Goal: Task Accomplishment & Management: Manage account settings

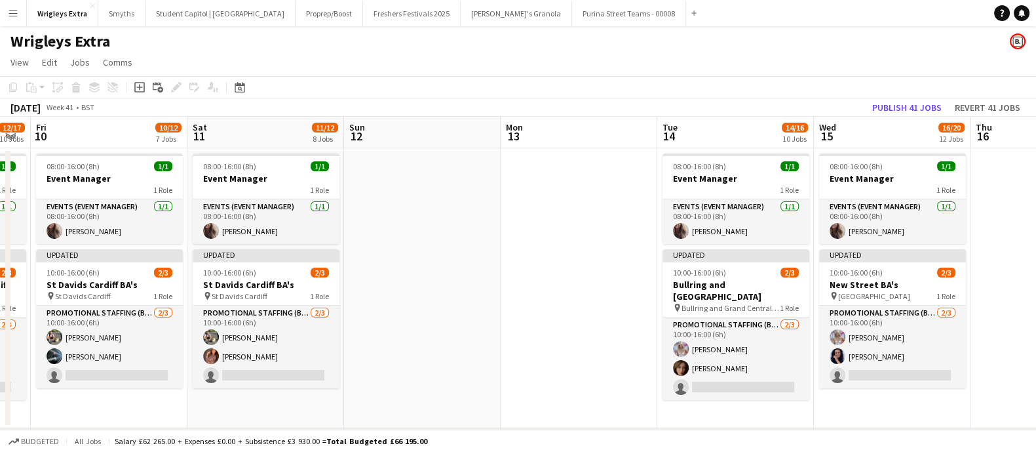
scroll to position [0, 439]
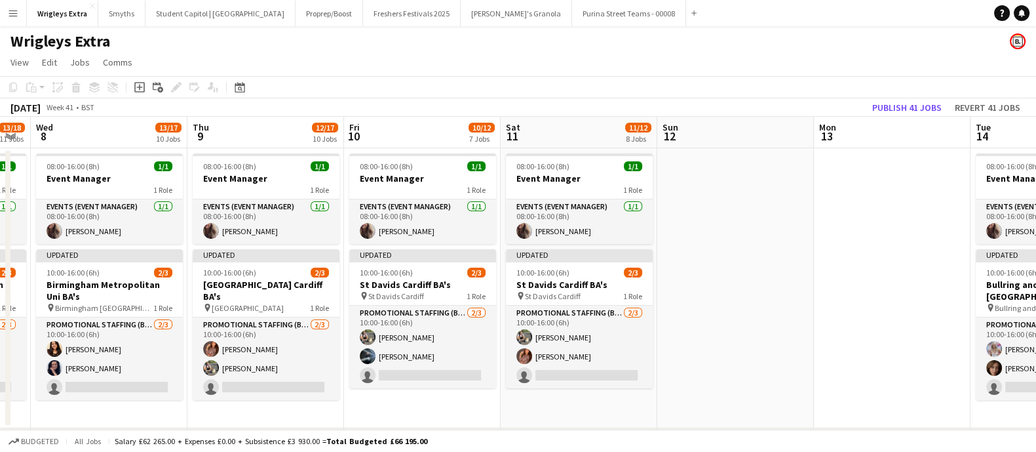
drag, startPoint x: 363, startPoint y: 400, endPoint x: 738, endPoint y: 402, distance: 374.9
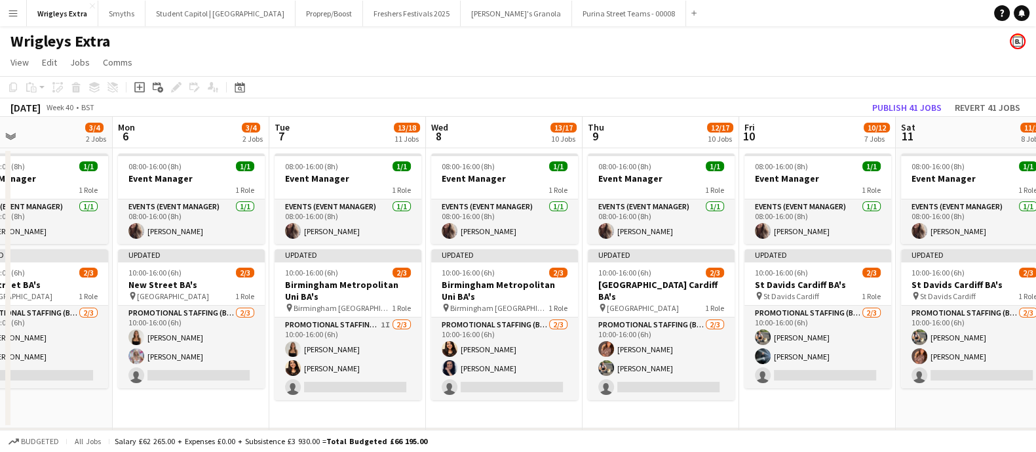
drag, startPoint x: 295, startPoint y: 392, endPoint x: 721, endPoint y: 377, distance: 426.2
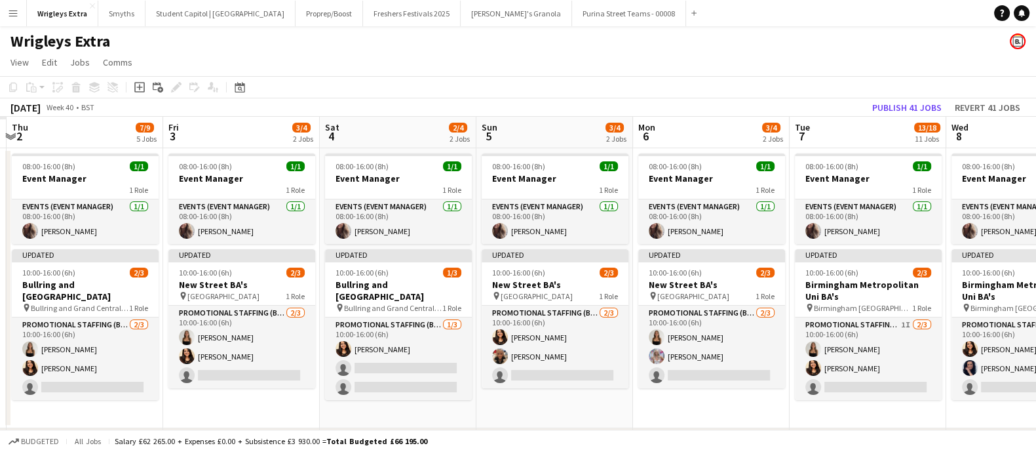
drag, startPoint x: 214, startPoint y: 311, endPoint x: 679, endPoint y: 294, distance: 464.9
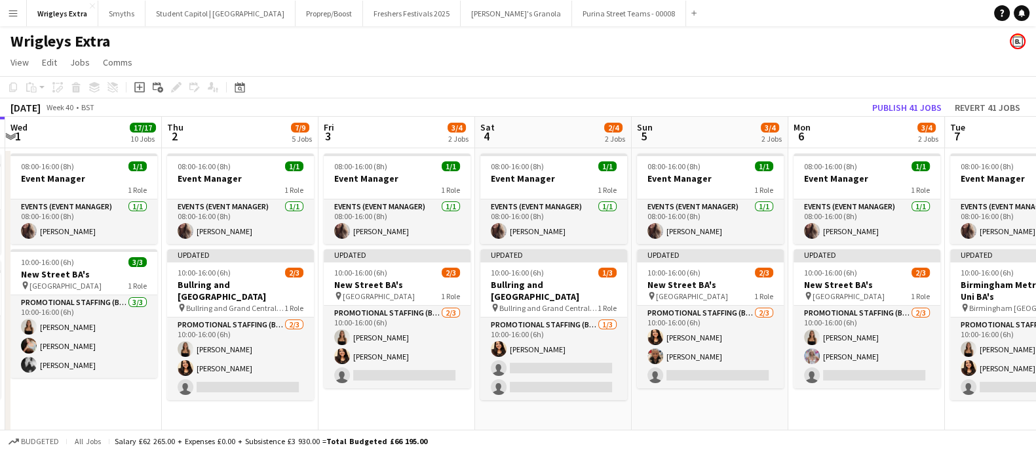
drag, startPoint x: 425, startPoint y: 298, endPoint x: 554, endPoint y: 296, distance: 129.1
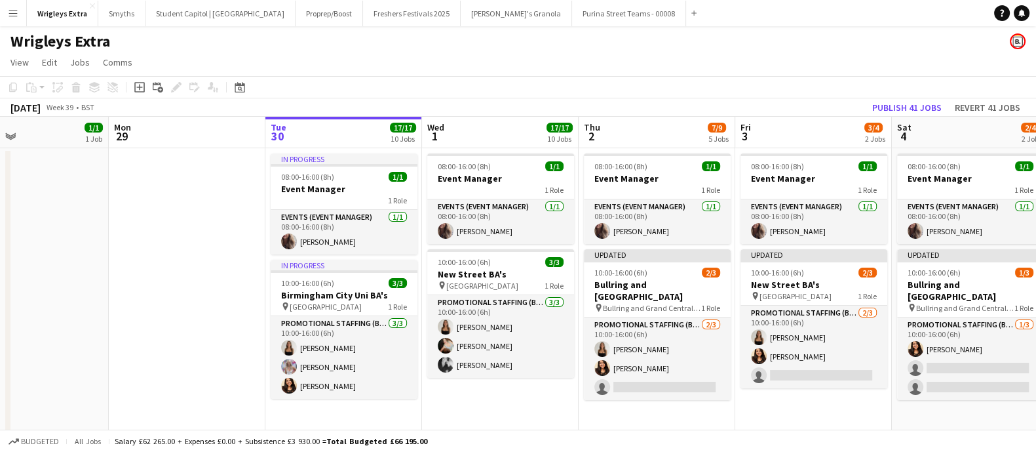
drag, startPoint x: 433, startPoint y: 305, endPoint x: 602, endPoint y: 298, distance: 169.9
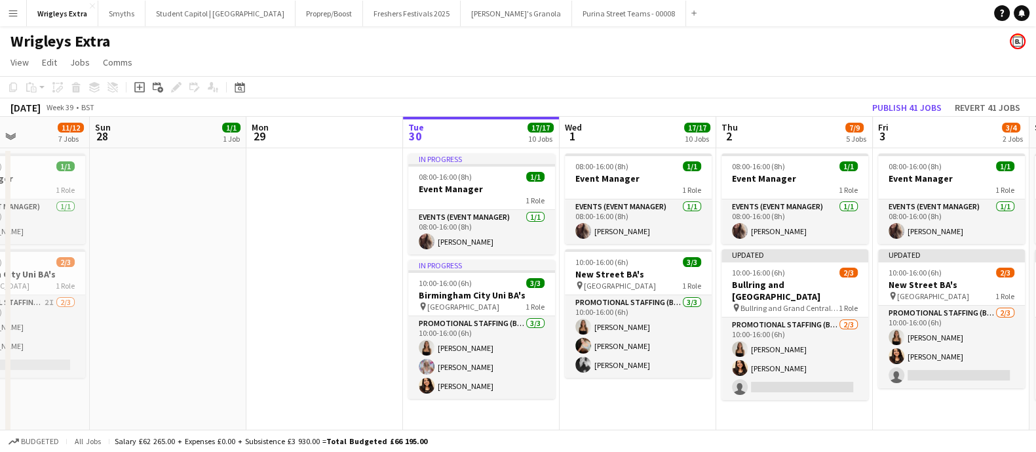
scroll to position [0, 540]
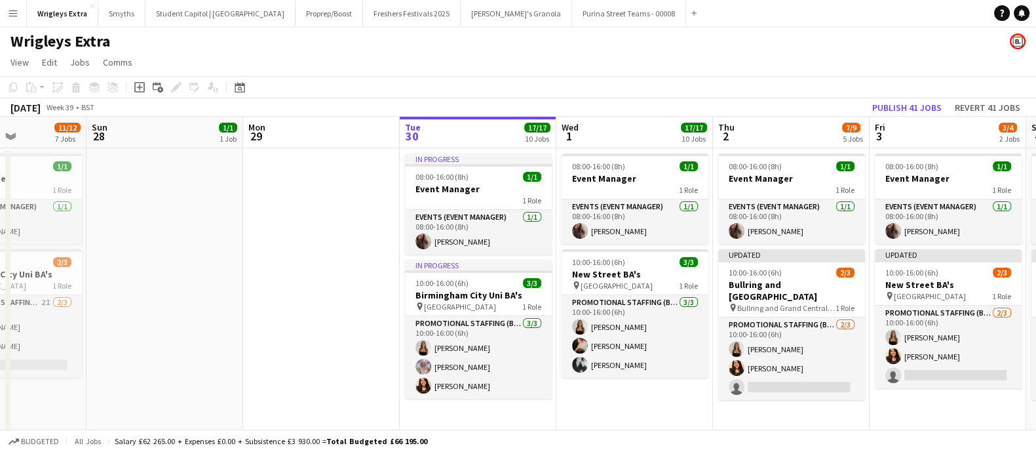
drag, startPoint x: 491, startPoint y: 270, endPoint x: 292, endPoint y: 253, distance: 200.6
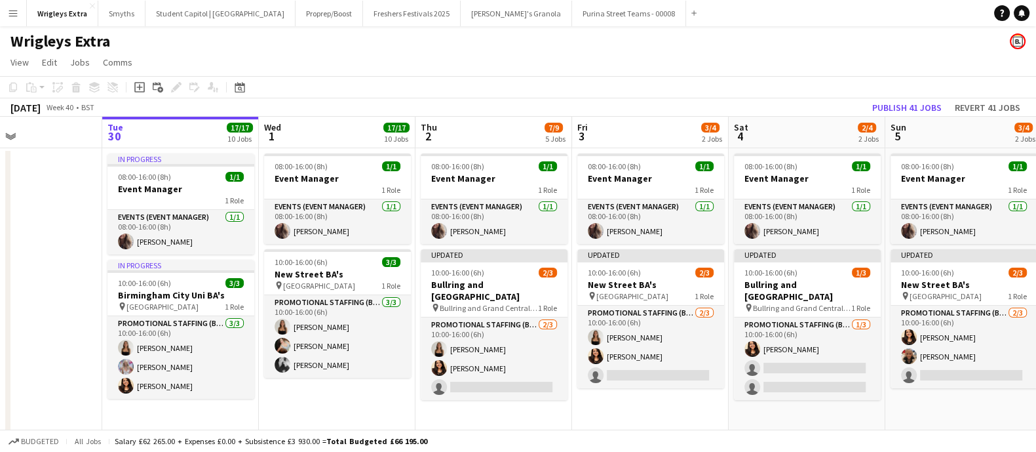
scroll to position [0, 529]
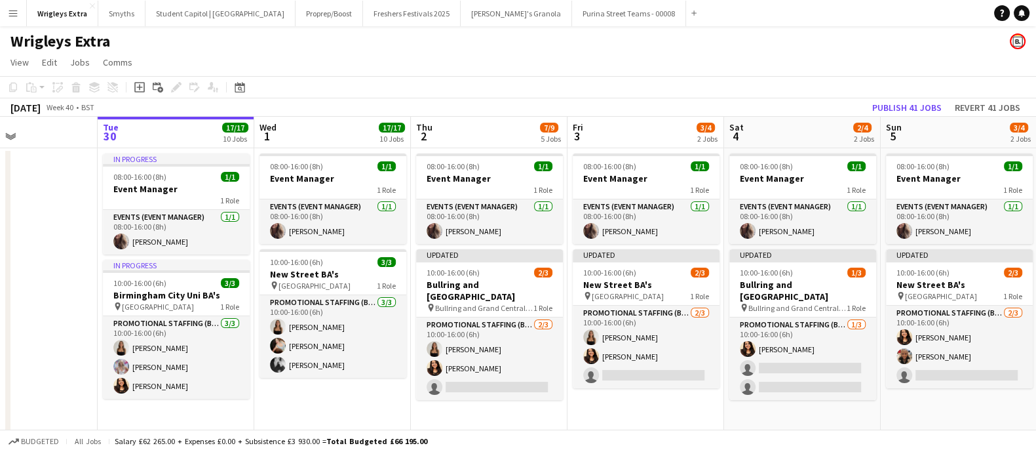
drag, startPoint x: 649, startPoint y: 401, endPoint x: 347, endPoint y: 389, distance: 302.4
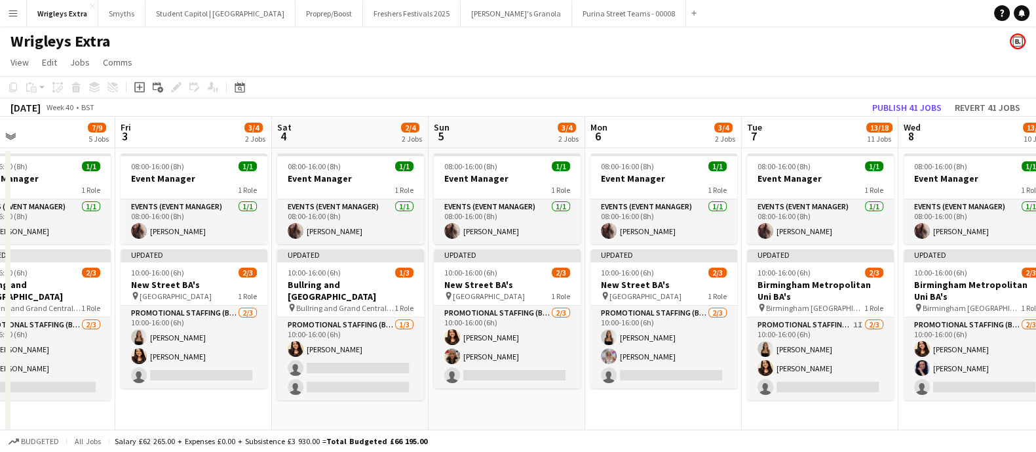
scroll to position [0, 444]
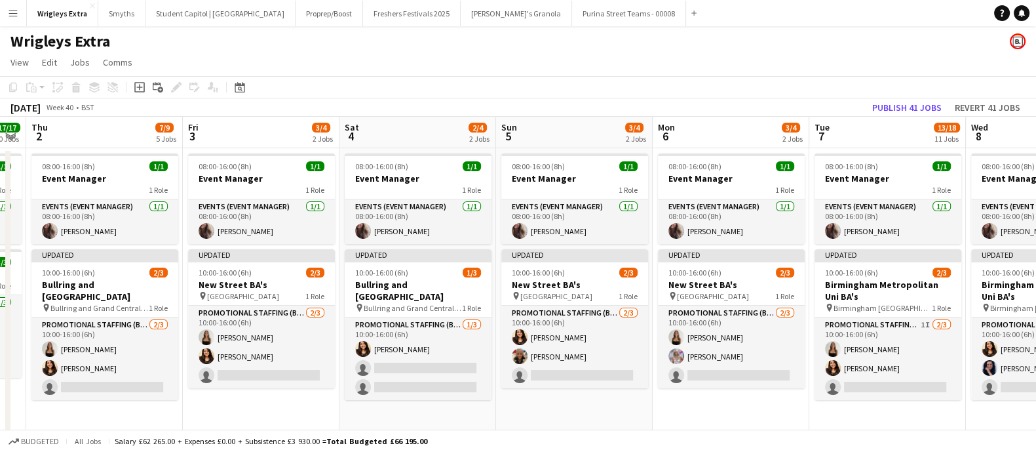
drag, startPoint x: 693, startPoint y: 249, endPoint x: 423, endPoint y: 254, distance: 270.0
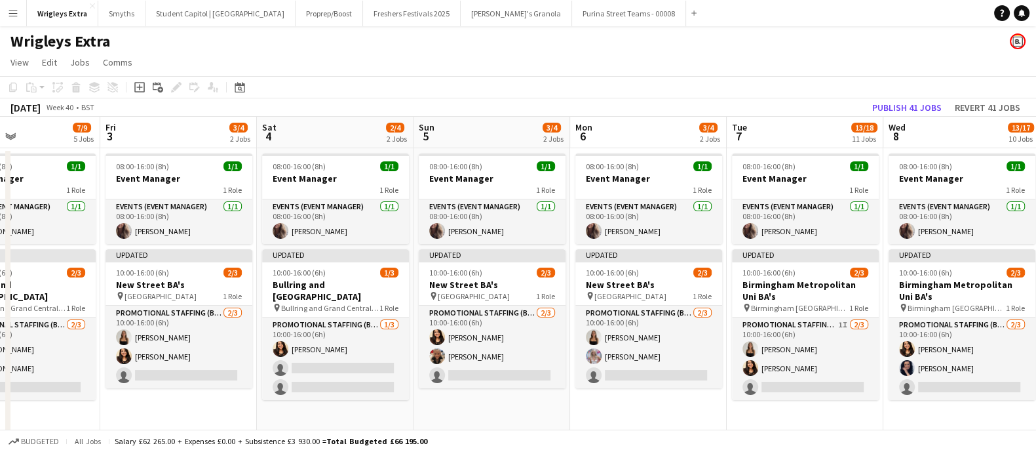
scroll to position [0, 580]
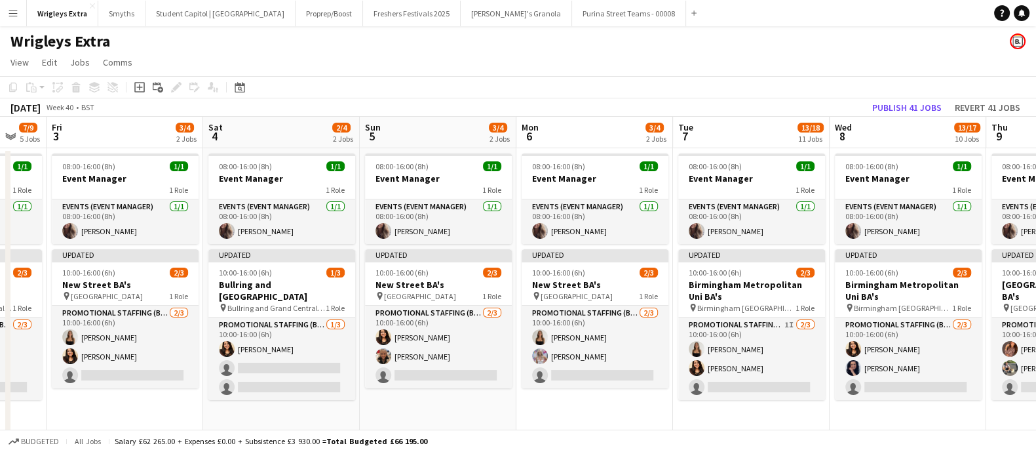
drag, startPoint x: 615, startPoint y: 330, endPoint x: 479, endPoint y: 332, distance: 136.3
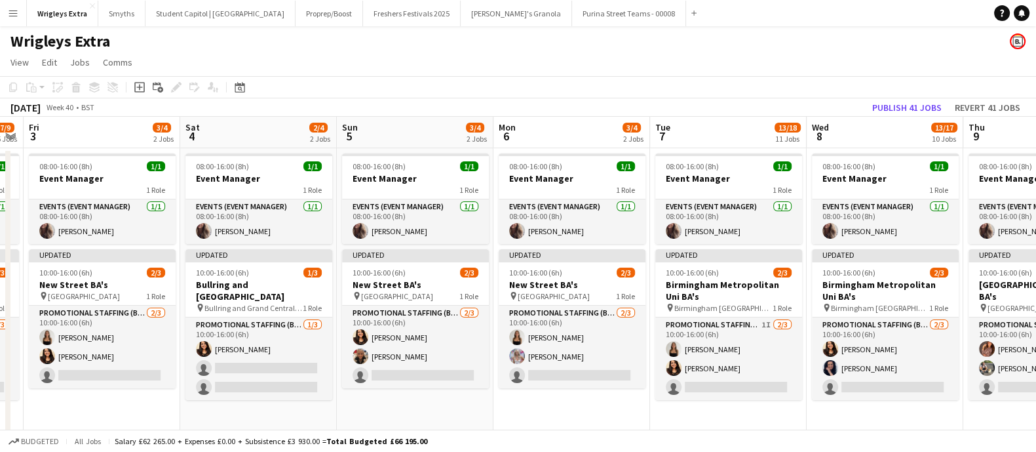
scroll to position [0, 453]
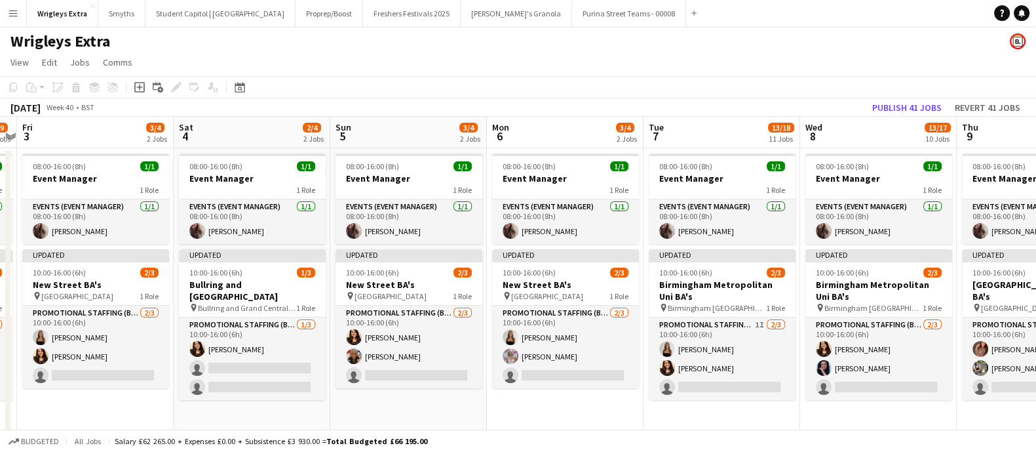
drag, startPoint x: 596, startPoint y: 412, endPoint x: 566, endPoint y: 412, distance: 29.5
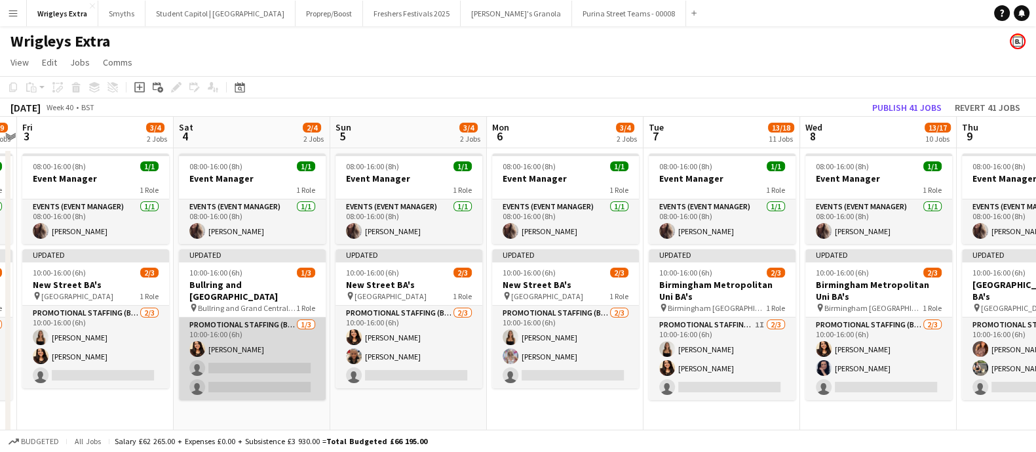
click at [268, 356] on app-card-role "Promotional Staffing (Brand Ambassadors) [DATE] 10:00-16:00 (6h) [PERSON_NAME] …" at bounding box center [252, 358] width 147 height 83
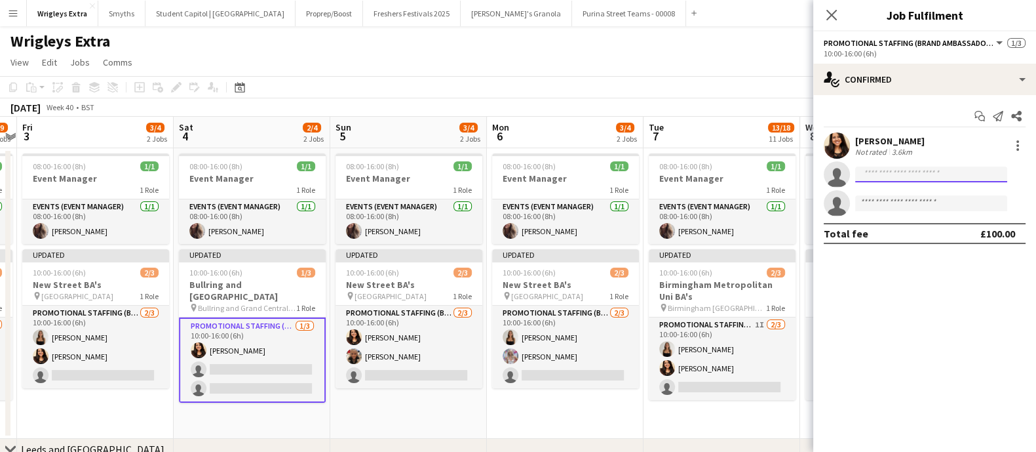
click at [872, 168] on input at bounding box center [931, 174] width 152 height 16
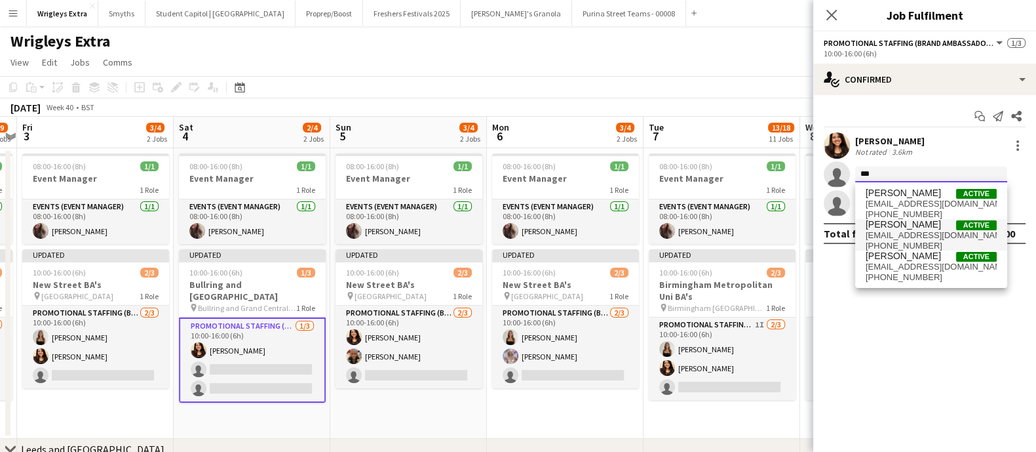
type input "***"
click at [892, 225] on span "[PERSON_NAME]" at bounding box center [903, 224] width 75 height 11
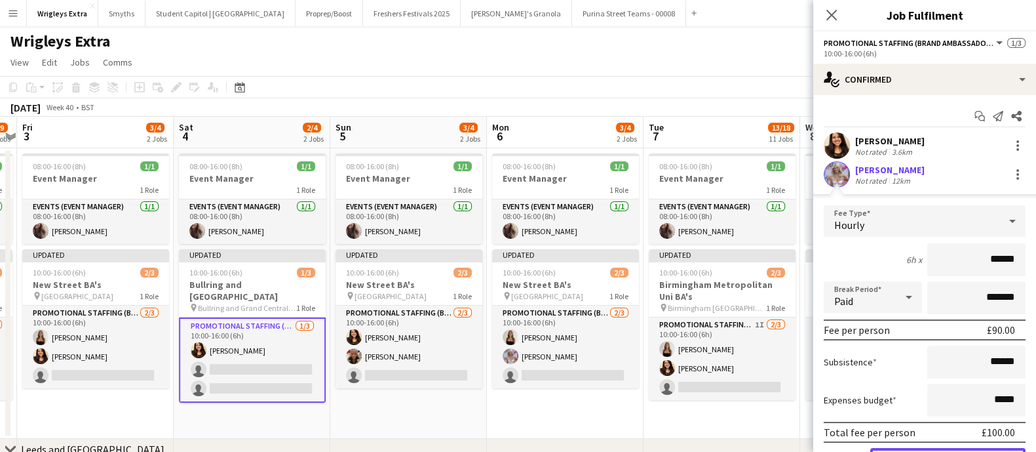
click at [961, 449] on button "Confirm" at bounding box center [947, 461] width 155 height 26
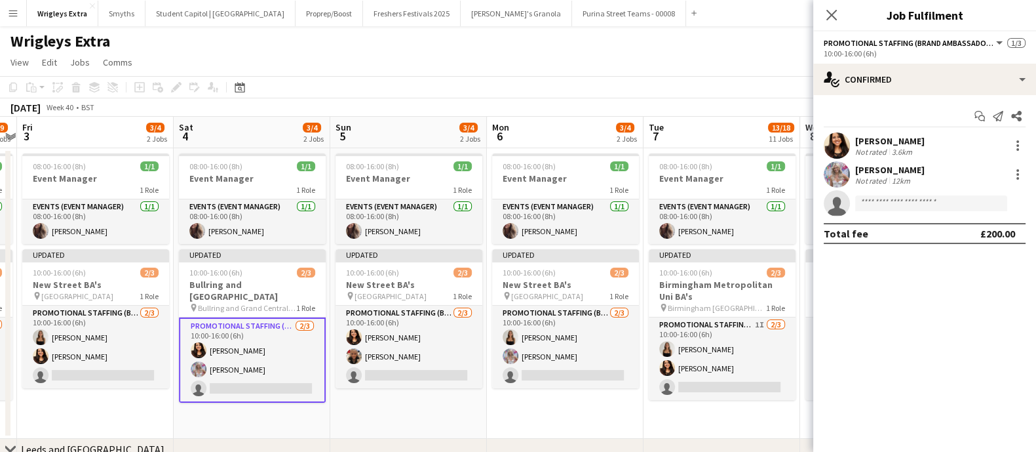
scroll to position [81, 0]
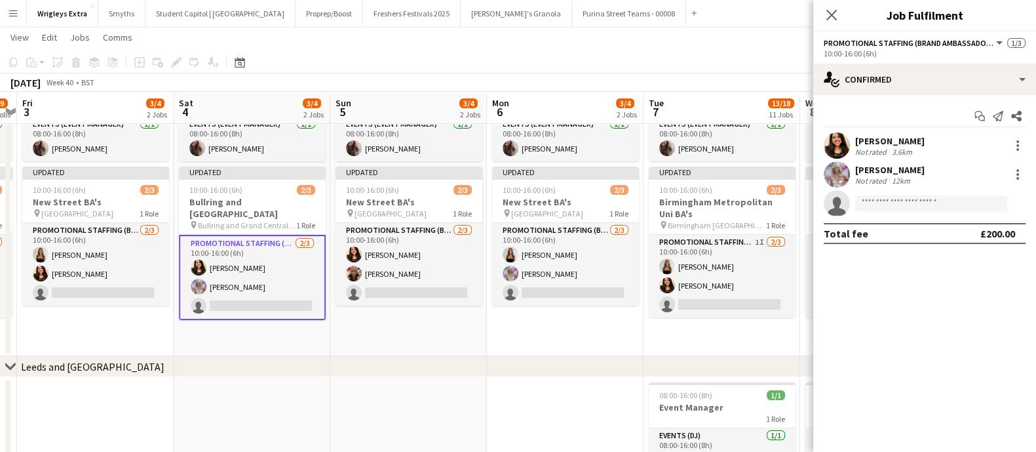
click at [552, 345] on app-date-cell "08:00-16:00 (8h) 1/1 Event Manager 1 Role Events (Event Manager) [DATE] 08:00-1…" at bounding box center [565, 211] width 157 height 290
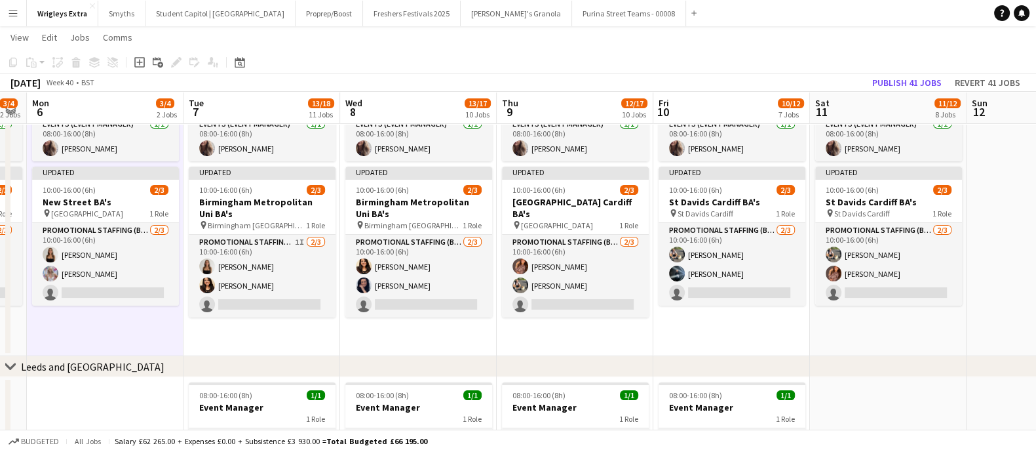
scroll to position [0, 447]
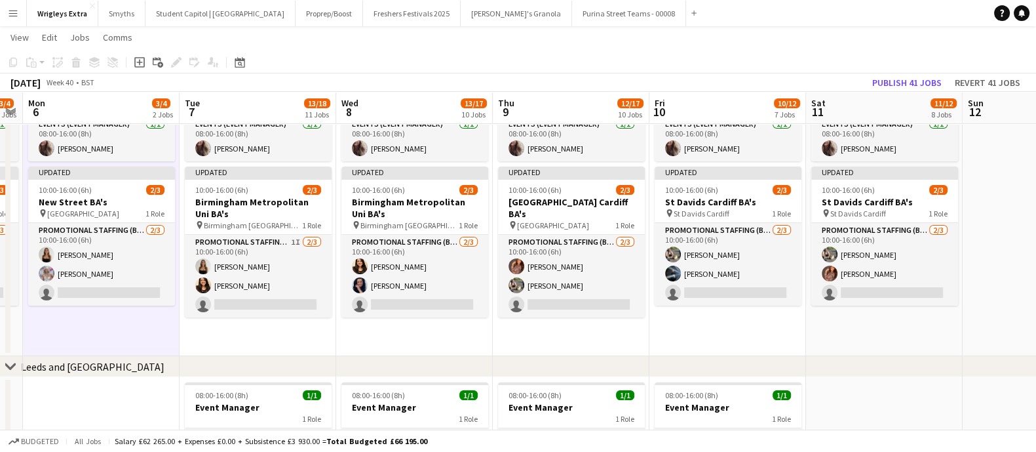
drag, startPoint x: 557, startPoint y: 352, endPoint x: 122, endPoint y: 329, distance: 435.7
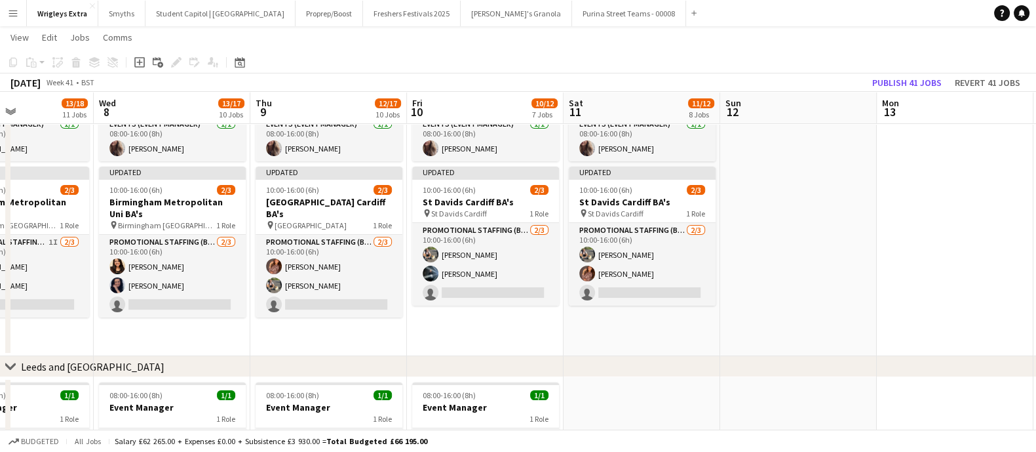
scroll to position [0, 557]
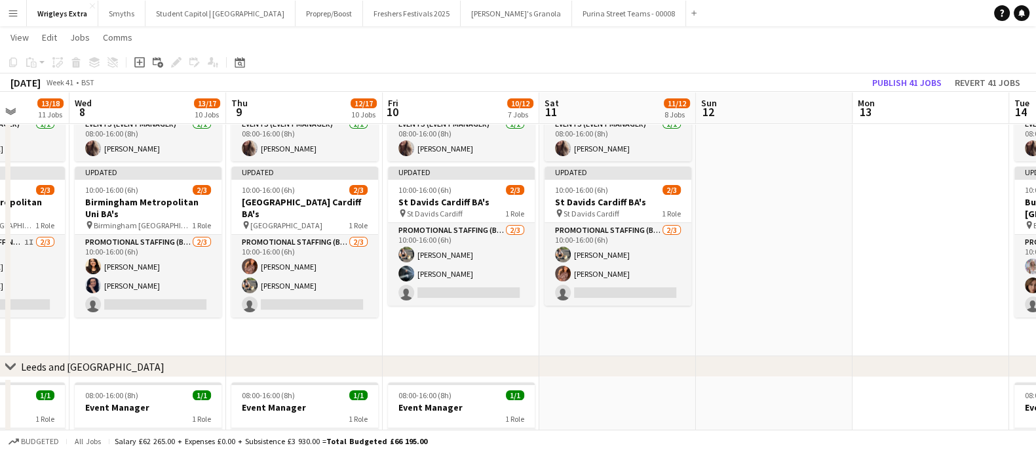
drag, startPoint x: 633, startPoint y: 341, endPoint x: 366, endPoint y: 324, distance: 267.3
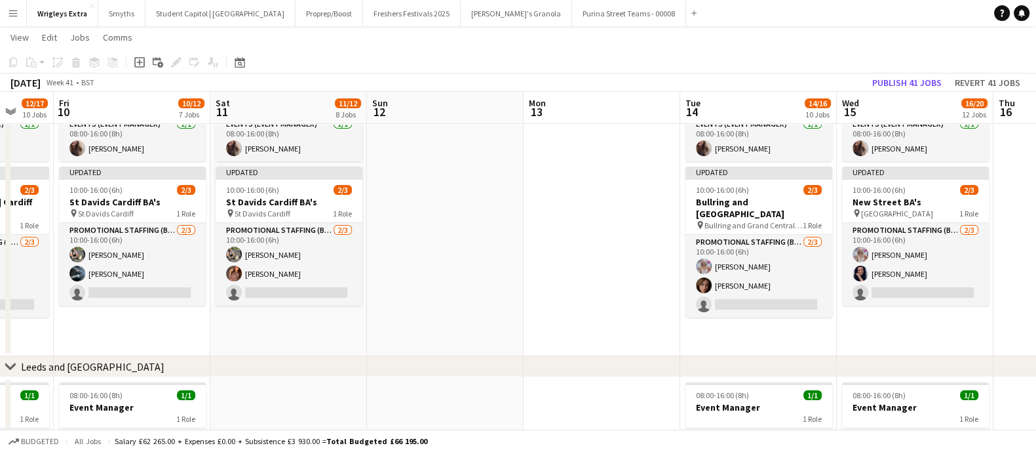
scroll to position [0, 456]
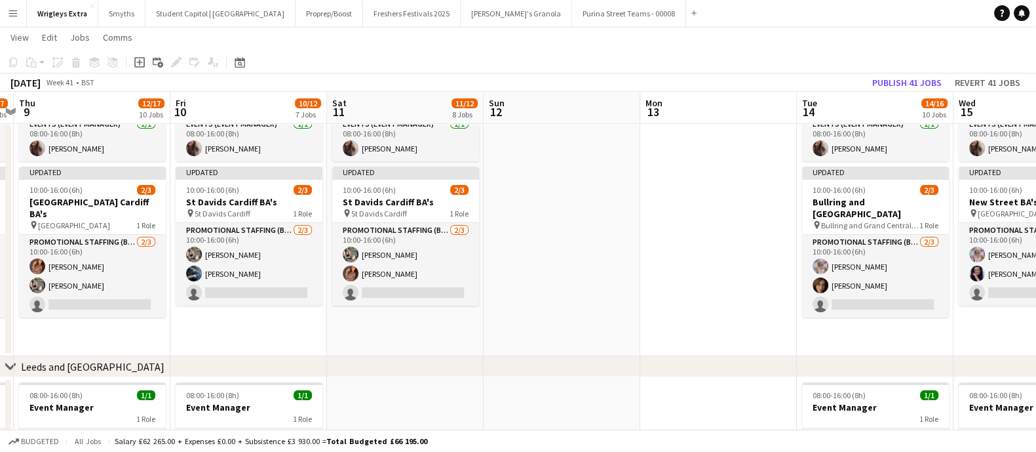
drag, startPoint x: 460, startPoint y: 323, endPoint x: 248, endPoint y: 317, distance: 212.4
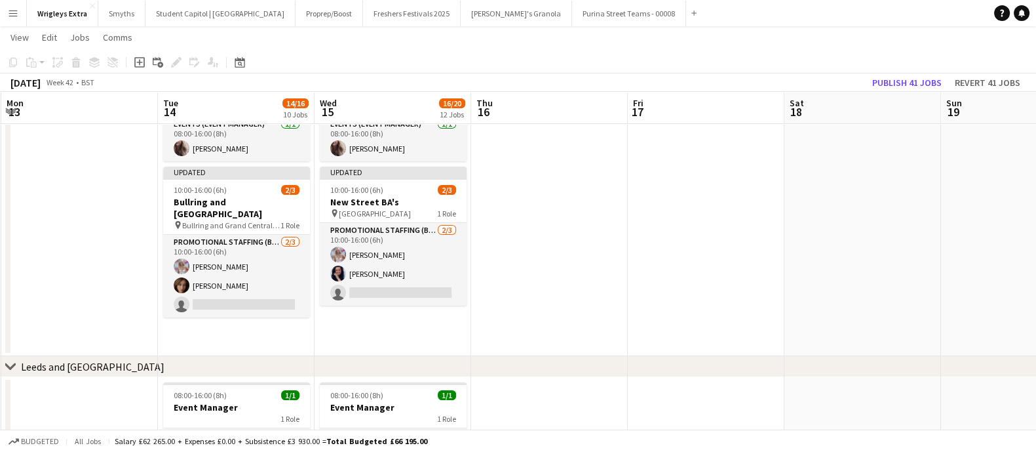
scroll to position [0, 476]
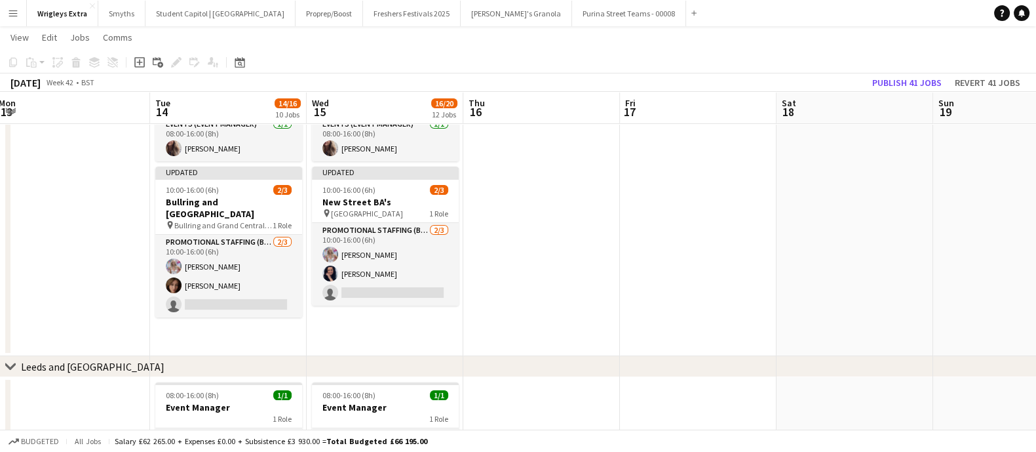
drag, startPoint x: 688, startPoint y: 247, endPoint x: 41, endPoint y: 241, distance: 646.8
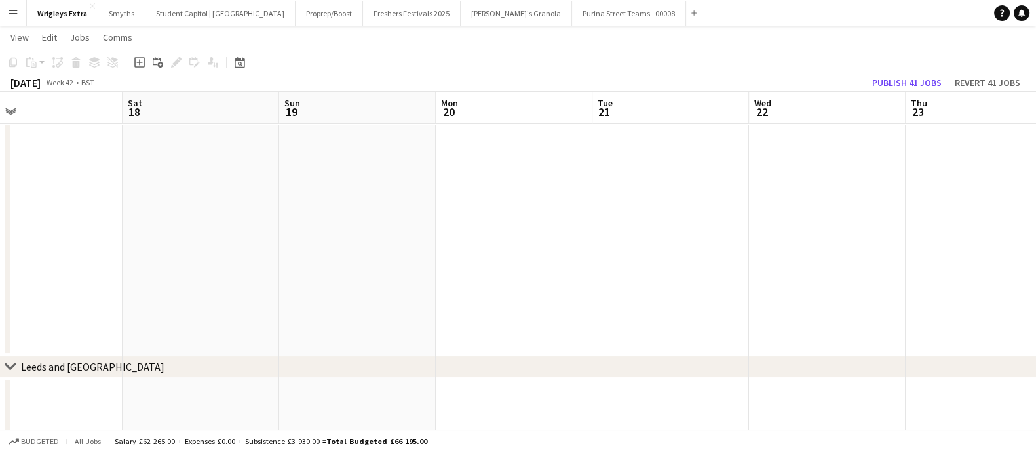
drag, startPoint x: 567, startPoint y: 253, endPoint x: 274, endPoint y: 269, distance: 293.4
drag, startPoint x: 288, startPoint y: 250, endPoint x: 71, endPoint y: 237, distance: 217.3
drag, startPoint x: 709, startPoint y: 248, endPoint x: 244, endPoint y: 244, distance: 465.3
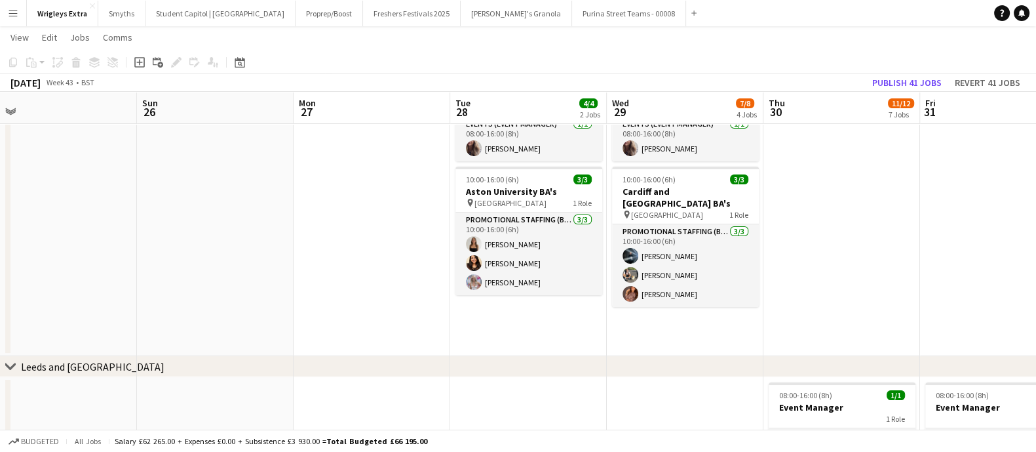
scroll to position [0, 478]
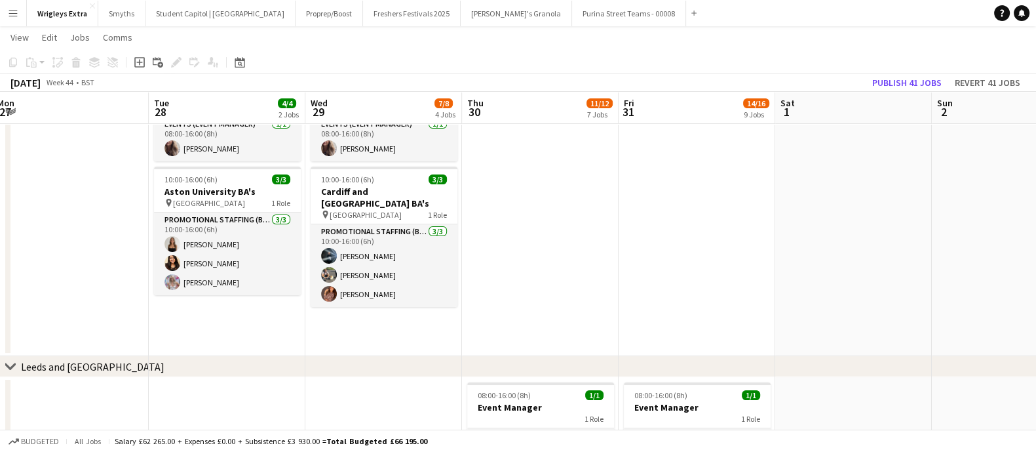
drag, startPoint x: 736, startPoint y: 280, endPoint x: 453, endPoint y: 282, distance: 282.5
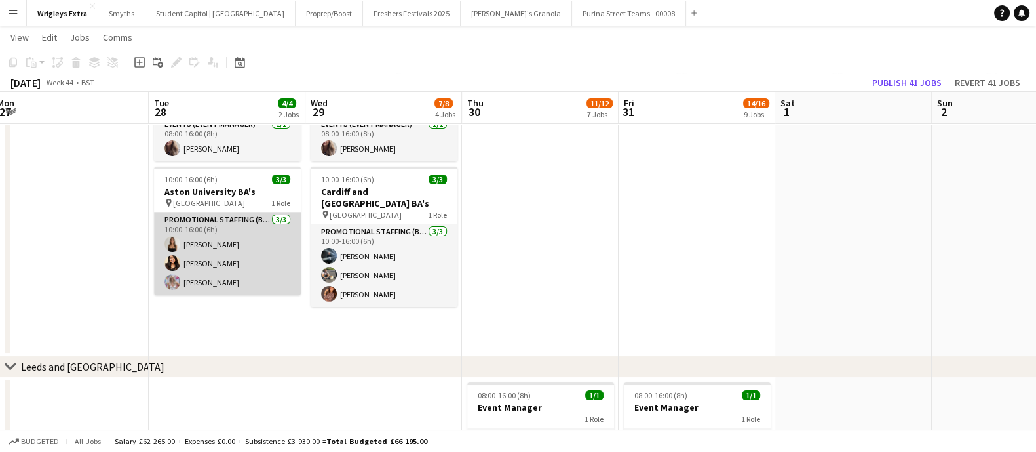
click at [190, 279] on app-card-role "Promotional Staffing (Brand Ambassadors) [DATE] 10:00-16:00 (6h) [PERSON_NAME] …" at bounding box center [227, 253] width 147 height 83
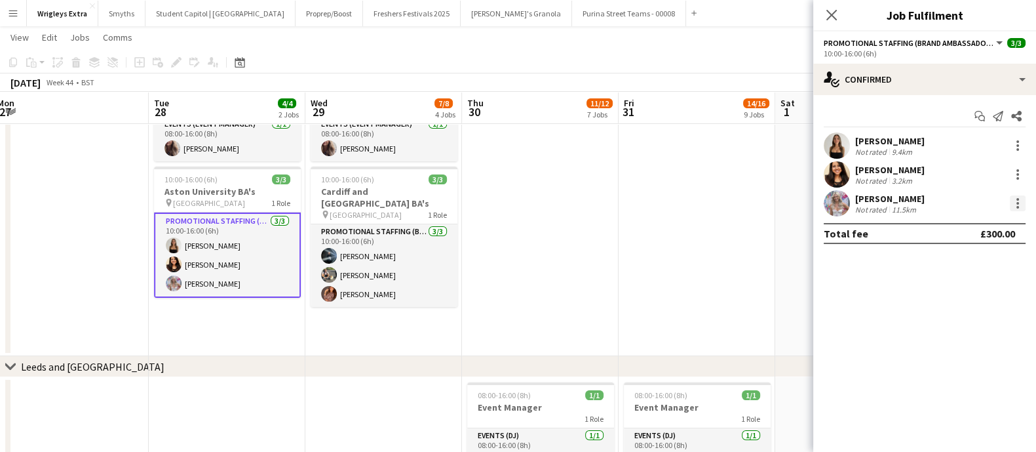
click at [1012, 203] on div at bounding box center [1018, 203] width 16 height 16
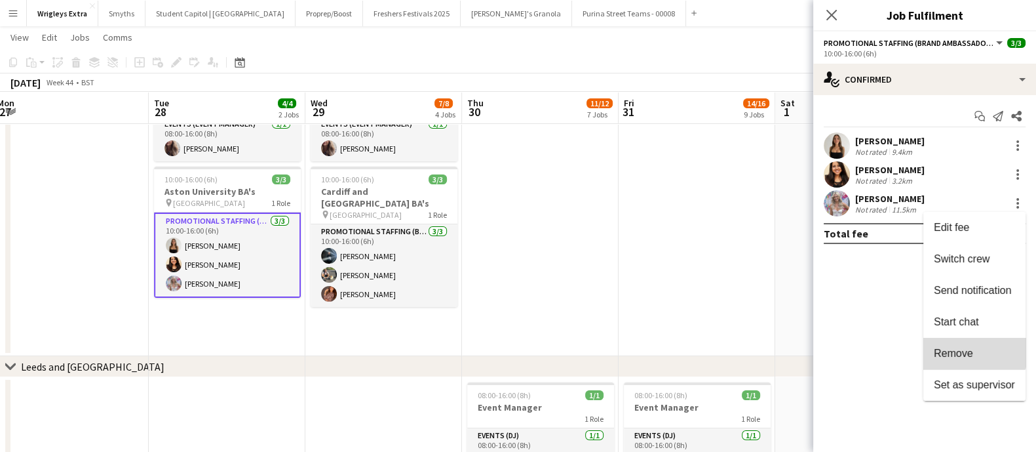
click at [967, 347] on span "Remove" at bounding box center [953, 352] width 39 height 11
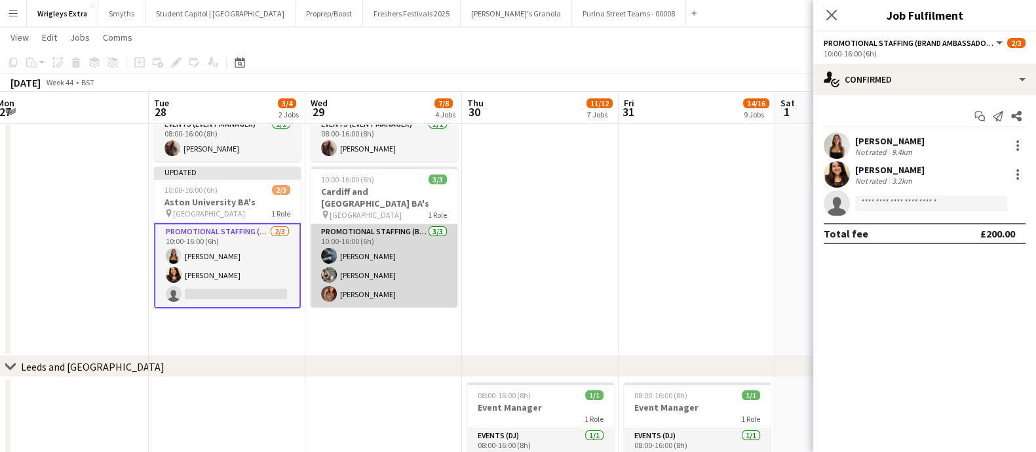
click at [383, 246] on app-card-role "Promotional Staffing (Brand Ambassadors) [DATE] 10:00-16:00 (6h) [PERSON_NAME] …" at bounding box center [384, 265] width 147 height 83
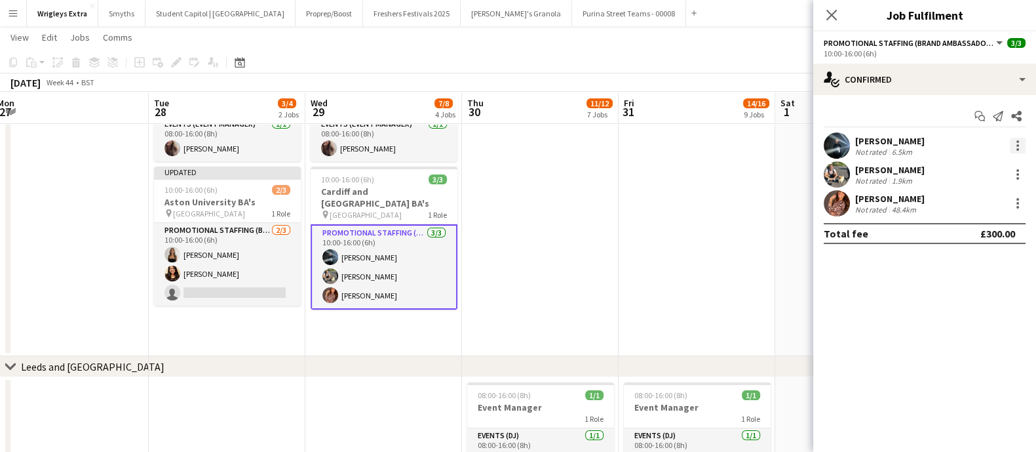
click at [1020, 148] on div at bounding box center [1018, 146] width 16 height 16
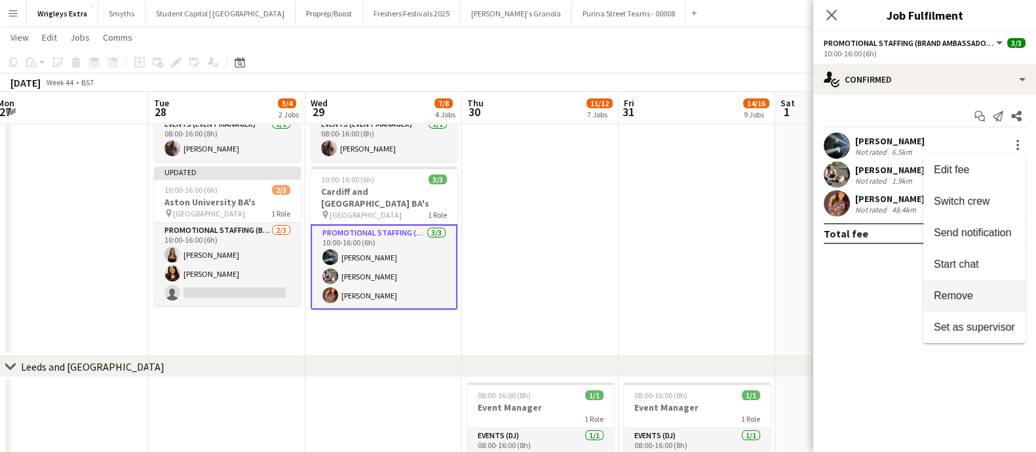
click at [976, 294] on span "Remove" at bounding box center [974, 296] width 81 height 12
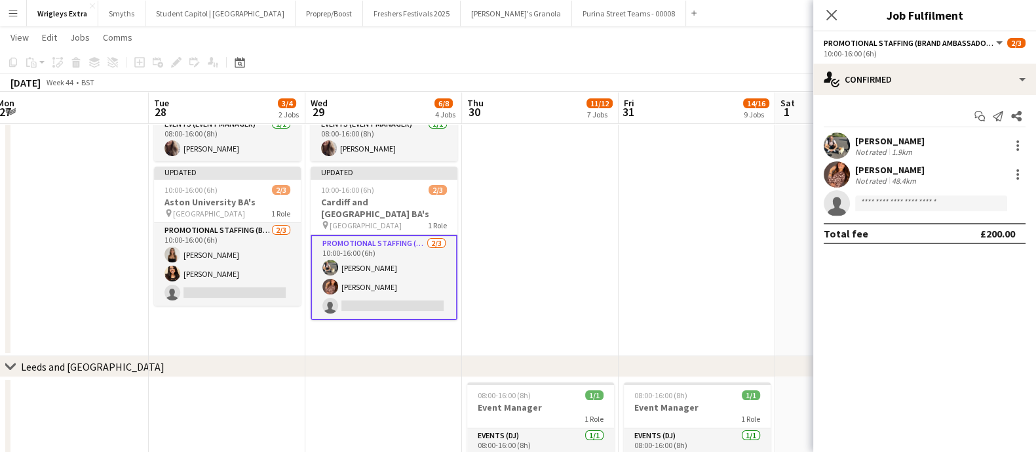
click at [670, 268] on app-date-cell at bounding box center [697, 211] width 157 height 290
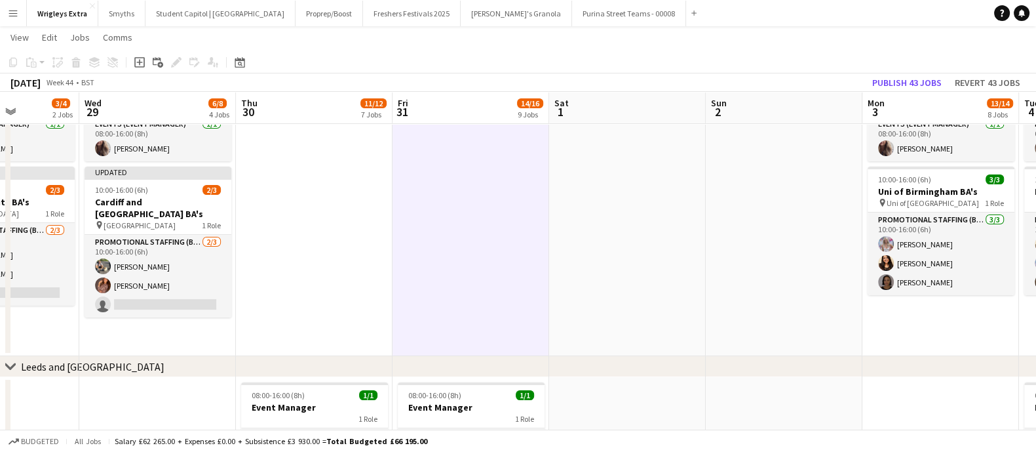
drag, startPoint x: 807, startPoint y: 271, endPoint x: 644, endPoint y: 280, distance: 163.4
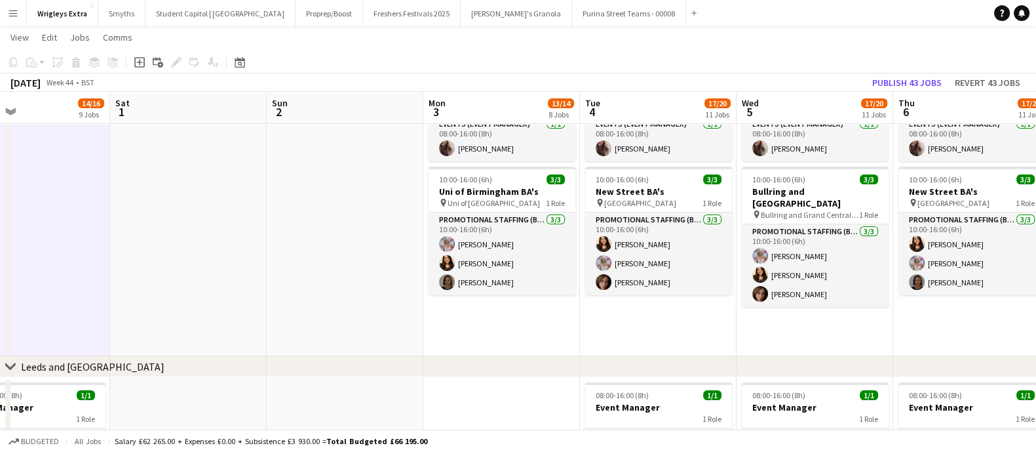
scroll to position [0, 399]
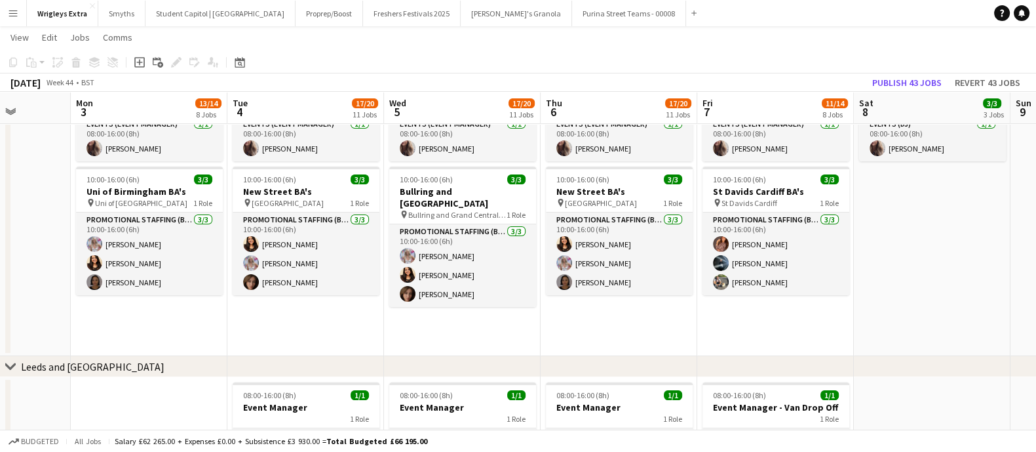
drag, startPoint x: 786, startPoint y: 293, endPoint x: 178, endPoint y: 256, distance: 609.9
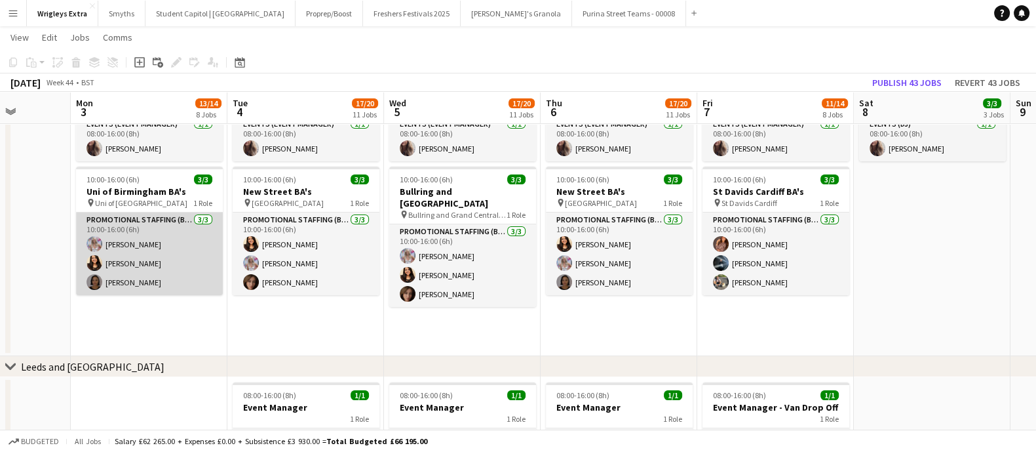
click at [145, 281] on app-card-role "Promotional Staffing (Brand Ambassadors) [DATE] 10:00-16:00 (6h) [PERSON_NAME] …" at bounding box center [149, 253] width 147 height 83
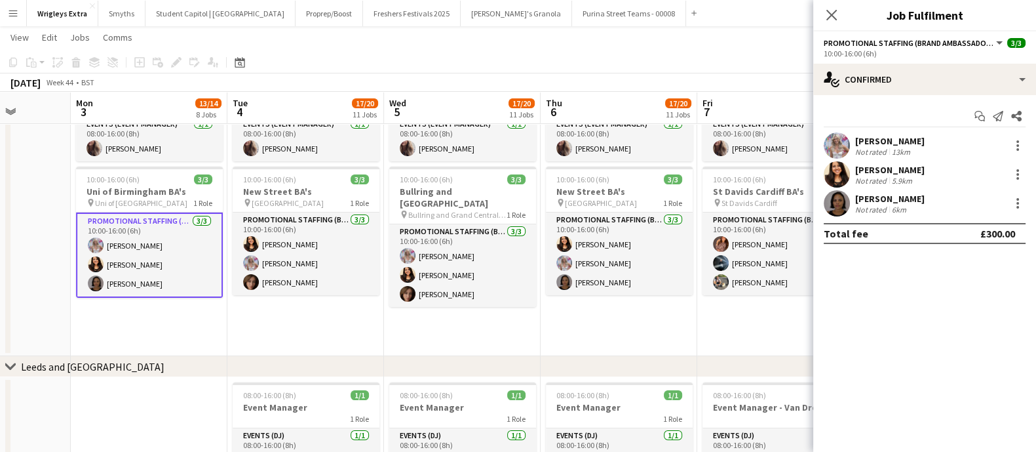
click at [141, 264] on app-card-role "Promotional Staffing (Brand Ambassadors) [DATE] 10:00-16:00 (6h) [PERSON_NAME] …" at bounding box center [149, 254] width 147 height 85
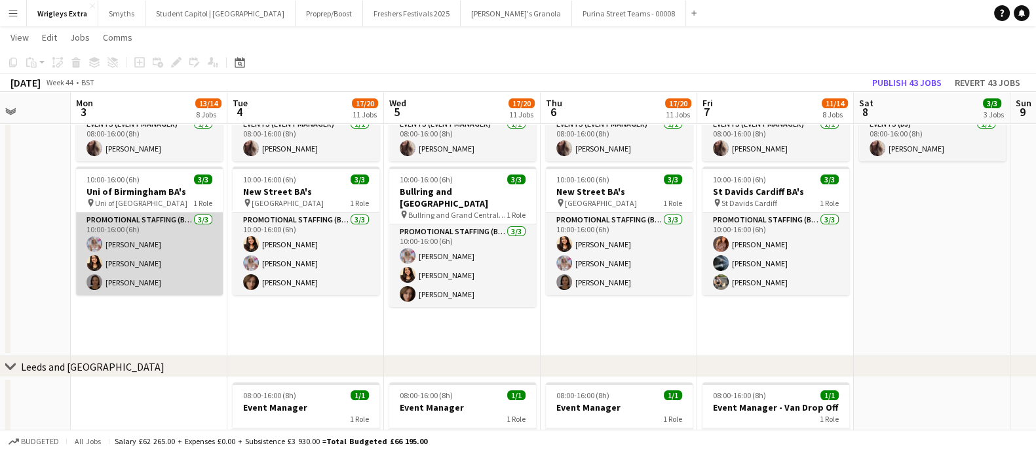
click at [122, 262] on app-card-role "Promotional Staffing (Brand Ambassadors) [DATE] 10:00-16:00 (6h) [PERSON_NAME] …" at bounding box center [149, 253] width 147 height 83
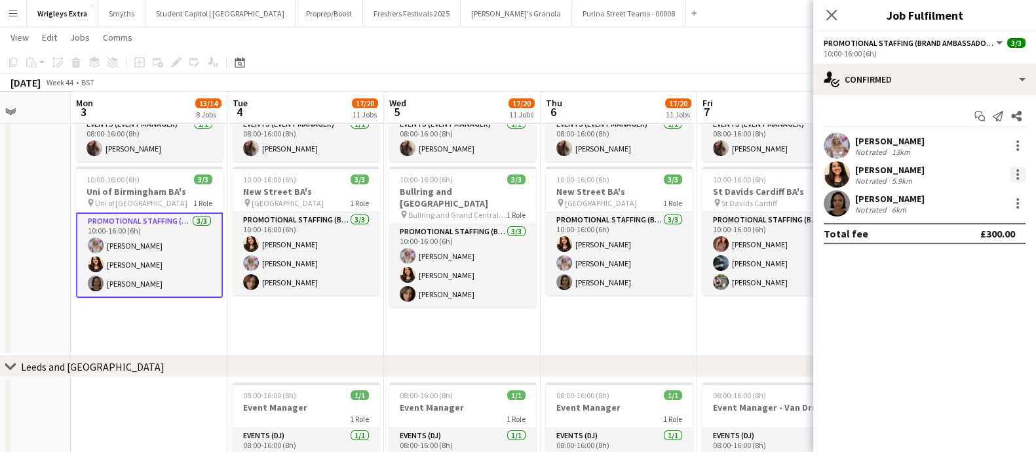
click at [1013, 172] on div at bounding box center [1018, 174] width 16 height 16
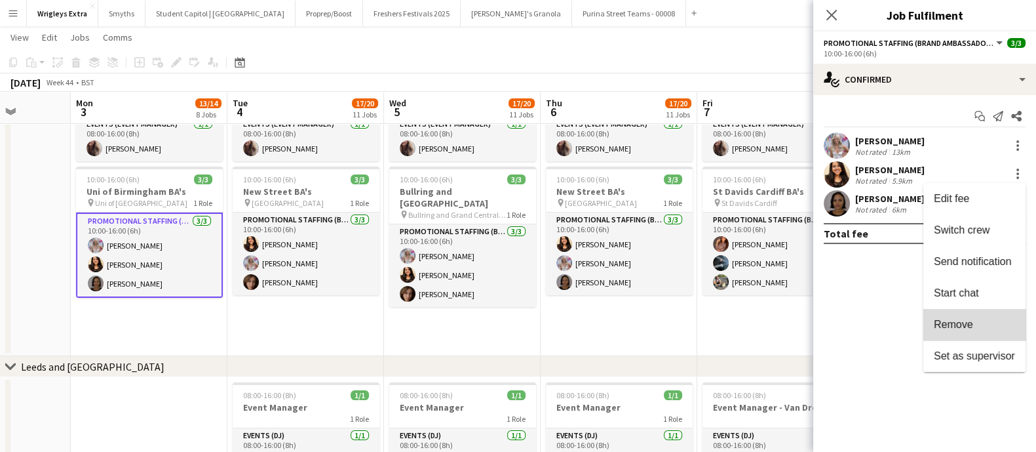
click at [980, 322] on span "Remove" at bounding box center [974, 324] width 81 height 12
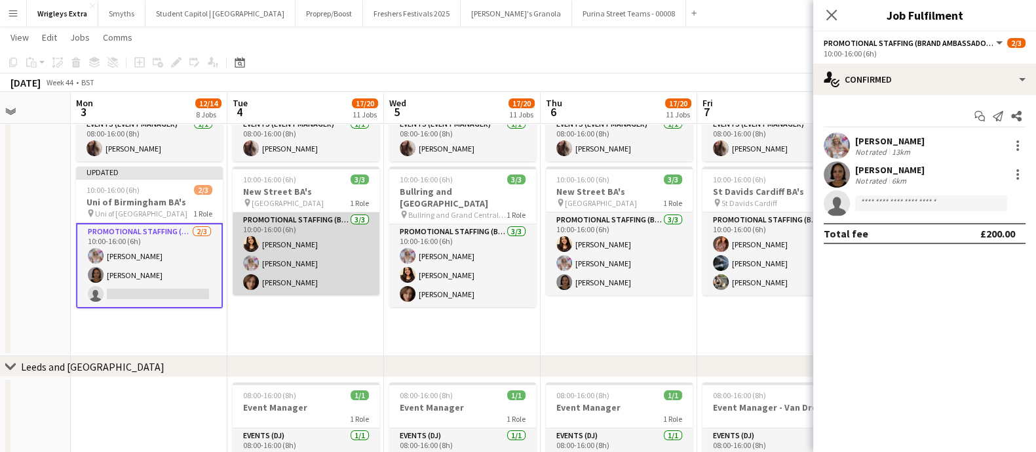
click at [294, 263] on app-card-role "Promotional Staffing (Brand Ambassadors) [DATE] 10:00-16:00 (6h) [PERSON_NAME] …" at bounding box center [306, 253] width 147 height 83
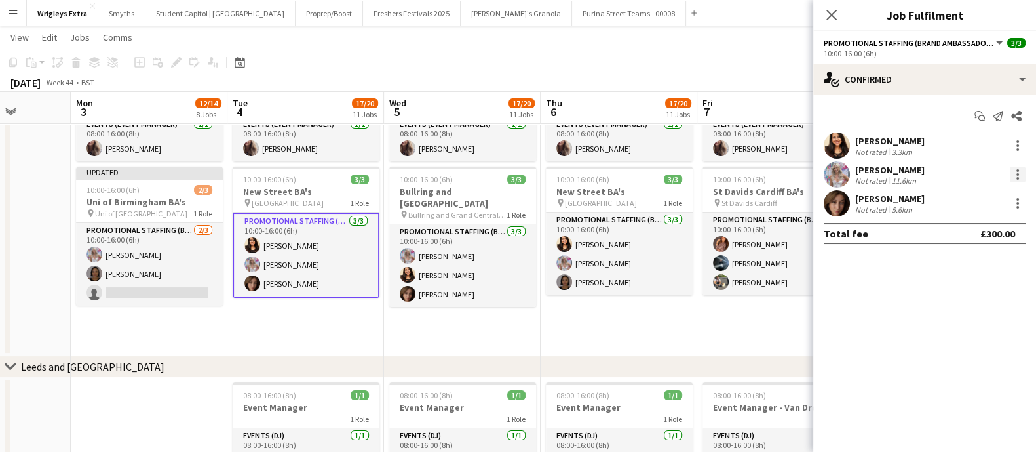
click at [1017, 170] on div at bounding box center [1017, 170] width 3 height 3
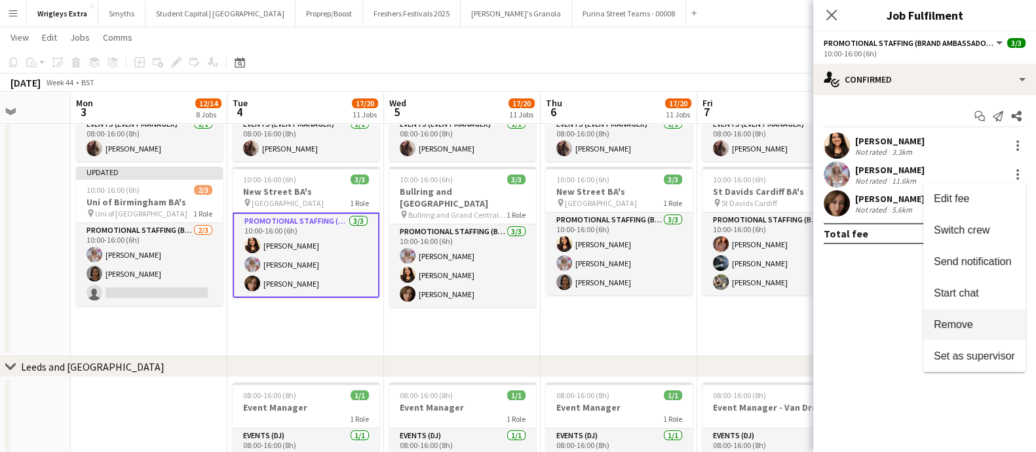
click at [980, 322] on span "Remove" at bounding box center [974, 324] width 81 height 12
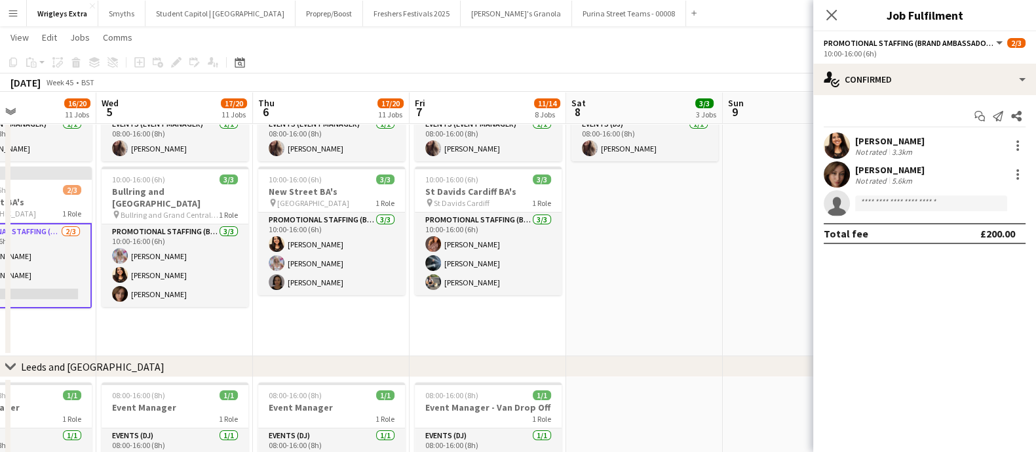
scroll to position [0, 532]
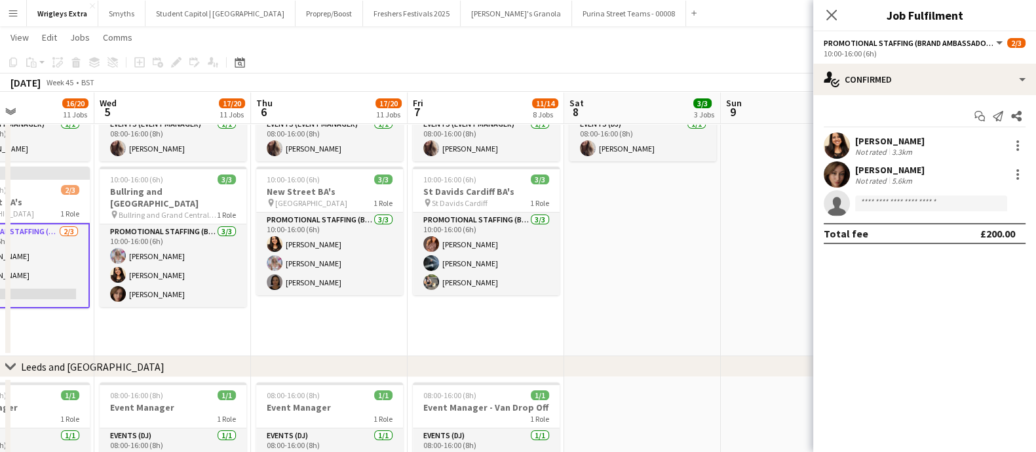
drag, startPoint x: 508, startPoint y: 345, endPoint x: 218, endPoint y: 322, distance: 290.6
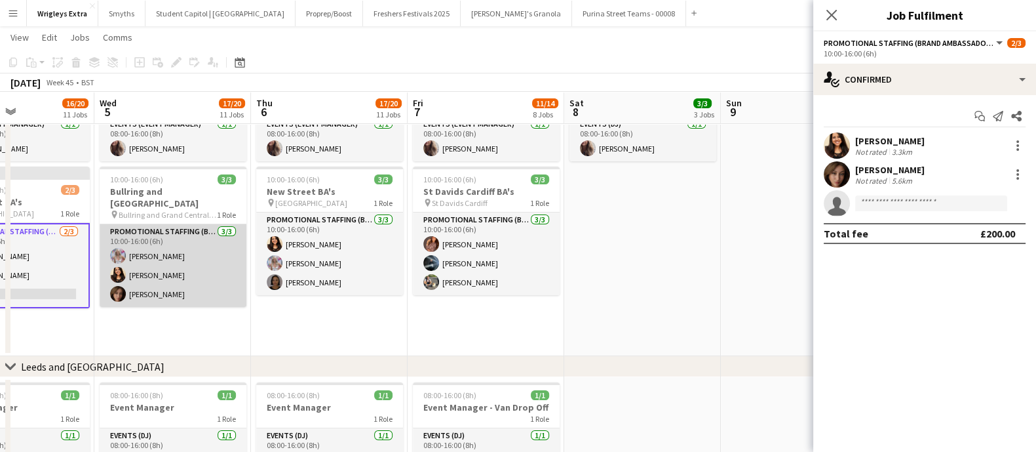
click at [182, 282] on app-card-role "Promotional Staffing (Brand Ambassadors) [DATE] 10:00-16:00 (6h) [PERSON_NAME] …" at bounding box center [173, 265] width 147 height 83
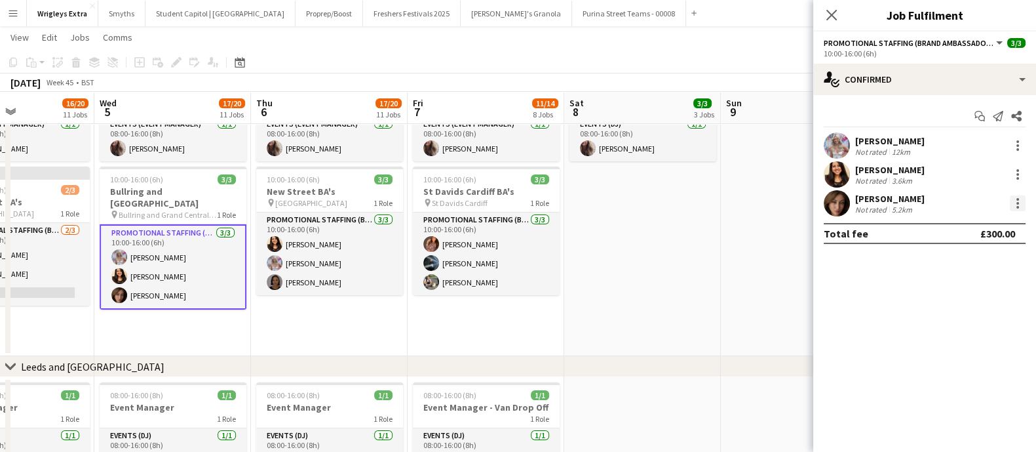
click at [1016, 201] on div at bounding box center [1018, 203] width 16 height 16
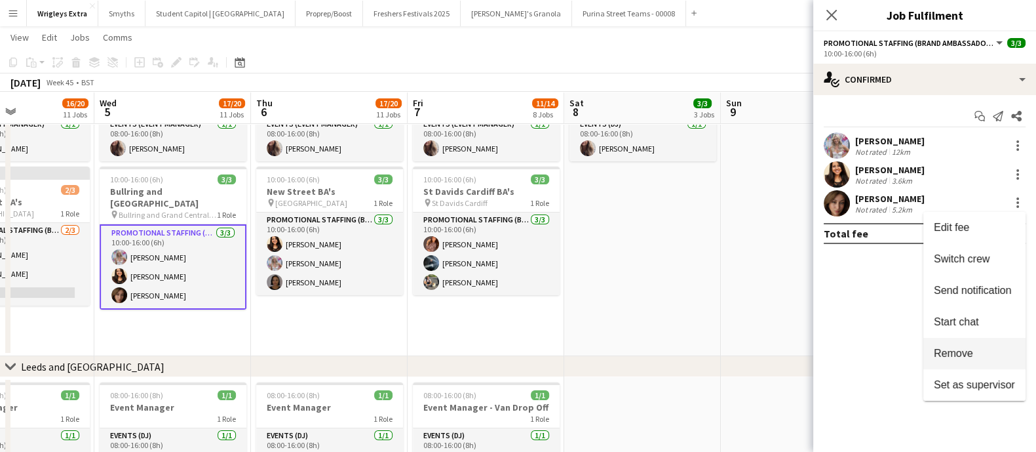
click at [964, 354] on span "Remove" at bounding box center [953, 352] width 39 height 11
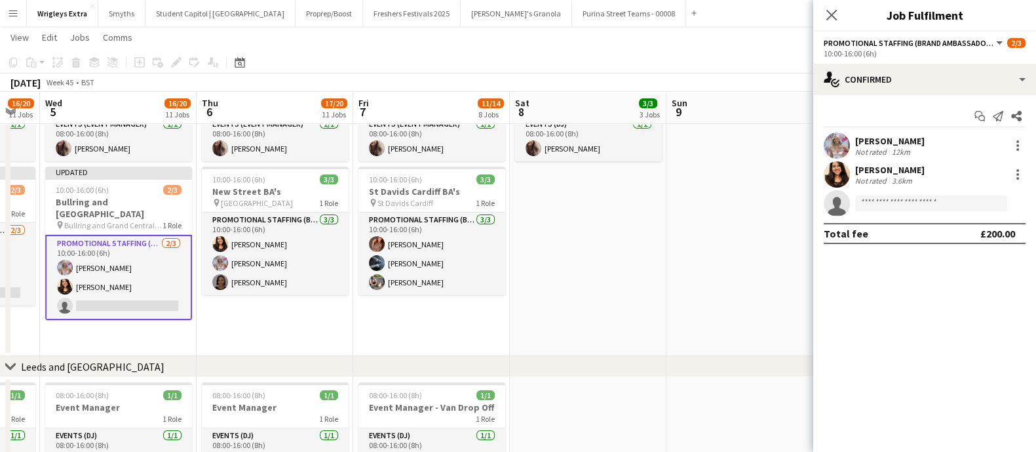
scroll to position [0, 434]
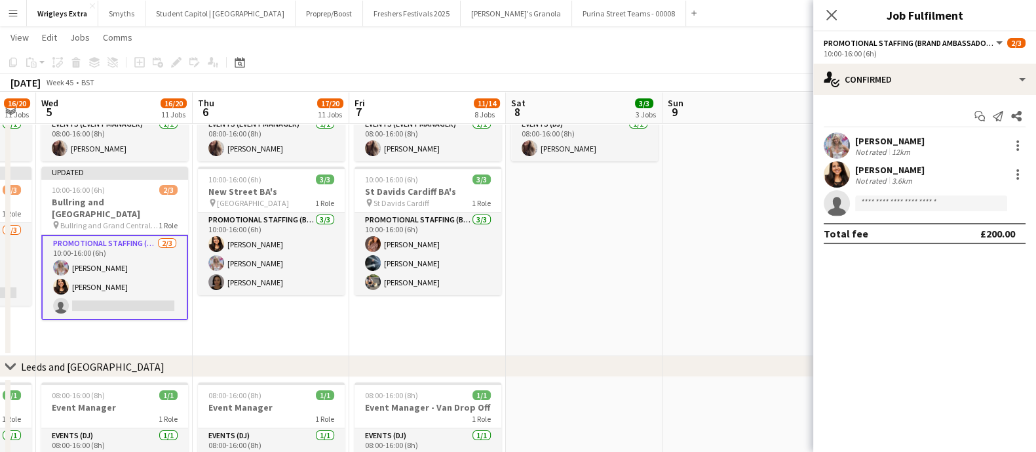
drag, startPoint x: 354, startPoint y: 328, endPoint x: 296, endPoint y: 339, distance: 59.3
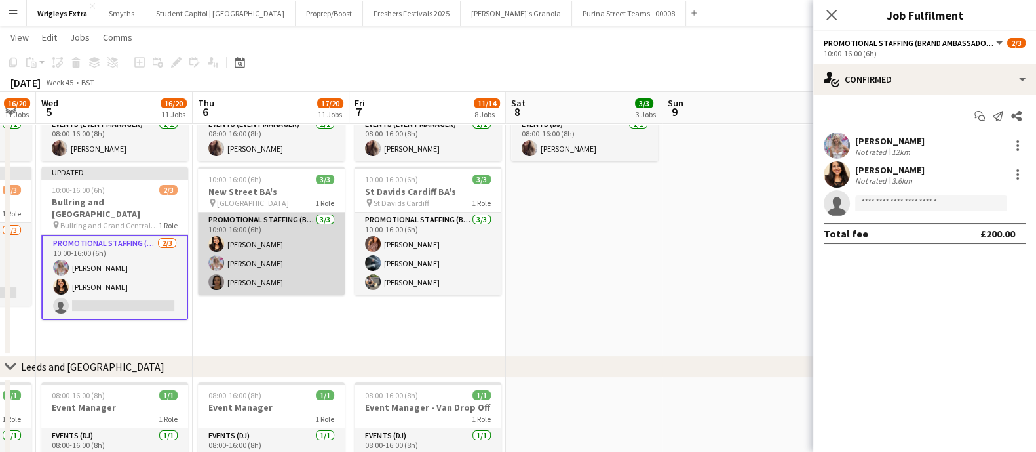
click at [301, 253] on app-card-role "Promotional Staffing (Brand Ambassadors) [DATE] 10:00-16:00 (6h) [PERSON_NAME] …" at bounding box center [271, 253] width 147 height 83
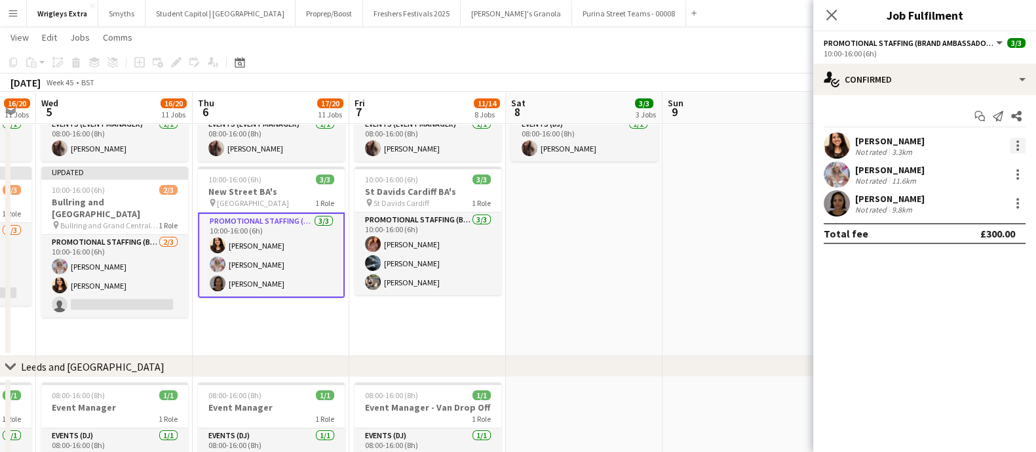
click at [1022, 149] on div at bounding box center [1018, 146] width 16 height 16
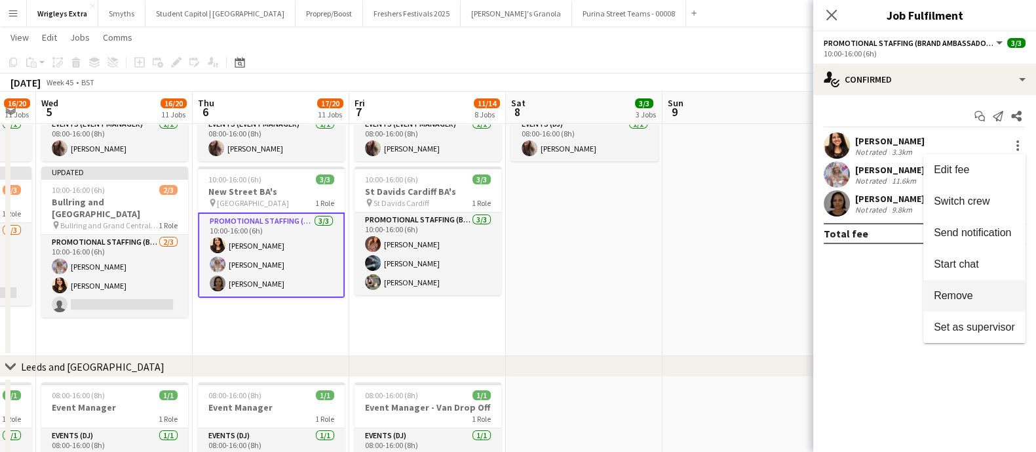
click at [1007, 300] on span "Remove" at bounding box center [974, 296] width 81 height 12
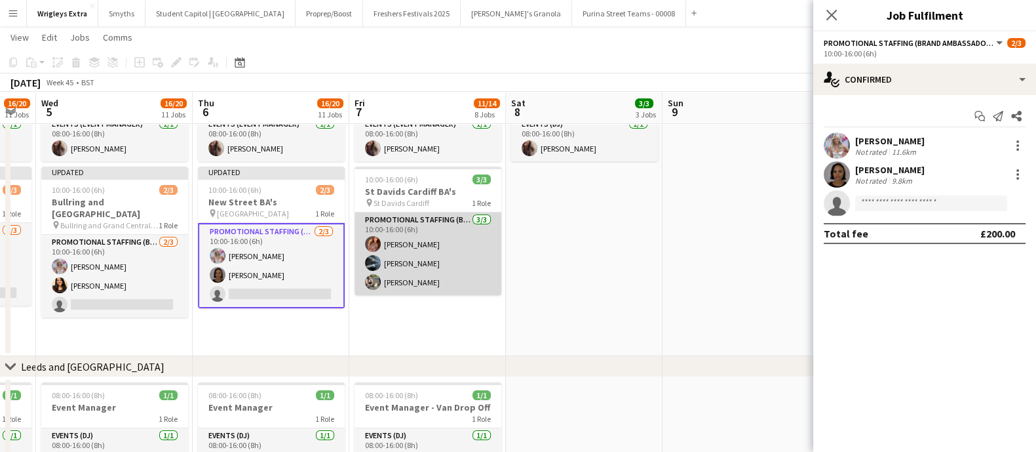
click at [423, 260] on app-card-role "Promotional Staffing (Brand Ambassadors) [DATE] 10:00-16:00 (6h) [PERSON_NAME] …" at bounding box center [428, 253] width 147 height 83
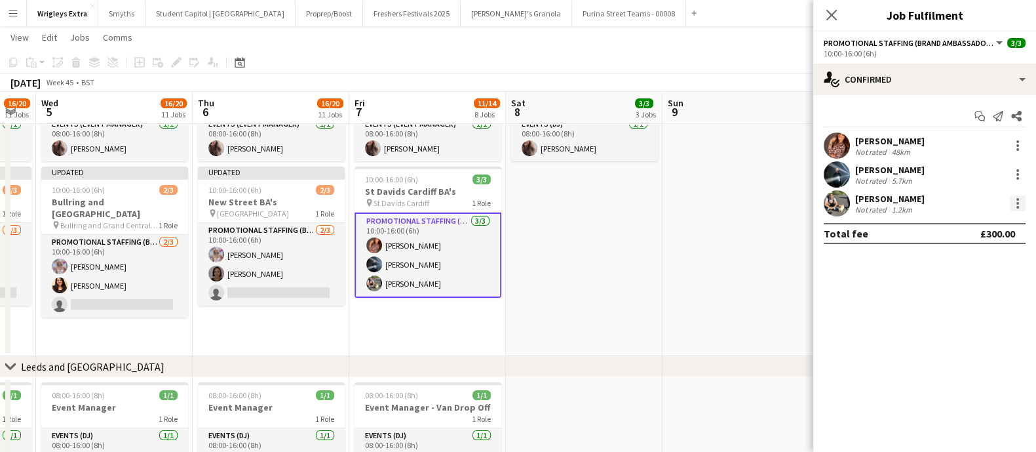
click at [1014, 198] on div at bounding box center [1018, 203] width 16 height 16
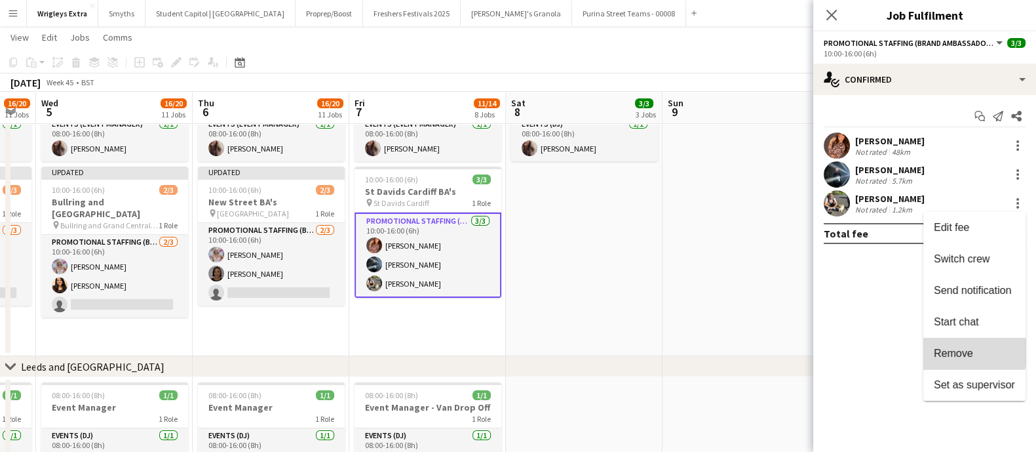
click at [967, 350] on span "Remove" at bounding box center [953, 352] width 39 height 11
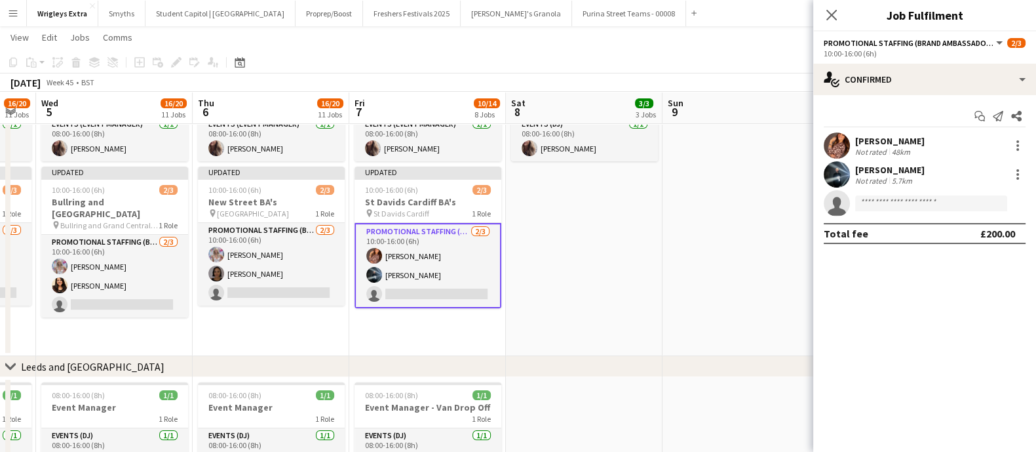
click at [598, 286] on app-date-cell "08:00-16:00 (8h) 1/1 Event Manager - Van Drop Off 1 Role Events (DJ) [DATE] 08:…" at bounding box center [584, 211] width 157 height 290
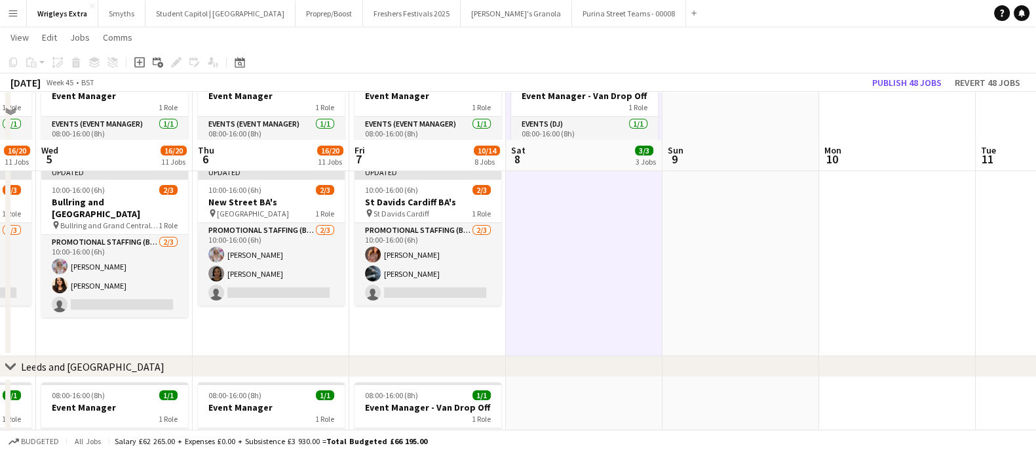
scroll to position [163, 0]
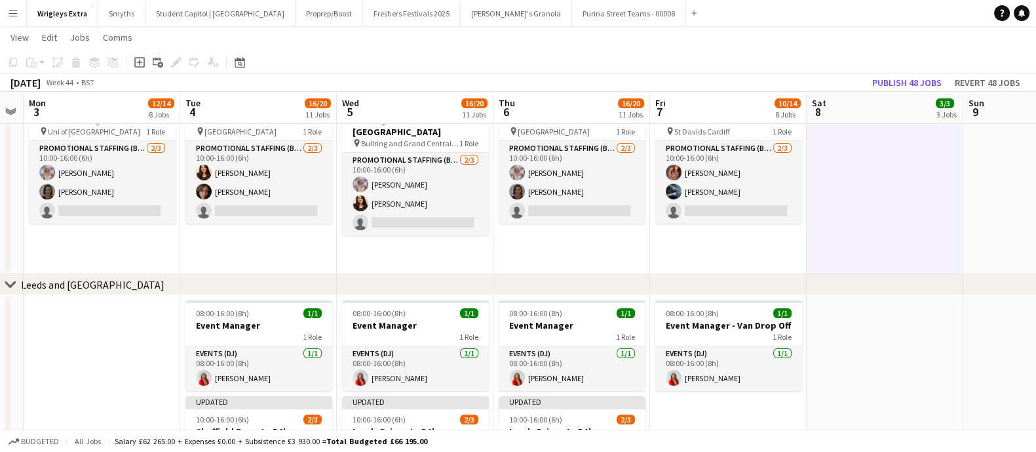
drag, startPoint x: 518, startPoint y: 374, endPoint x: 862, endPoint y: 334, distance: 345.7
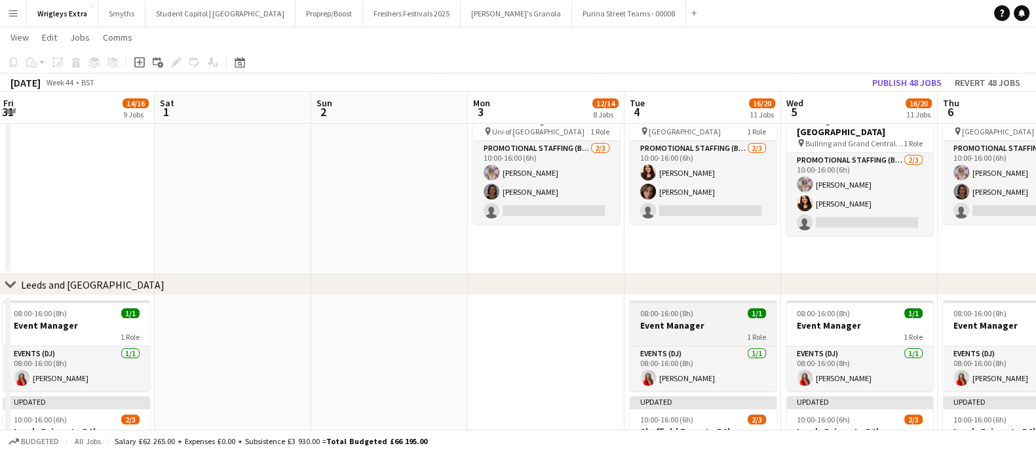
drag, startPoint x: 714, startPoint y: 332, endPoint x: 701, endPoint y: 328, distance: 13.7
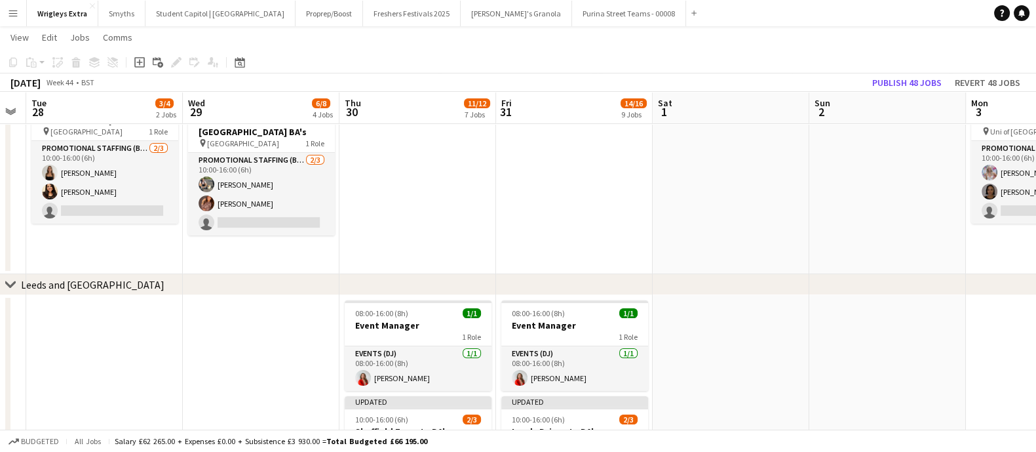
drag, startPoint x: 682, startPoint y: 360, endPoint x: 251, endPoint y: 352, distance: 430.6
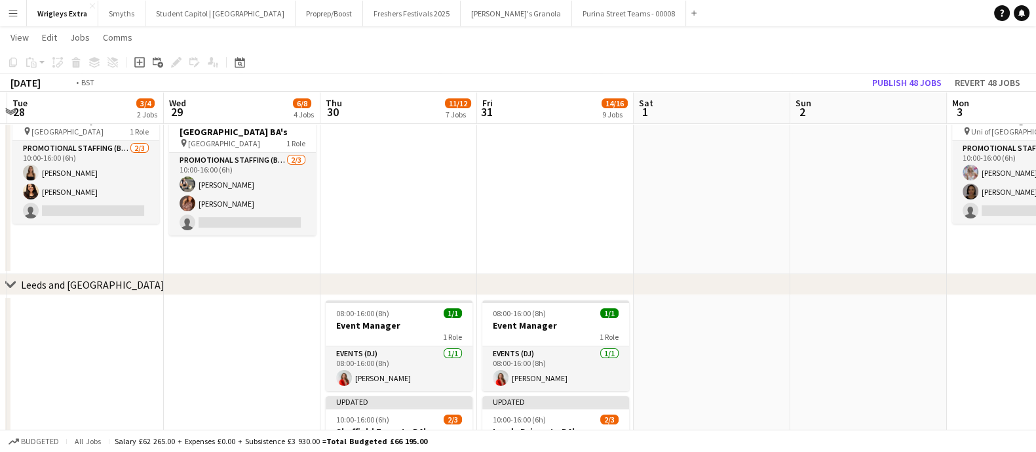
drag, startPoint x: 257, startPoint y: 350, endPoint x: 431, endPoint y: 346, distance: 173.7
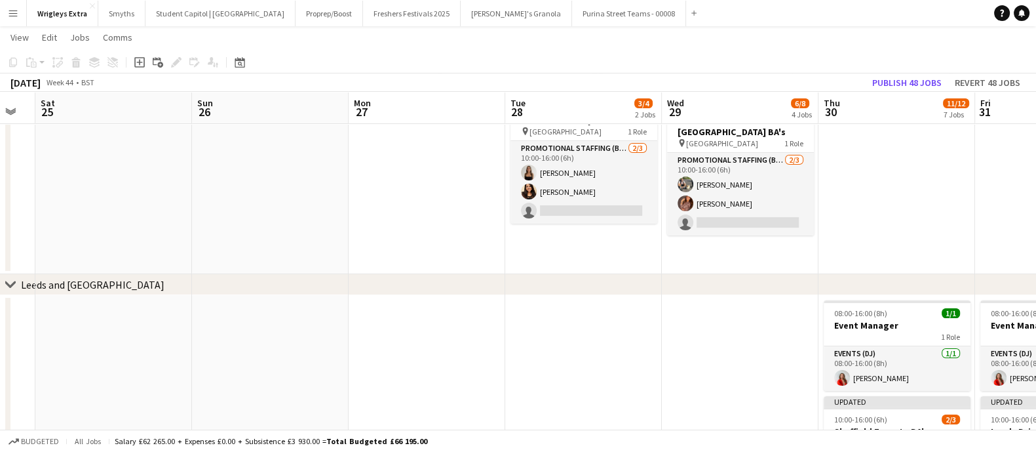
drag, startPoint x: 423, startPoint y: 372, endPoint x: 593, endPoint y: 364, distance: 170.6
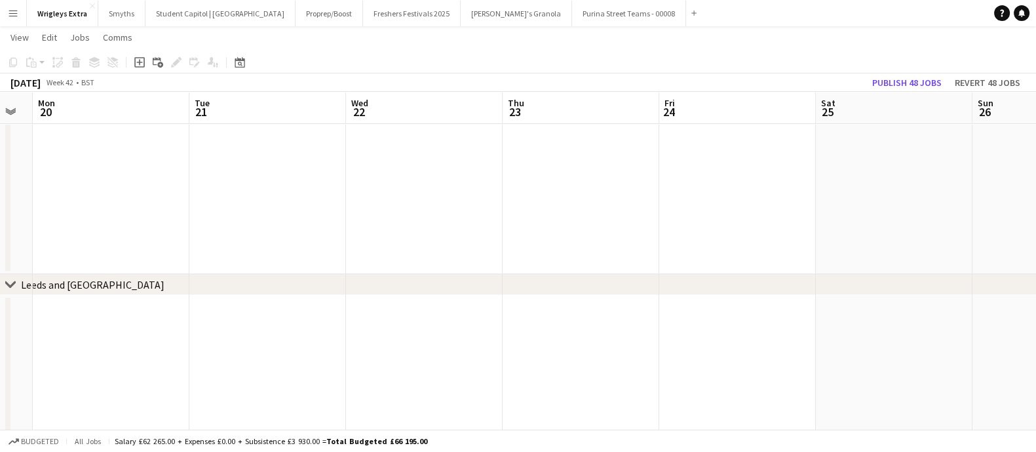
drag, startPoint x: 108, startPoint y: 337, endPoint x: 405, endPoint y: 345, distance: 297.0
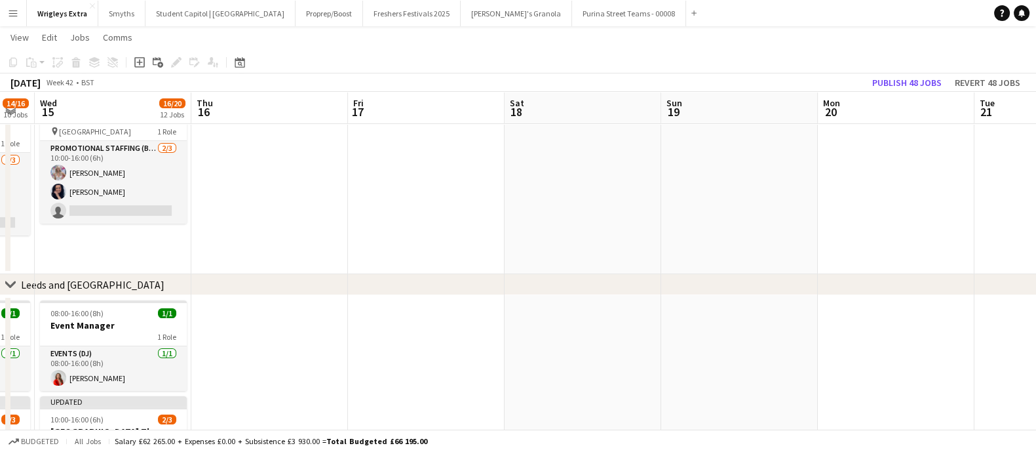
drag, startPoint x: 177, startPoint y: 294, endPoint x: 872, endPoint y: 246, distance: 696.3
drag, startPoint x: 994, startPoint y: 277, endPoint x: 771, endPoint y: 273, distance: 222.8
drag, startPoint x: 413, startPoint y: 290, endPoint x: 879, endPoint y: 274, distance: 466.9
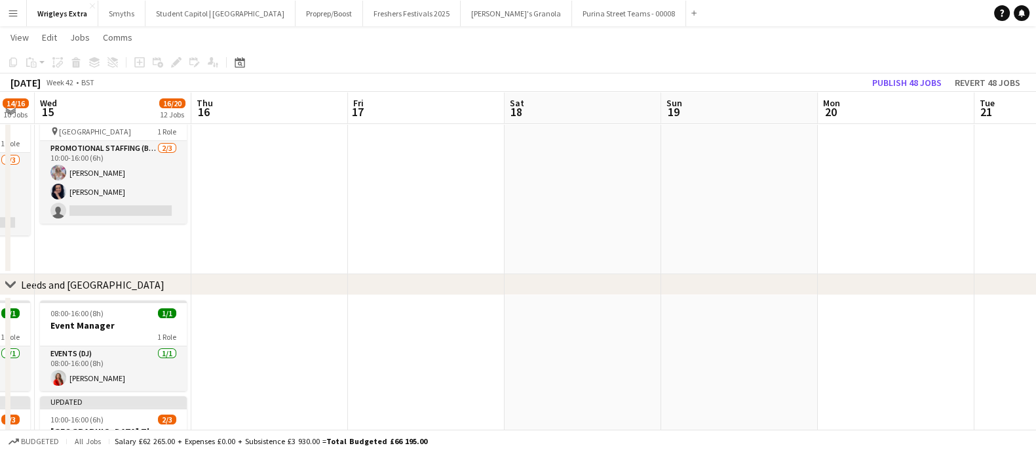
click at [924, 275] on div "chevron-right [GEOGRAPHIC_DATA] and [GEOGRAPHIC_DATA]" at bounding box center [518, 284] width 1036 height 21
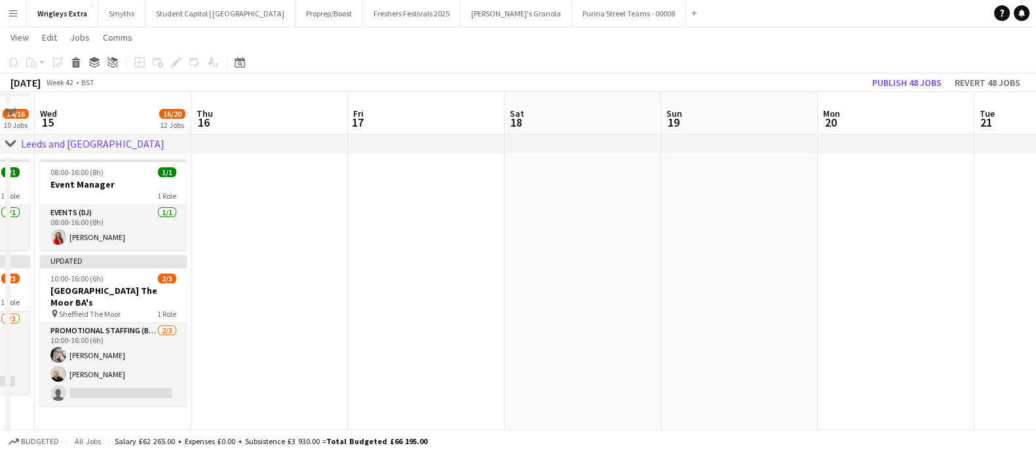
scroll to position [327, 0]
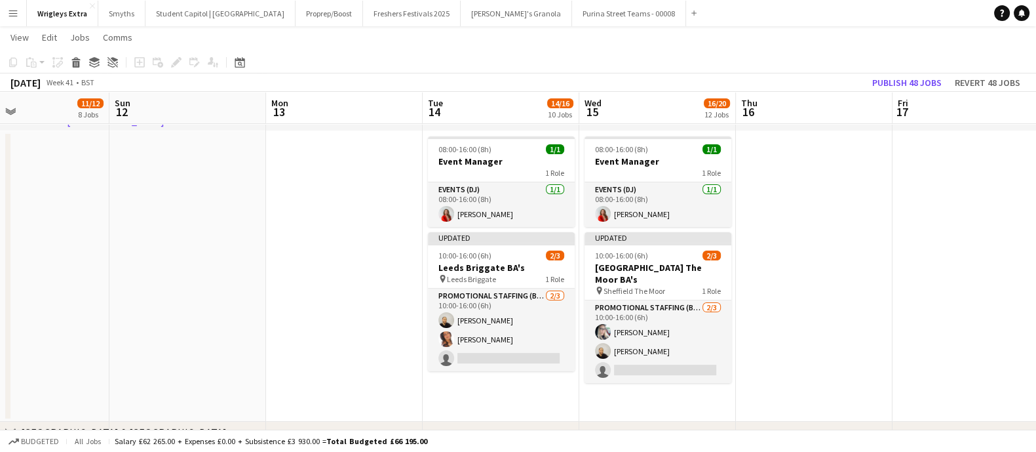
drag, startPoint x: 396, startPoint y: 254, endPoint x: 273, endPoint y: 303, distance: 132.6
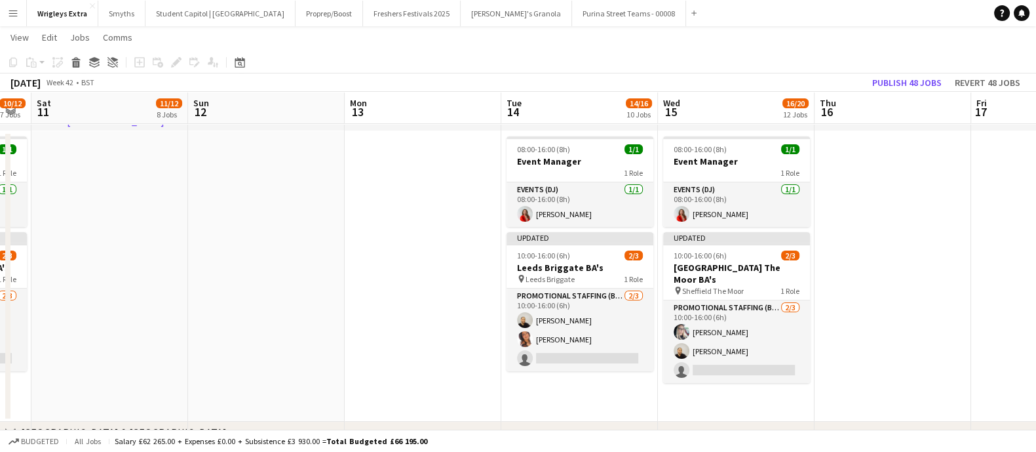
drag, startPoint x: 262, startPoint y: 308, endPoint x: 764, endPoint y: 295, distance: 502.2
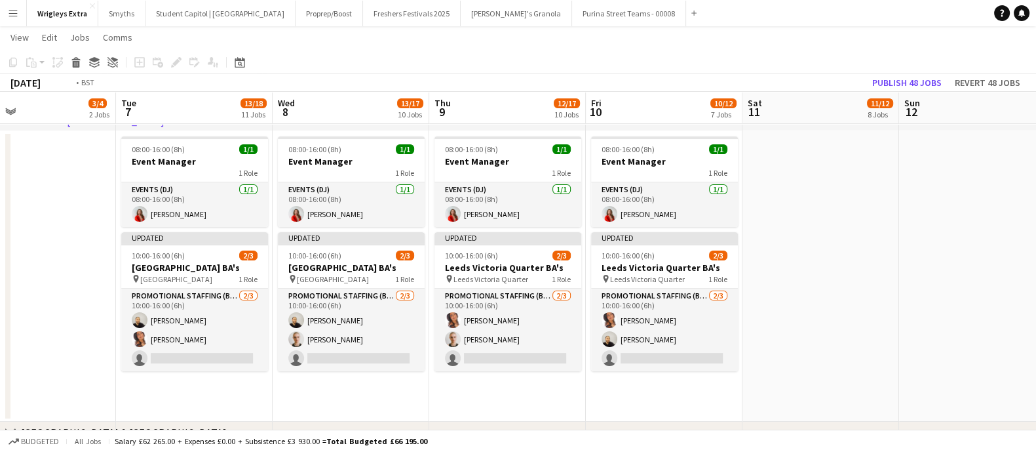
drag, startPoint x: 414, startPoint y: 301, endPoint x: 891, endPoint y: 290, distance: 477.2
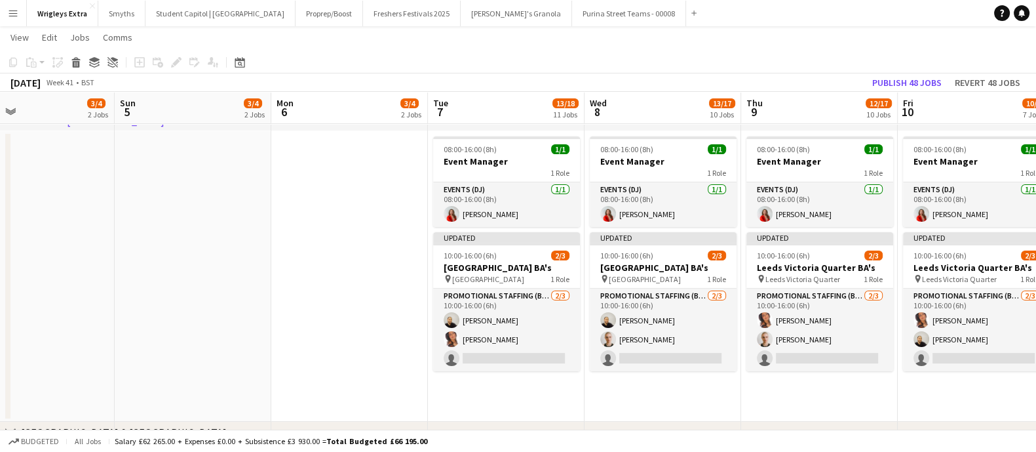
drag, startPoint x: 775, startPoint y: 290, endPoint x: 689, endPoint y: 290, distance: 85.2
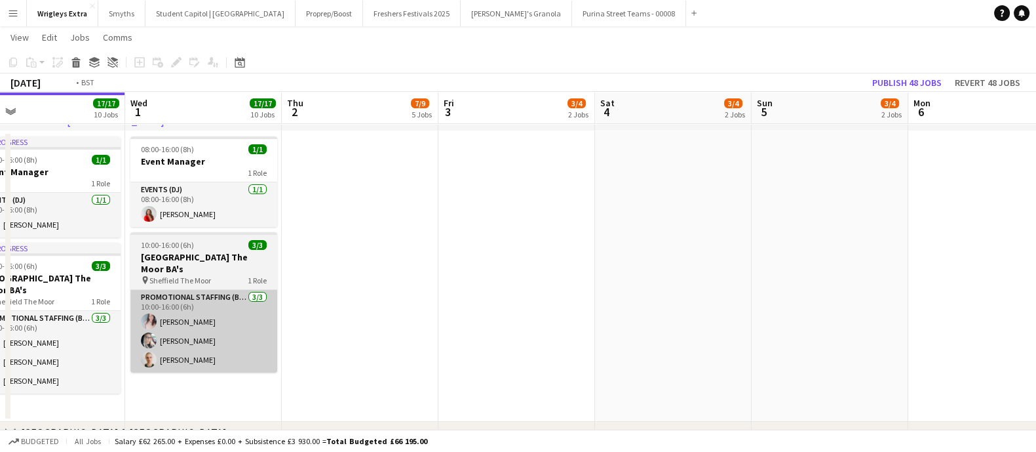
drag, startPoint x: 649, startPoint y: 290, endPoint x: 581, endPoint y: 288, distance: 67.5
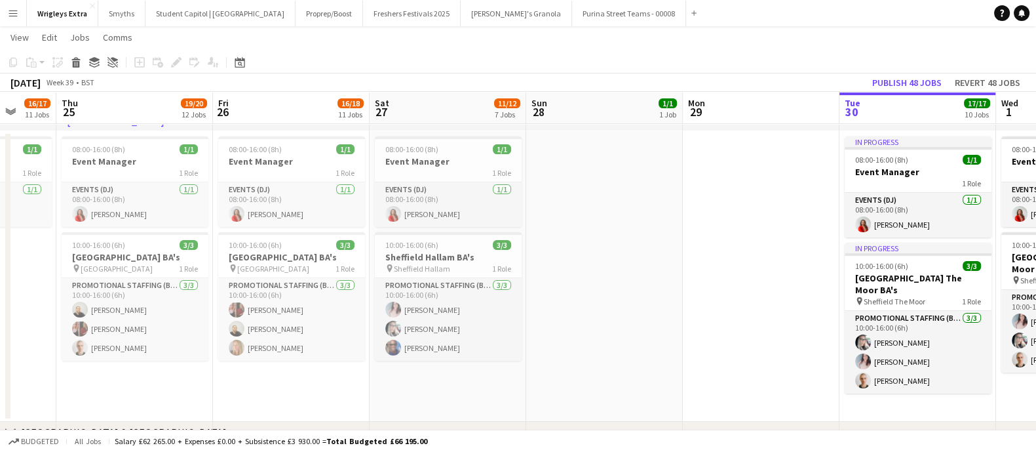
drag, startPoint x: 433, startPoint y: 290, endPoint x: 875, endPoint y: 290, distance: 441.7
drag, startPoint x: 385, startPoint y: 287, endPoint x: 903, endPoint y: 275, distance: 517.8
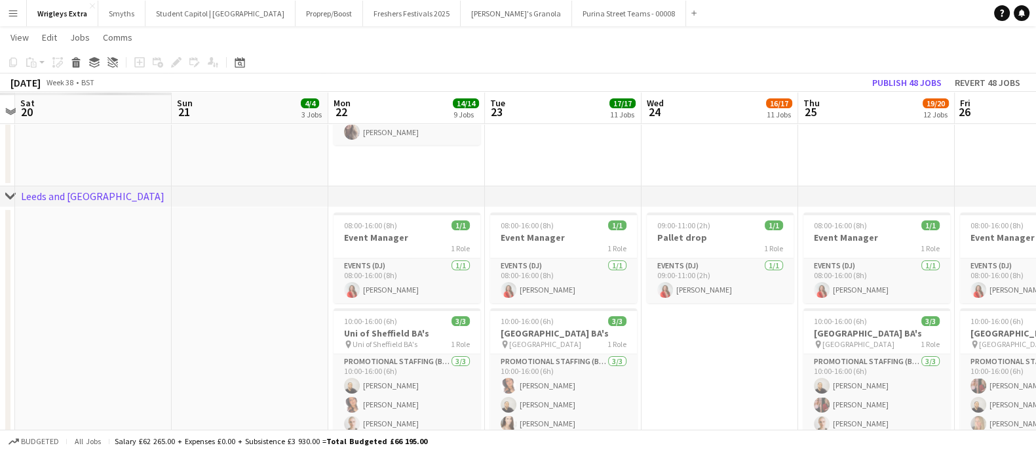
drag, startPoint x: 391, startPoint y: 270, endPoint x: 937, endPoint y: 271, distance: 546.5
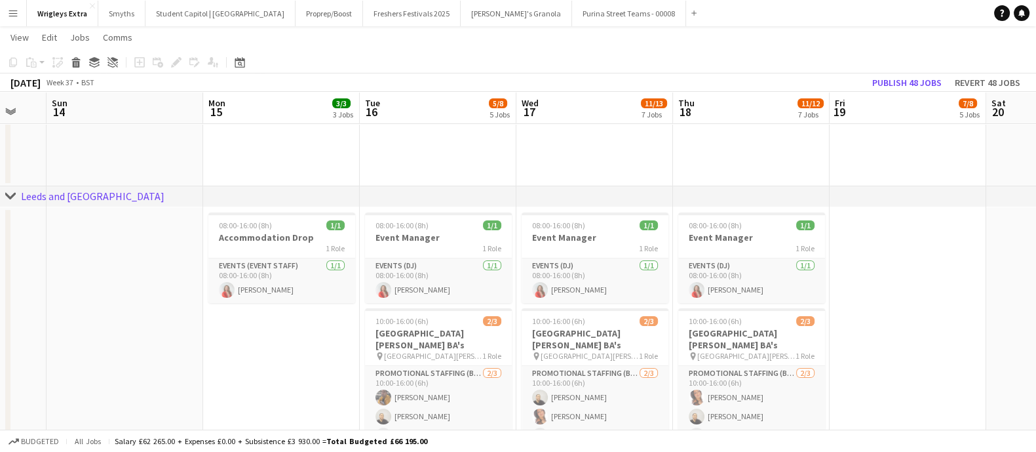
drag, startPoint x: 247, startPoint y: 273, endPoint x: 777, endPoint y: 277, distance: 529.5
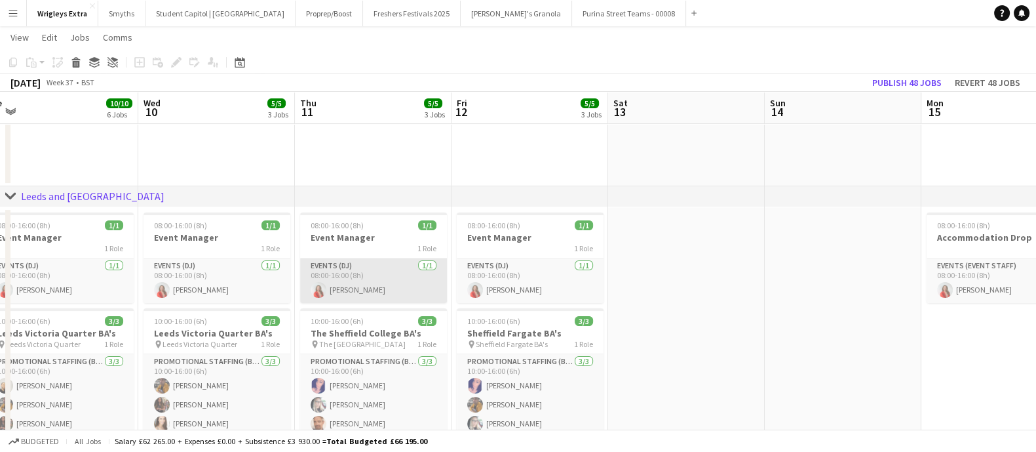
click at [330, 296] on app-card-role "Events (DJ) [DATE] 08:00-16:00 (8h) [PERSON_NAME]" at bounding box center [373, 280] width 147 height 45
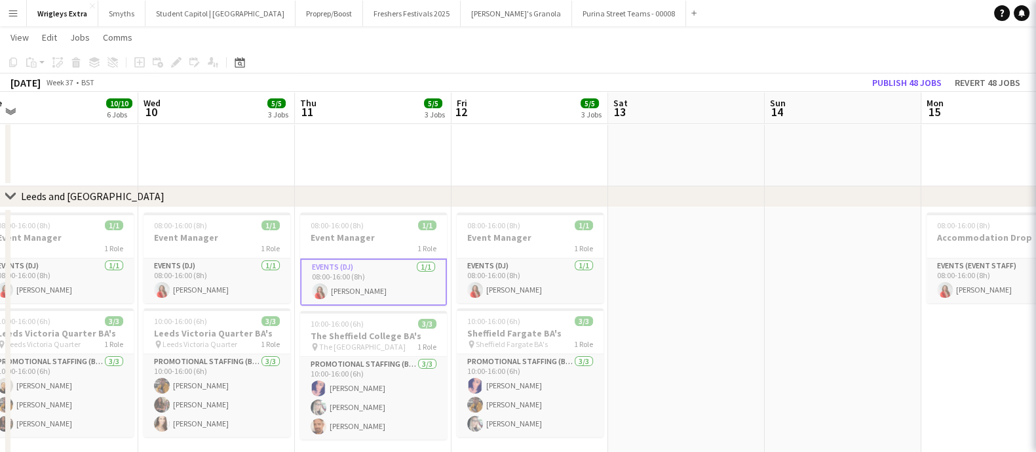
drag, startPoint x: 879, startPoint y: 293, endPoint x: 283, endPoint y: 302, distance: 596.4
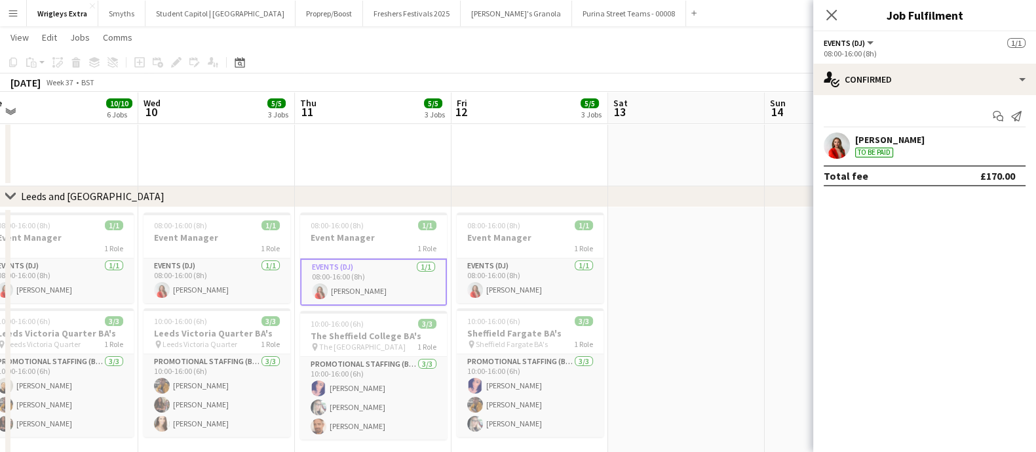
click at [623, 294] on app-date-cell at bounding box center [686, 352] width 157 height 290
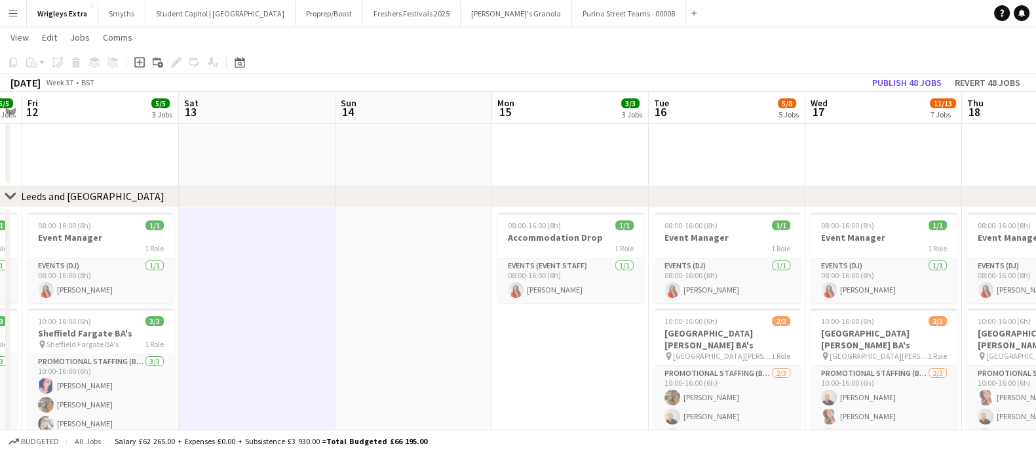
drag, startPoint x: 708, startPoint y: 292, endPoint x: 267, endPoint y: 305, distance: 441.9
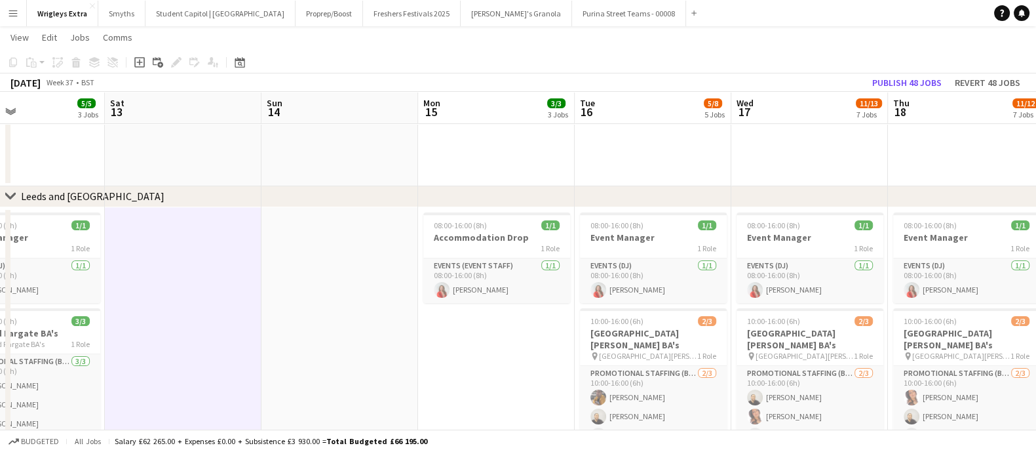
drag, startPoint x: 576, startPoint y: 361, endPoint x: 246, endPoint y: 370, distance: 330.4
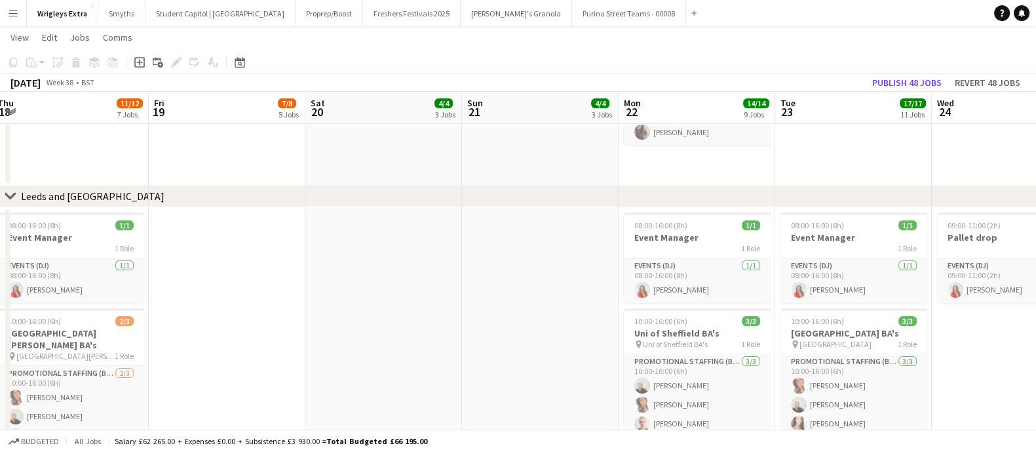
drag, startPoint x: 862, startPoint y: 320, endPoint x: 269, endPoint y: 342, distance: 594.1
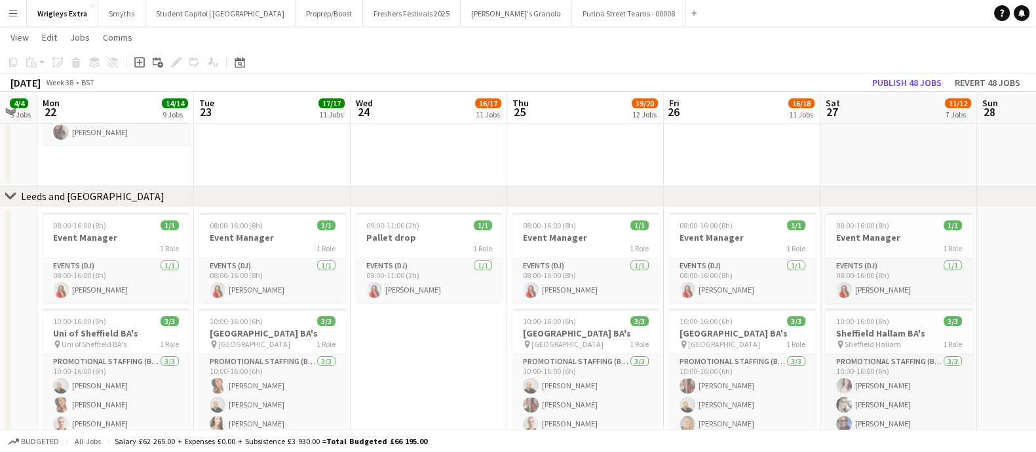
drag, startPoint x: 845, startPoint y: 332, endPoint x: 270, endPoint y: 347, distance: 575.6
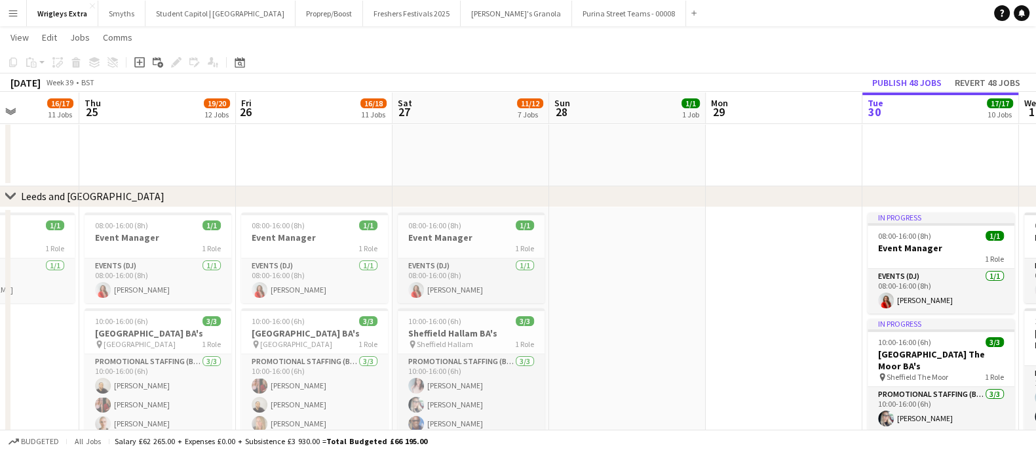
drag, startPoint x: 685, startPoint y: 329, endPoint x: 374, endPoint y: 329, distance: 311.3
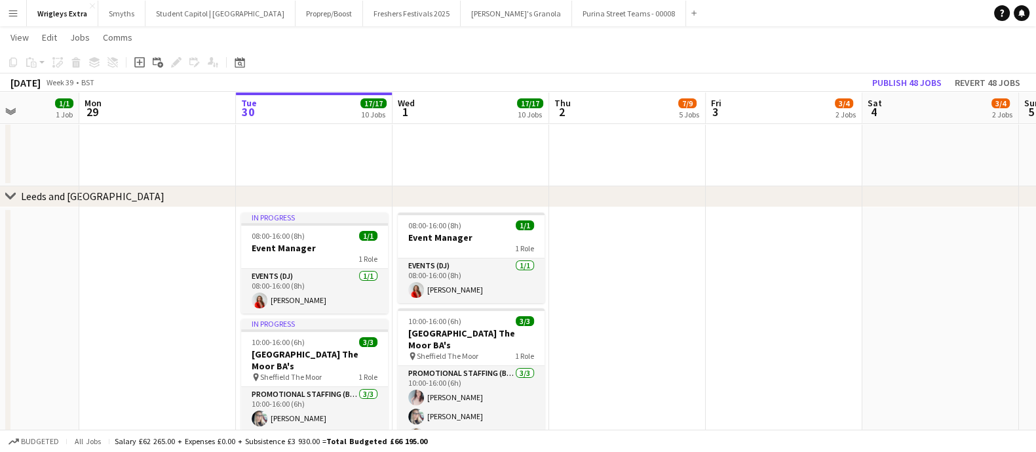
scroll to position [0, 398]
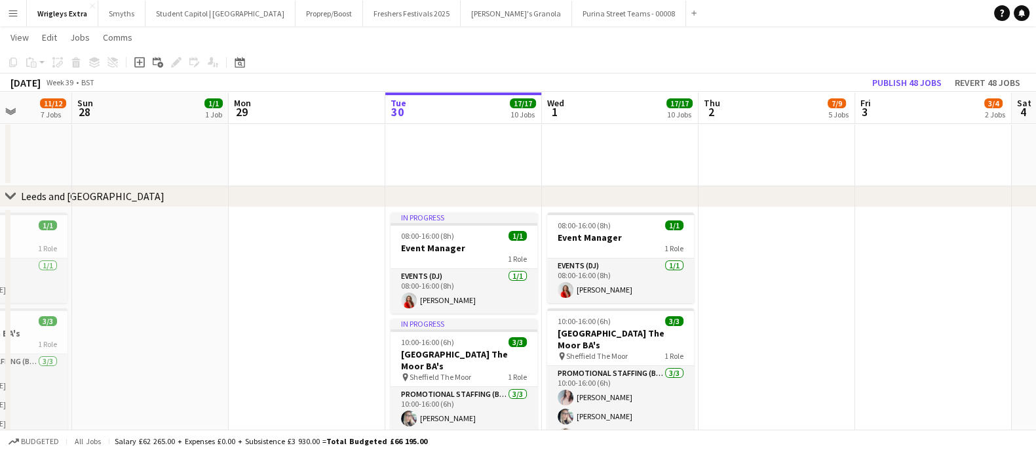
drag, startPoint x: 698, startPoint y: 332, endPoint x: 221, endPoint y: 328, distance: 477.1
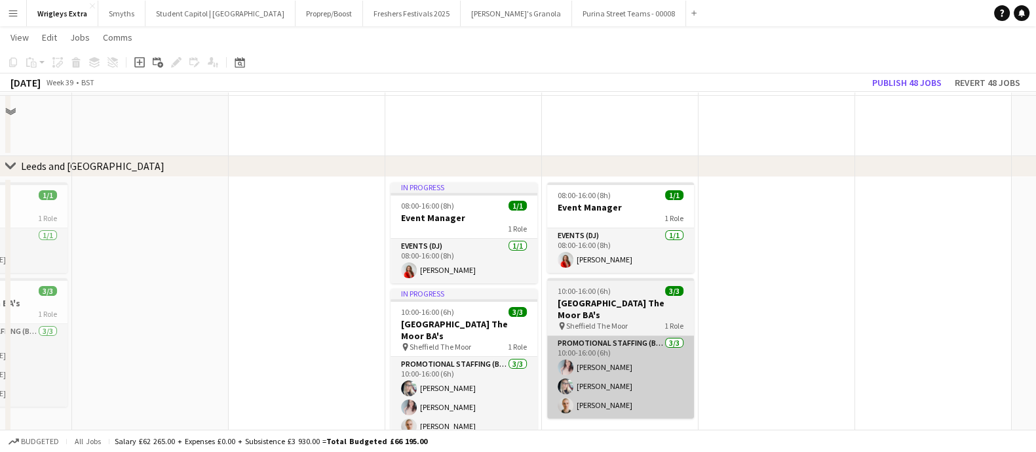
scroll to position [410, 0]
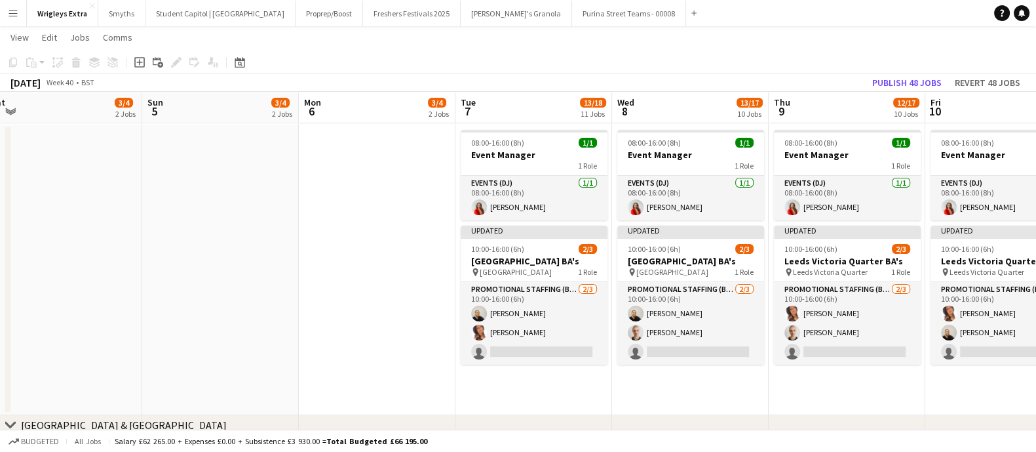
scroll to position [0, 436]
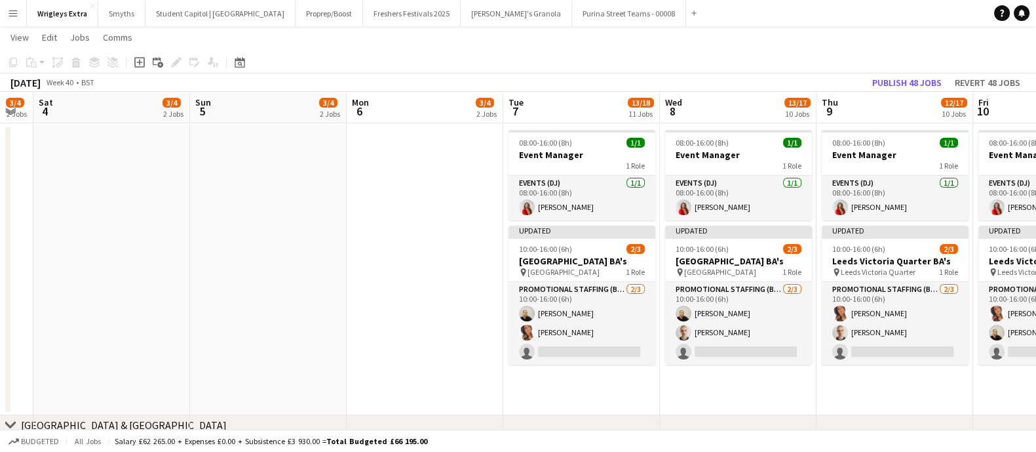
drag, startPoint x: 649, startPoint y: 290, endPoint x: 145, endPoint y: 306, distance: 504.2
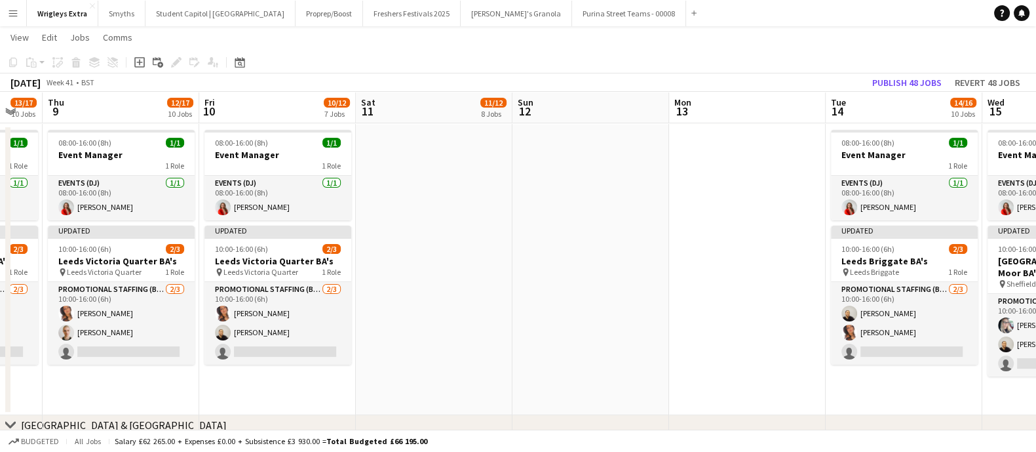
drag, startPoint x: 967, startPoint y: 248, endPoint x: 339, endPoint y: 246, distance: 628.5
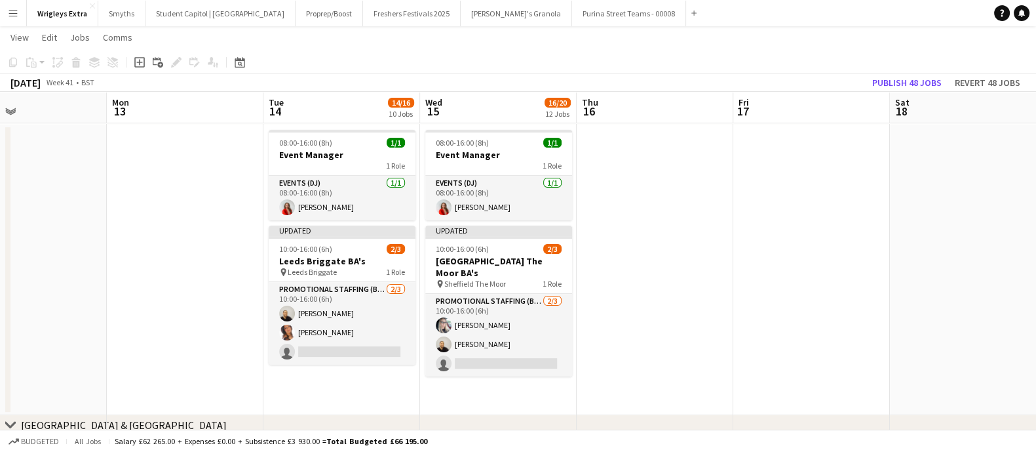
drag, startPoint x: 341, startPoint y: 247, endPoint x: 250, endPoint y: 247, distance: 91.1
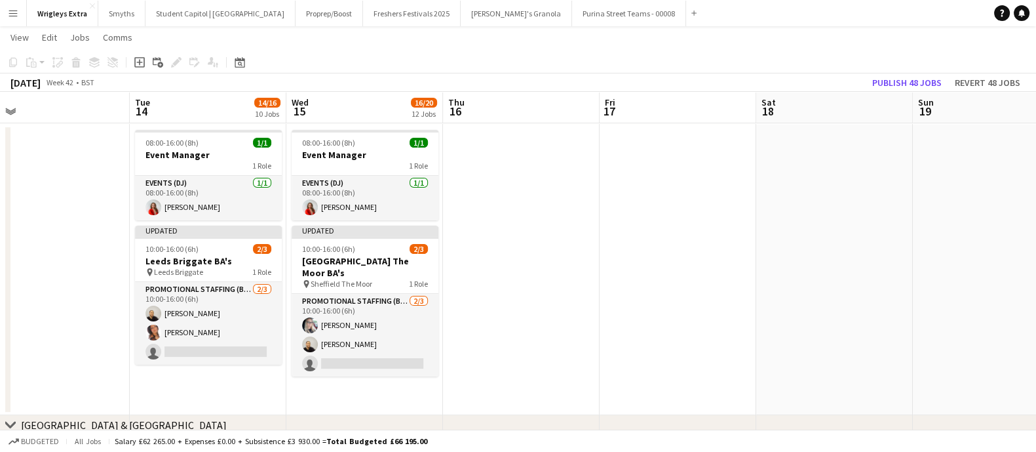
drag, startPoint x: 689, startPoint y: 247, endPoint x: 557, endPoint y: 248, distance: 132.4
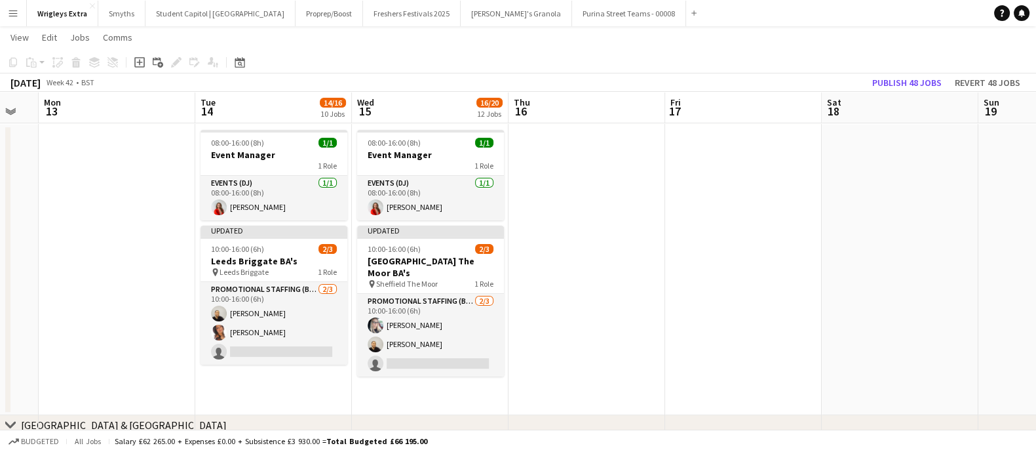
drag, startPoint x: 708, startPoint y: 300, endPoint x: 304, endPoint y: 294, distance: 404.4
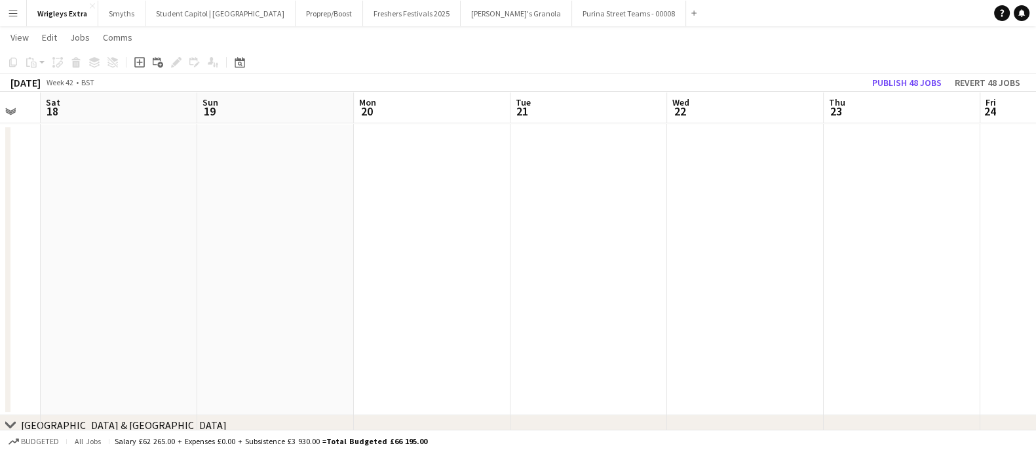
drag, startPoint x: 857, startPoint y: 317, endPoint x: 647, endPoint y: 319, distance: 209.1
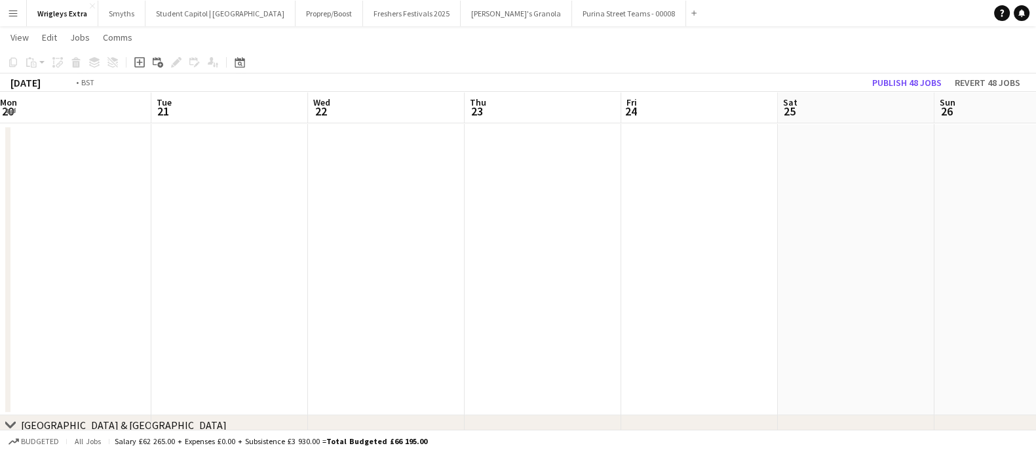
drag, startPoint x: 465, startPoint y: 313, endPoint x: 183, endPoint y: 284, distance: 282.6
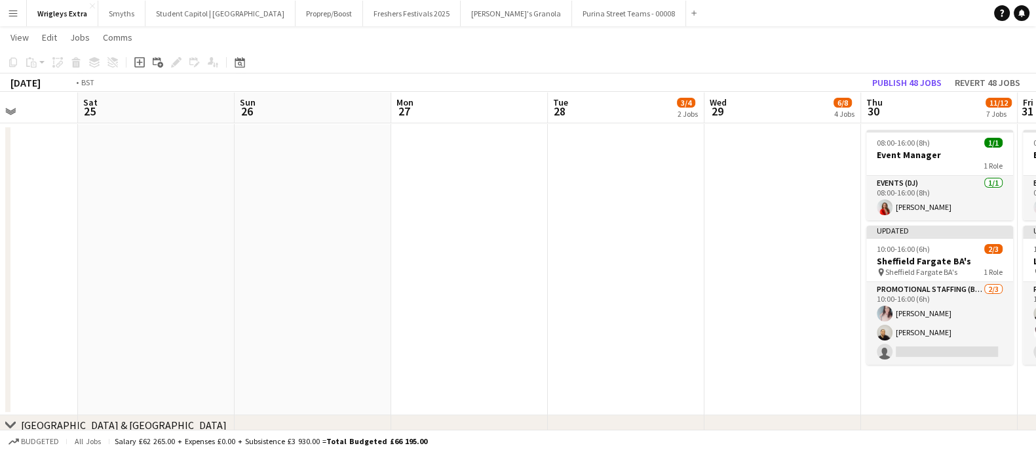
scroll to position [0, 343]
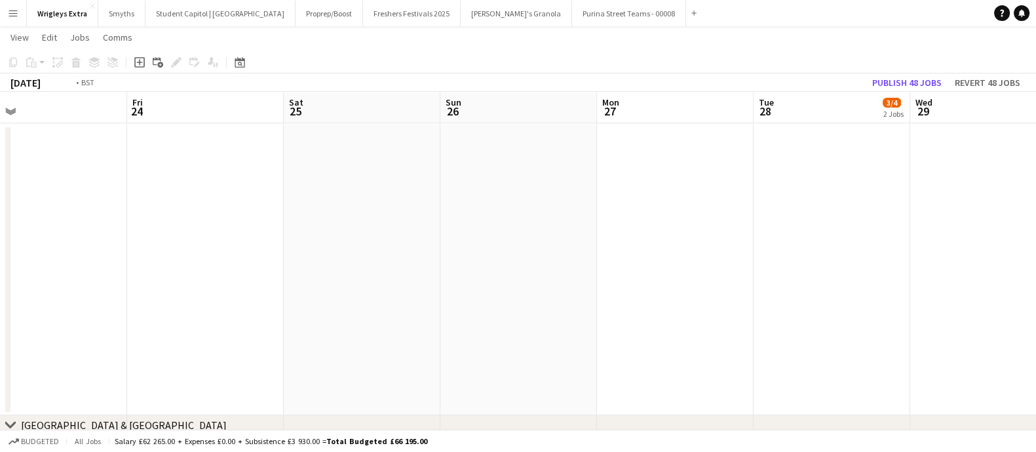
drag, startPoint x: 662, startPoint y: 322, endPoint x: 144, endPoint y: 283, distance: 519.9
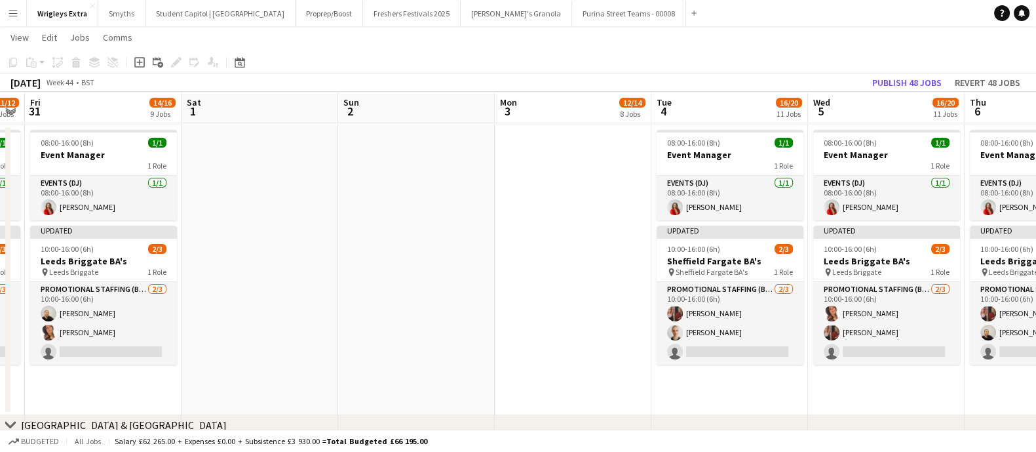
drag, startPoint x: 605, startPoint y: 283, endPoint x: 475, endPoint y: 270, distance: 130.4
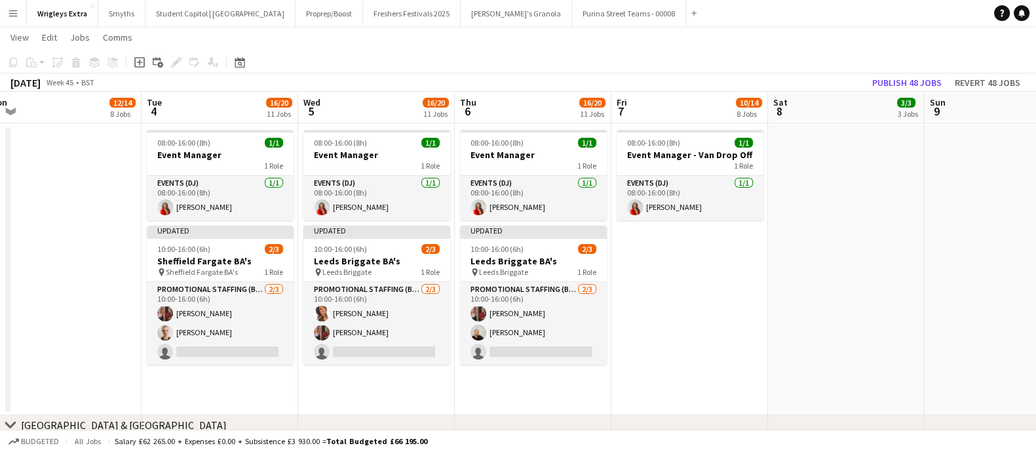
scroll to position [0, 498]
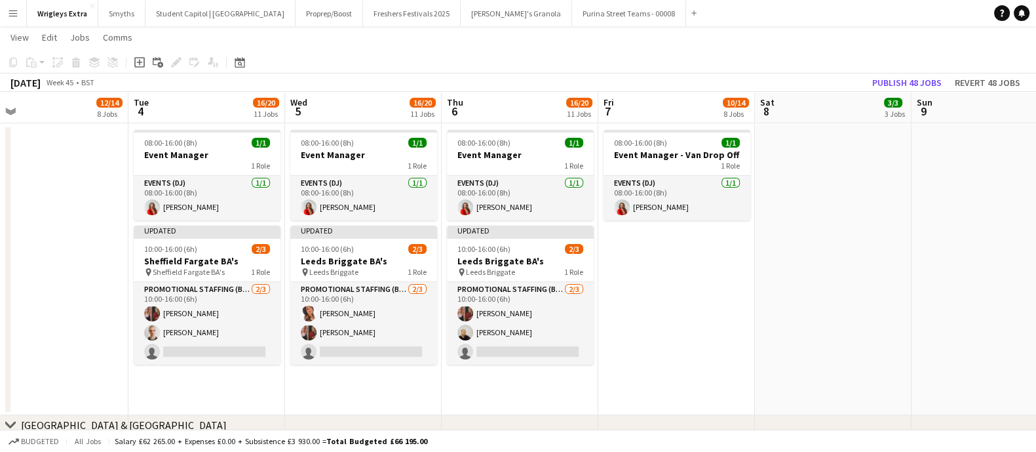
drag, startPoint x: 440, startPoint y: 276, endPoint x: 157, endPoint y: 271, distance: 283.1
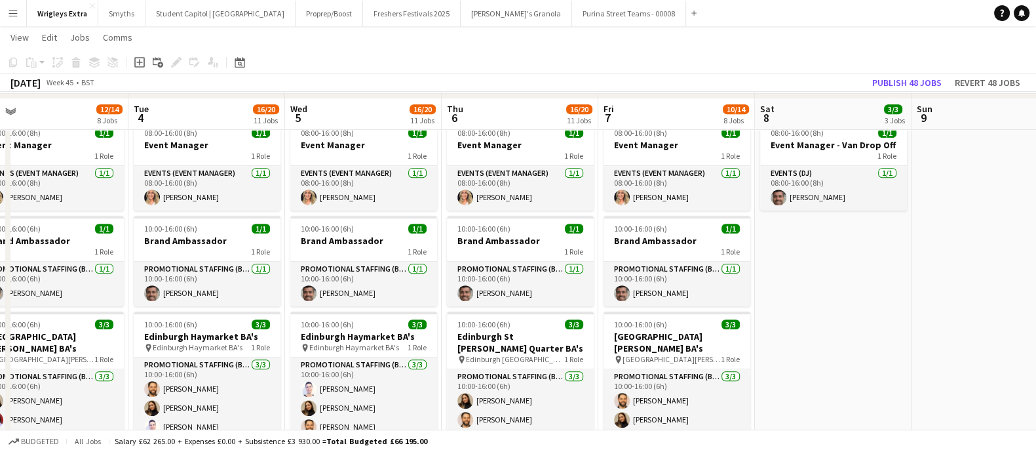
scroll to position [737, 0]
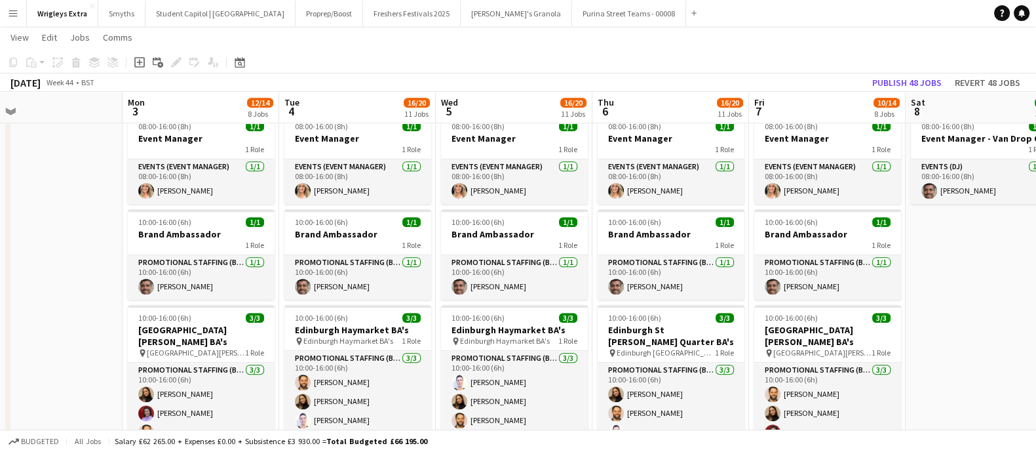
drag, startPoint x: 881, startPoint y: 344, endPoint x: 434, endPoint y: 318, distance: 448.4
click at [1035, 331] on html "Menu Boards Boards Boards All jobs Status Workforce Workforce My Workforce Recr…" at bounding box center [518, 294] width 1036 height 2062
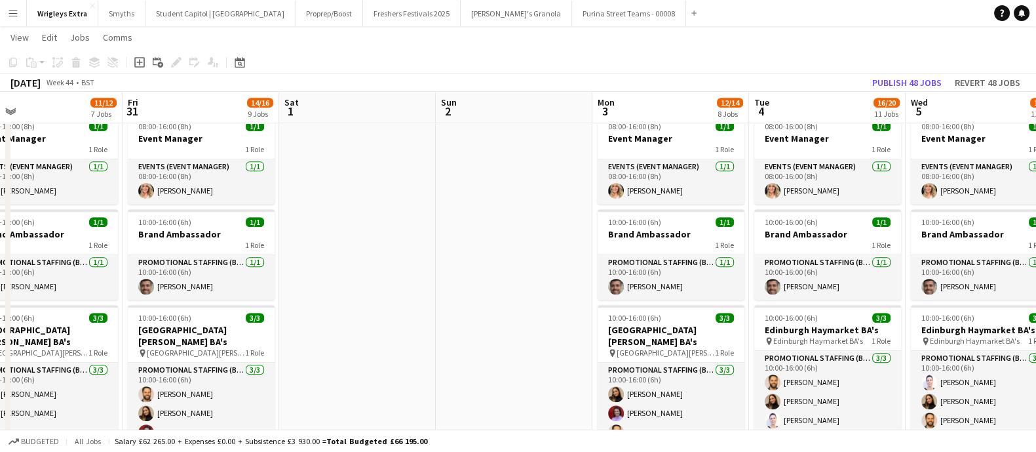
drag, startPoint x: 423, startPoint y: 311, endPoint x: 646, endPoint y: 303, distance: 223.0
click at [724, 306] on app-calendar-viewport "Tue 28 3/4 2 Jobs Wed 29 6/8 4 Jobs Thu 30 11/12 7 Jobs Fri 31 14/16 9 Jobs Sat…" at bounding box center [518, 308] width 1036 height 1988
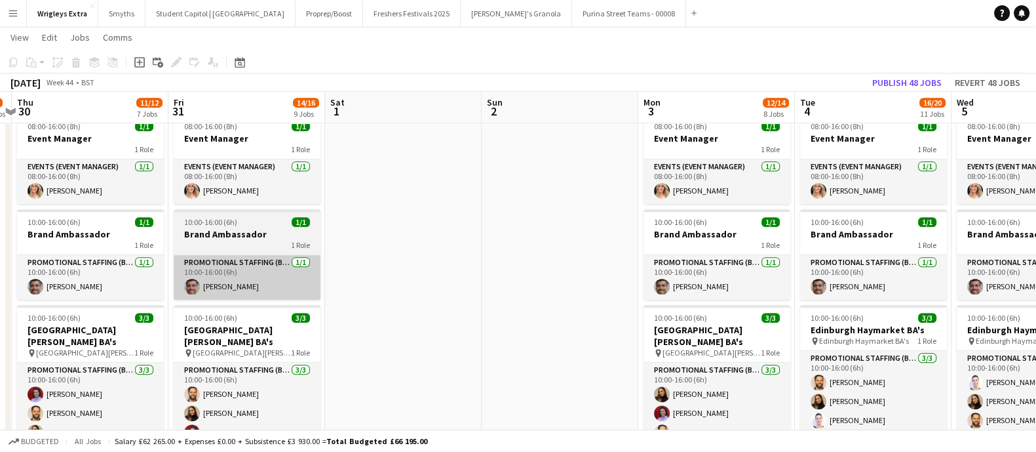
drag, startPoint x: 193, startPoint y: 290, endPoint x: 599, endPoint y: 290, distance: 405.6
click at [610, 290] on app-calendar-viewport "Tue 28 3/4 2 Jobs Wed 29 6/8 4 Jobs Thu 30 11/12 7 Jobs Fri 31 14/16 9 Jobs Sat…" at bounding box center [518, 308] width 1036 height 1988
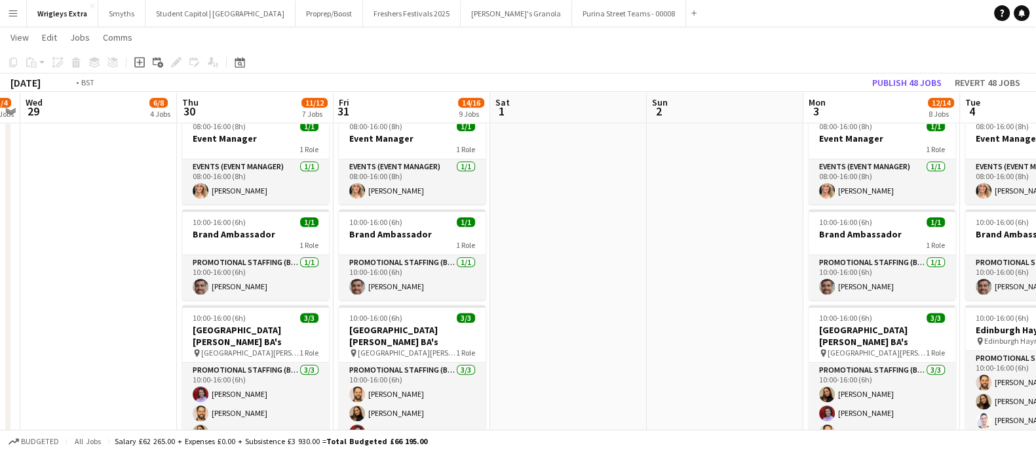
drag, startPoint x: 265, startPoint y: 286, endPoint x: 695, endPoint y: 283, distance: 429.2
click at [695, 283] on app-calendar-viewport "Sun 26 Mon 27 Tue 28 3/4 2 Jobs Wed 29 6/8 4 Jobs Thu 30 11/12 7 Jobs Fri 31 14…" at bounding box center [518, 308] width 1036 height 1988
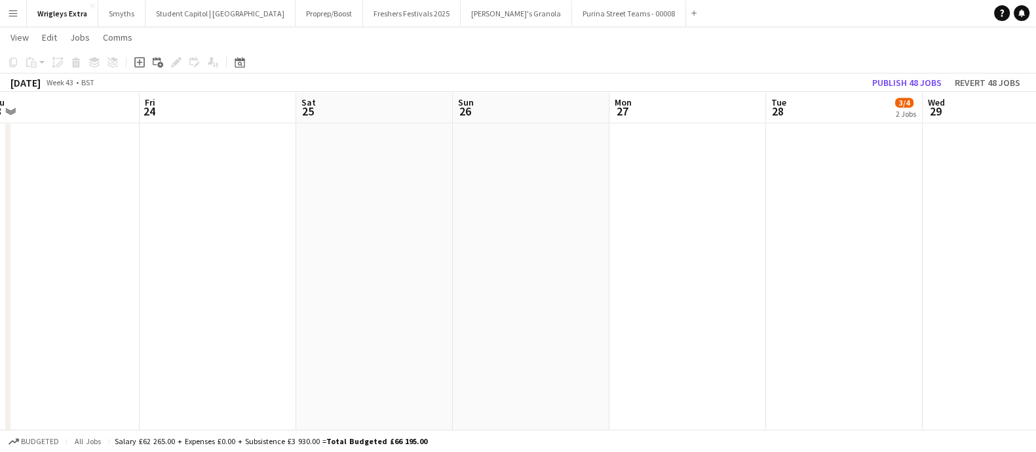
drag, startPoint x: 208, startPoint y: 269, endPoint x: 619, endPoint y: 267, distance: 410.9
click at [619, 267] on app-calendar-viewport "Tue 21 Wed 22 Thu 23 Fri 24 Sat 25 Sun 26 Mon 27 Tue 28 3/4 2 Jobs Wed 29 6/8 4…" at bounding box center [518, 308] width 1036 height 1988
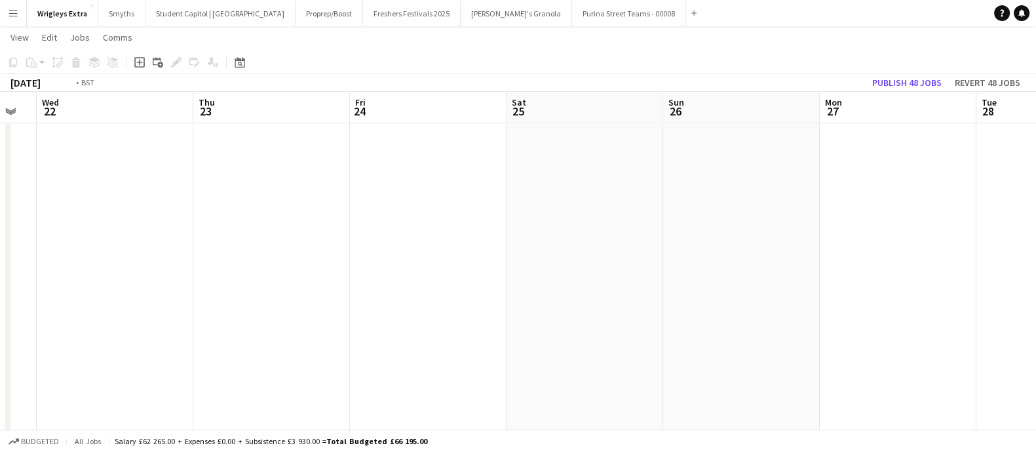
drag, startPoint x: 706, startPoint y: 263, endPoint x: 692, endPoint y: 262, distance: 14.5
click at [719, 263] on app-calendar-viewport "Mon 20 Tue 21 Wed 22 Thu 23 Fri 24 Sat 25 Sun 26 Mon 27 Tue 28 3/4 2 Jobs Wed 2…" at bounding box center [518, 308] width 1036 height 1988
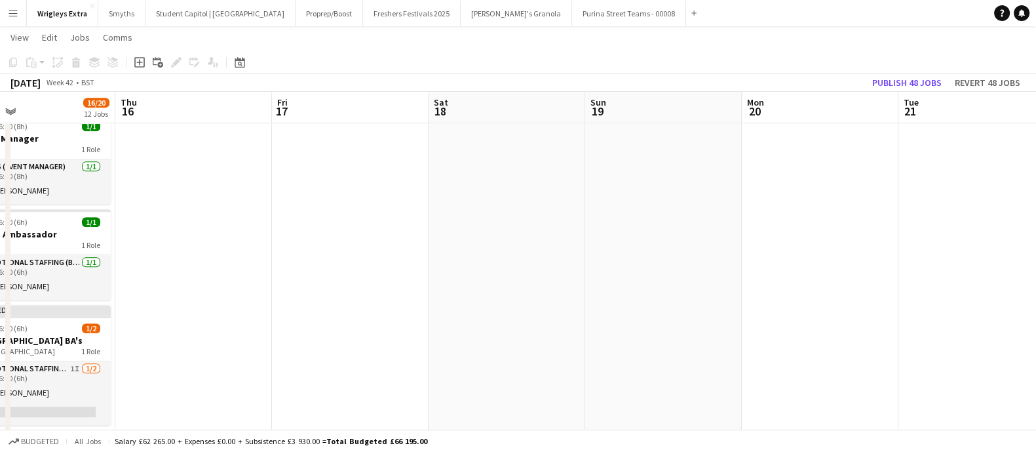
drag, startPoint x: 531, startPoint y: 261, endPoint x: 550, endPoint y: 263, distance: 18.5
click at [744, 263] on app-calendar-viewport "Mon 13 Tue 14 14/16 10 Jobs Wed 15 16/20 12 Jobs Thu 16 Fri 17 Sat 18 Sun 19 Mo…" at bounding box center [518, 308] width 1036 height 1988
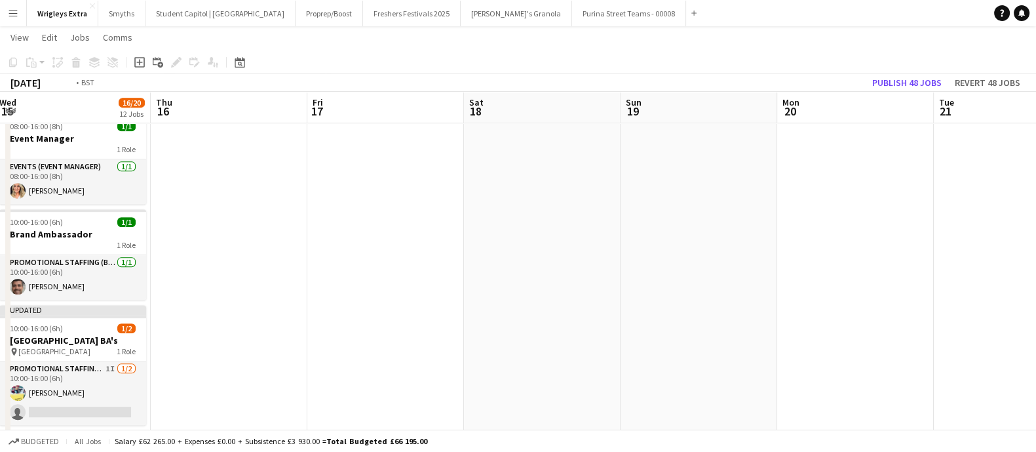
drag, startPoint x: 237, startPoint y: 263, endPoint x: 684, endPoint y: 265, distance: 446.9
click at [725, 264] on app-calendar-viewport "Mon 13 Tue 14 14/16 10 Jobs Wed 15 16/20 12 Jobs Thu 16 Fri 17 Sat 18 Sun 19 Mo…" at bounding box center [518, 308] width 1036 height 1988
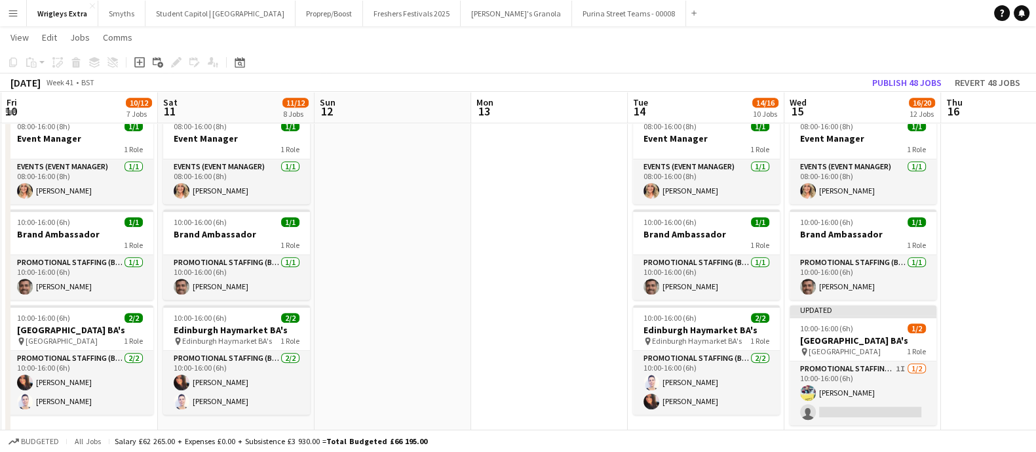
drag, startPoint x: 167, startPoint y: 257, endPoint x: 550, endPoint y: 257, distance: 383.4
click at [552, 257] on app-calendar-viewport "Wed 8 13/17 10 Jobs Thu 9 12/17 10 Jobs Fri 10 10/12 7 Jobs Sat 11 11/12 8 Jobs…" at bounding box center [518, 308] width 1036 height 1988
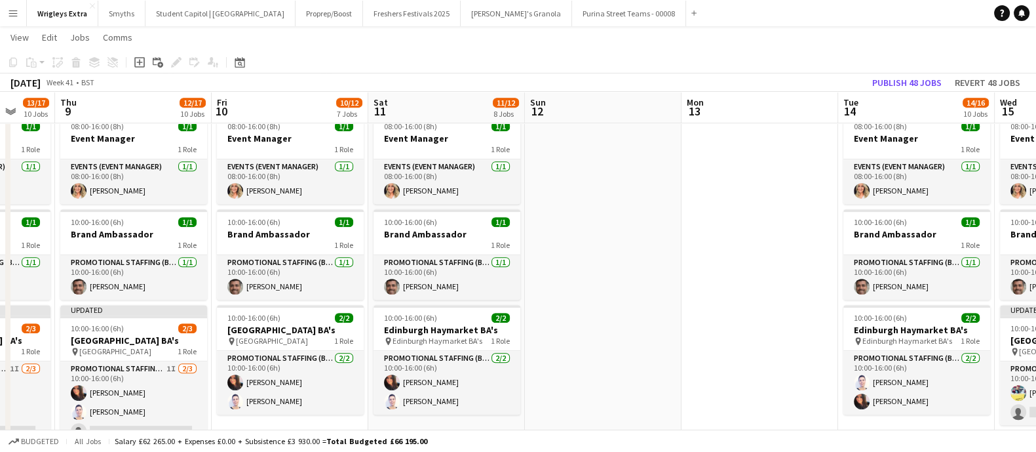
drag, startPoint x: 194, startPoint y: 241, endPoint x: 659, endPoint y: 244, distance: 465.3
click at [659, 244] on app-calendar-viewport "Tue 7 13/18 11 Jobs Wed 8 13/17 10 Jobs Thu 9 12/17 10 Jobs Fri 10 10/12 7 Jobs…" at bounding box center [518, 308] width 1036 height 1988
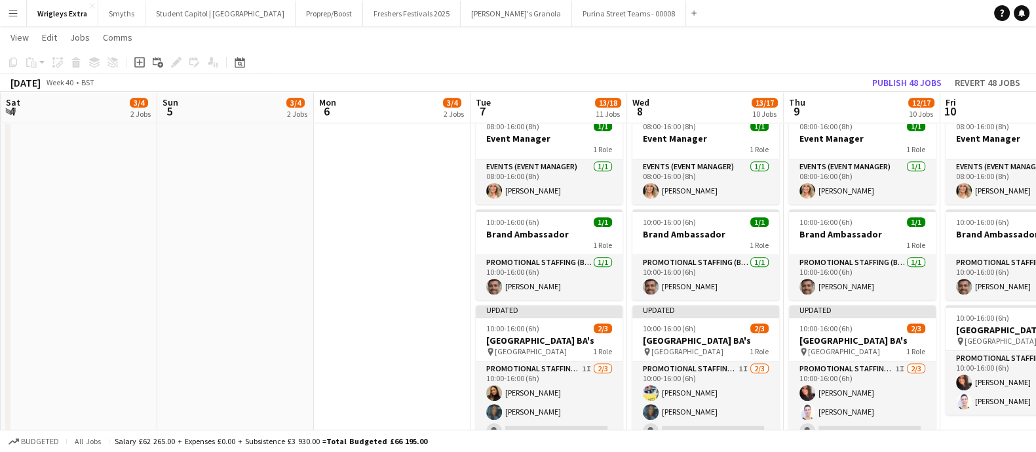
drag, startPoint x: 573, startPoint y: 248, endPoint x: 472, endPoint y: 252, distance: 101.6
click at [611, 250] on app-calendar-viewport "Thu 2 7/9 5 Jobs Fri 3 3/4 2 Jobs Sat 4 3/4 2 Jobs Sun 5 3/4 2 Jobs Mon 6 3/4 2…" at bounding box center [518, 308] width 1036 height 1988
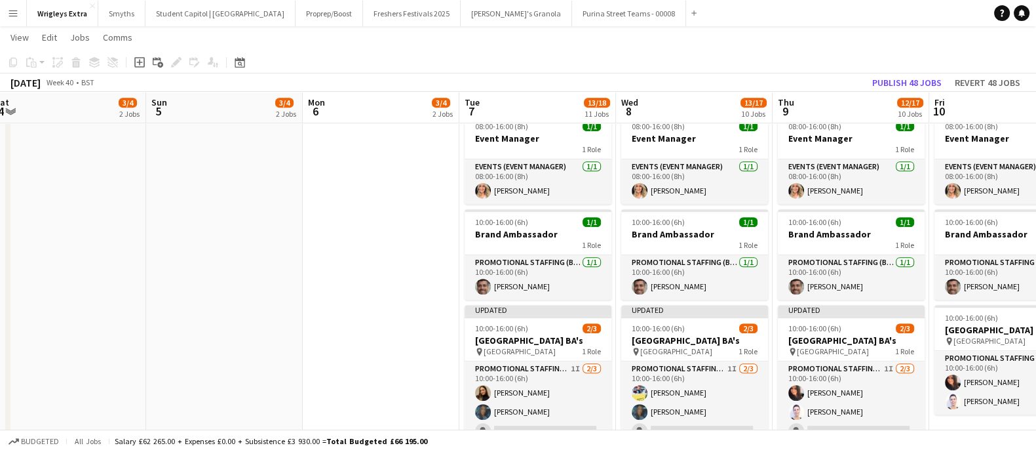
drag, startPoint x: 301, startPoint y: 250, endPoint x: 693, endPoint y: 252, distance: 391.9
click at [723, 252] on app-calendar-viewport "Thu 2 7/9 5 Jobs Fri 3 3/4 2 Jobs Sat 4 3/4 2 Jobs Sun 5 3/4 2 Jobs Mon 6 3/4 2…" at bounding box center [518, 308] width 1036 height 1988
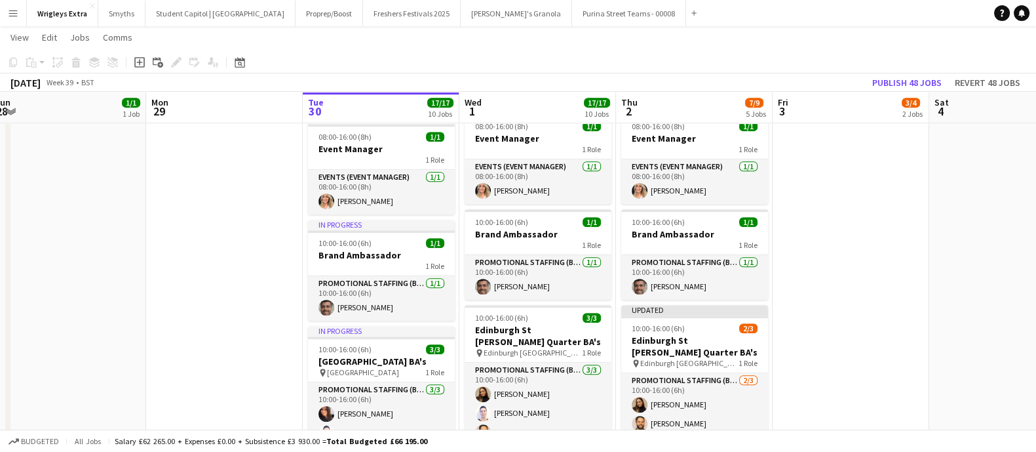
drag, startPoint x: 229, startPoint y: 250, endPoint x: 651, endPoint y: 252, distance: 421.4
click at [651, 252] on app-calendar-viewport "Fri 26 16/18 11 Jobs Sat 27 11/12 7 Jobs Sun 28 1/1 1 Job Mon 29 Tue 30 17/17 1…" at bounding box center [518, 308] width 1036 height 1988
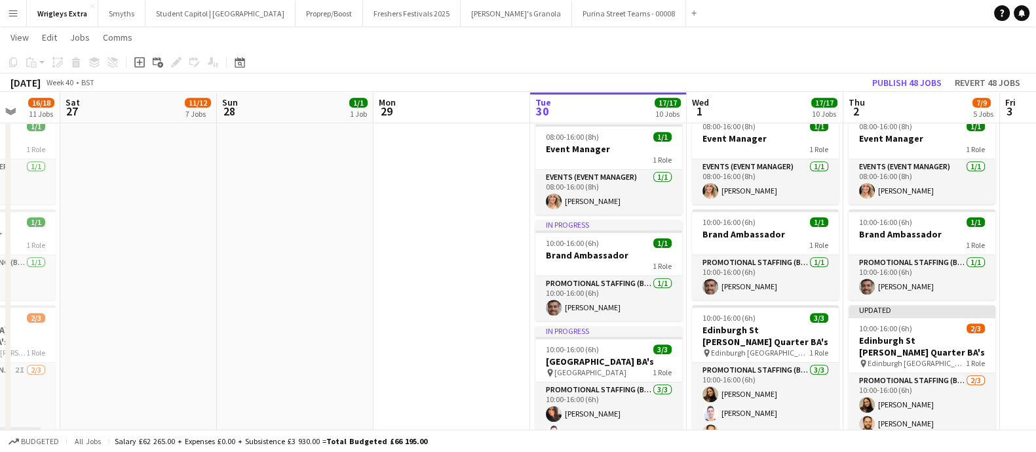
drag, startPoint x: 271, startPoint y: 255, endPoint x: 659, endPoint y: 257, distance: 387.3
click at [785, 257] on app-calendar-viewport "Fri 26 16/18 11 Jobs Sat 27 11/12 7 Jobs Sun 28 1/1 1 Job Mon 29 Tue 30 17/17 1…" at bounding box center [518, 308] width 1036 height 1988
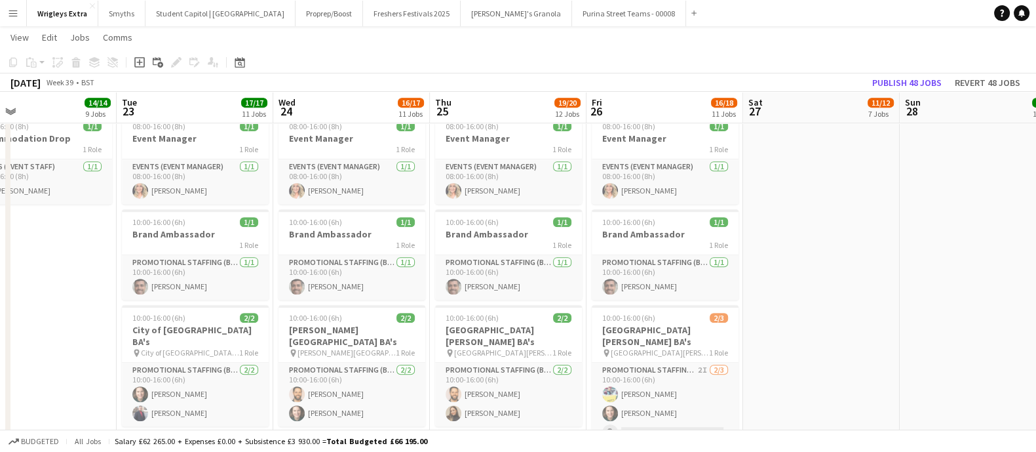
drag, startPoint x: 334, startPoint y: 254, endPoint x: 767, endPoint y: 254, distance: 432.5
click at [767, 254] on app-calendar-viewport "Sat 20 4/4 3 Jobs Sun 21 4/4 3 Jobs Mon 22 14/14 9 Jobs Tue 23 17/17 11 Jobs We…" at bounding box center [518, 308] width 1036 height 1988
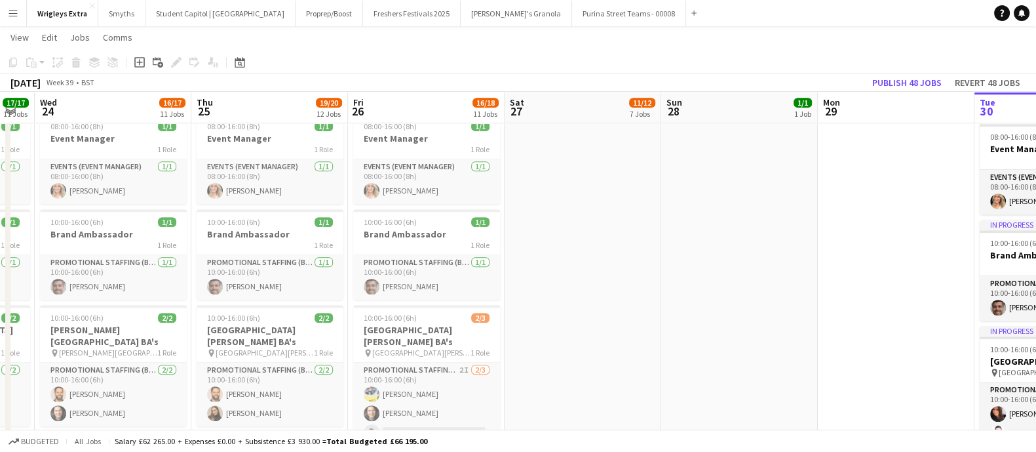
drag, startPoint x: 629, startPoint y: 262, endPoint x: 306, endPoint y: 257, distance: 323.1
click at [292, 258] on app-calendar-viewport "Sat 20 4/4 3 Jobs Sun 21 4/4 3 Jobs Mon 22 14/14 9 Jobs Tue 23 17/17 11 Jobs We…" at bounding box center [518, 308] width 1036 height 1988
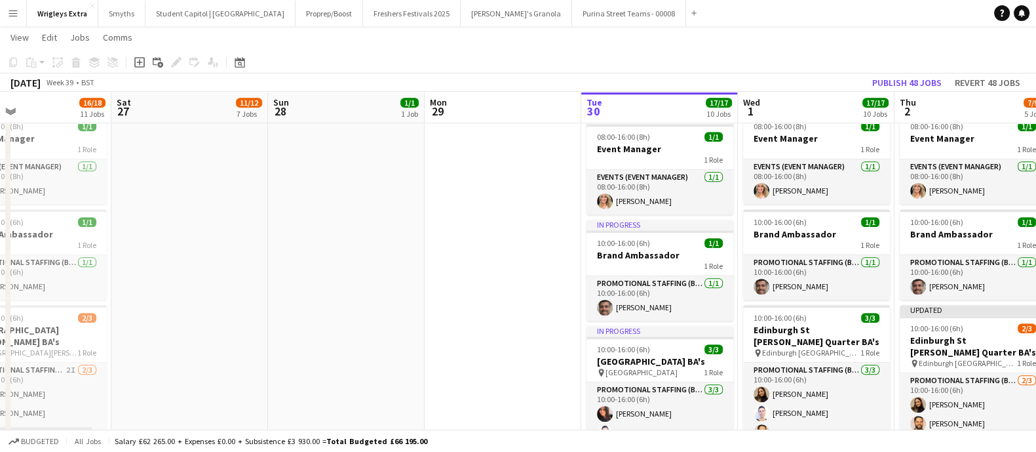
drag, startPoint x: 469, startPoint y: 254, endPoint x: 239, endPoint y: 248, distance: 230.1
click at [239, 248] on app-calendar-viewport "Tue 23 17/17 11 Jobs Wed 24 16/17 11 Jobs Thu 25 19/20 12 Jobs Fri 26 16/18 11 …" at bounding box center [518, 308] width 1036 height 1988
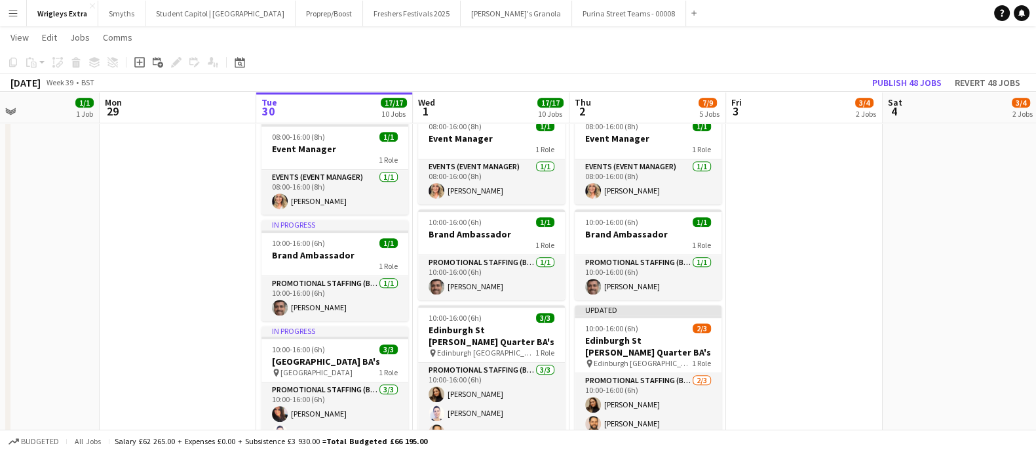
scroll to position [0, 475]
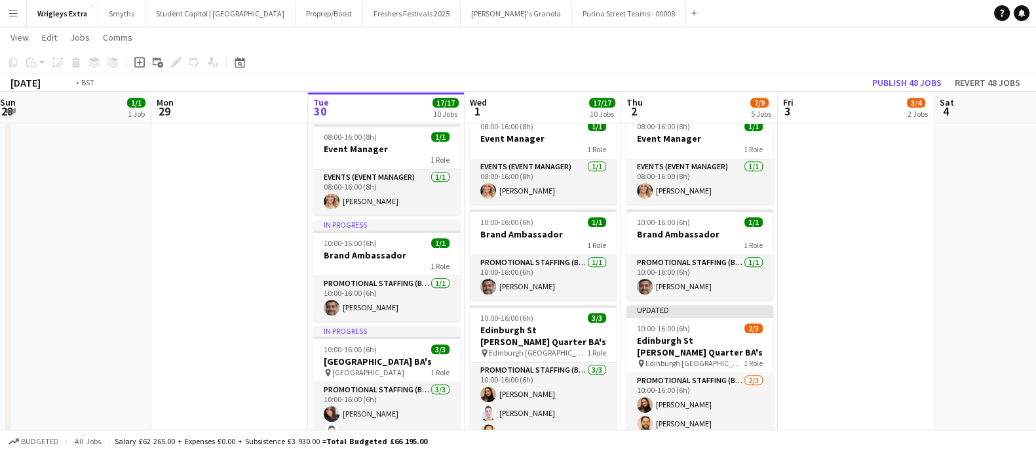
drag, startPoint x: 663, startPoint y: 247, endPoint x: 559, endPoint y: 247, distance: 104.2
click at [559, 247] on app-calendar-viewport "Thu 25 19/20 12 Jobs Fri 26 16/18 11 Jobs Sat 27 11/12 7 Jobs Sun 28 1/1 1 Job …" at bounding box center [518, 308] width 1036 height 1988
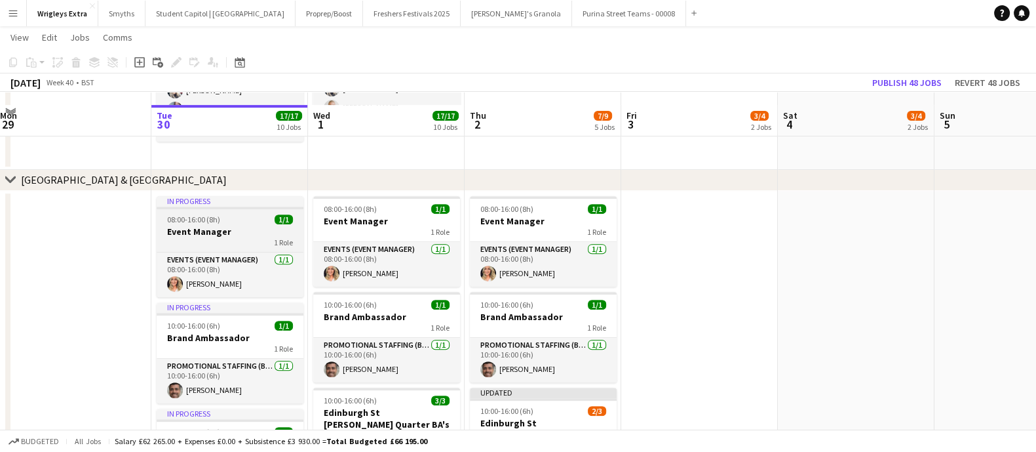
scroll to position [737, 0]
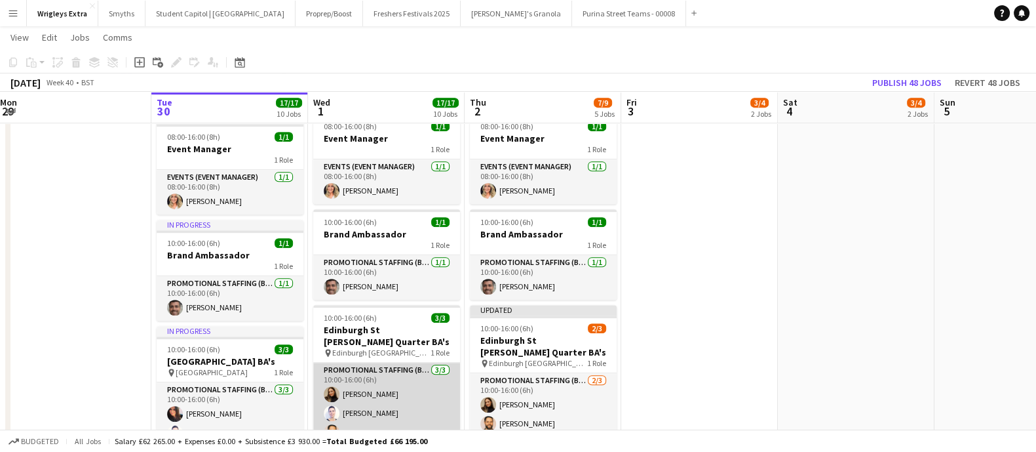
click at [385, 390] on app-card-role "Promotional Staffing (Brand Ambassadors) [DATE] 10:00-16:00 (6h) [PERSON_NAME] …" at bounding box center [386, 403] width 147 height 83
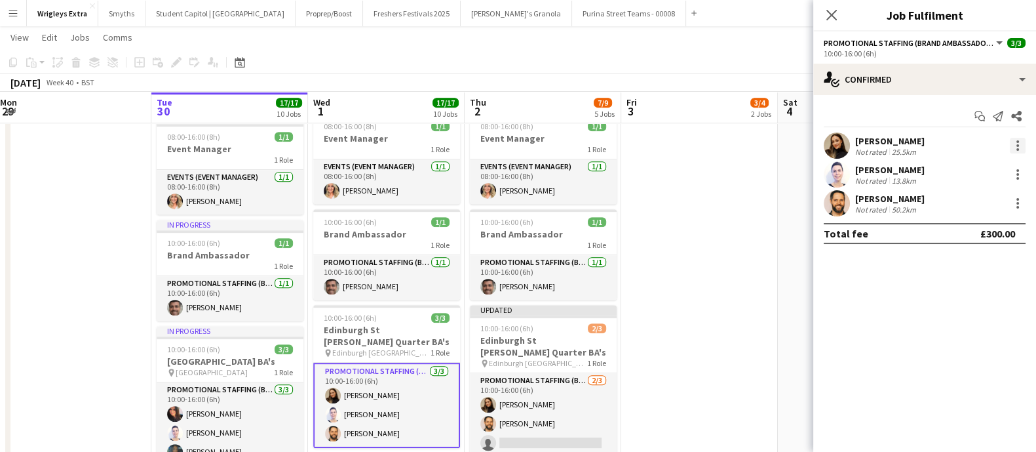
click at [1015, 142] on div at bounding box center [1018, 146] width 16 height 16
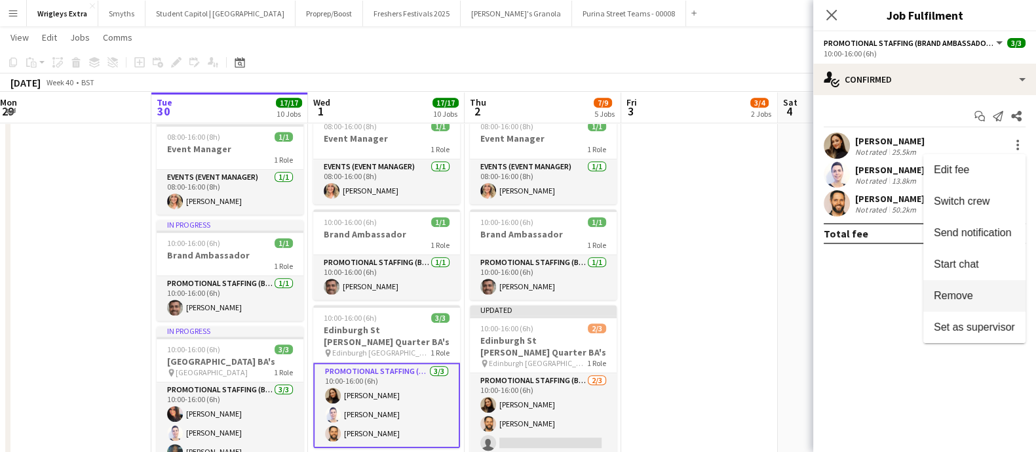
click at [984, 291] on span "Remove" at bounding box center [974, 296] width 81 height 12
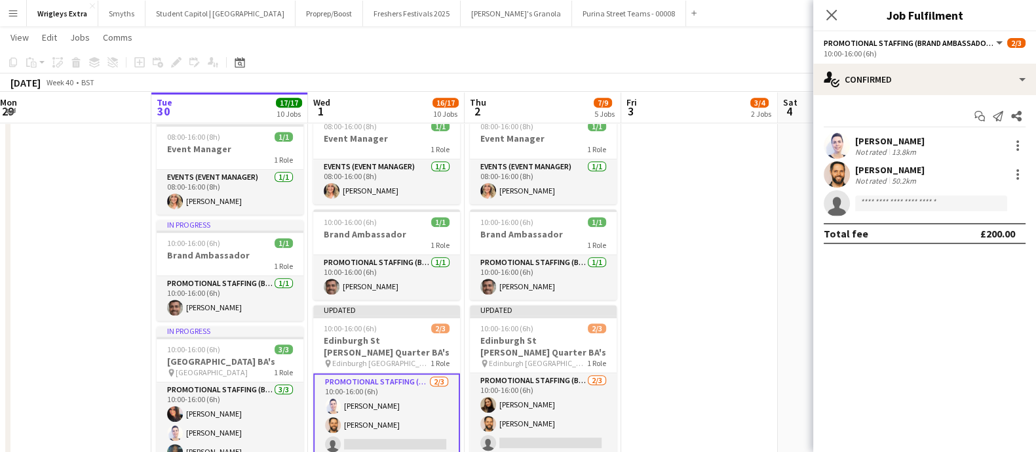
drag, startPoint x: 834, startPoint y: 15, endPoint x: 803, endPoint y: 71, distance: 63.7
click at [832, 14] on icon "Close pop-in" at bounding box center [831, 15] width 10 height 10
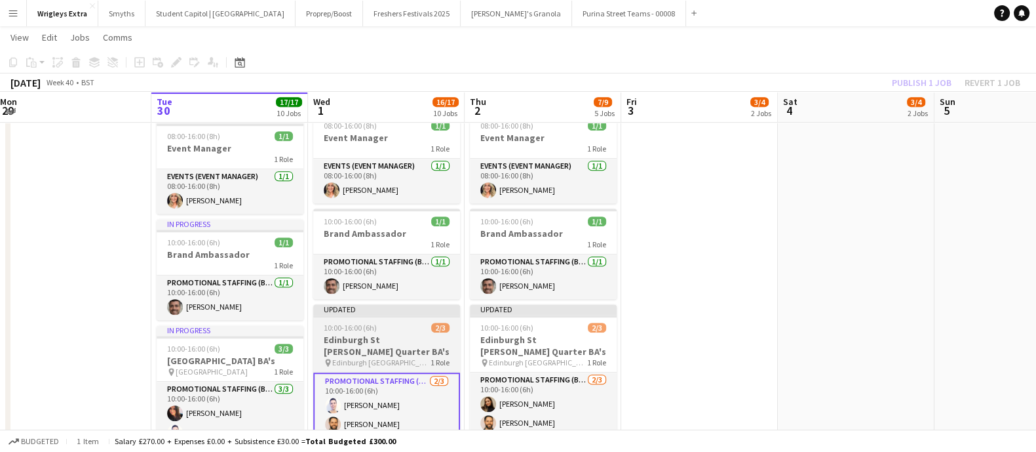
scroll to position [819, 0]
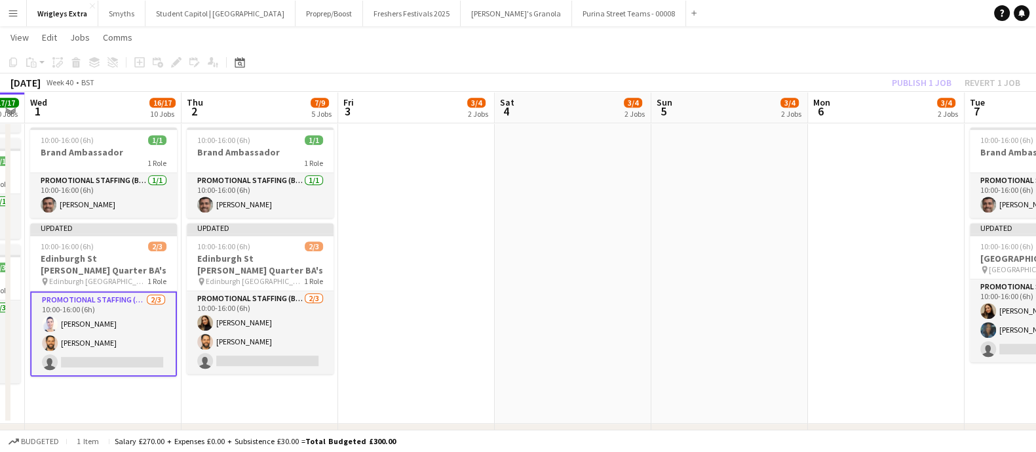
drag, startPoint x: 508, startPoint y: 301, endPoint x: 623, endPoint y: 287, distance: 116.2
click at [449, 312] on app-calendar-viewport "Sat 27 11/12 7 Jobs Sun 28 1/1 1 Job Mon 29 Tue 30 17/17 10 Jobs Wed 1 16/17 10…" at bounding box center [518, 226] width 1036 height 1988
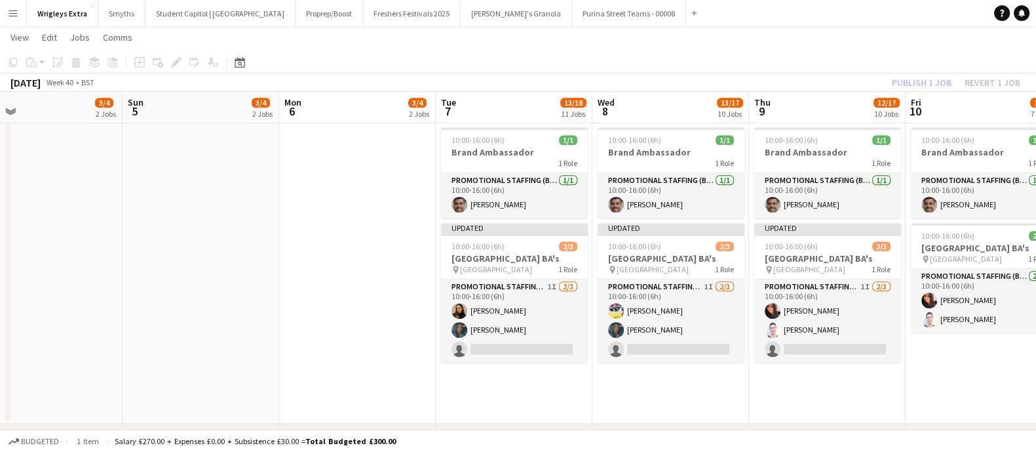
drag, startPoint x: 714, startPoint y: 277, endPoint x: 405, endPoint y: 305, distance: 310.6
click at [259, 306] on app-calendar-viewport "Wed 1 16/17 10 Jobs Thu 2 7/9 5 Jobs Fri 3 3/4 2 Jobs Sat 4 3/4 2 Jobs Sun 5 3/…" at bounding box center [518, 226] width 1036 height 1988
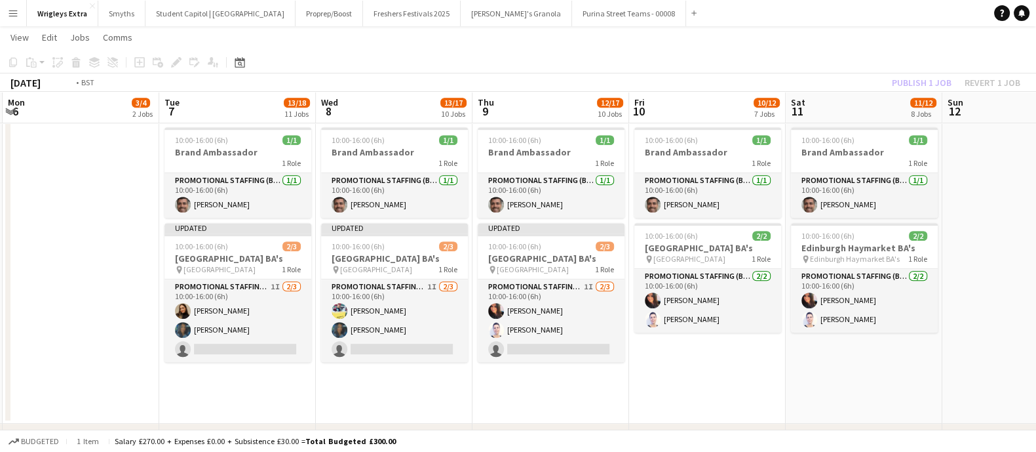
scroll to position [0, 484]
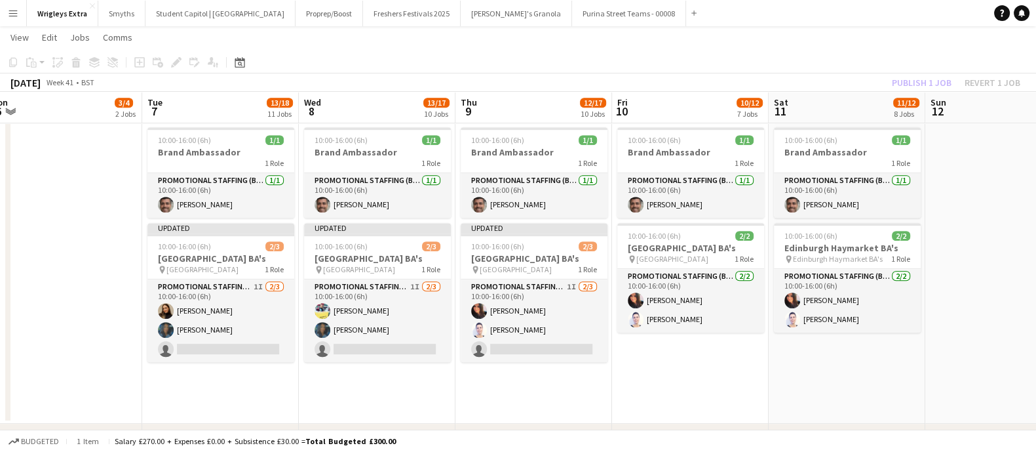
drag, startPoint x: 655, startPoint y: 315, endPoint x: 379, endPoint y: 324, distance: 276.0
click at [379, 324] on app-calendar-viewport "Fri 3 3/4 2 Jobs Sat 4 3/4 2 Jobs Sun 5 3/4 2 Jobs Mon 6 3/4 2 Jobs Tue 7 13/18…" at bounding box center [518, 226] width 1036 height 1988
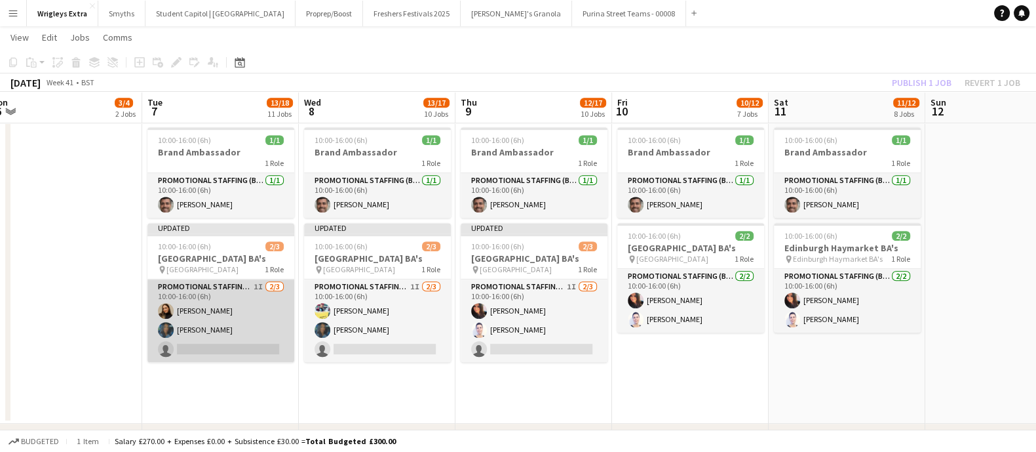
click at [213, 326] on app-card-role "Promotional Staffing (Brand Ambassadors) 1I [DATE] 10:00-16:00 (6h) [PERSON_NAM…" at bounding box center [220, 320] width 147 height 83
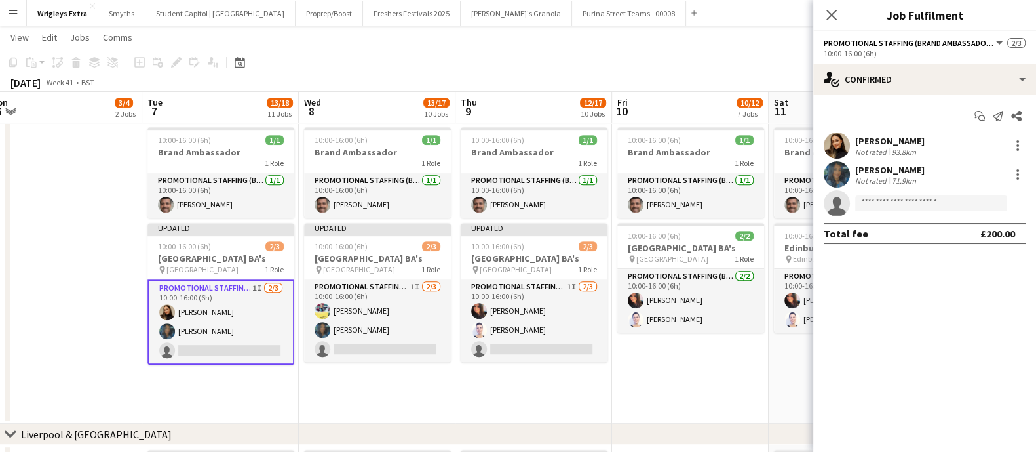
click at [880, 162] on div "[PERSON_NAME] Not rated 71.9km" at bounding box center [924, 174] width 223 height 26
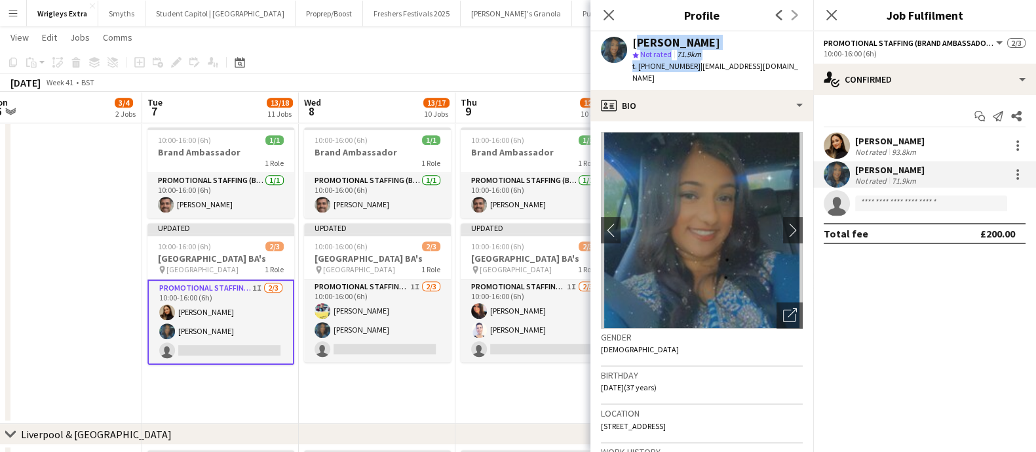
drag, startPoint x: 639, startPoint y: 44, endPoint x: 689, endPoint y: 69, distance: 55.7
click at [689, 69] on div "[PERSON_NAME] star Not rated 71.9km t. [PHONE_NUMBER] | [EMAIL_ADDRESS][DOMAIN_…" at bounding box center [717, 61] width 170 height 48
copy div "[PERSON_NAME] star Not rated 71.9km t. [PHONE_NUMBER]"
drag, startPoint x: 594, startPoint y: 14, endPoint x: 588, endPoint y: 20, distance: 7.9
click at [594, 13] on div "Close pop-in" at bounding box center [608, 15] width 37 height 30
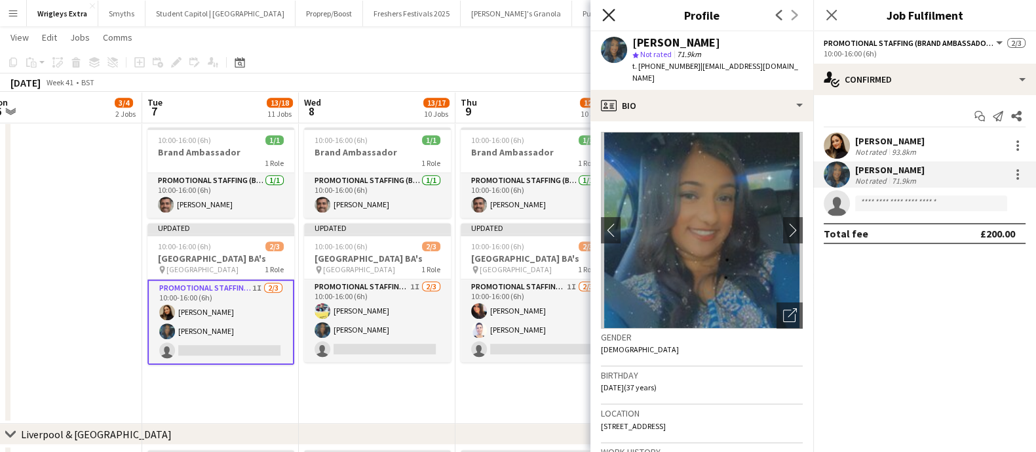
click at [607, 20] on icon "Close pop-in" at bounding box center [608, 15] width 12 height 12
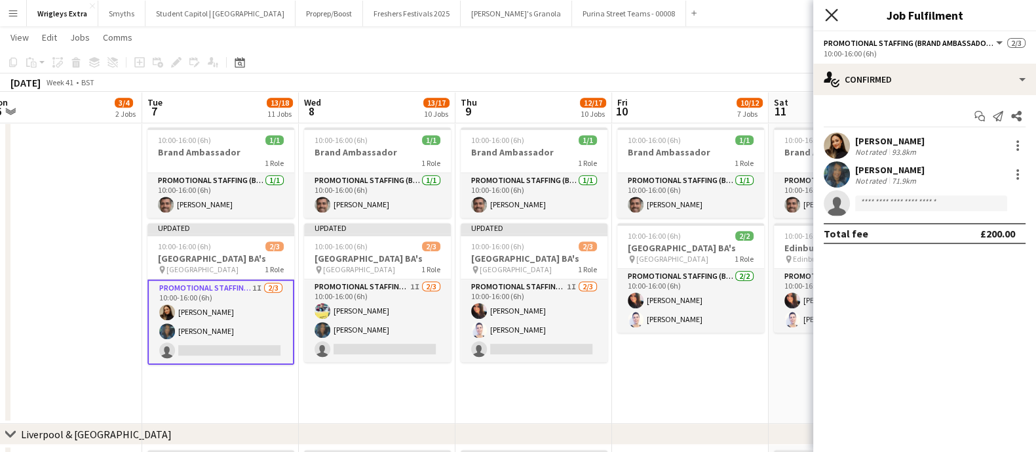
click at [836, 10] on icon at bounding box center [831, 15] width 12 height 12
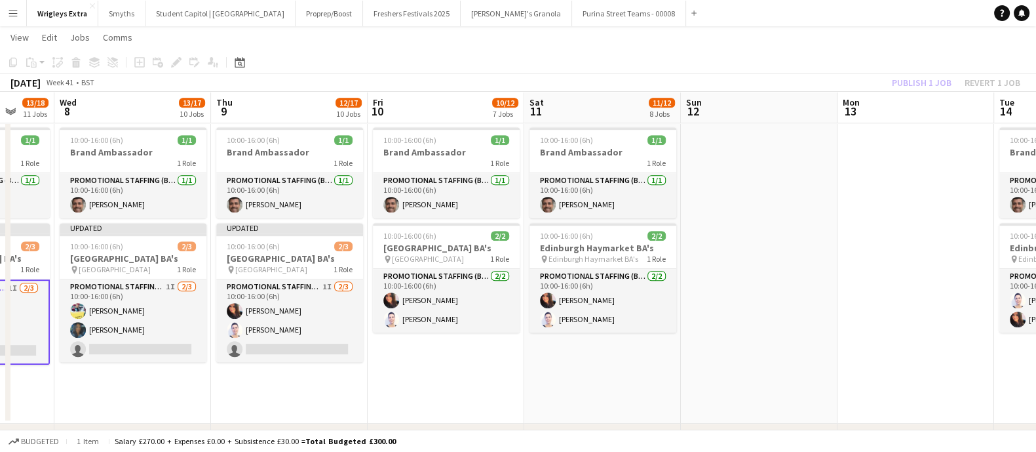
scroll to position [0, 452]
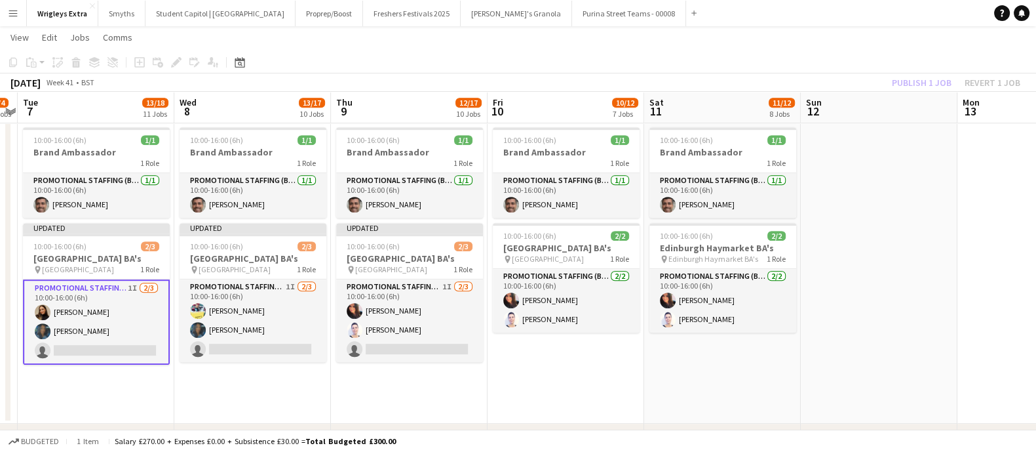
drag, startPoint x: 676, startPoint y: 395, endPoint x: 551, endPoint y: 398, distance: 125.2
click at [551, 398] on app-calendar-viewport "Sat 4 3/4 2 Jobs Sun 5 3/4 2 Jobs Mon 6 3/4 2 Jobs Tue 7 13/18 11 Jobs Wed 8 13…" at bounding box center [518, 226] width 1036 height 1988
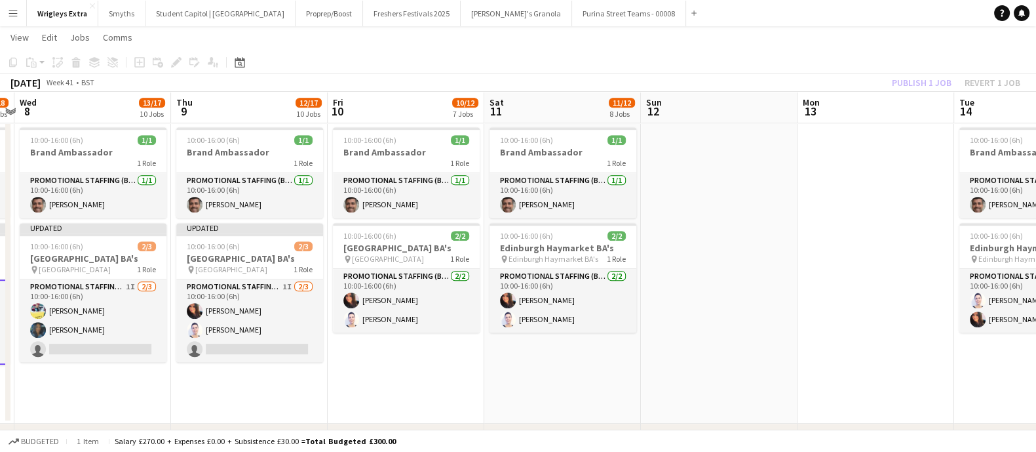
drag, startPoint x: 948, startPoint y: 296, endPoint x: 500, endPoint y: 280, distance: 447.9
click at [478, 280] on app-calendar-viewport "Sun 5 3/4 2 Jobs Mon 6 3/4 2 Jobs Tue 7 13/18 11 Jobs Wed 8 13/17 10 Jobs Thu 9…" at bounding box center [518, 226] width 1036 height 1988
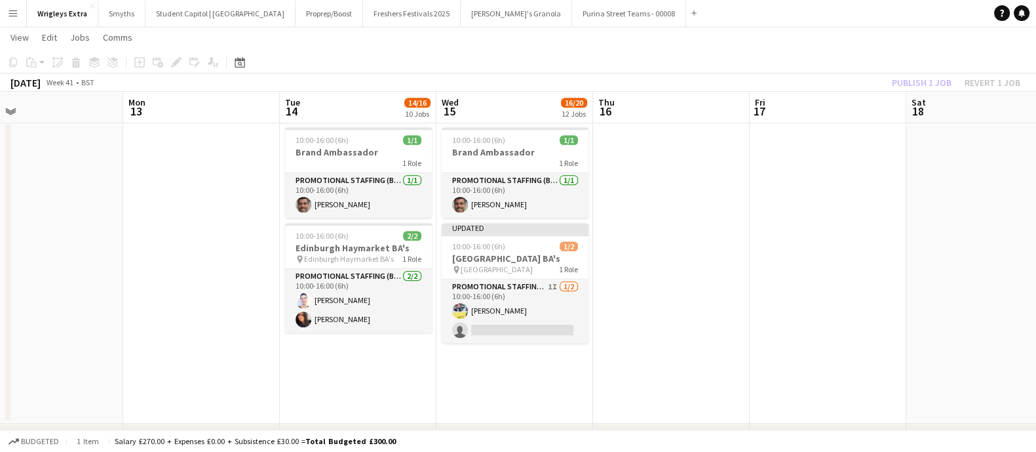
scroll to position [0, 547]
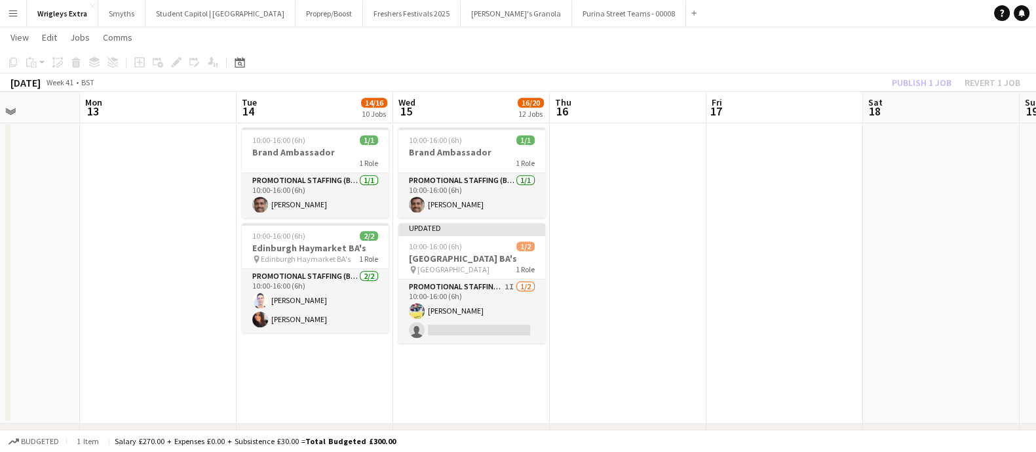
drag, startPoint x: 843, startPoint y: 316, endPoint x: 503, endPoint y: 303, distance: 341.0
click at [503, 303] on app-calendar-viewport "Thu 9 12/17 10 Jobs Fri 10 10/12 7 Jobs Sat 11 11/12 8 Jobs Sun 12 Mon 13 Tue 1…" at bounding box center [518, 226] width 1036 height 1988
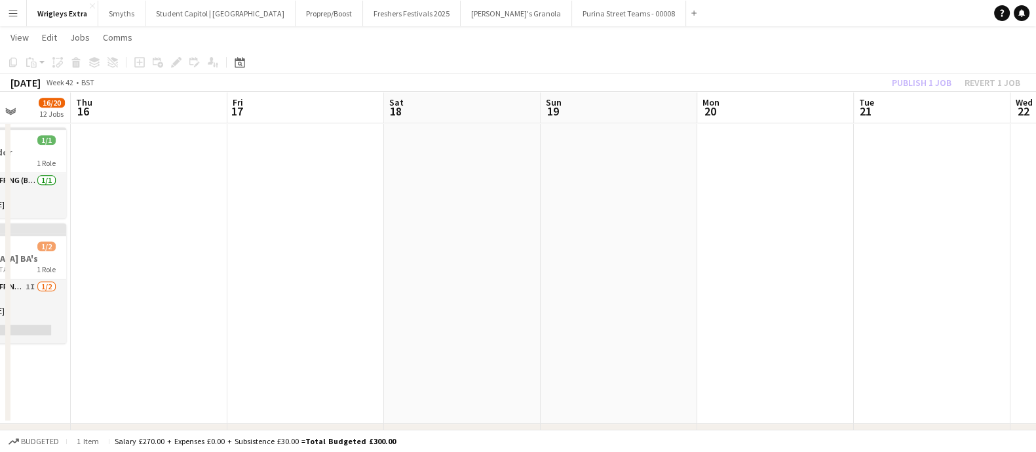
drag, startPoint x: 711, startPoint y: 282, endPoint x: 476, endPoint y: 271, distance: 234.9
click at [217, 275] on app-calendar-viewport "Sun 12 Mon 13 Tue 14 14/16 10 Jobs Wed 15 16/20 12 Jobs Thu 16 Fri 17 Sat 18 Su…" at bounding box center [518, 226] width 1036 height 1988
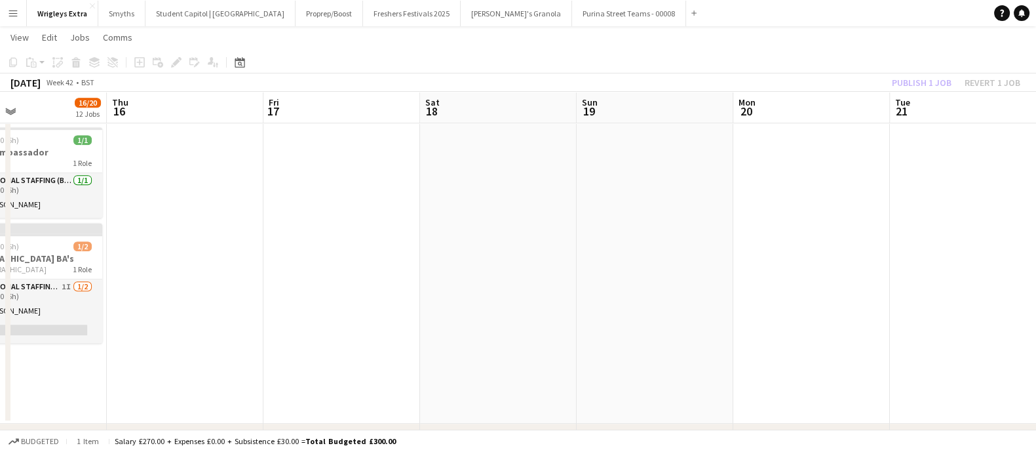
drag, startPoint x: 691, startPoint y: 284, endPoint x: 102, endPoint y: 286, distance: 588.5
click at [102, 287] on app-calendar-viewport "Sun 12 Mon 13 Tue 14 14/16 10 Jobs Wed 15 16/20 12 Jobs Thu 16 Fri 17 Sat 18 Su…" at bounding box center [518, 226] width 1036 height 1988
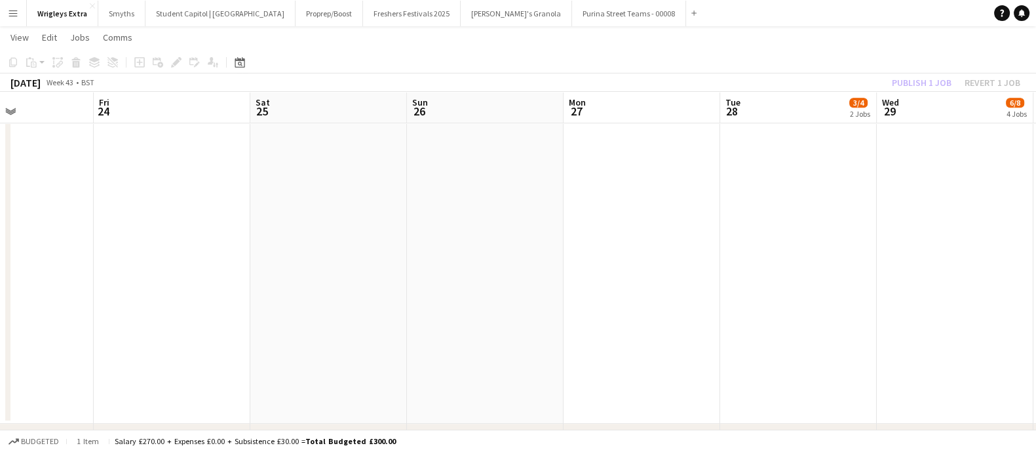
drag, startPoint x: 665, startPoint y: 307, endPoint x: 38, endPoint y: 309, distance: 626.5
click at [38, 309] on app-calendar-viewport "Tue 21 Wed 22 Thu 23 Fri 24 Sat 25 Sun 26 Mon 27 Tue 28 3/4 2 Jobs Wed 29 6/8 4…" at bounding box center [518, 226] width 1036 height 1988
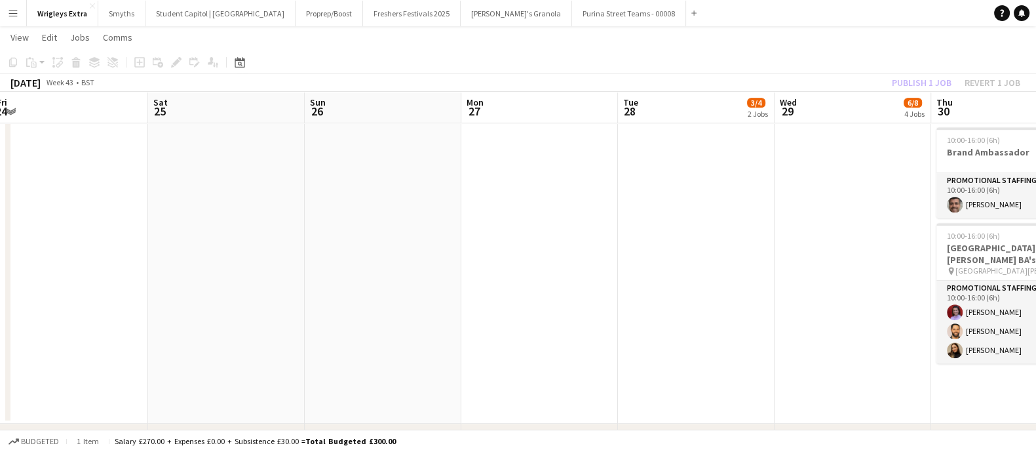
drag, startPoint x: 273, startPoint y: 332, endPoint x: 39, endPoint y: 324, distance: 234.1
click at [39, 324] on app-calendar-viewport "Tue 21 Wed 22 Thu 23 Fri 24 Sat 25 Sun 26 Mon 27 Tue 28 3/4 2 Jobs Wed 29 6/8 4…" at bounding box center [518, 226] width 1036 height 1988
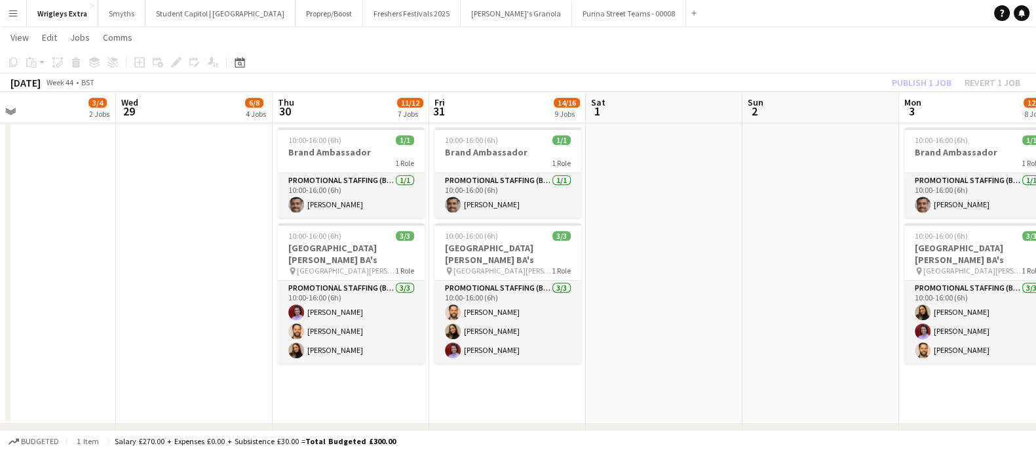
scroll to position [0, 511]
drag, startPoint x: 612, startPoint y: 327, endPoint x: 432, endPoint y: 334, distance: 180.4
click at [432, 334] on app-calendar-viewport "Sat 25 Sun 26 Mon 27 Tue 28 3/4 2 Jobs Wed 29 6/8 4 Jobs Thu 30 11/12 7 Jobs Fr…" at bounding box center [518, 226] width 1036 height 1988
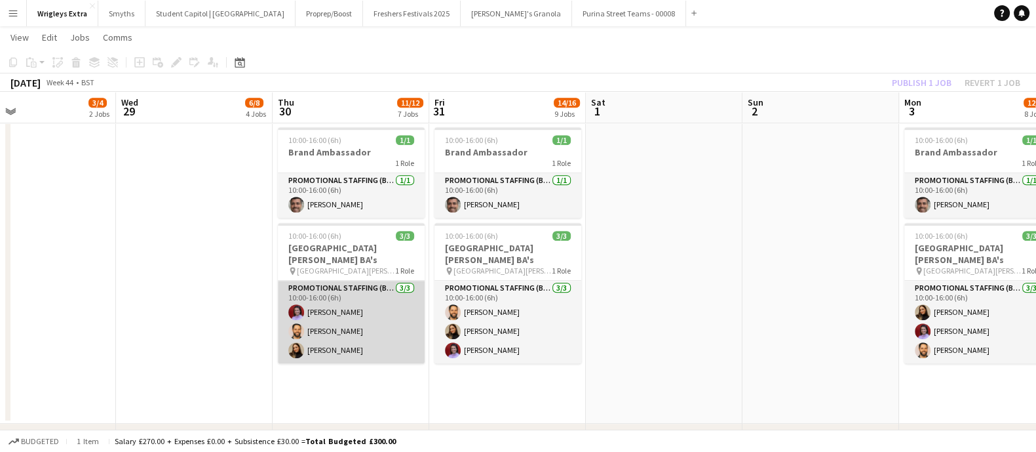
click at [353, 298] on app-card-role "Promotional Staffing (Brand Ambassadors) [DATE] 10:00-16:00 (6h) [PERSON_NAME] …" at bounding box center [351, 321] width 147 height 83
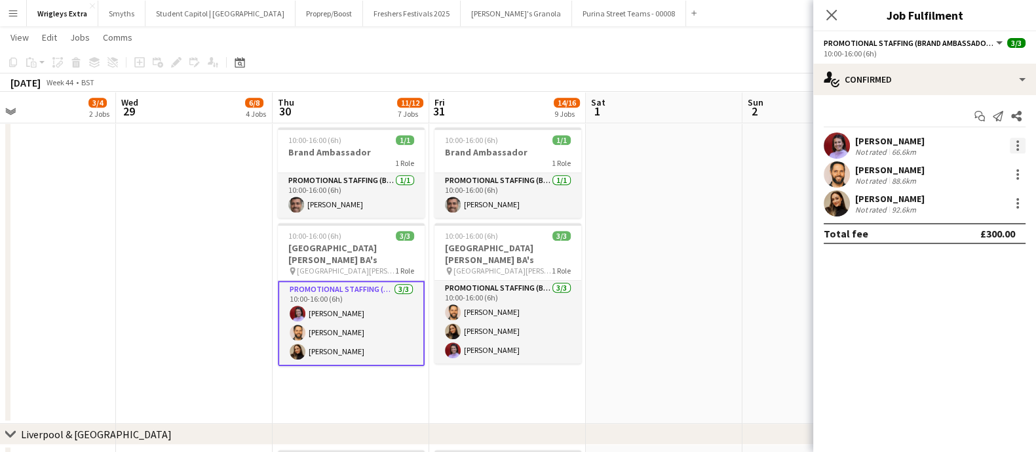
click at [1018, 146] on div at bounding box center [1018, 146] width 16 height 16
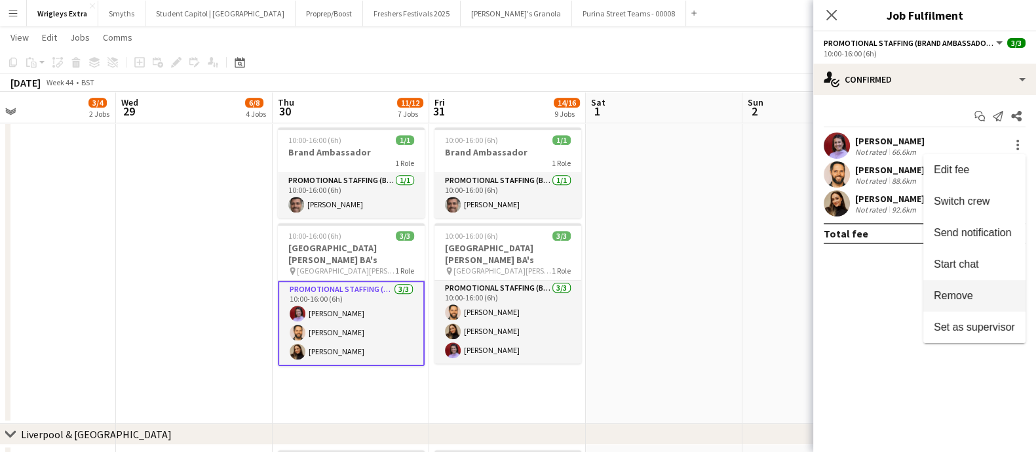
click at [1009, 296] on span "Remove" at bounding box center [974, 296] width 81 height 12
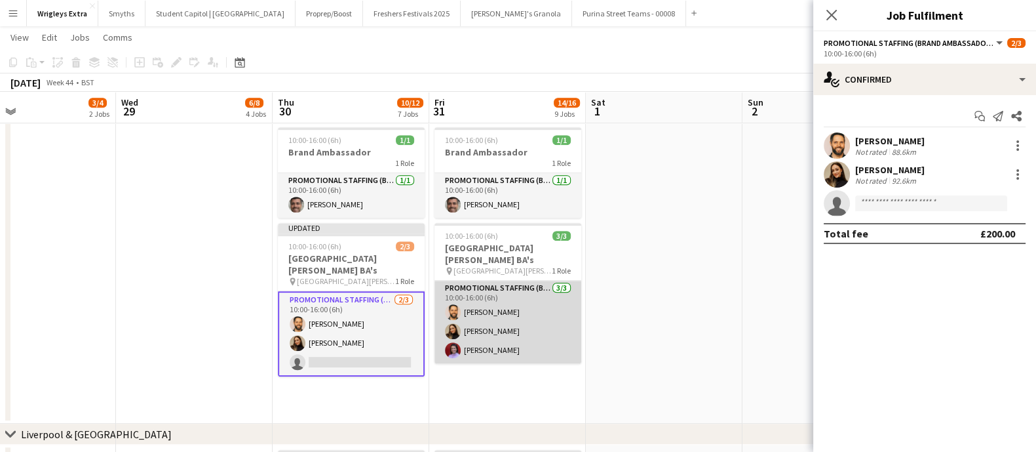
click at [503, 337] on app-card-role "Promotional Staffing (Brand Ambassadors) [DATE] 10:00-16:00 (6h) [PERSON_NAME] …" at bounding box center [507, 321] width 147 height 83
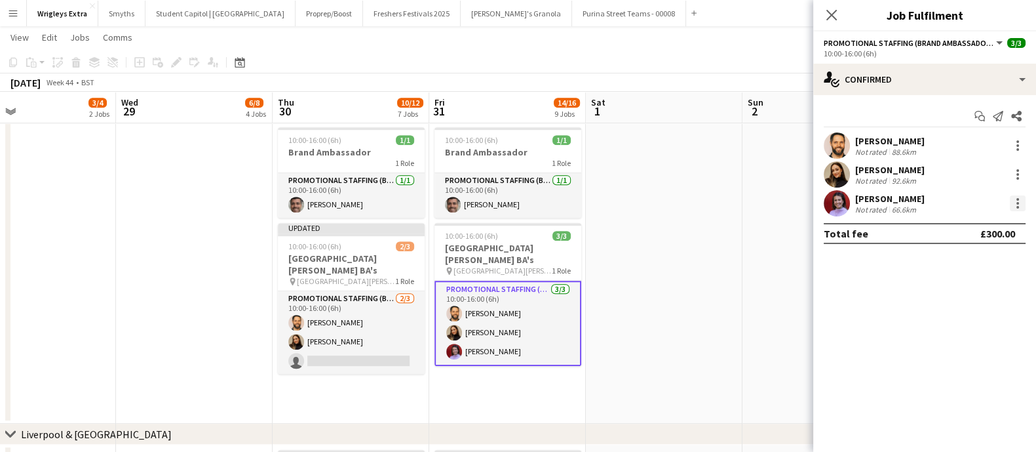
click at [1011, 207] on div at bounding box center [1018, 203] width 16 height 16
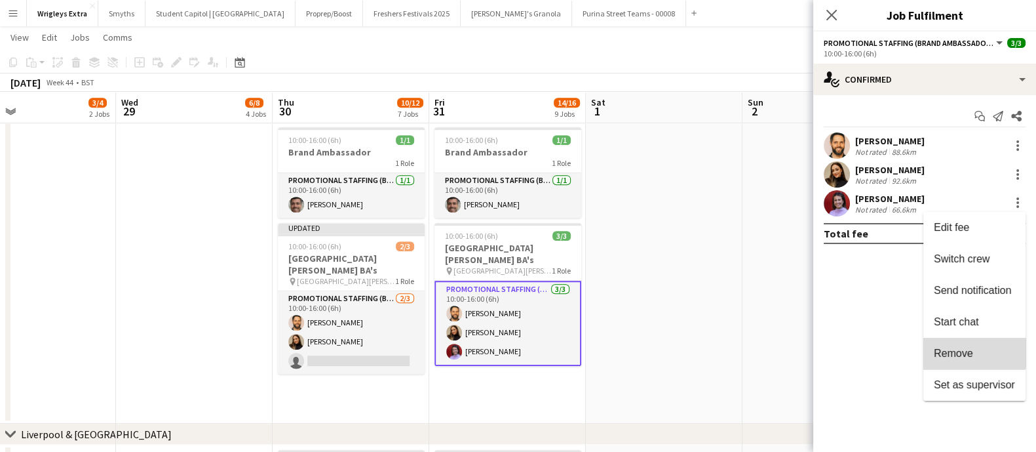
click at [967, 345] on button "Remove" at bounding box center [974, 352] width 102 height 31
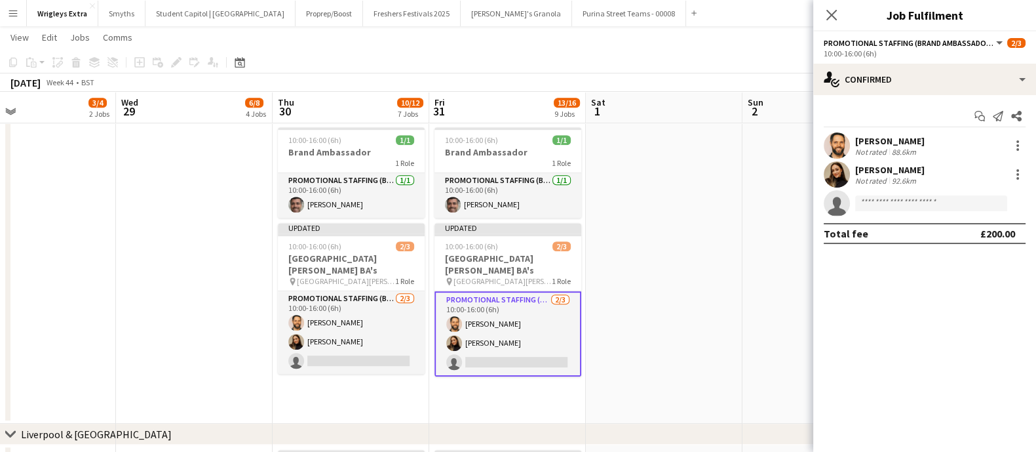
click at [653, 358] on app-date-cell at bounding box center [664, 225] width 157 height 398
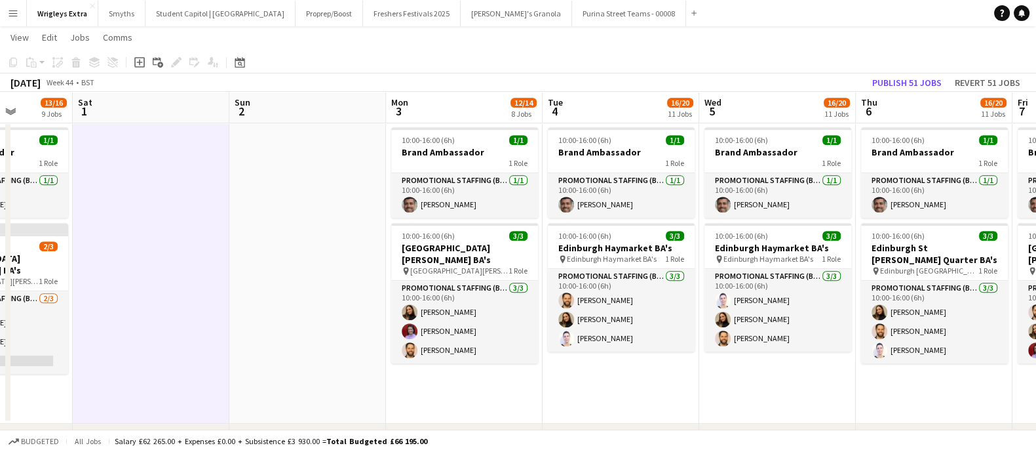
scroll to position [0, 568]
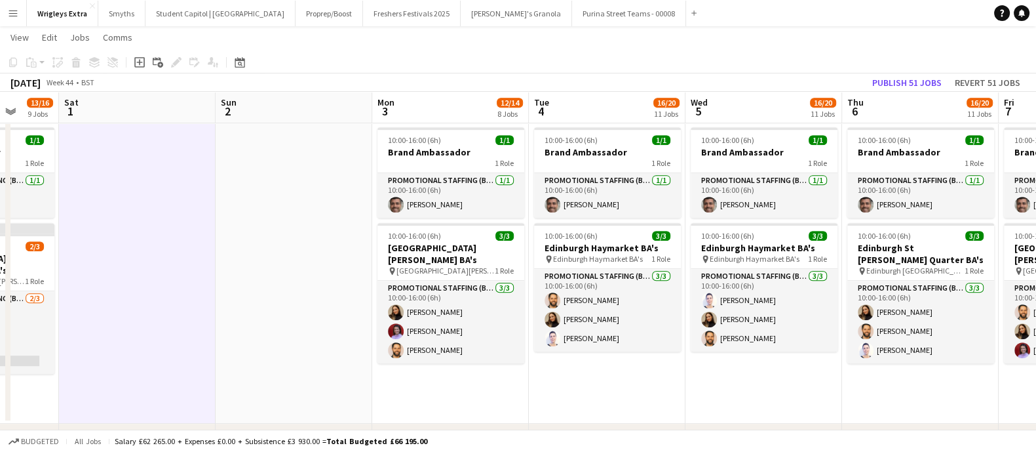
drag, startPoint x: 822, startPoint y: 302, endPoint x: 296, endPoint y: 282, distance: 527.3
click at [296, 282] on app-calendar-viewport "Tue 28 3/4 2 Jobs Wed 29 6/8 4 Jobs Thu 30 10/12 7 Jobs Fri 31 13/16 9 Jobs Sat…" at bounding box center [518, 226] width 1036 height 1988
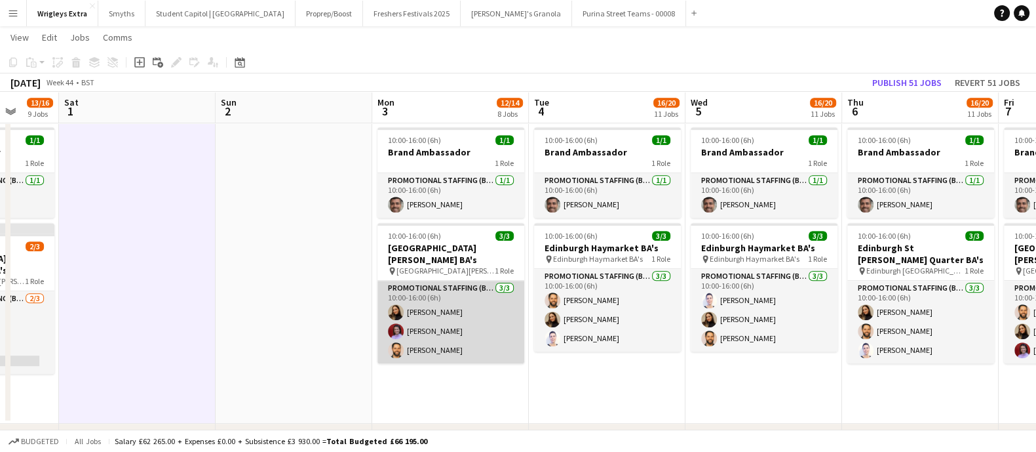
click at [469, 317] on app-card-role "Promotional Staffing (Brand Ambassadors) [DATE] 10:00-16:00 (6h) [PERSON_NAME] …" at bounding box center [450, 321] width 147 height 83
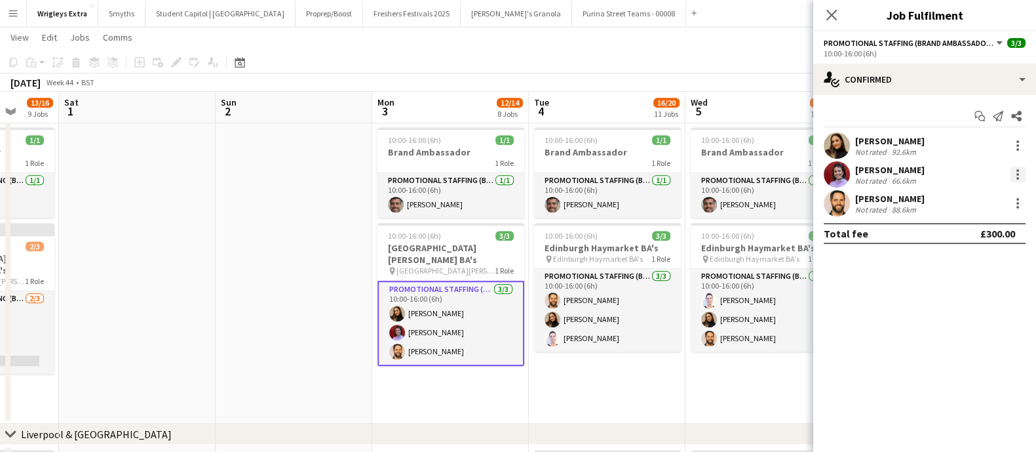
click at [1016, 175] on div at bounding box center [1017, 174] width 3 height 3
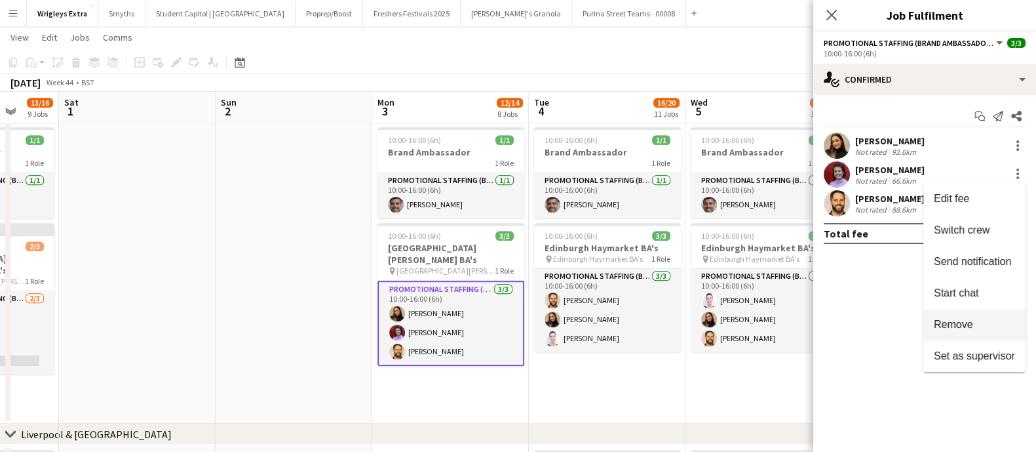
click at [966, 320] on span "Remove" at bounding box center [953, 323] width 39 height 11
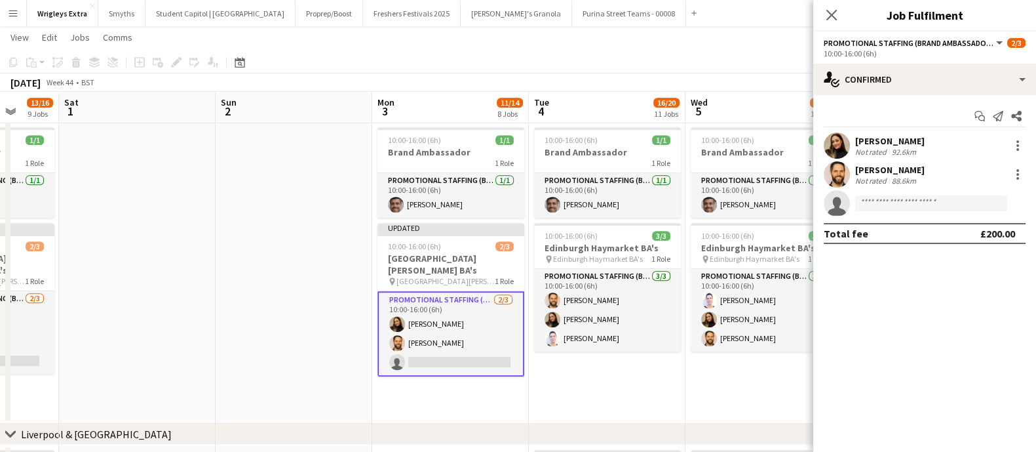
click at [251, 287] on app-date-cell at bounding box center [294, 225] width 157 height 398
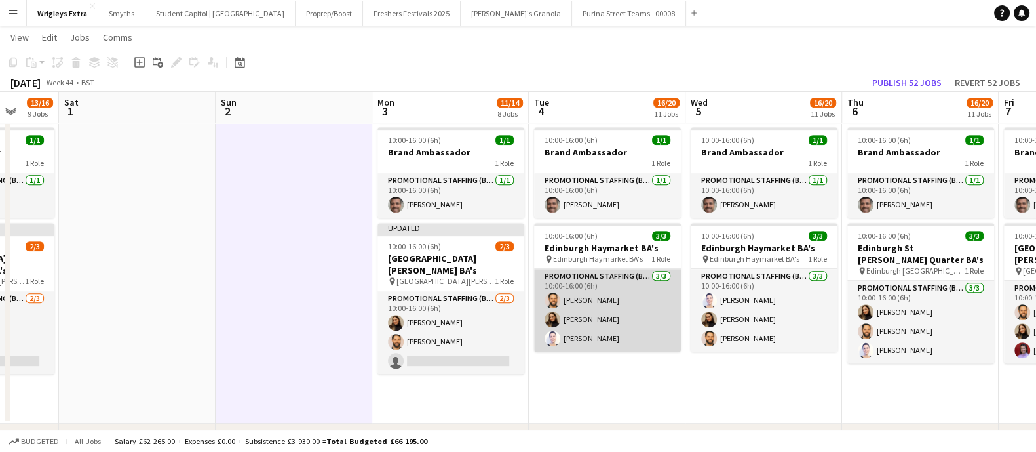
click at [596, 334] on app-card-role "Promotional Staffing (Brand Ambassadors) [DATE] 10:00-16:00 (6h) [PERSON_NAME] …" at bounding box center [607, 310] width 147 height 83
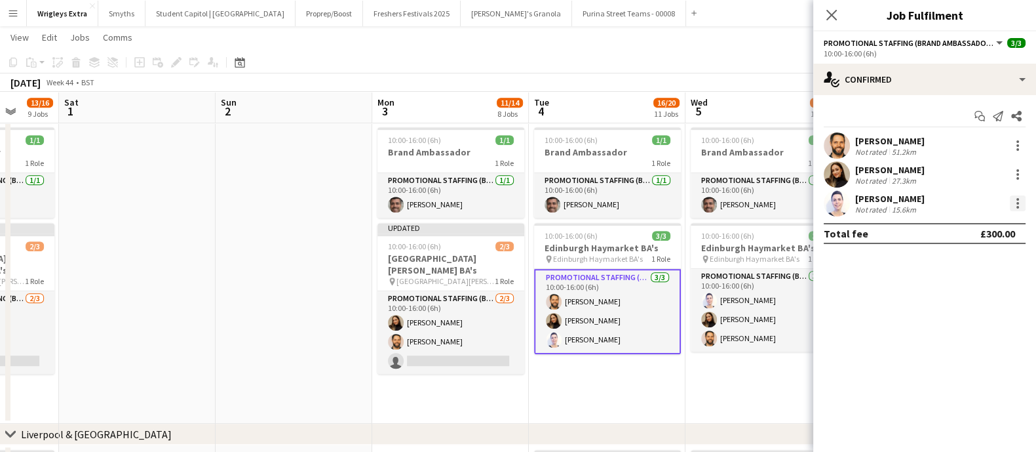
click at [1024, 195] on div at bounding box center [1018, 203] width 16 height 16
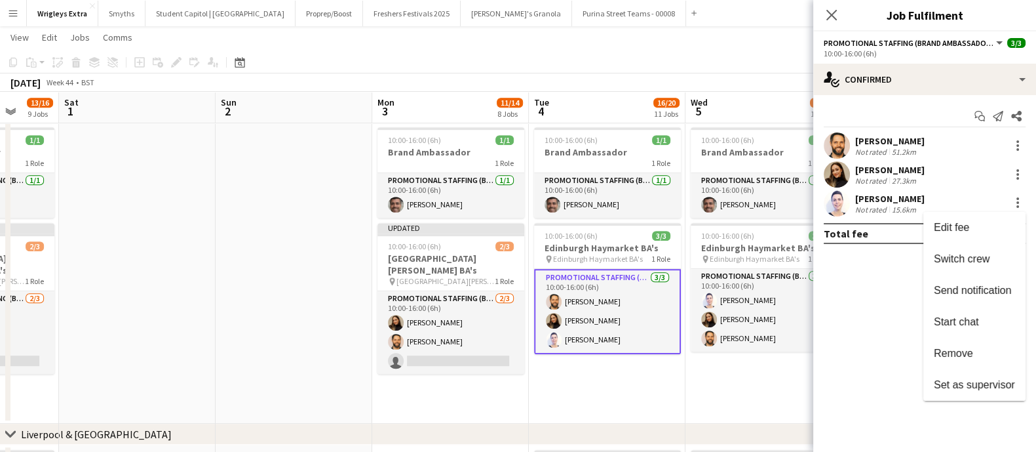
click at [965, 349] on span "Remove" at bounding box center [953, 352] width 39 height 11
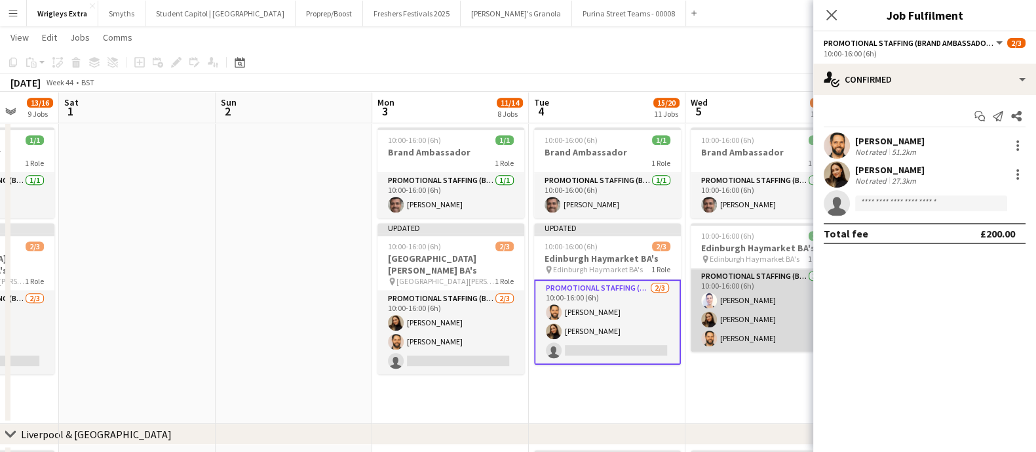
click at [748, 295] on app-card-role "Promotional Staffing (Brand Ambassadors) [DATE] 10:00-16:00 (6h) [PERSON_NAME] …" at bounding box center [764, 310] width 147 height 83
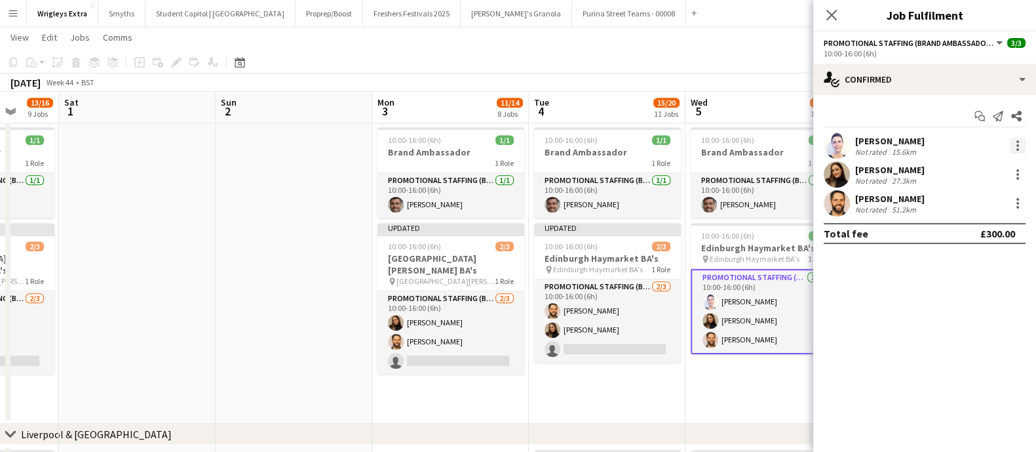
click at [1016, 144] on div at bounding box center [1017, 145] width 3 height 3
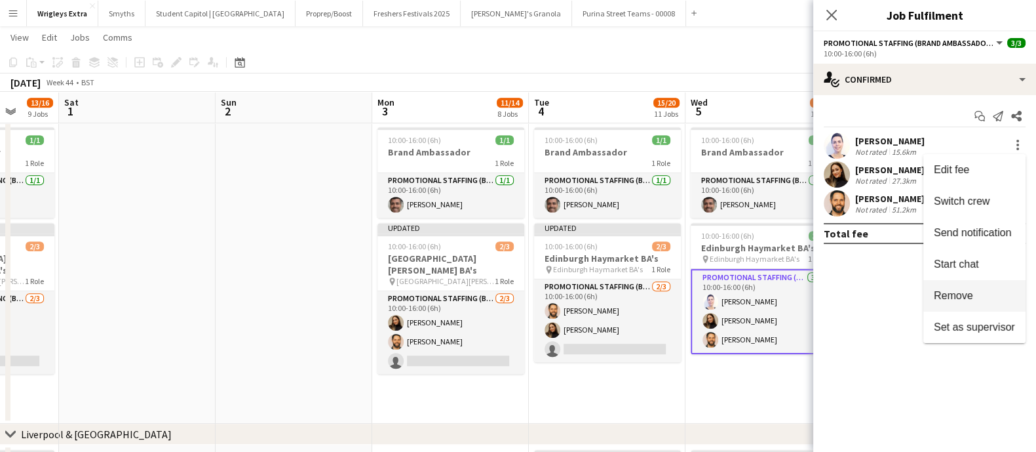
click at [992, 303] on button "Remove" at bounding box center [974, 295] width 102 height 31
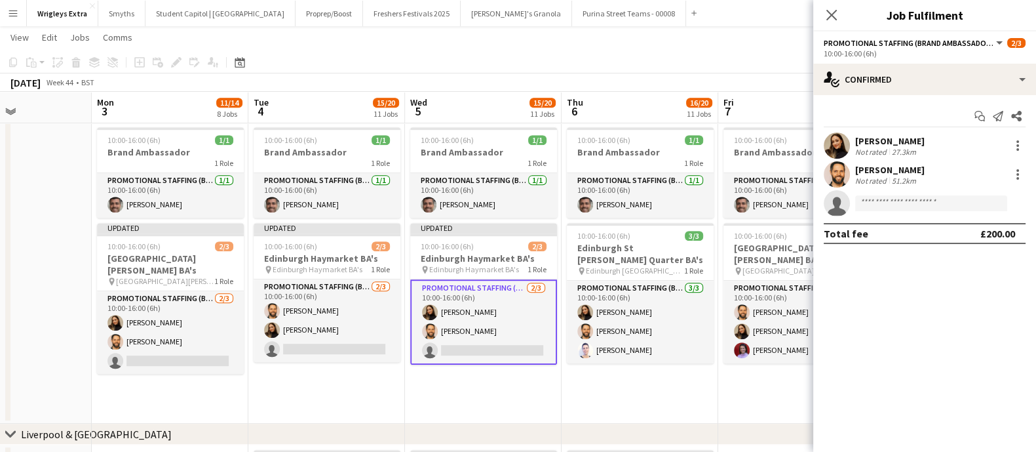
drag, startPoint x: 652, startPoint y: 383, endPoint x: 401, endPoint y: 360, distance: 252.0
click at [401, 360] on app-calendar-viewport "Thu 30 10/12 7 Jobs Fri 31 13/16 9 Jobs Sat 1 Sun 2 Mon 3 11/14 8 Jobs Tue 4 15…" at bounding box center [518, 226] width 1036 height 1988
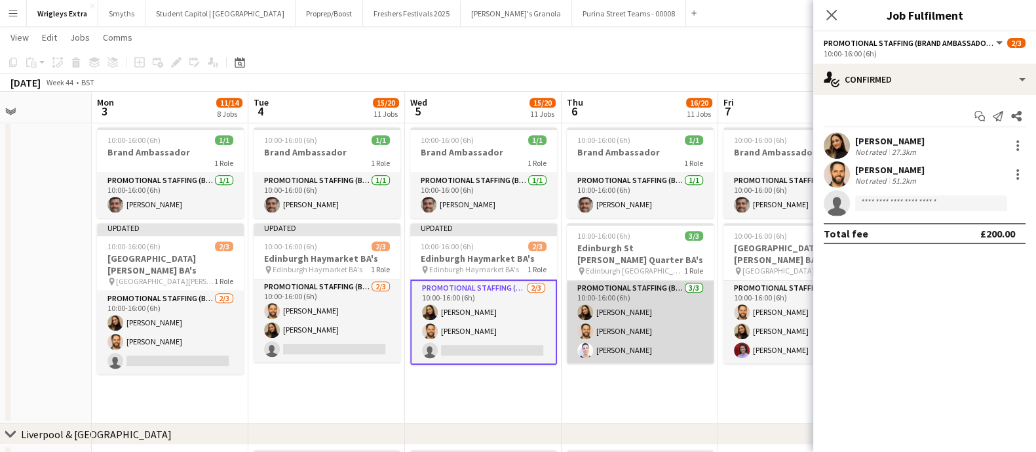
click at [630, 351] on app-card-role "Promotional Staffing (Brand Ambassadors) [DATE] 10:00-16:00 (6h) [PERSON_NAME] …" at bounding box center [640, 321] width 147 height 83
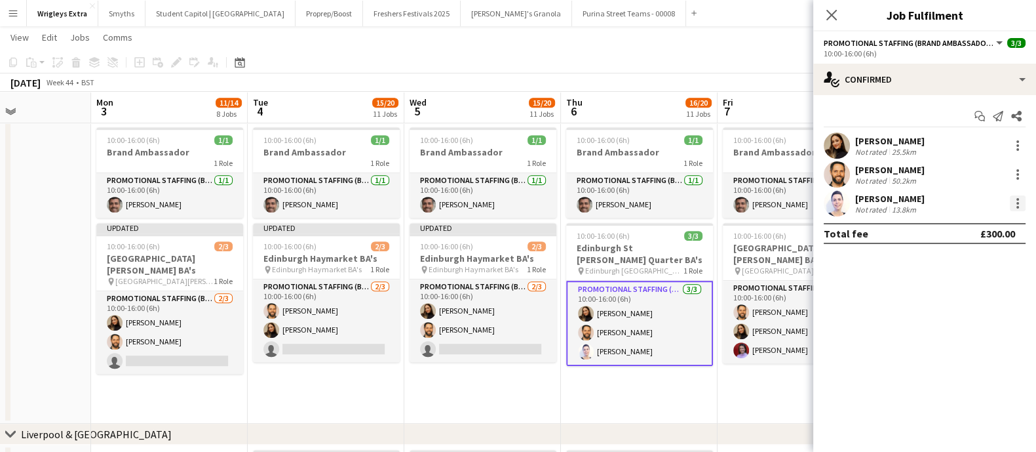
click at [1011, 205] on div at bounding box center [1018, 203] width 16 height 16
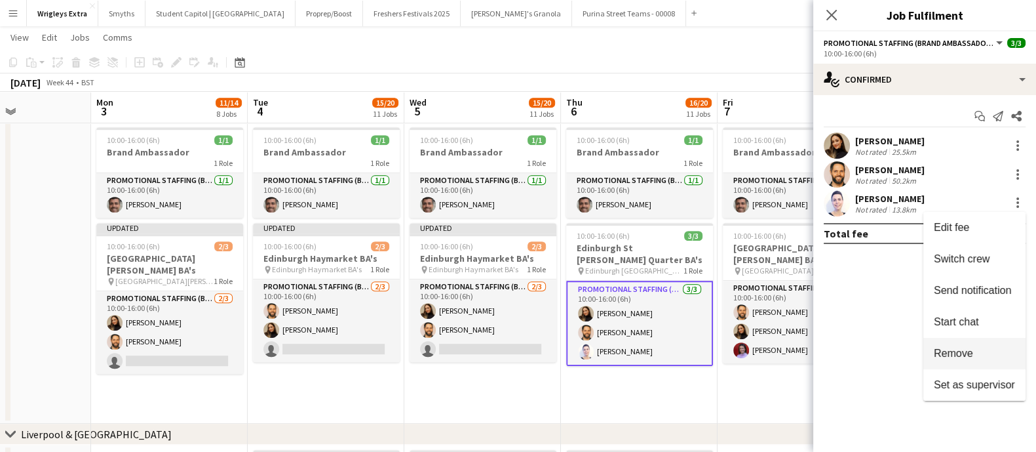
click at [985, 359] on button "Remove" at bounding box center [974, 352] width 102 height 31
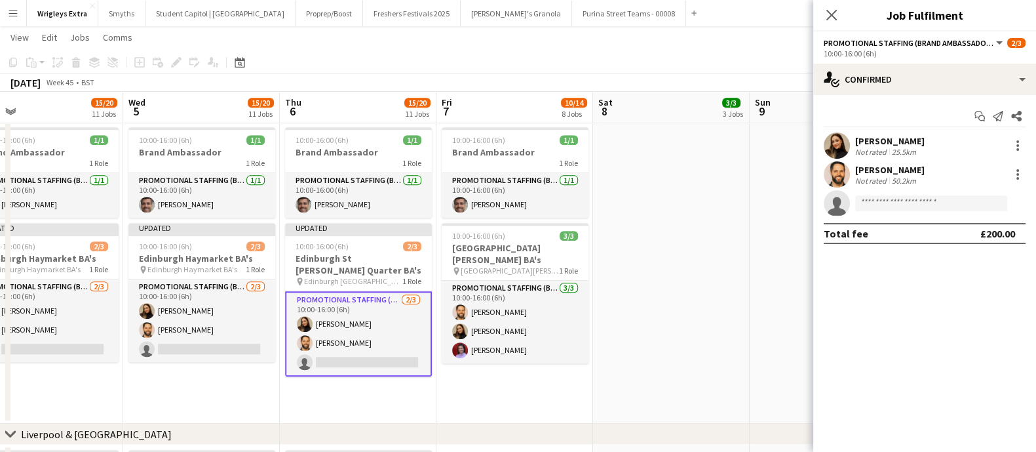
scroll to position [0, 517]
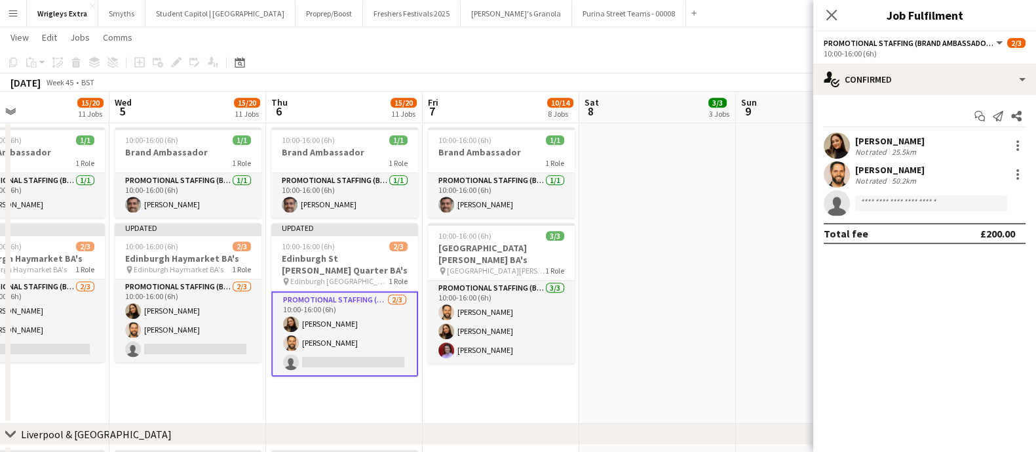
drag, startPoint x: 639, startPoint y: 414, endPoint x: 345, endPoint y: 396, distance: 294.8
click at [344, 396] on app-calendar-viewport "Sat 1 Sun 2 Mon 3 11/14 8 Jobs Tue 4 15/20 11 Jobs Wed 5 15/20 11 Jobs Thu 6 15…" at bounding box center [518, 226] width 1036 height 1988
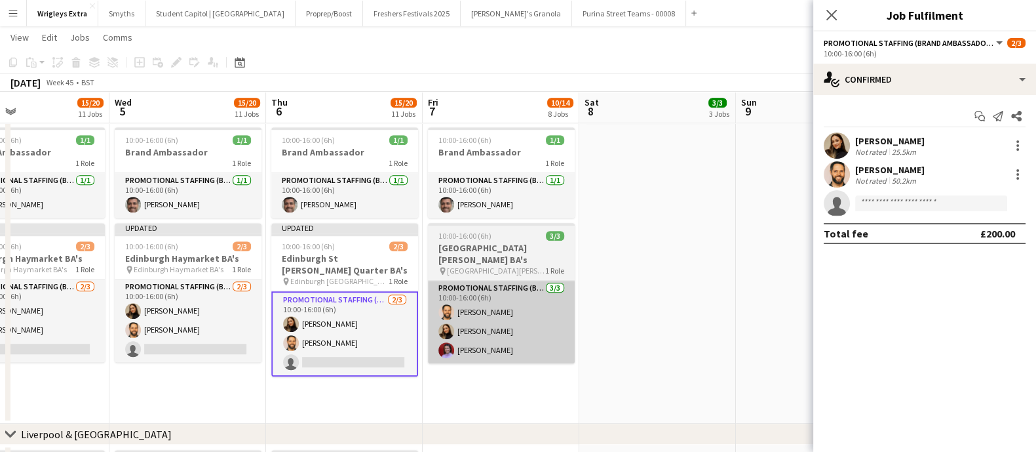
click at [524, 350] on app-card-role "Promotional Staffing (Brand Ambassadors) [DATE] 10:00-16:00 (6h) [PERSON_NAME] …" at bounding box center [501, 321] width 147 height 83
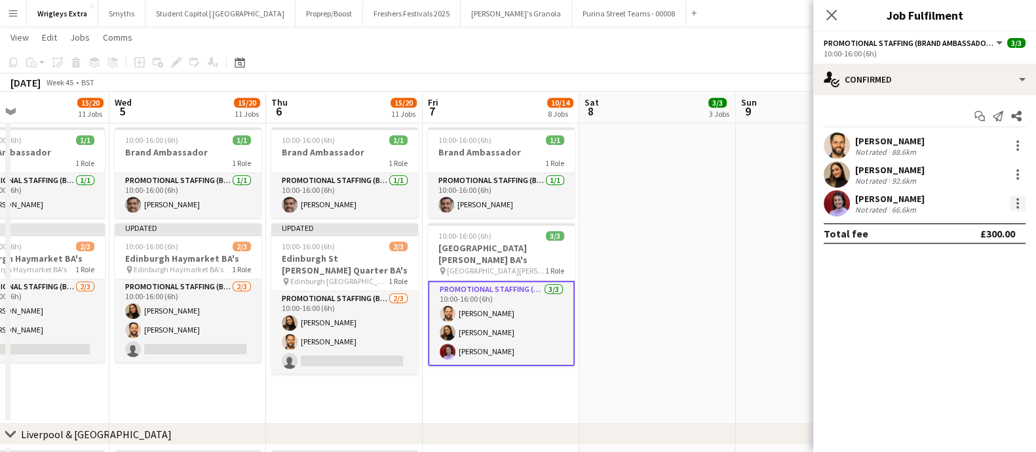
click at [1024, 197] on div at bounding box center [1018, 203] width 16 height 16
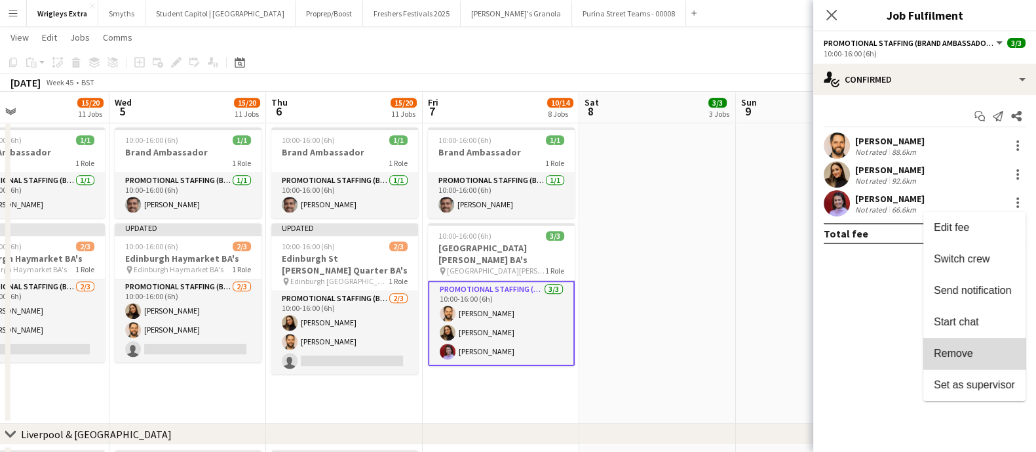
click at [1006, 352] on span "Remove" at bounding box center [974, 353] width 81 height 12
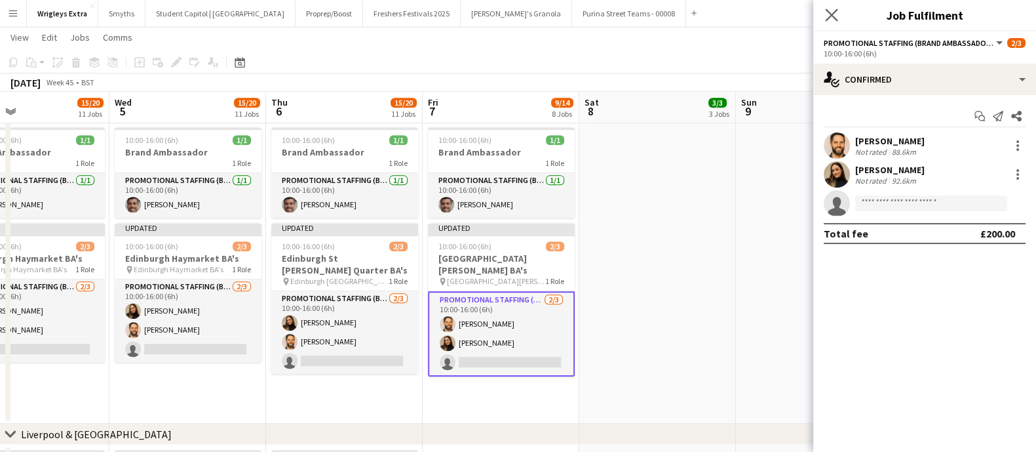
click at [828, 22] on div "Close pop-in" at bounding box center [831, 15] width 37 height 30
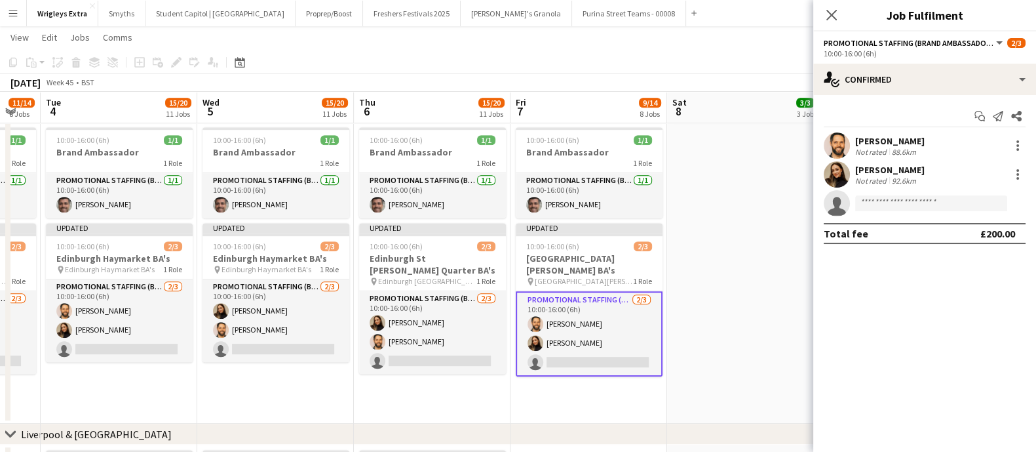
drag, startPoint x: 711, startPoint y: 233, endPoint x: 195, endPoint y: 215, distance: 516.7
click at [792, 227] on app-calendar-viewport "Sat 1 Sun 2 Mon 3 11/14 8 Jobs Tue 4 15/20 11 Jobs Wed 5 15/20 11 Jobs Thu 6 15…" at bounding box center [518, 226] width 1036 height 1988
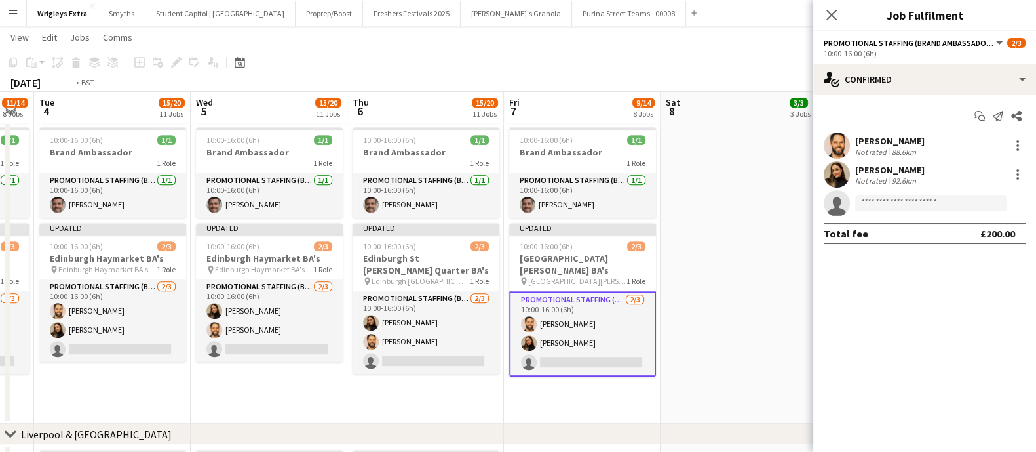
drag, startPoint x: 172, startPoint y: 212, endPoint x: 544, endPoint y: 238, distance: 372.5
click at [574, 241] on app-calendar-viewport "Sat 1 Sun 2 Mon 3 11/14 8 Jobs Tue 4 15/20 11 Jobs Wed 5 15/20 11 Jobs Thu 6 15…" at bounding box center [518, 226] width 1036 height 1988
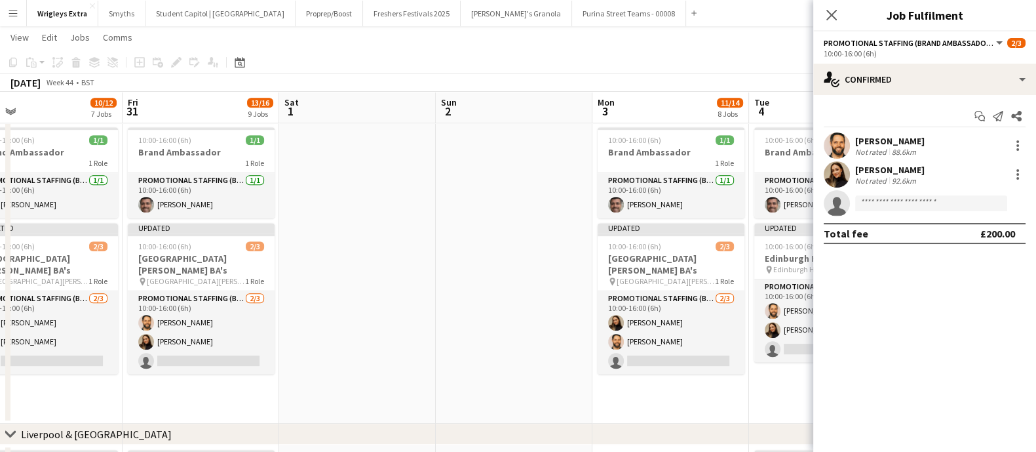
drag, startPoint x: 222, startPoint y: 224, endPoint x: 615, endPoint y: 246, distance: 393.2
click at [618, 248] on app-calendar-viewport "Tue 28 3/4 2 Jobs Wed 29 6/8 4 Jobs Thu 30 10/12 7 Jobs Fri 31 13/16 9 Jobs Sat…" at bounding box center [518, 226] width 1036 height 1988
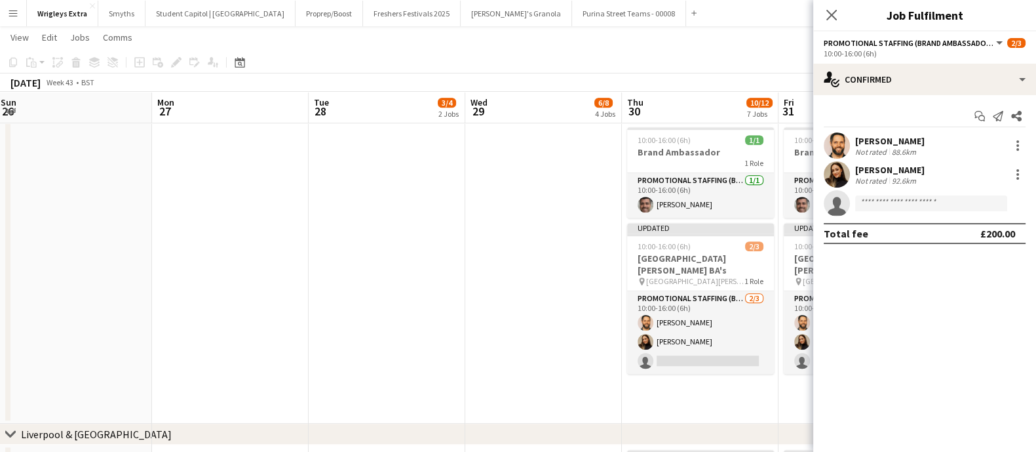
scroll to position [0, 440]
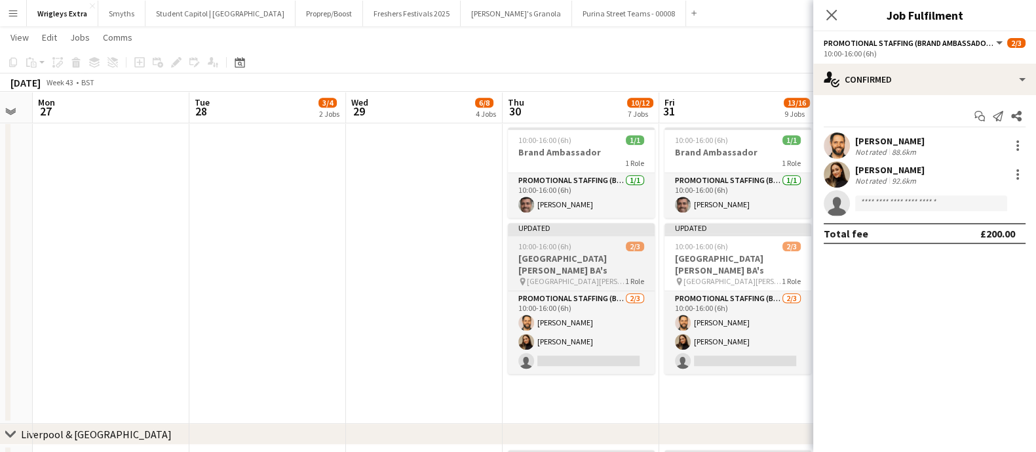
drag, startPoint x: 597, startPoint y: 256, endPoint x: 525, endPoint y: 258, distance: 72.1
click at [593, 256] on app-calendar-viewport "Fri 24 Sat 25 Sun 26 Mon 27 Tue 28 3/4 2 Jobs Wed 29 6/8 4 Jobs Thu 30 10/12 7 …" at bounding box center [518, 226] width 1036 height 1988
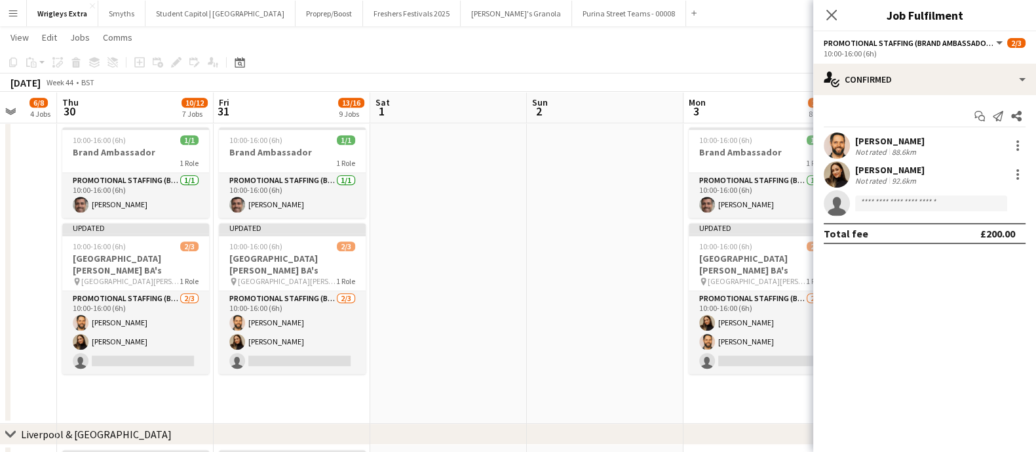
scroll to position [0, 473]
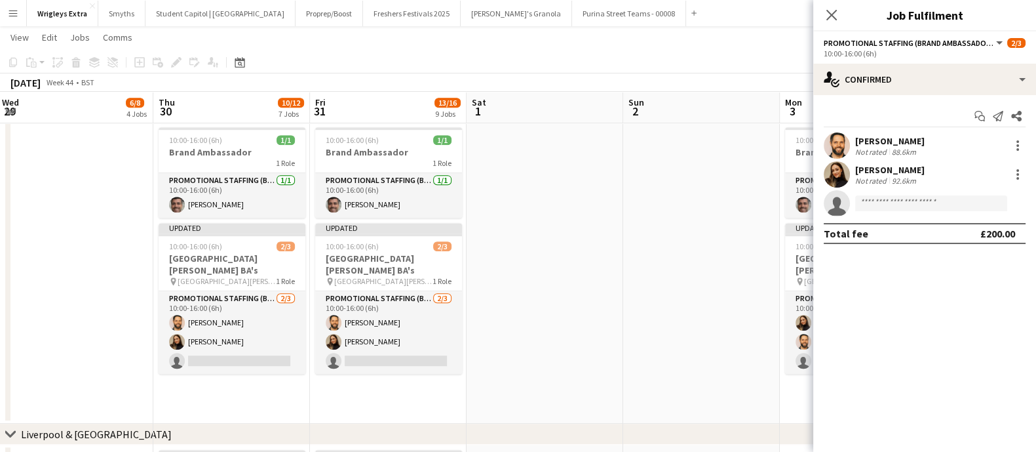
drag, startPoint x: 601, startPoint y: 388, endPoint x: 255, endPoint y: 355, distance: 347.6
click at [255, 355] on app-calendar-viewport "Sun 26 Mon 27 Tue 28 3/4 2 Jobs Wed 29 6/8 4 Jobs Thu 30 10/12 7 Jobs Fri 31 13…" at bounding box center [518, 226] width 1036 height 1988
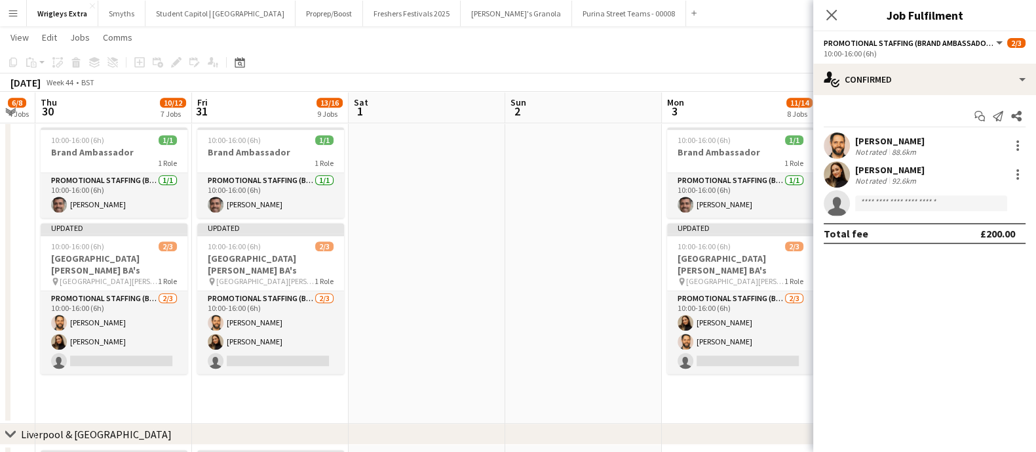
scroll to position [0, 438]
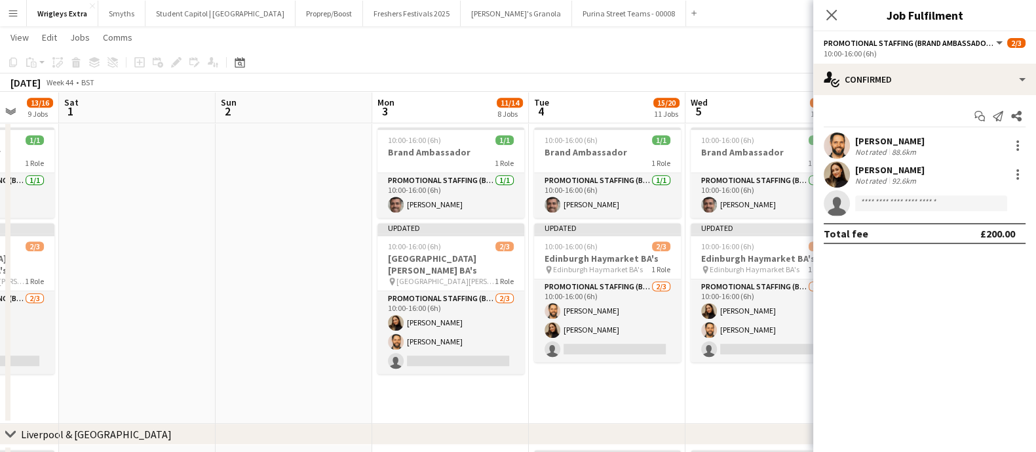
drag, startPoint x: 670, startPoint y: 326, endPoint x: 248, endPoint y: 313, distance: 421.6
click at [248, 313] on app-calendar-viewport "Tue 28 3/4 2 Jobs Wed 29 6/8 4 Jobs Thu 30 10/12 7 Jobs Fri 31 13/16 9 Jobs Sat…" at bounding box center [518, 226] width 1036 height 1988
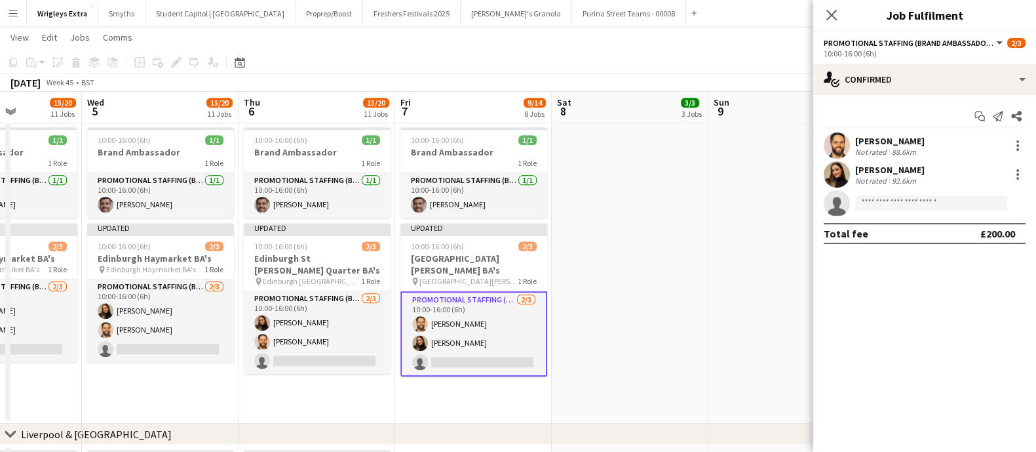
scroll to position [0, 455]
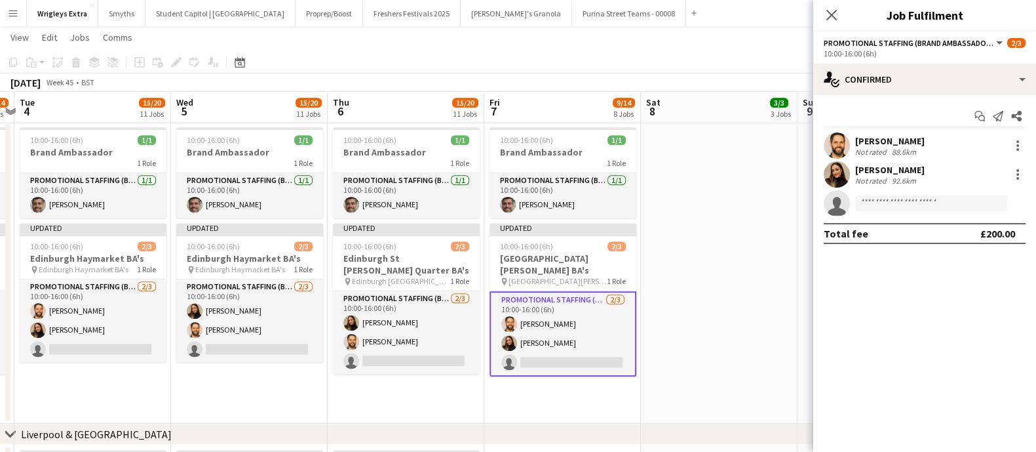
drag, startPoint x: 811, startPoint y: 352, endPoint x: 311, endPoint y: 294, distance: 504.1
click at [311, 294] on app-calendar-viewport "Sat 1 Sun 2 Mon 3 11/14 8 Jobs Tue 4 15/20 11 Jobs Wed 5 15/20 11 Jobs Thu 6 15…" at bounding box center [518, 226] width 1036 height 1988
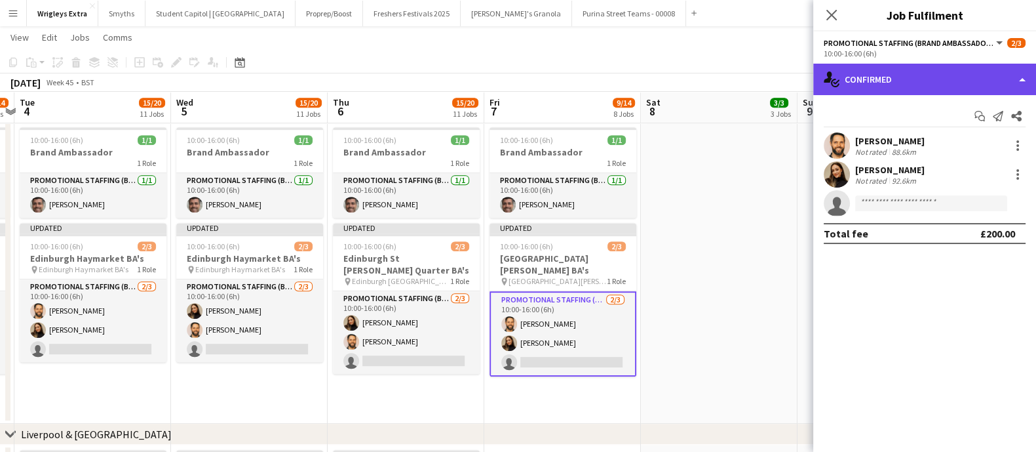
click at [1022, 78] on div "single-neutral-actions-check-2 Confirmed" at bounding box center [924, 79] width 223 height 31
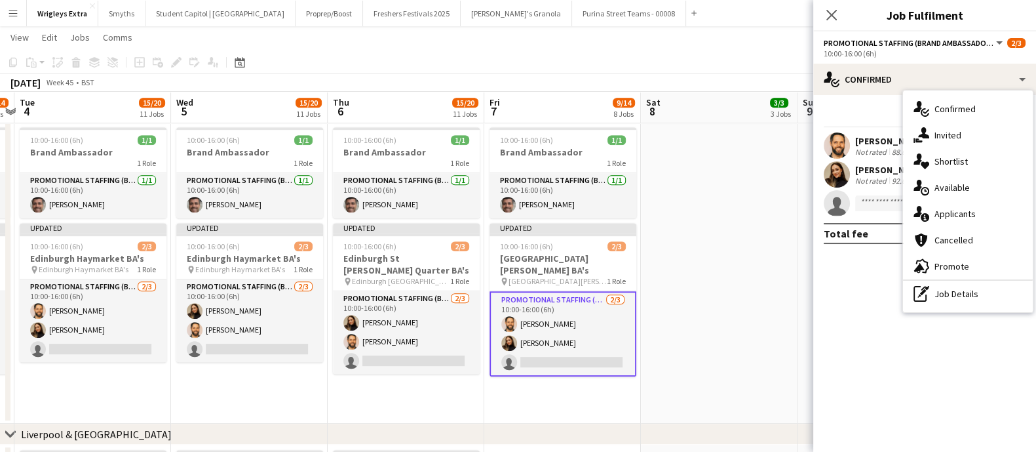
click at [992, 39] on button "Promotional Staffing (Brand Ambassadors)" at bounding box center [914, 43] width 181 height 10
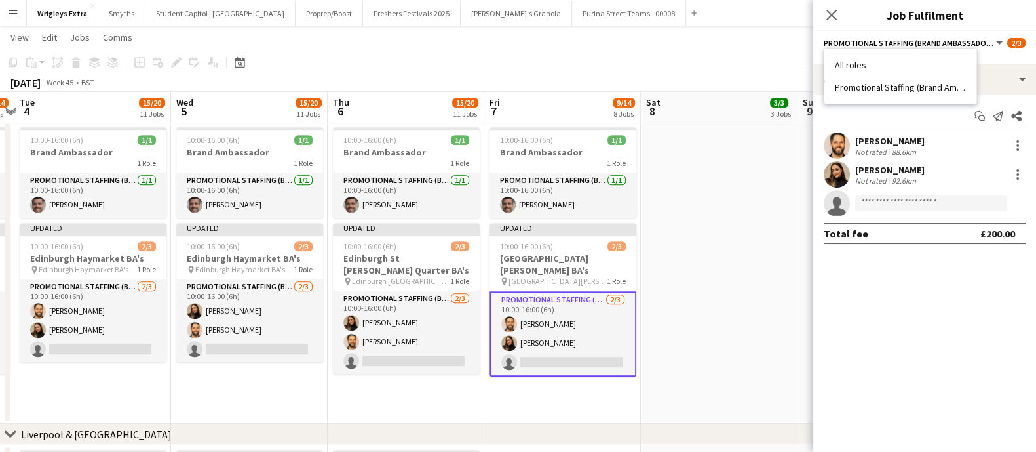
click at [860, 37] on div "Promotional Staffing (Brand Ambassadors) All roles Promotional Staffing (Brand …" at bounding box center [914, 43] width 181 height 12
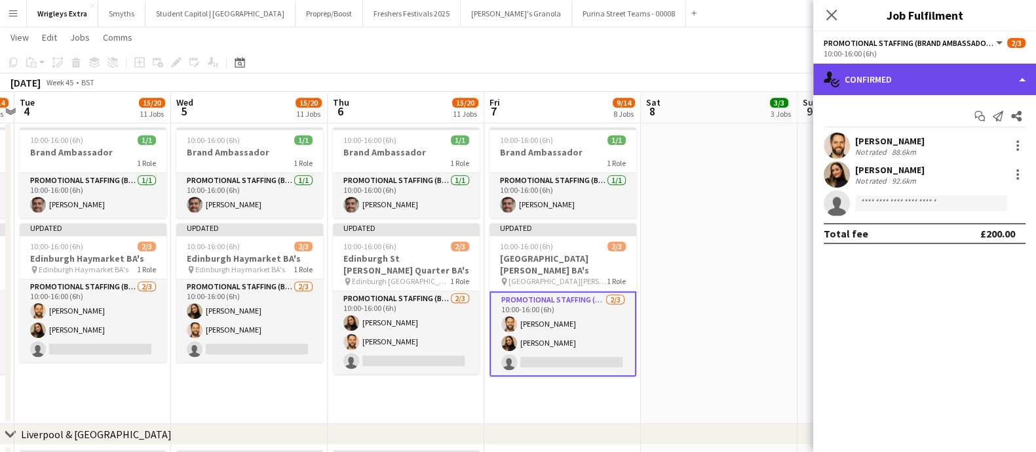
click at [913, 85] on div "single-neutral-actions-check-2 Confirmed" at bounding box center [924, 79] width 223 height 31
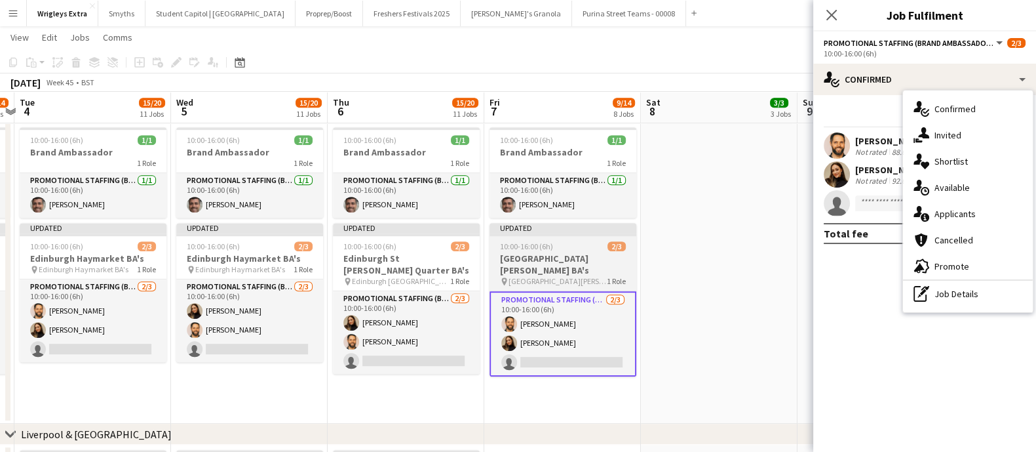
click at [570, 260] on h3 "[GEOGRAPHIC_DATA][PERSON_NAME] BA's" at bounding box center [563, 264] width 147 height 24
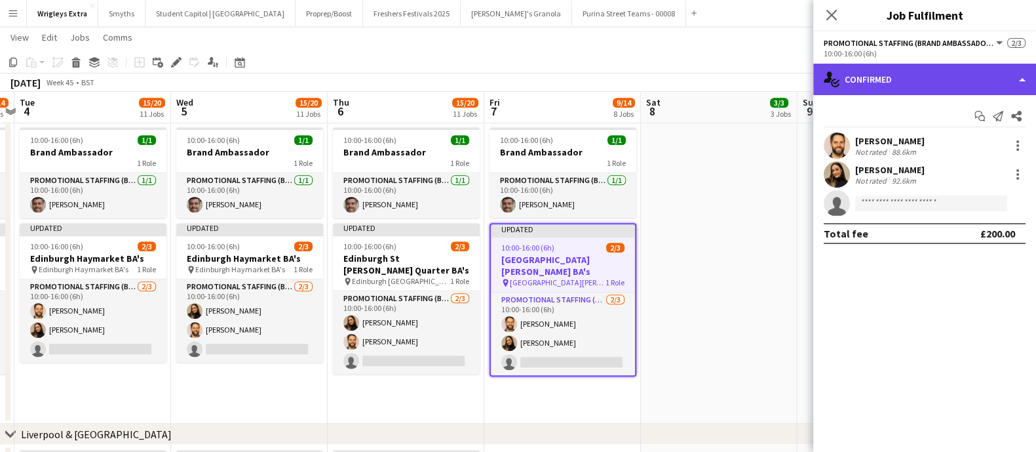
click at [1028, 81] on div "single-neutral-actions-check-2 Confirmed" at bounding box center [924, 79] width 223 height 31
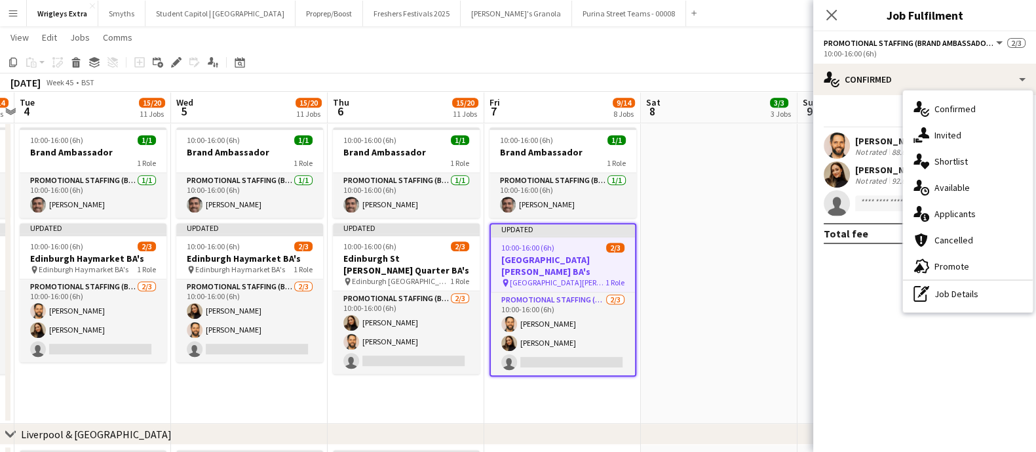
click at [993, 44] on button "Promotional Staffing (Brand Ambassadors)" at bounding box center [914, 43] width 181 height 10
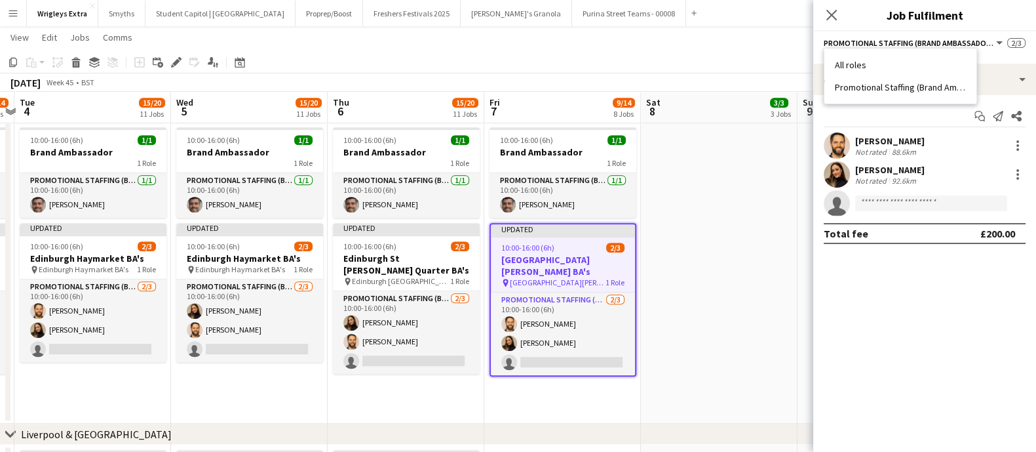
click at [980, 28] on div "Close pop-in Job Fulfilment" at bounding box center [924, 15] width 223 height 31
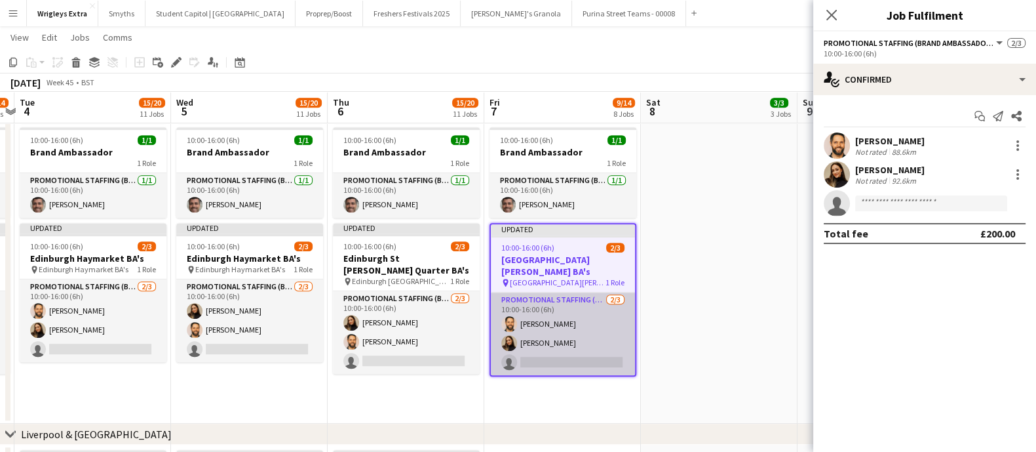
click at [587, 292] on app-card-role "Promotional Staffing (Brand Ambassadors) [DATE] 10:00-16:00 (6h) [PERSON_NAME] …" at bounding box center [563, 333] width 144 height 83
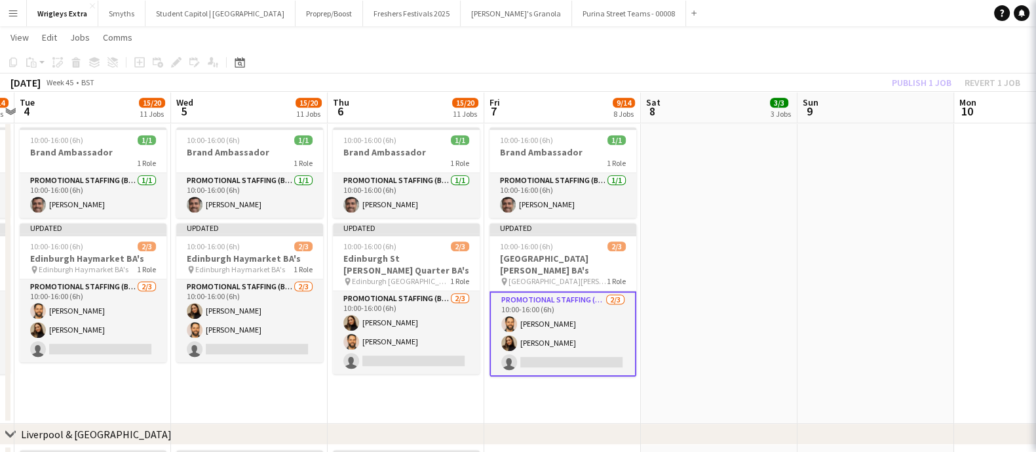
scroll to position [0, 455]
click at [579, 276] on span "[GEOGRAPHIC_DATA][PERSON_NAME]" at bounding box center [558, 281] width 98 height 10
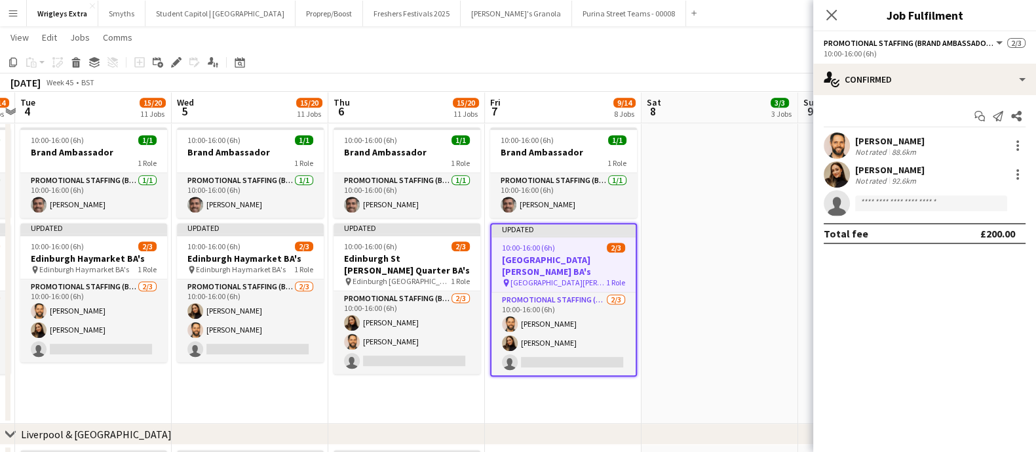
click at [587, 227] on div "Updated" at bounding box center [563, 229] width 144 height 10
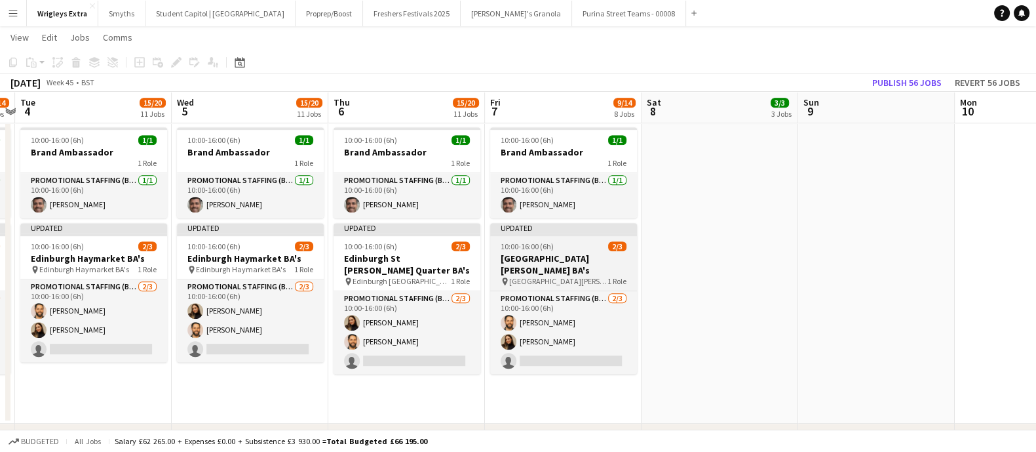
click at [562, 260] on h3 "[GEOGRAPHIC_DATA][PERSON_NAME] BA's" at bounding box center [563, 264] width 147 height 24
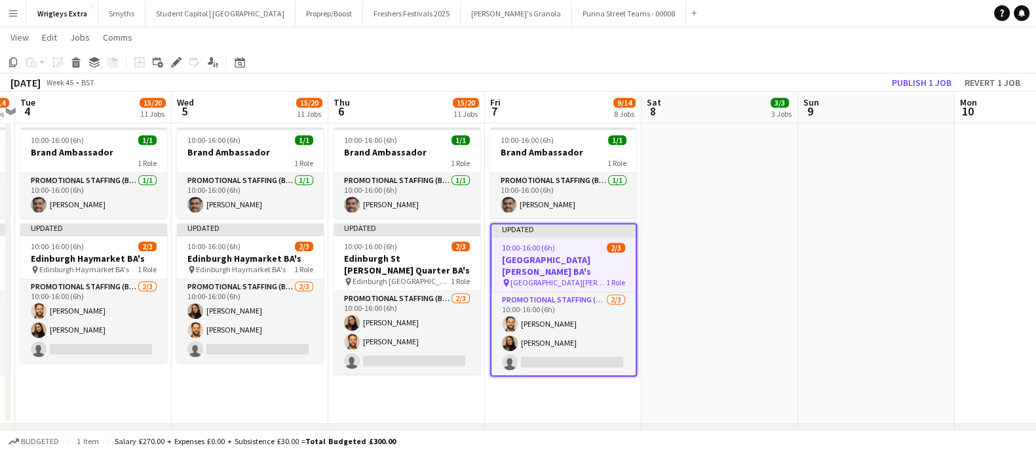
click at [583, 247] on div "10:00-16:00 (6h) 2/3" at bounding box center [563, 247] width 144 height 10
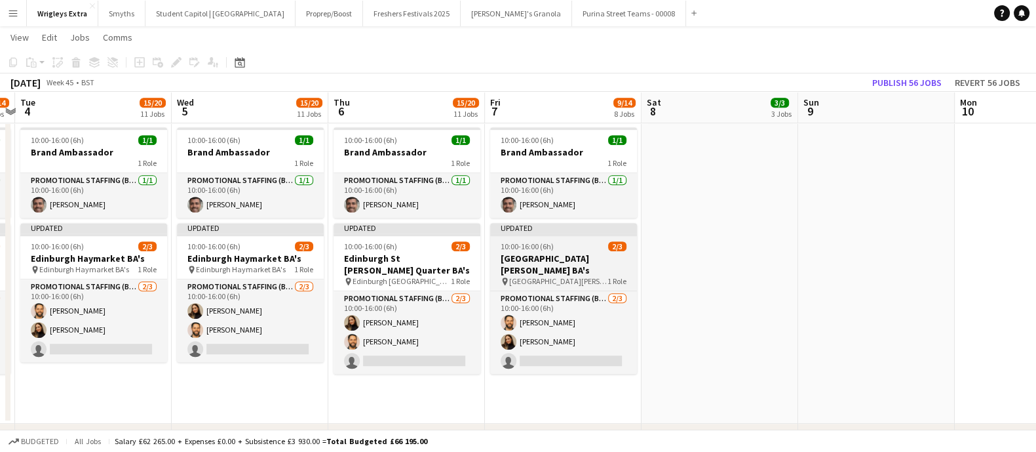
click at [554, 252] on h3 "[GEOGRAPHIC_DATA][PERSON_NAME] BA's" at bounding box center [563, 264] width 147 height 24
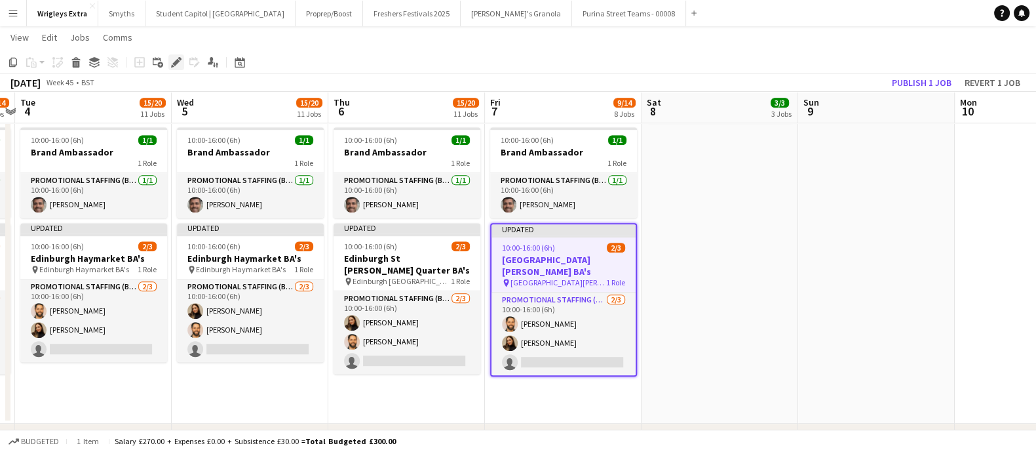
click at [173, 60] on icon "Edit" at bounding box center [176, 62] width 10 height 10
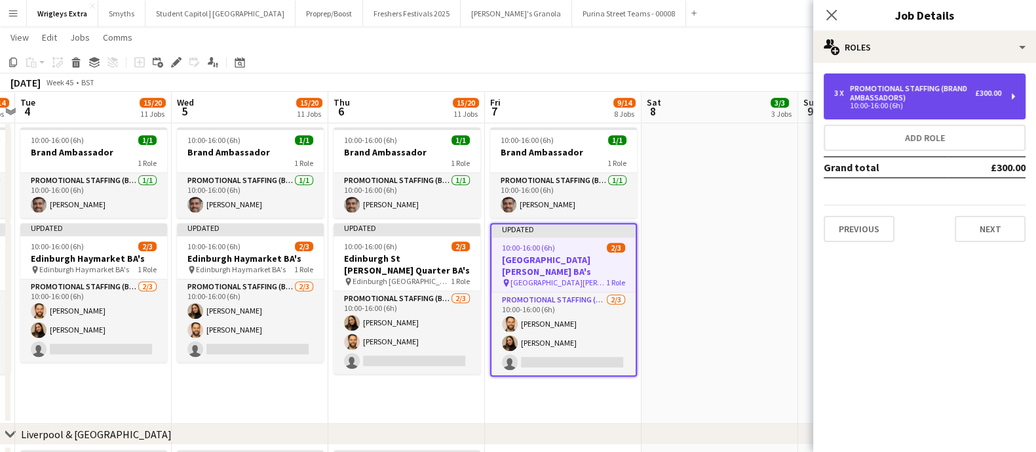
click at [879, 96] on div "Promotional Staffing (Brand Ambassadors)" at bounding box center [912, 93] width 125 height 18
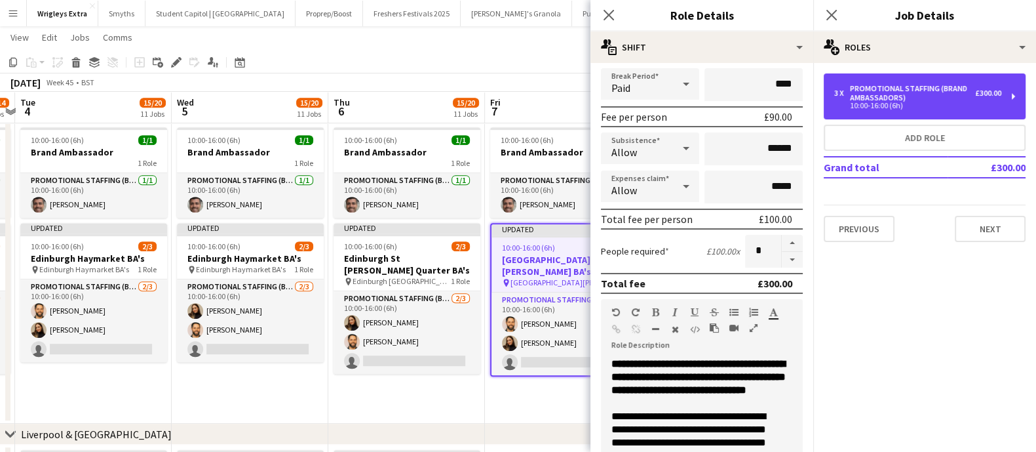
scroll to position [163, 0]
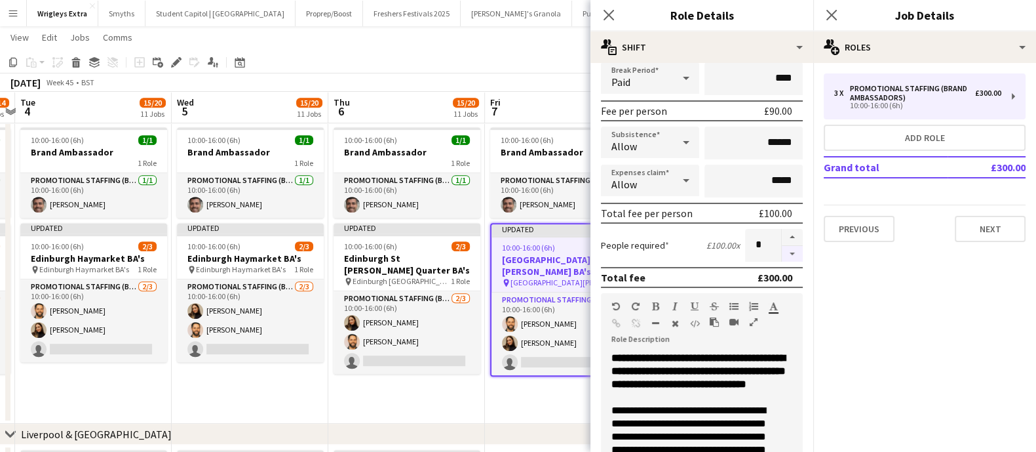
click at [784, 258] on button "button" at bounding box center [792, 254] width 21 height 16
type input "*"
click at [1006, 221] on button "Next" at bounding box center [990, 229] width 71 height 26
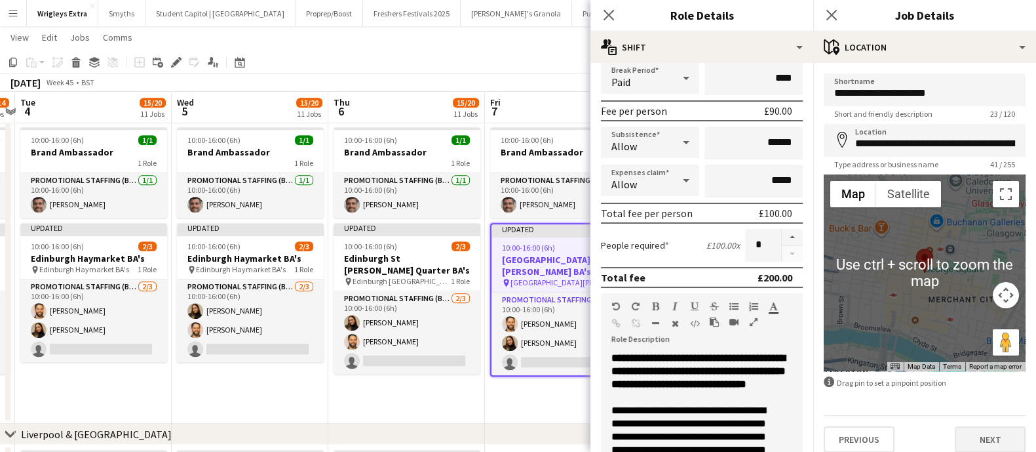
scroll to position [10, 0]
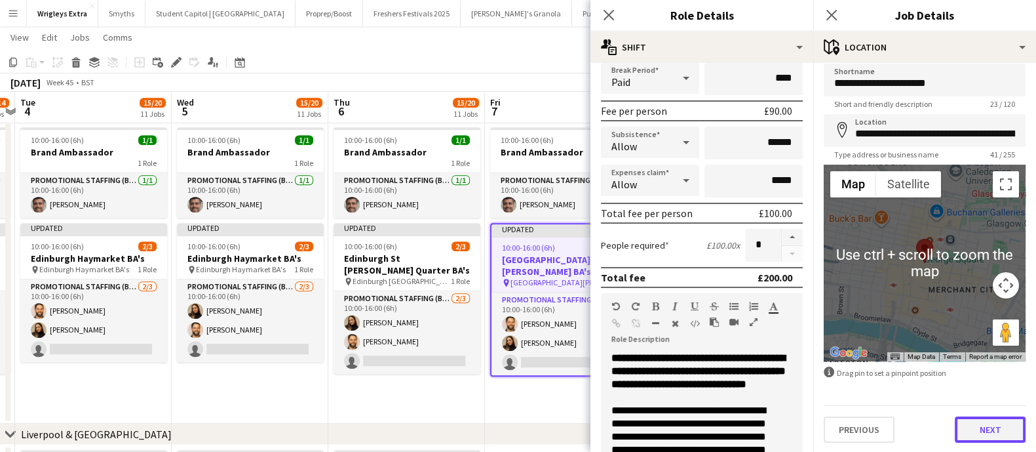
click at [969, 434] on button "Next" at bounding box center [990, 429] width 71 height 26
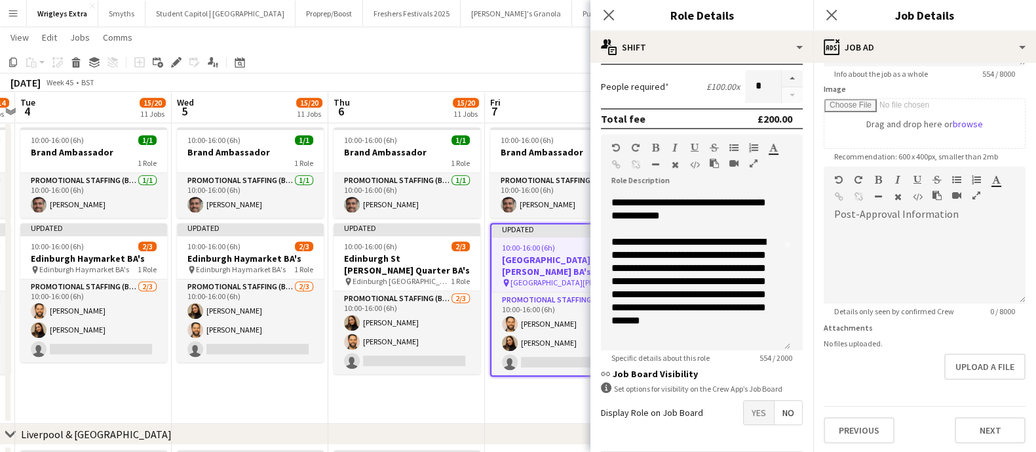
scroll to position [366, 0]
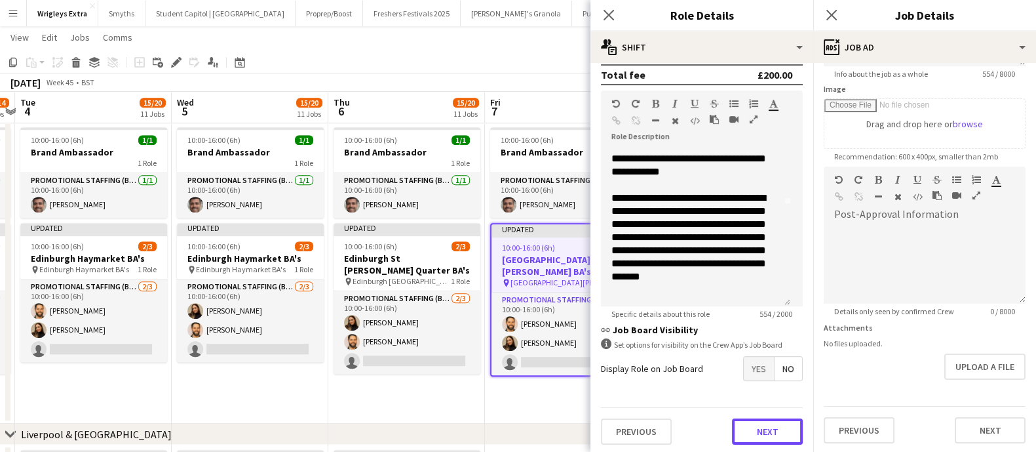
drag, startPoint x: 767, startPoint y: 428, endPoint x: 625, endPoint y: 412, distance: 143.1
click at [766, 428] on button "Next" at bounding box center [767, 431] width 71 height 26
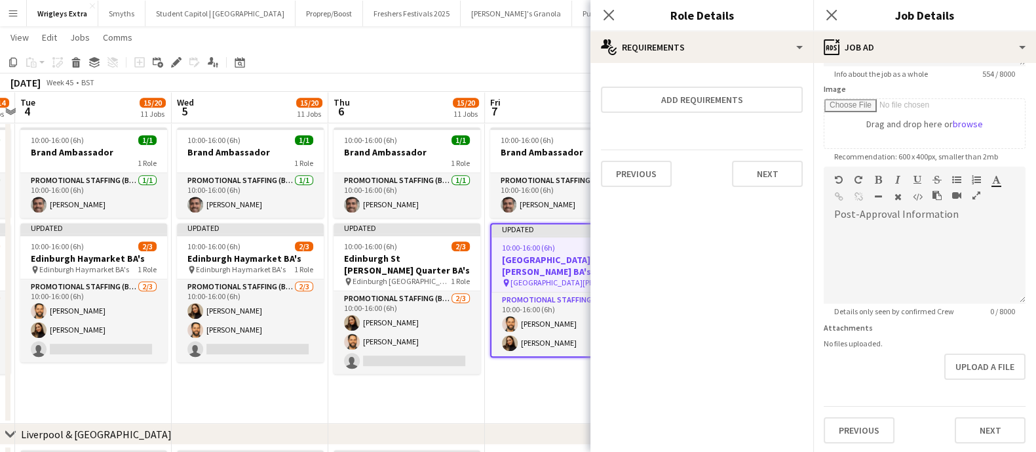
scroll to position [0, 0]
click at [549, 392] on app-date-cell "08:00-16:00 (8h) 1/1 Event Manager 1 Role Events (Event Manager) [DATE] 08:00-1…" at bounding box center [563, 225] width 157 height 398
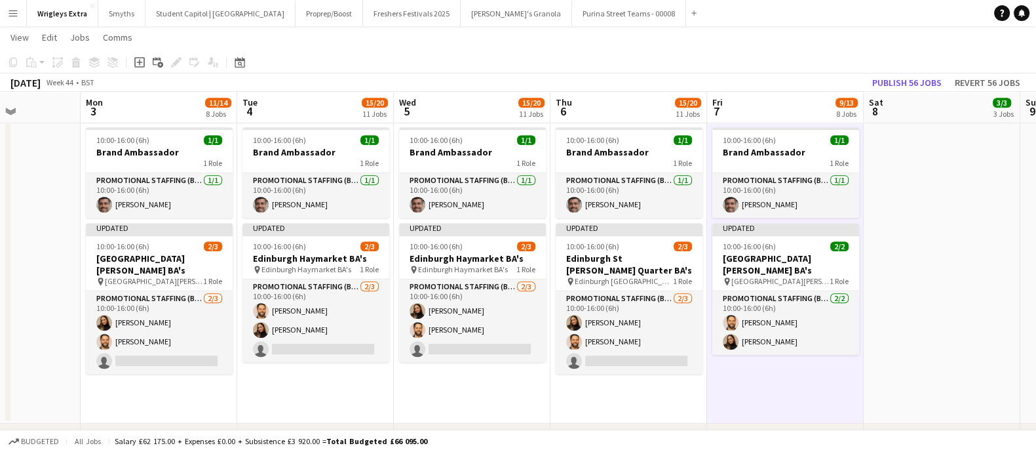
scroll to position [0, 364]
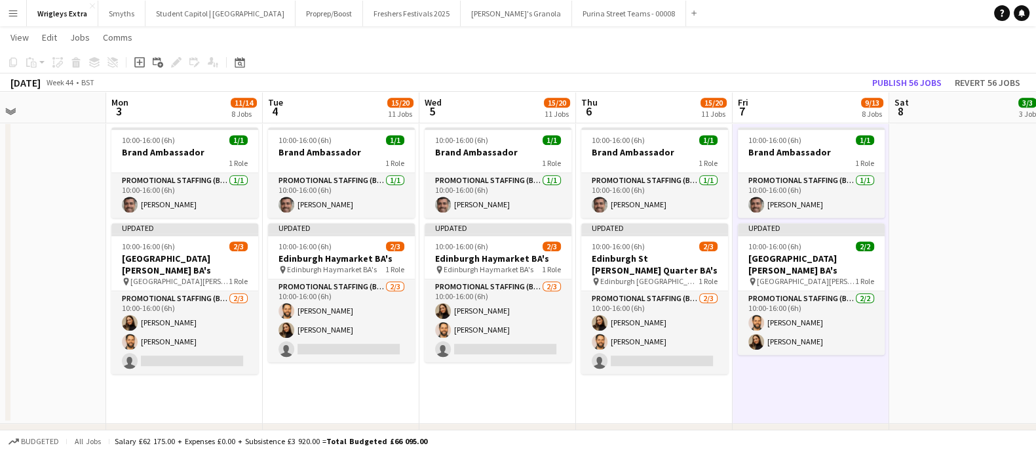
drag, startPoint x: 390, startPoint y: 275, endPoint x: 782, endPoint y: 288, distance: 392.1
click at [782, 288] on app-calendar-viewport "Fri 31 13/16 9 Jobs Sat 1 Sun 2 Mon 3 11/14 8 Jobs Tue 4 15/20 11 Jobs Wed 5 15…" at bounding box center [518, 226] width 1036 height 1988
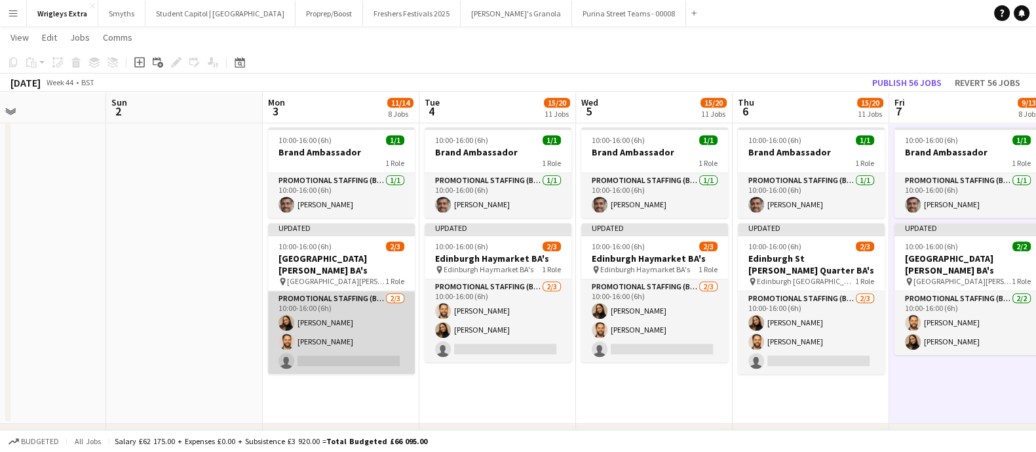
click at [323, 342] on app-card-role "Promotional Staffing (Brand Ambassadors) [DATE] 10:00-16:00 (6h) [PERSON_NAME] …" at bounding box center [341, 332] width 147 height 83
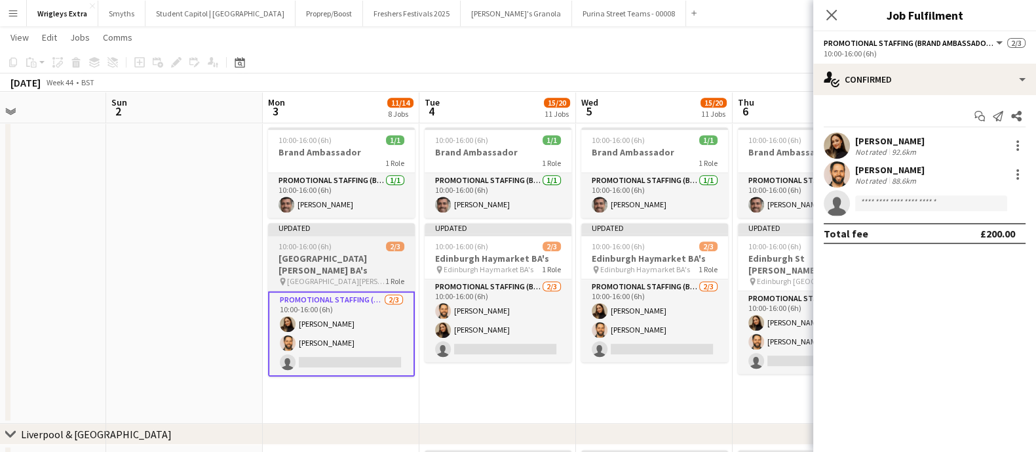
click at [339, 276] on span "[GEOGRAPHIC_DATA][PERSON_NAME]" at bounding box center [336, 281] width 98 height 10
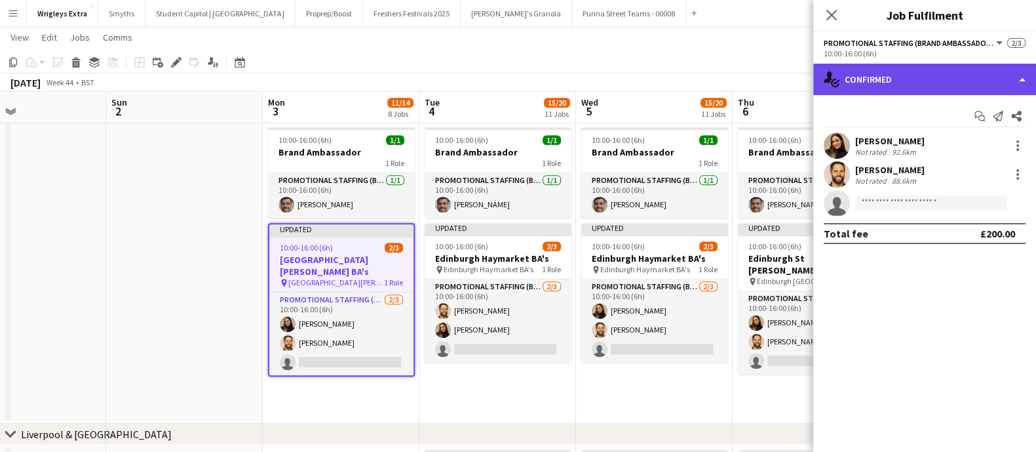
click at [1016, 70] on div "single-neutral-actions-check-2 Confirmed" at bounding box center [924, 79] width 223 height 31
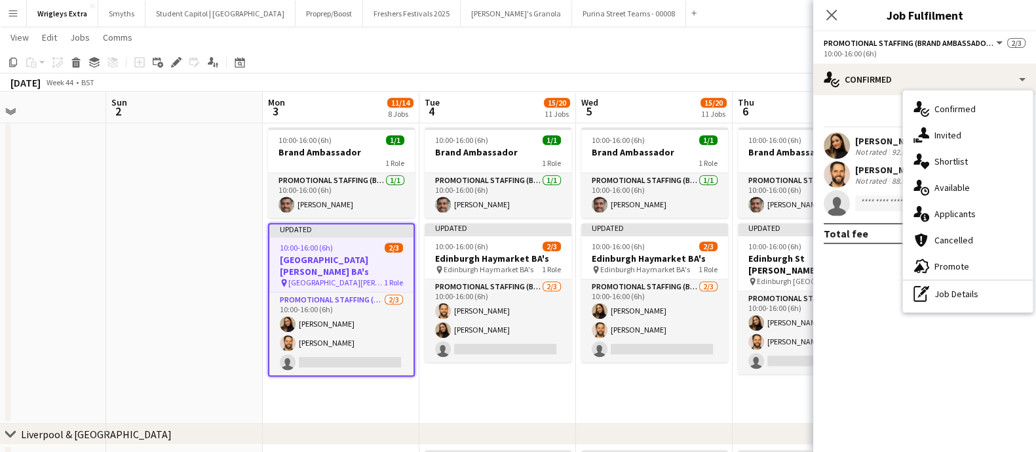
click at [993, 39] on button "Promotional Staffing (Brand Ambassadors)" at bounding box center [914, 43] width 181 height 10
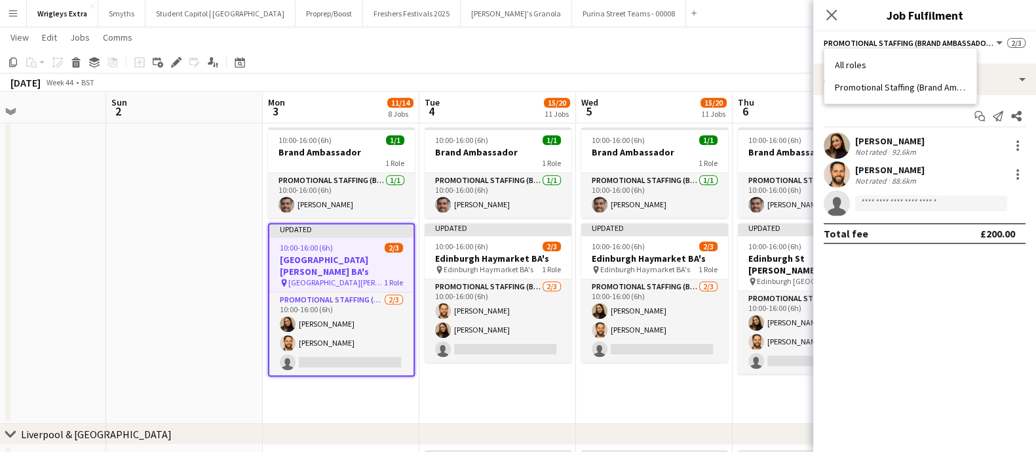
click at [328, 260] on h3 "[GEOGRAPHIC_DATA][PERSON_NAME] BA's" at bounding box center [341, 266] width 144 height 24
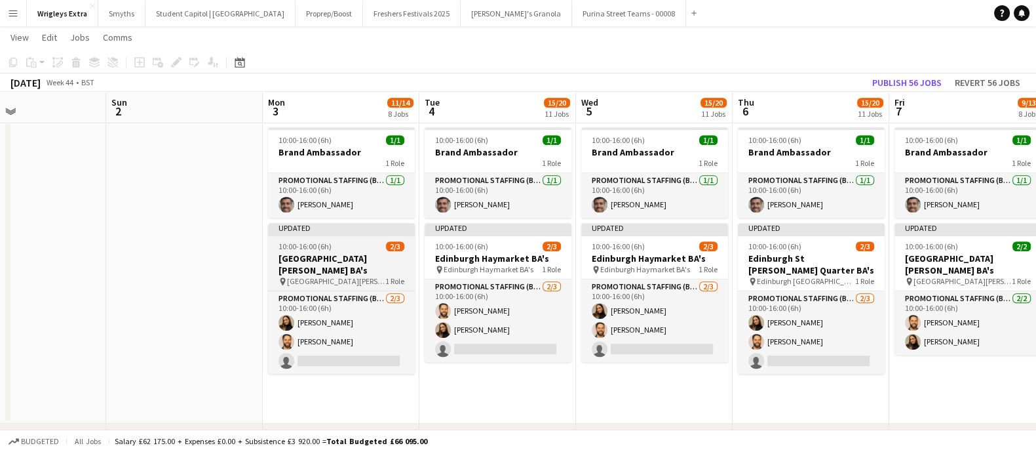
click at [328, 259] on h3 "[GEOGRAPHIC_DATA][PERSON_NAME] BA's" at bounding box center [341, 264] width 147 height 24
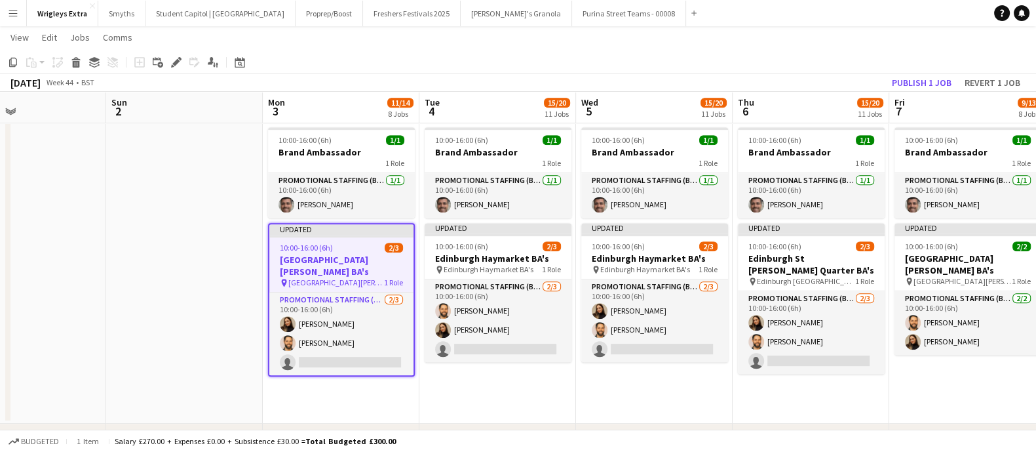
click at [328, 256] on h3 "[GEOGRAPHIC_DATA][PERSON_NAME] BA's" at bounding box center [341, 266] width 144 height 24
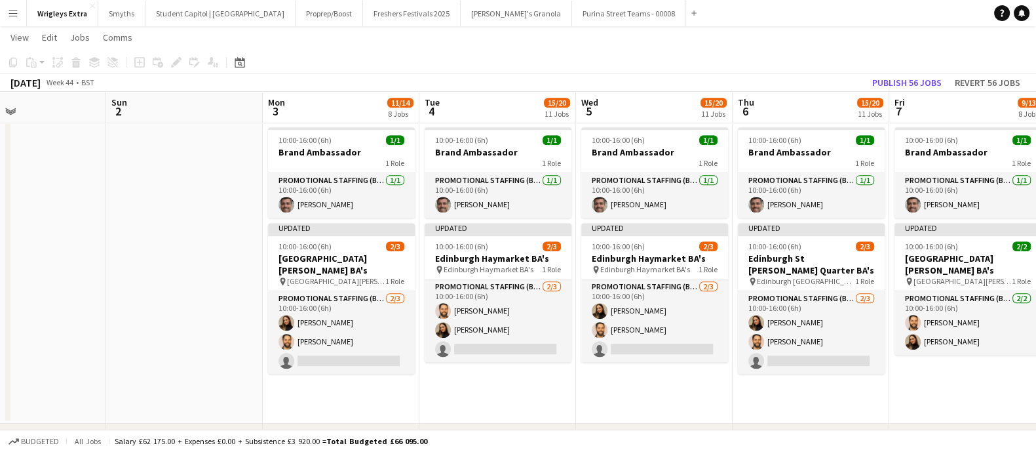
click at [177, 222] on app-calendar-viewport "Thu 30 10/12 7 Jobs Fri 31 13/16 9 Jobs Sat 1 Sun 2 Mon 3 11/14 8 Jobs Tue 4 15…" at bounding box center [518, 226] width 1036 height 1988
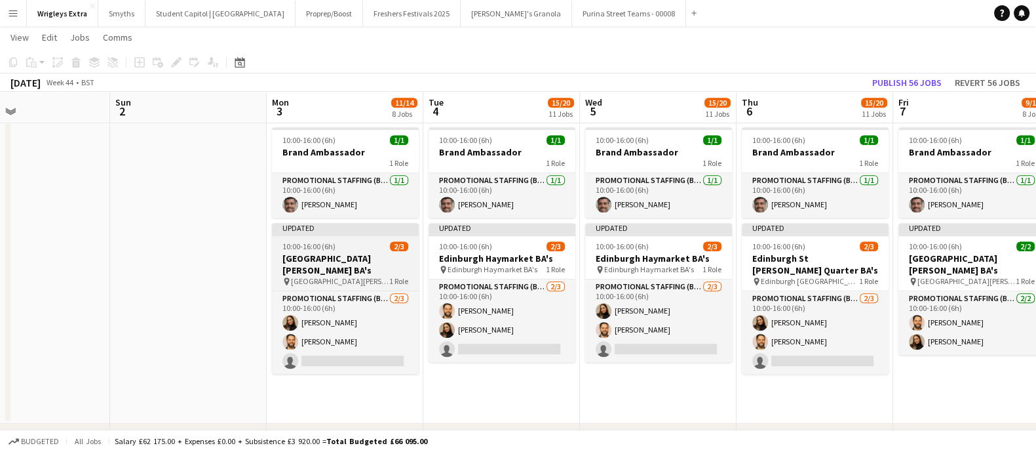
click at [304, 257] on h3 "[GEOGRAPHIC_DATA][PERSON_NAME] BA's" at bounding box center [345, 264] width 147 height 24
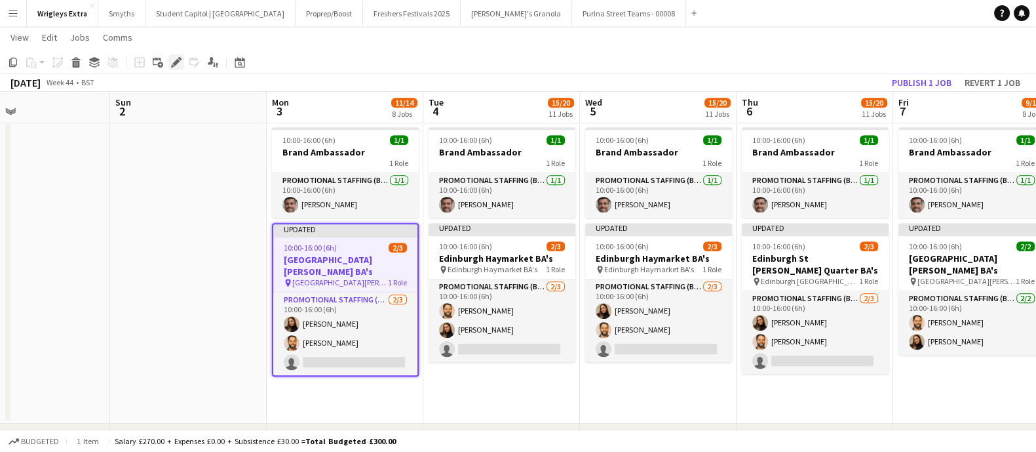
click at [175, 63] on icon at bounding box center [175, 62] width 7 height 7
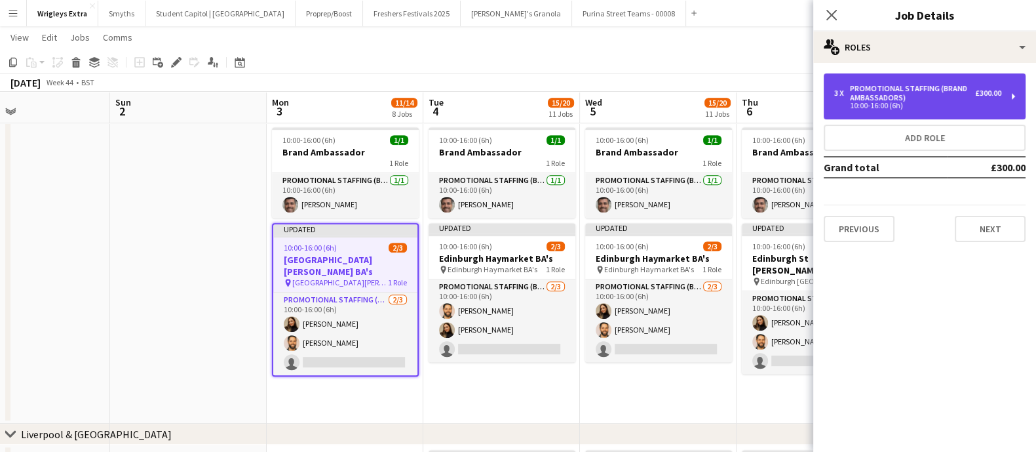
click at [1014, 92] on div "3 x Promotional Staffing (Brand Ambassadors) £300.00 10:00-16:00 (6h)" at bounding box center [925, 96] width 202 height 46
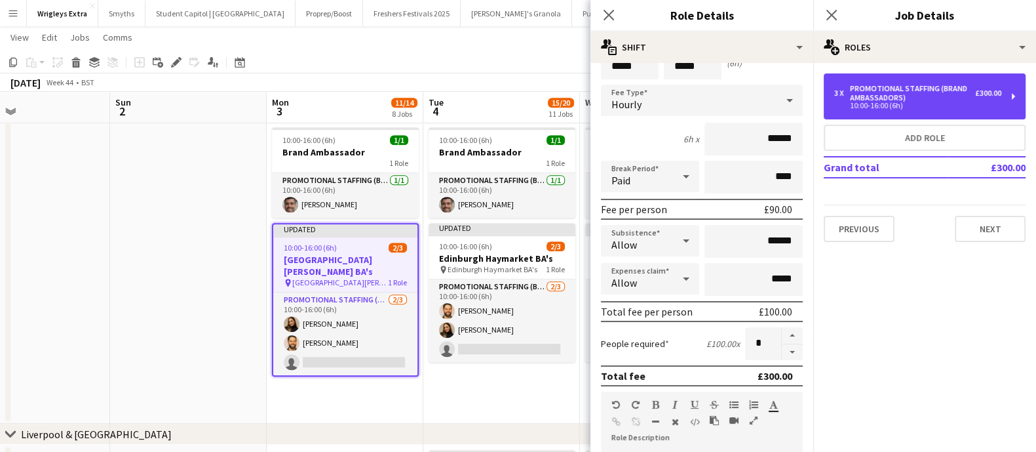
scroll to position [81, 0]
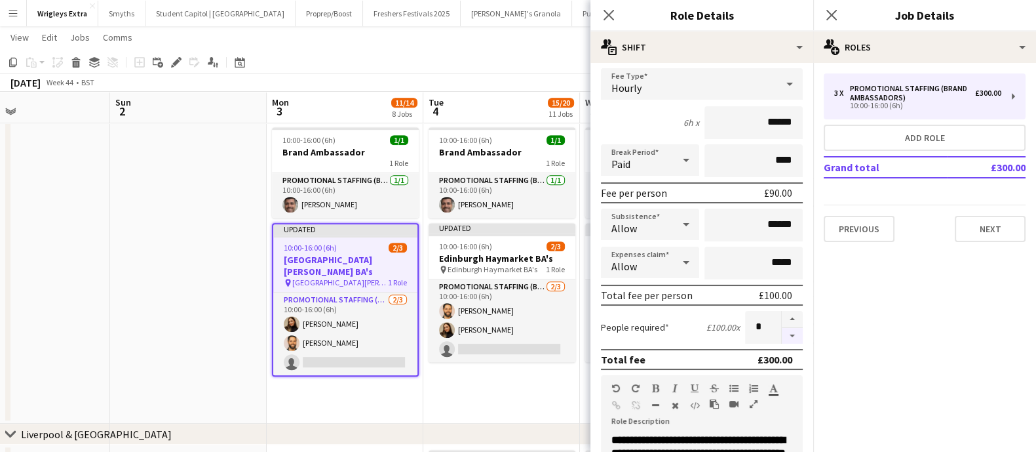
click at [782, 334] on button "button" at bounding box center [792, 336] width 21 height 16
type input "*"
click at [993, 225] on button "Next" at bounding box center [990, 229] width 71 height 26
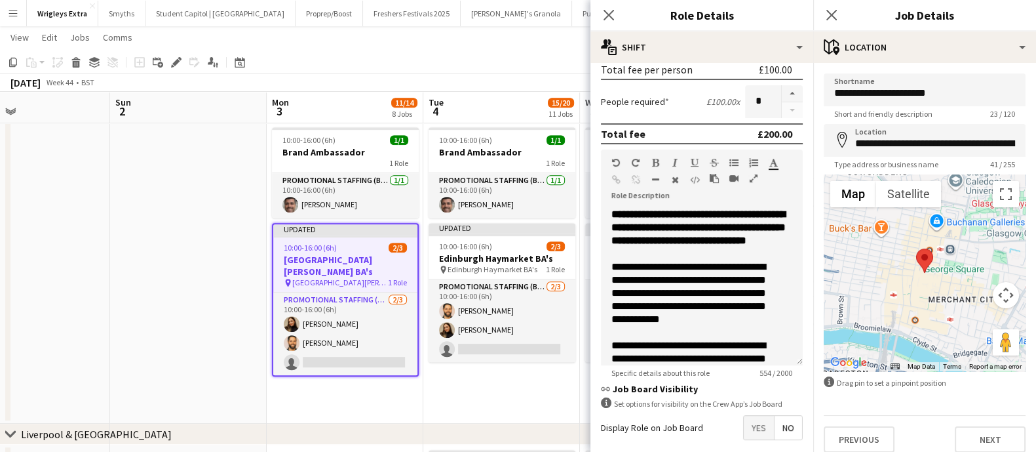
scroll to position [366, 0]
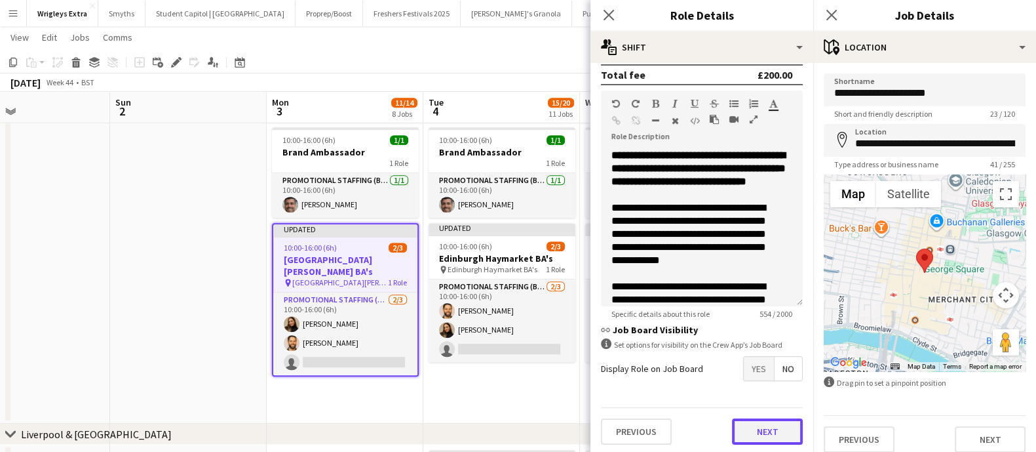
click at [783, 425] on button "Next" at bounding box center [767, 431] width 71 height 26
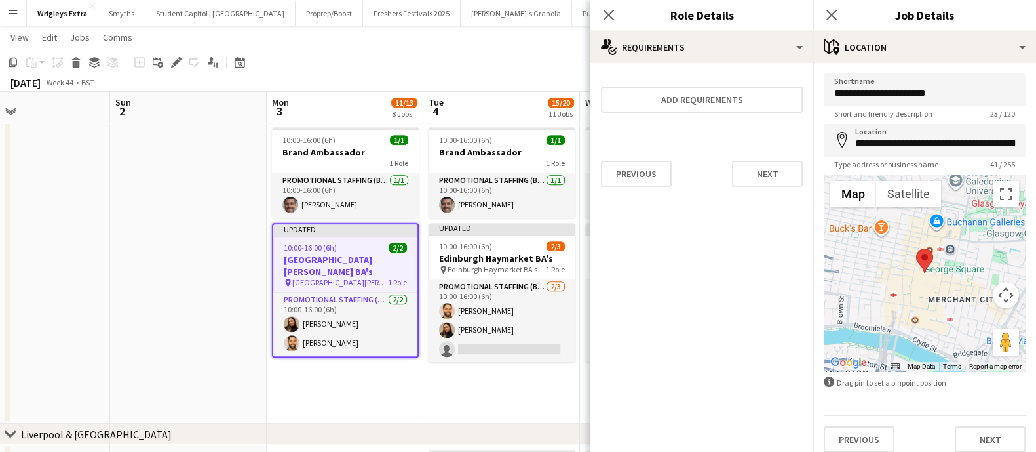
scroll to position [0, 0]
click at [763, 168] on button "Next" at bounding box center [767, 174] width 71 height 26
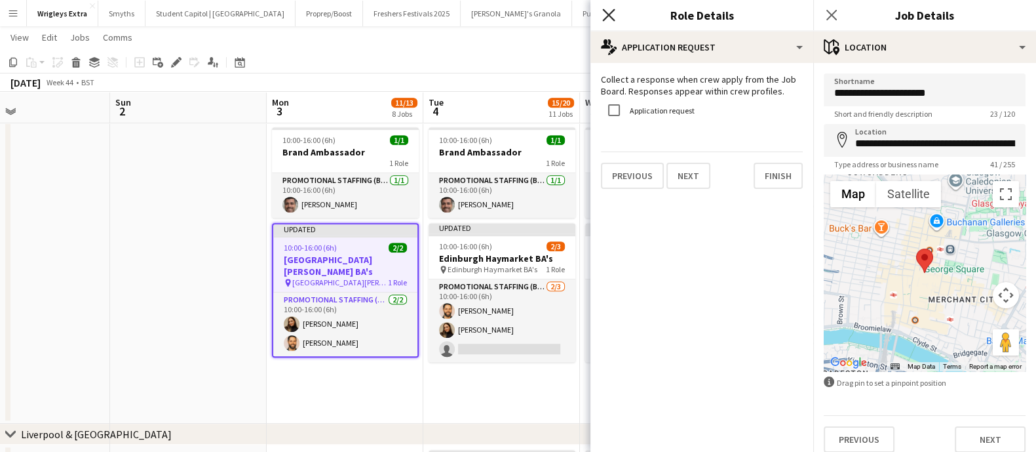
click at [607, 10] on icon "Close pop-in" at bounding box center [608, 15] width 12 height 12
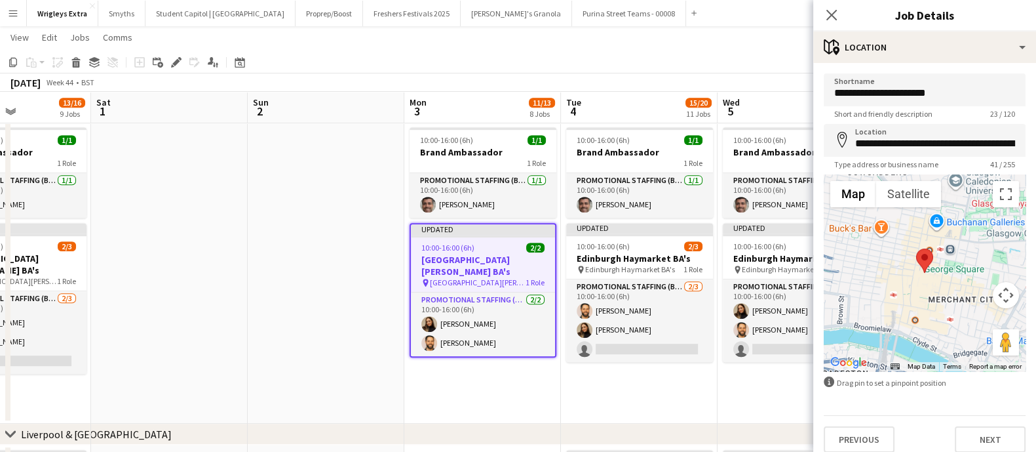
scroll to position [0, 418]
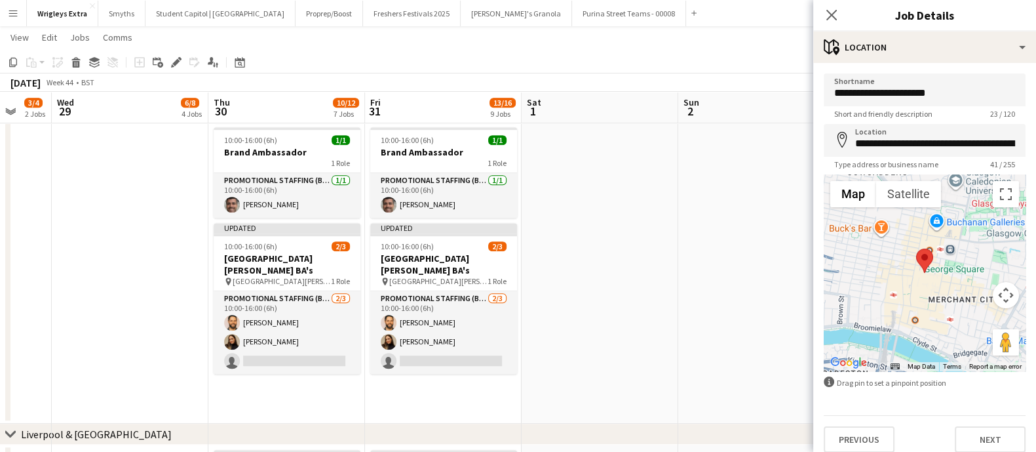
drag, startPoint x: 239, startPoint y: 233, endPoint x: 815, endPoint y: 275, distance: 577.0
click at [815, 275] on body "Menu Boards Boards Boards All jobs Status Workforce Workforce My Workforce Recr…" at bounding box center [518, 212] width 1036 height 2062
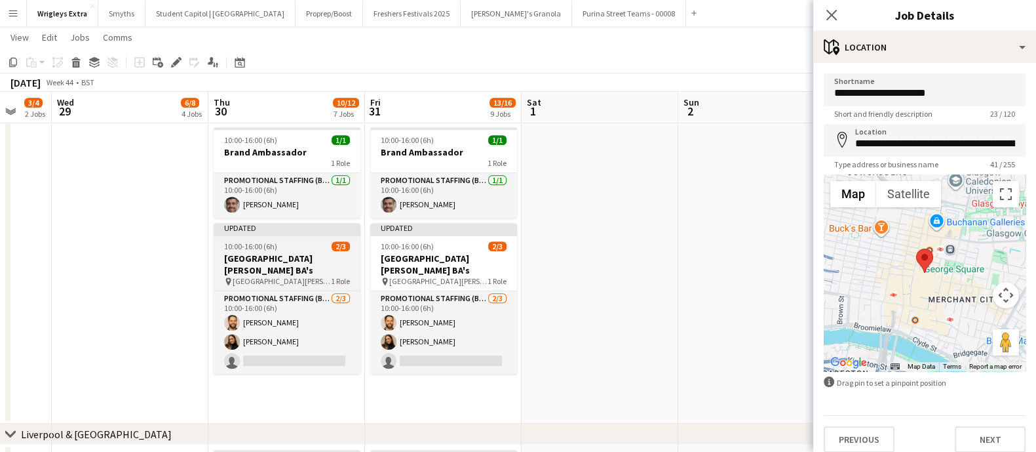
click at [282, 260] on h3 "[GEOGRAPHIC_DATA][PERSON_NAME] BA's" at bounding box center [287, 264] width 147 height 24
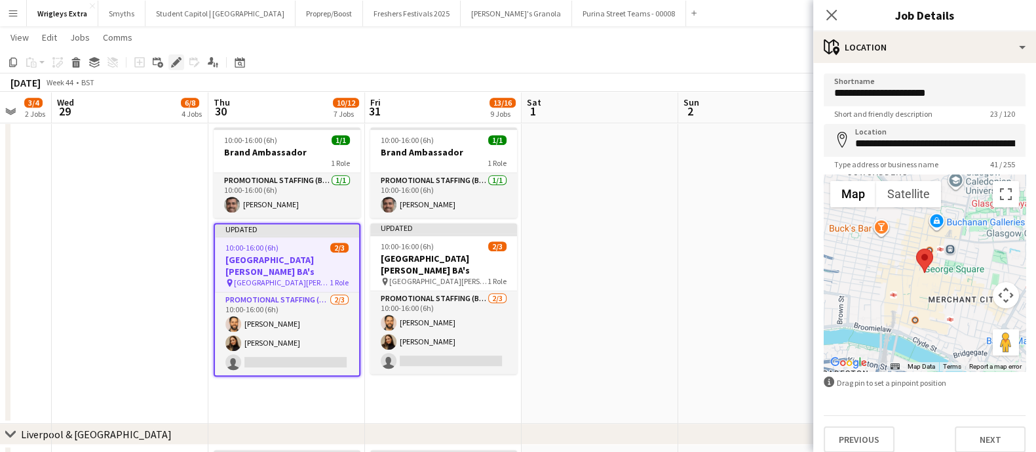
click at [172, 63] on icon "Edit" at bounding box center [176, 62] width 10 height 10
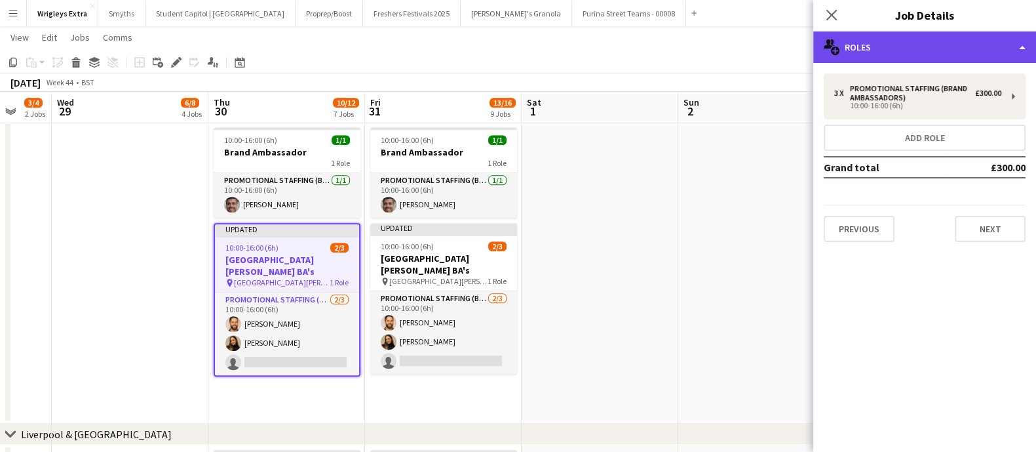
click at [1008, 37] on div "multiple-users-add Roles" at bounding box center [924, 46] width 223 height 31
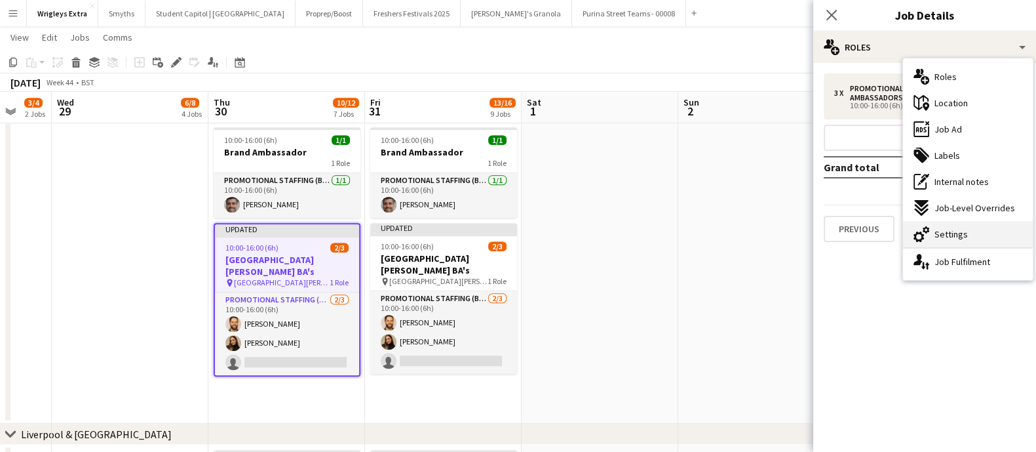
click at [984, 228] on div "cog-double-3 Settings" at bounding box center [968, 234] width 130 height 26
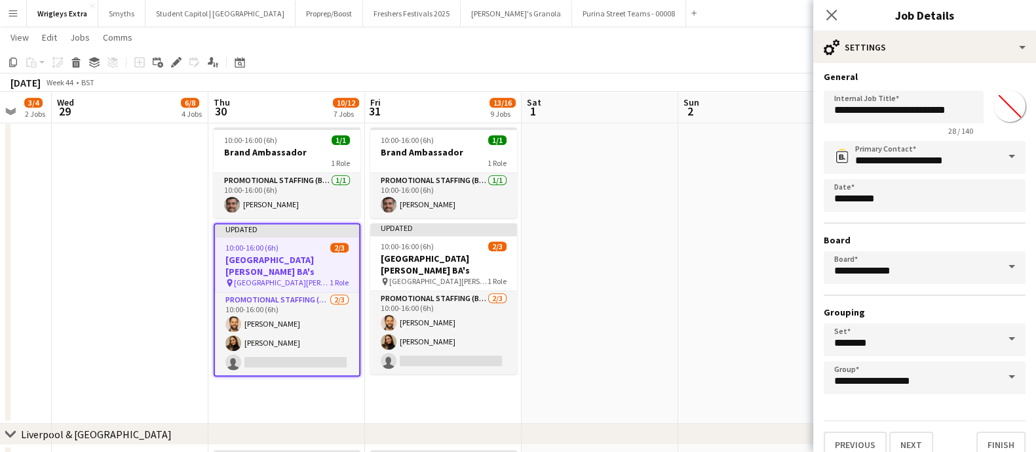
scroll to position [0, 0]
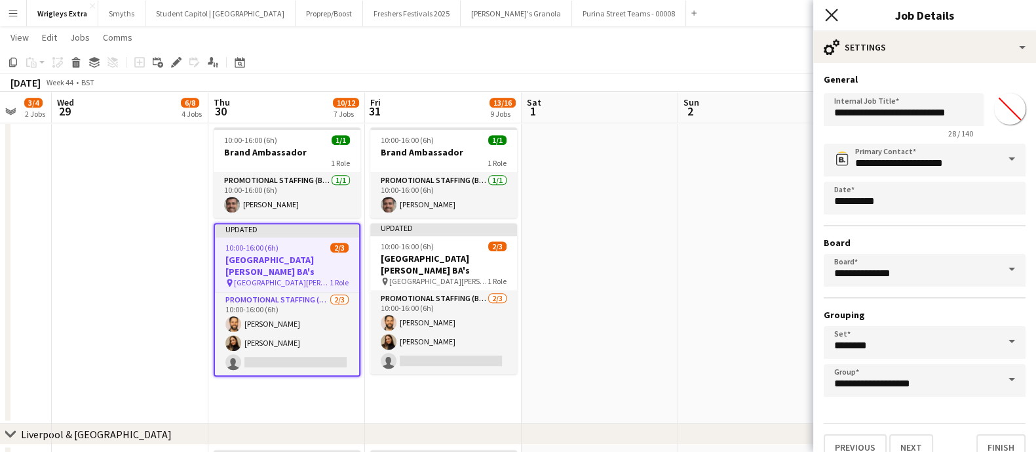
click at [826, 16] on icon "Close pop-in" at bounding box center [831, 15] width 12 height 12
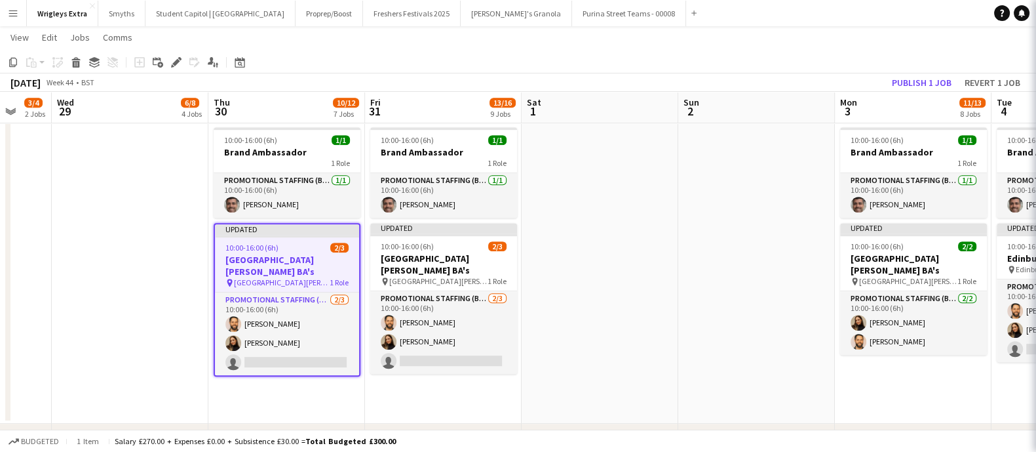
click at [248, 261] on h3 "[GEOGRAPHIC_DATA][PERSON_NAME] BA's" at bounding box center [287, 266] width 144 height 24
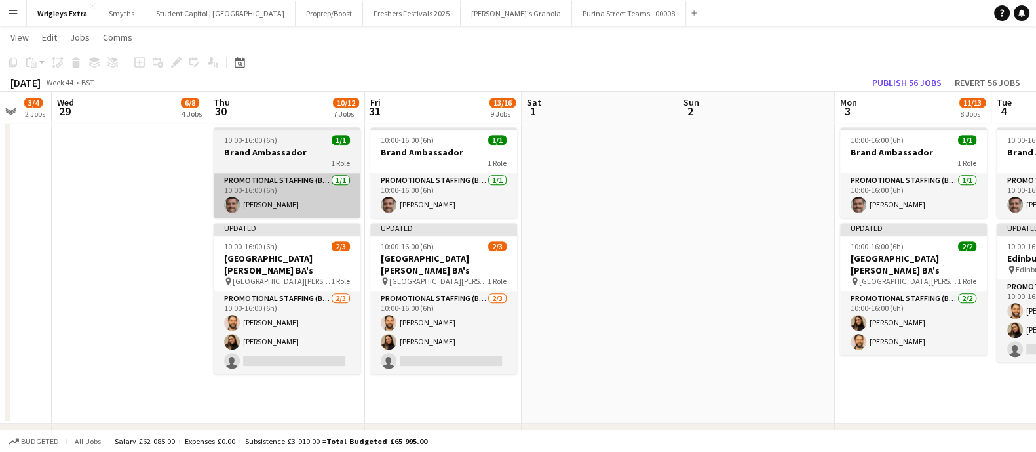
click at [266, 255] on h3 "[GEOGRAPHIC_DATA][PERSON_NAME] BA's" at bounding box center [287, 264] width 147 height 24
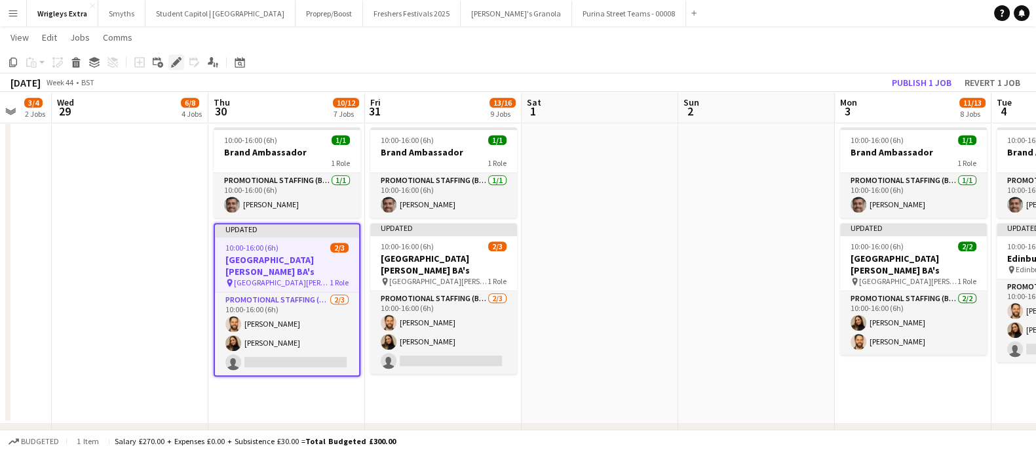
click at [180, 58] on icon at bounding box center [179, 58] width 3 height 3
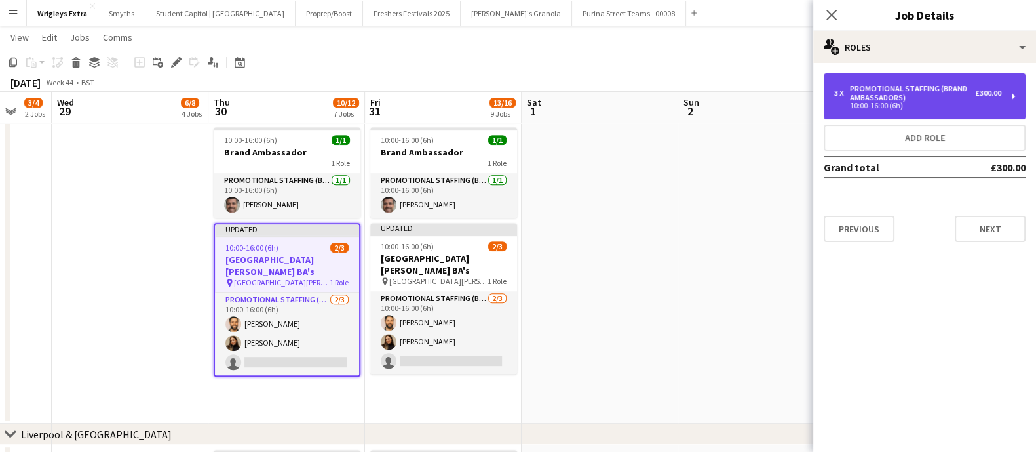
click at [1022, 90] on div "3 x Promotional Staffing (Brand Ambassadors) £300.00 10:00-16:00 (6h)" at bounding box center [925, 96] width 202 height 46
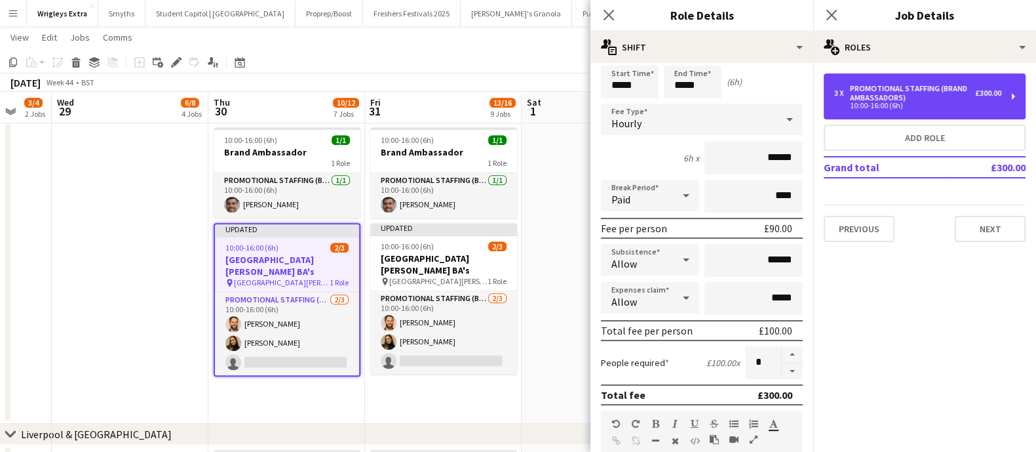
scroll to position [81, 0]
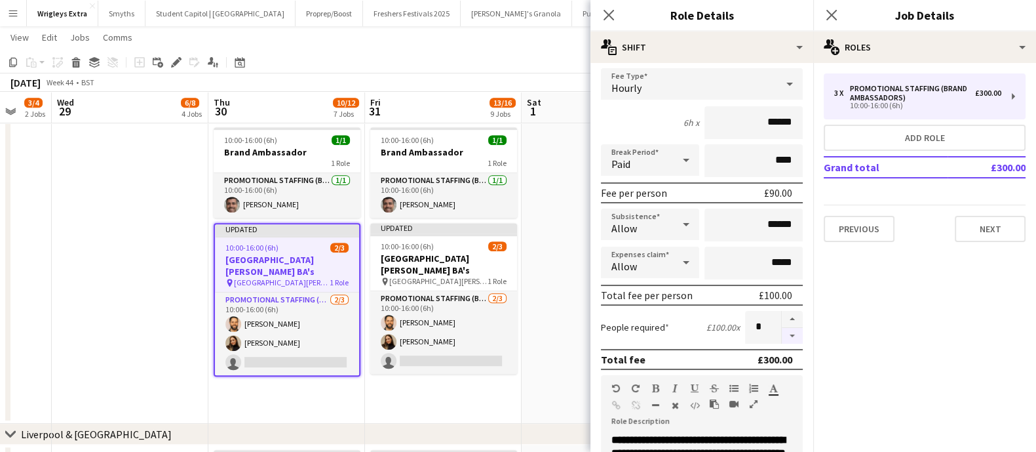
click at [782, 332] on button "button" at bounding box center [792, 336] width 21 height 16
type input "*"
click at [980, 279] on mat-expansion-panel "pencil3 General details 3 x Promotional Staffing (Brand Ambassadors) £300.00 10…" at bounding box center [924, 257] width 223 height 389
click at [498, 398] on app-date-cell "08:00-16:00 (8h) 1/1 Event Manager 1 Role Events (Event Manager) [DATE] 08:00-1…" at bounding box center [443, 225] width 157 height 398
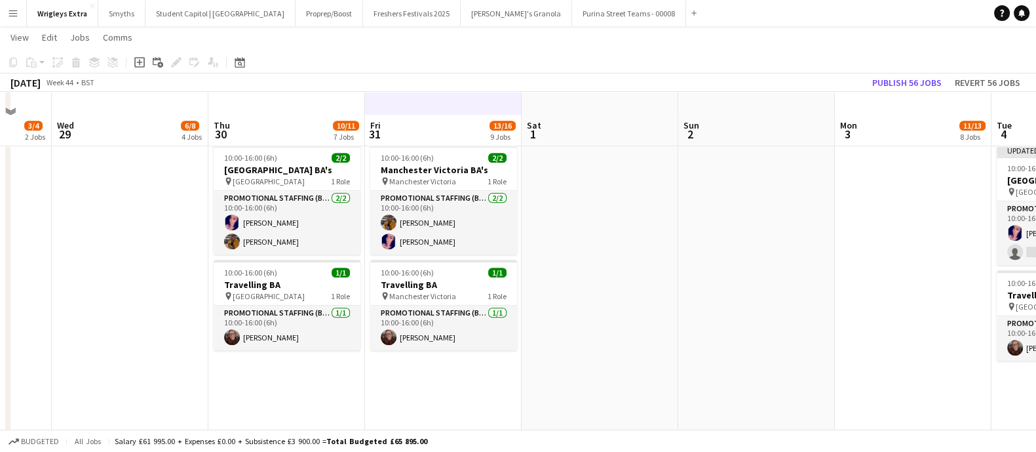
scroll to position [1146, 0]
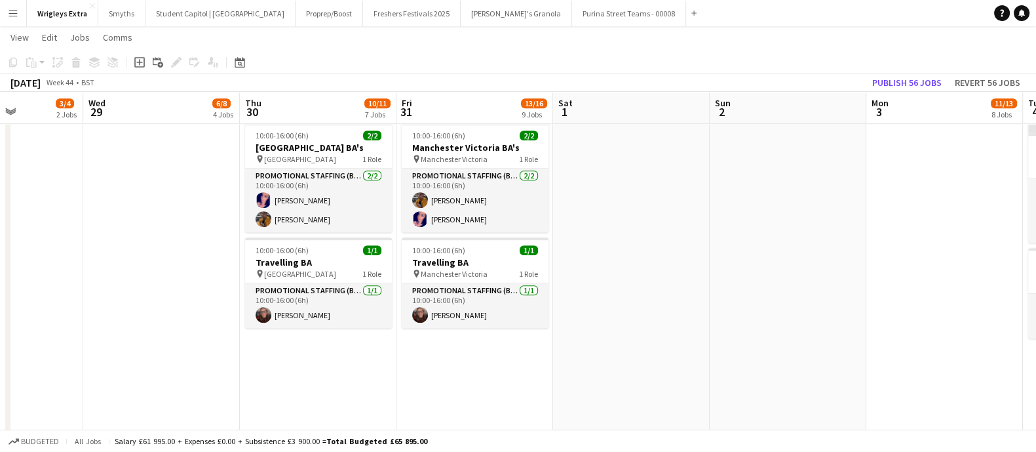
drag, startPoint x: 823, startPoint y: 321, endPoint x: 763, endPoint y: 339, distance: 62.8
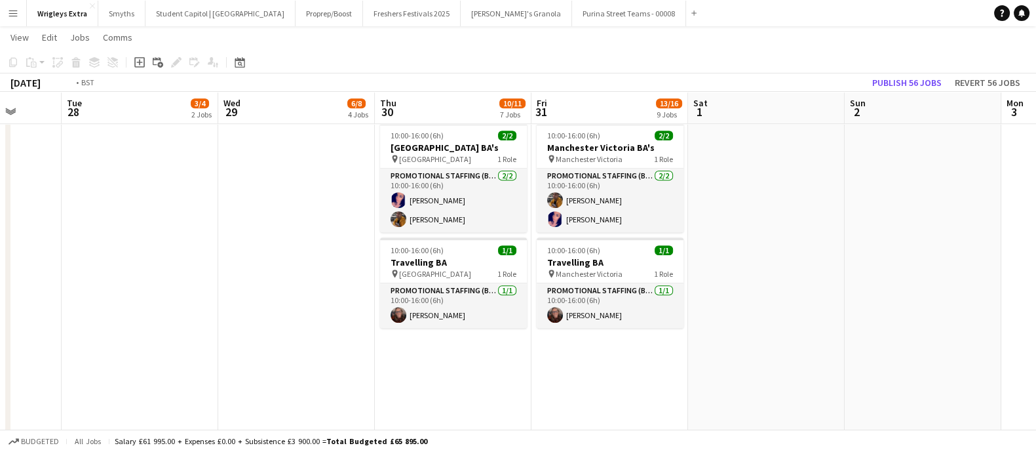
drag, startPoint x: 763, startPoint y: 339, endPoint x: 944, endPoint y: 337, distance: 180.9
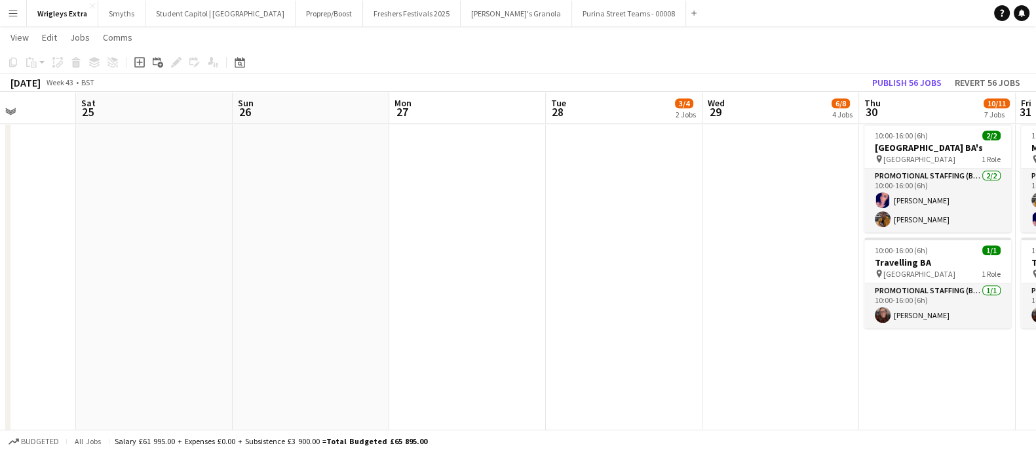
drag, startPoint x: 753, startPoint y: 332, endPoint x: 820, endPoint y: 332, distance: 66.8
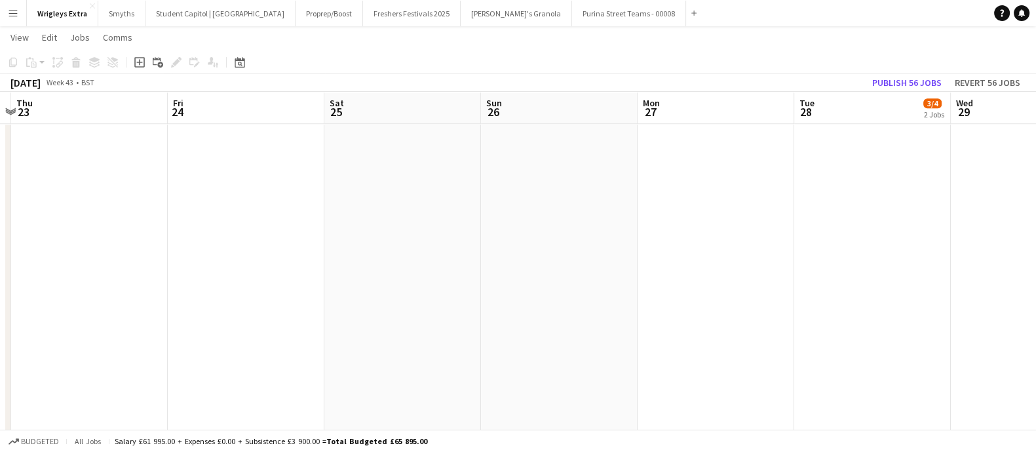
drag, startPoint x: 498, startPoint y: 318, endPoint x: 820, endPoint y: 319, distance: 321.8
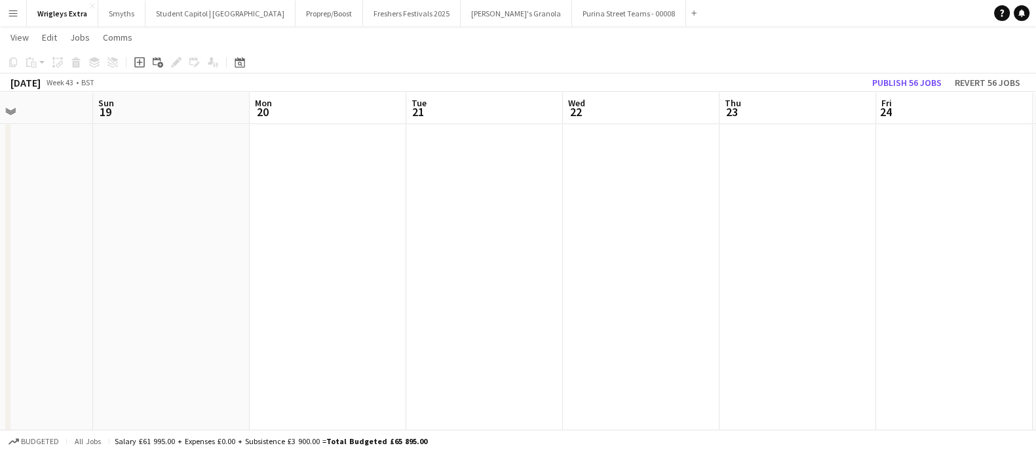
drag, startPoint x: 817, startPoint y: 299, endPoint x: 275, endPoint y: 290, distance: 541.4
drag, startPoint x: 825, startPoint y: 310, endPoint x: 193, endPoint y: 271, distance: 633.0
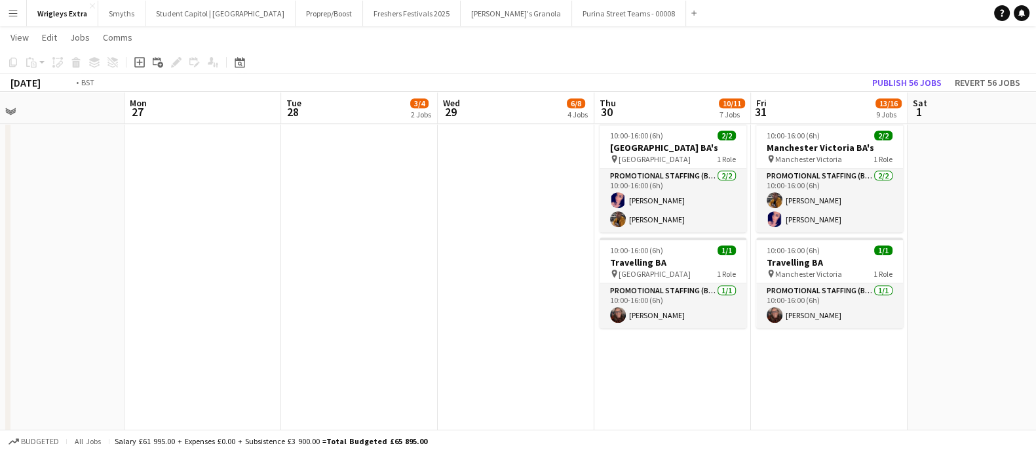
drag, startPoint x: 364, startPoint y: 279, endPoint x: 197, endPoint y: 274, distance: 167.2
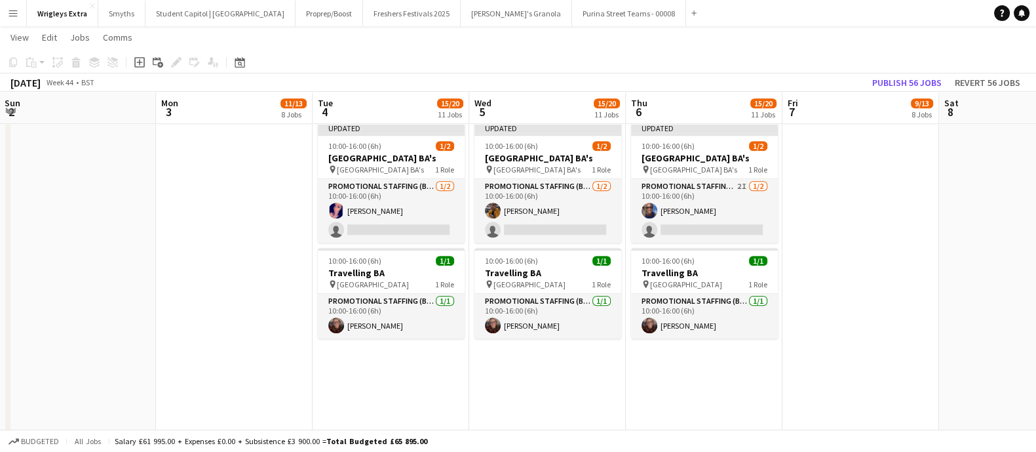
drag, startPoint x: 524, startPoint y: 286, endPoint x: 303, endPoint y: 280, distance: 221.6
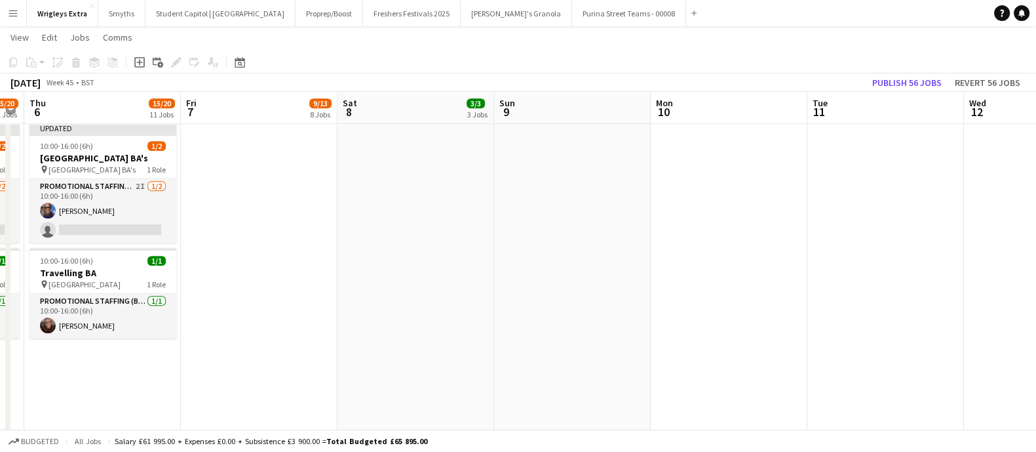
drag, startPoint x: 703, startPoint y: 308, endPoint x: 332, endPoint y: 296, distance: 370.4
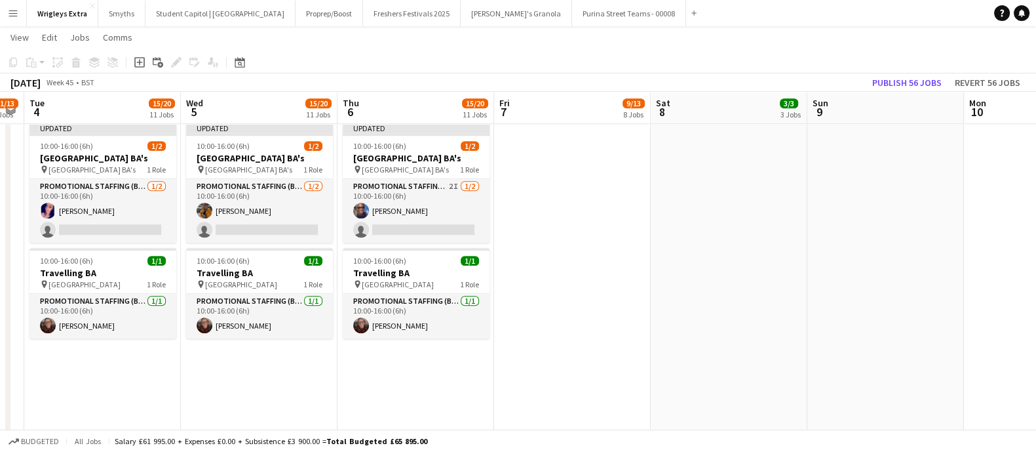
scroll to position [0, 317]
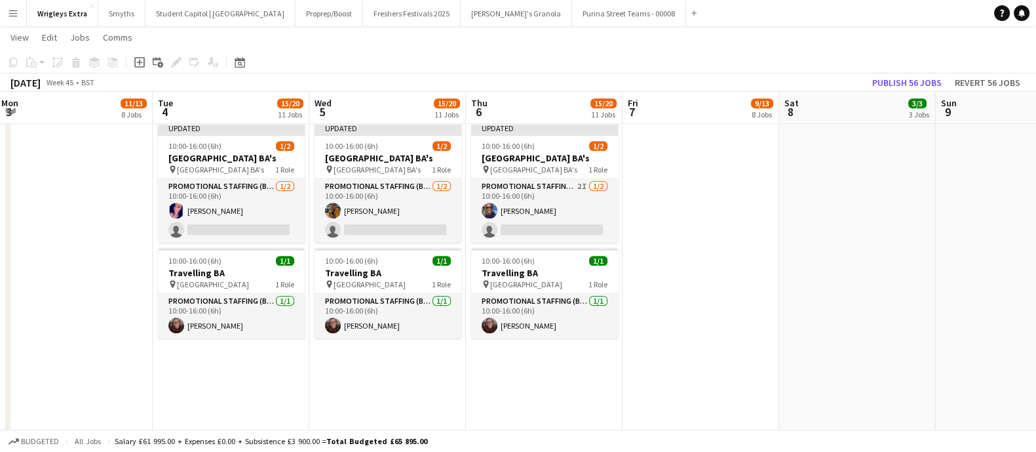
drag, startPoint x: 713, startPoint y: 296, endPoint x: 773, endPoint y: 296, distance: 59.6
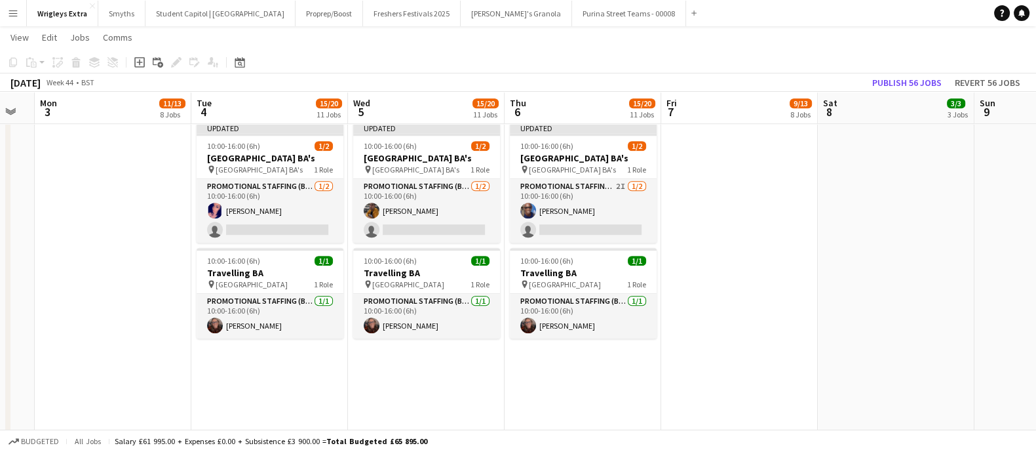
drag, startPoint x: 360, startPoint y: 260, endPoint x: 194, endPoint y: 241, distance: 166.9
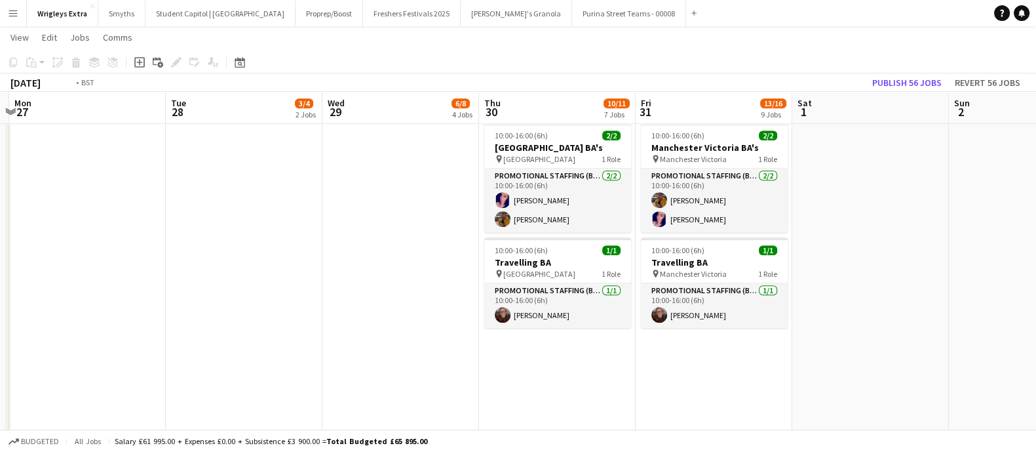
drag, startPoint x: 290, startPoint y: 256, endPoint x: 852, endPoint y: 260, distance: 562.3
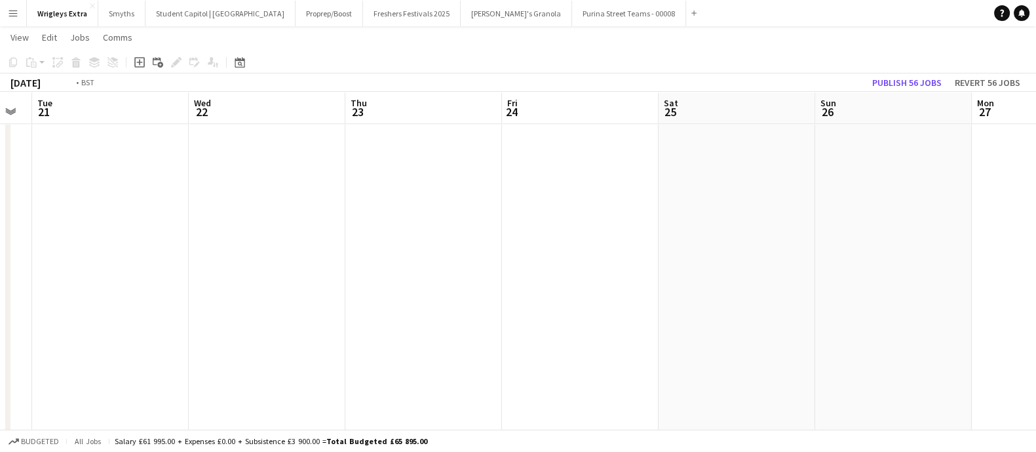
drag, startPoint x: 201, startPoint y: 254, endPoint x: 796, endPoint y: 262, distance: 595.7
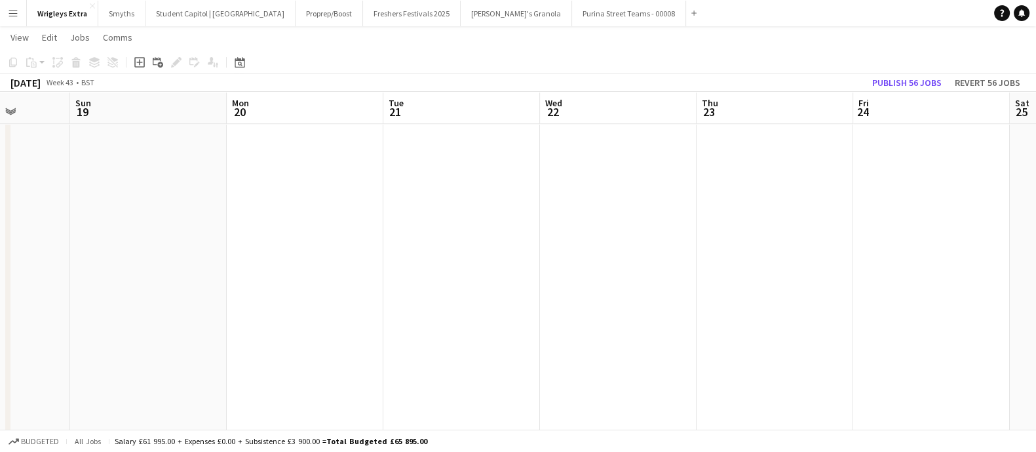
drag, startPoint x: 297, startPoint y: 256, endPoint x: 760, endPoint y: 265, distance: 463.4
drag, startPoint x: 275, startPoint y: 250, endPoint x: 758, endPoint y: 257, distance: 483.0
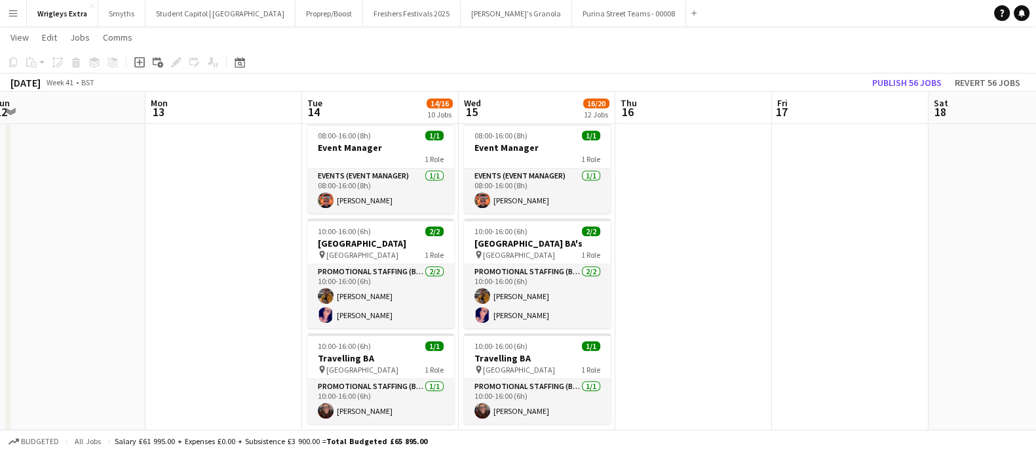
drag, startPoint x: 542, startPoint y: 255, endPoint x: 288, endPoint y: 254, distance: 254.3
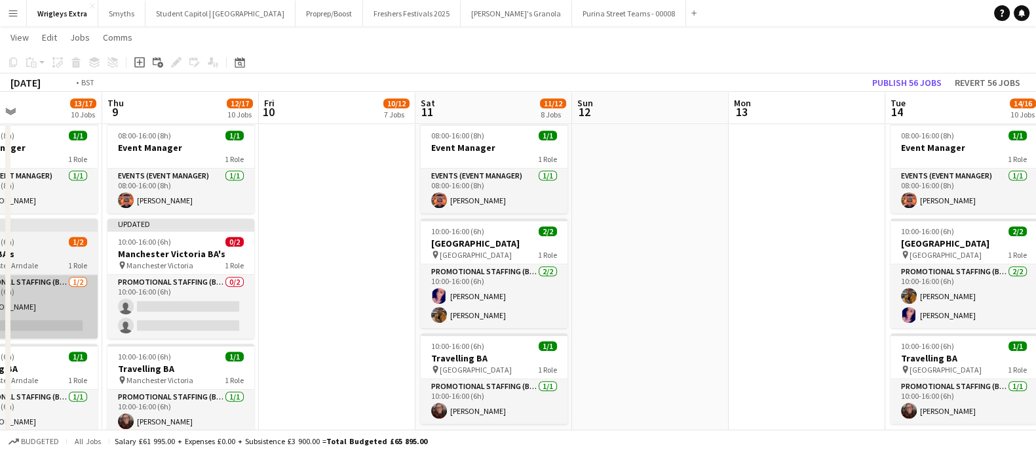
drag, startPoint x: 187, startPoint y: 262, endPoint x: 364, endPoint y: 273, distance: 177.3
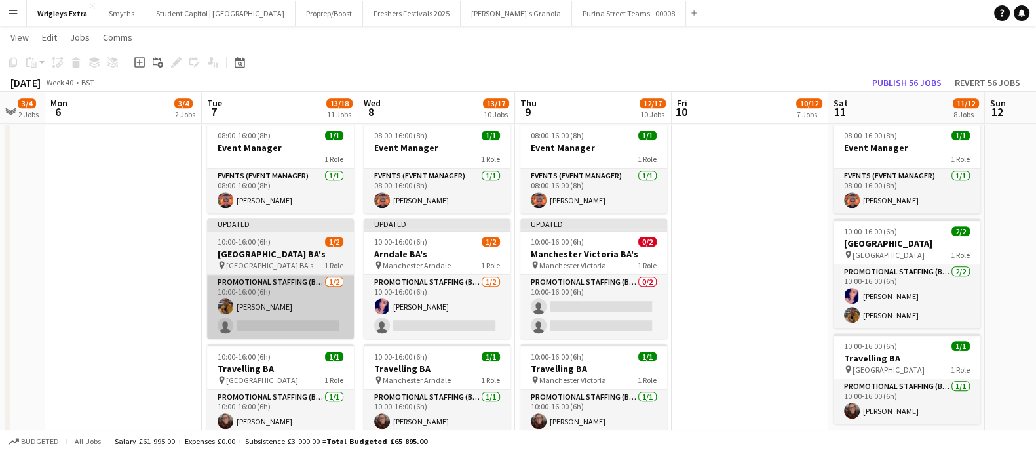
drag, startPoint x: 689, startPoint y: 280, endPoint x: 727, endPoint y: 280, distance: 38.0
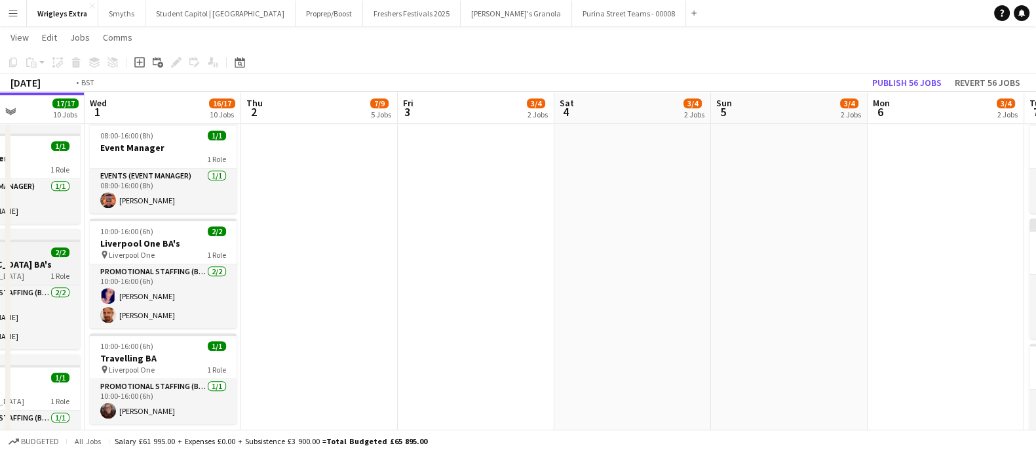
drag, startPoint x: 616, startPoint y: 282, endPoint x: 221, endPoint y: 275, distance: 395.2
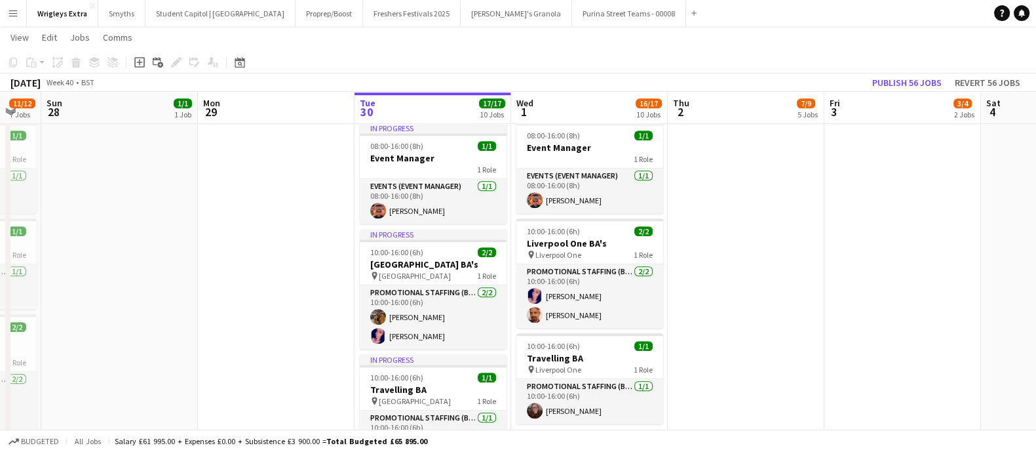
drag, startPoint x: 130, startPoint y: 277, endPoint x: 454, endPoint y: 285, distance: 324.5
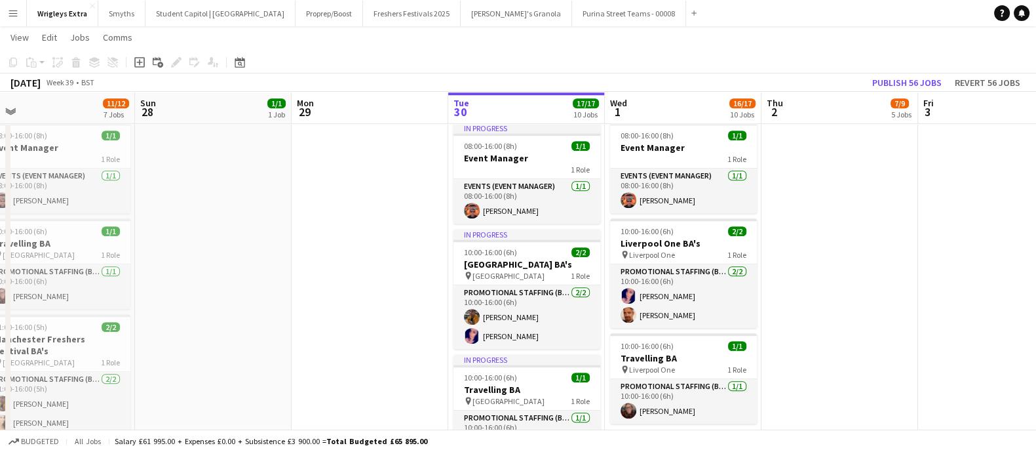
drag, startPoint x: 249, startPoint y: 288, endPoint x: 138, endPoint y: 281, distance: 111.6
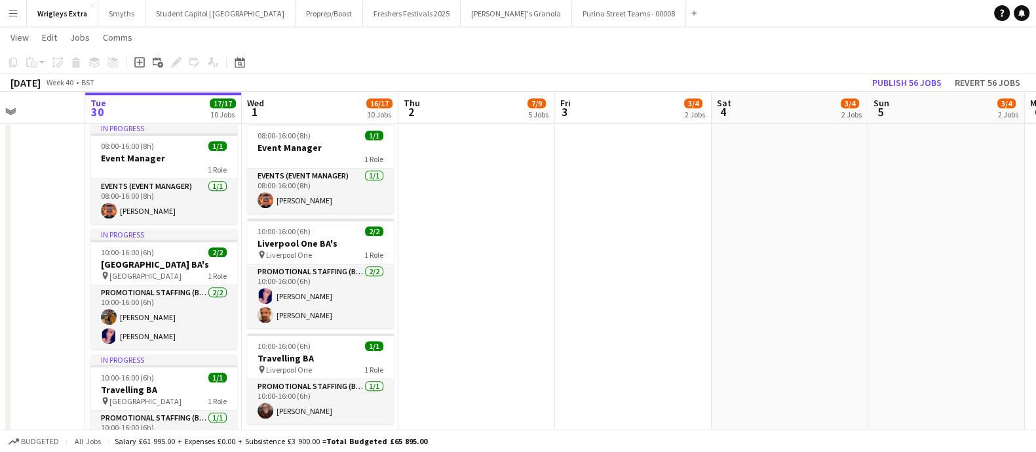
drag, startPoint x: 442, startPoint y: 292, endPoint x: 89, endPoint y: 267, distance: 353.4
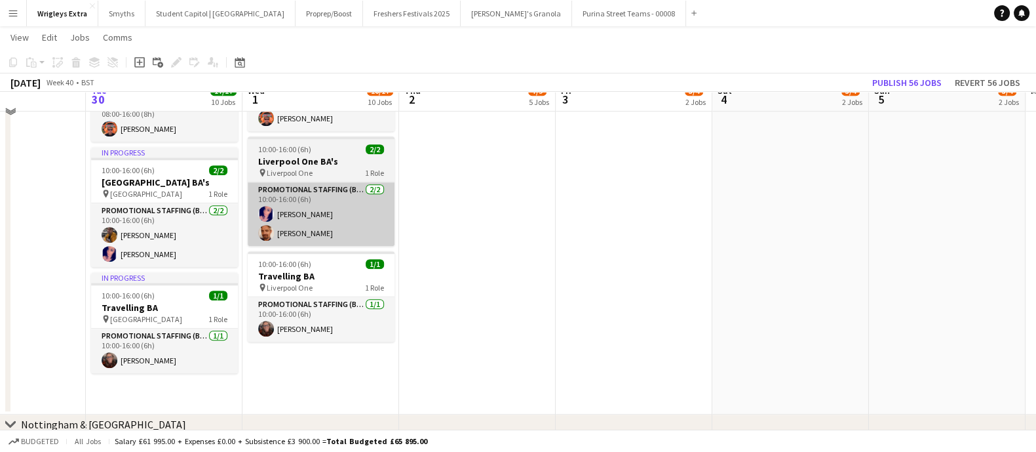
scroll to position [1146, 0]
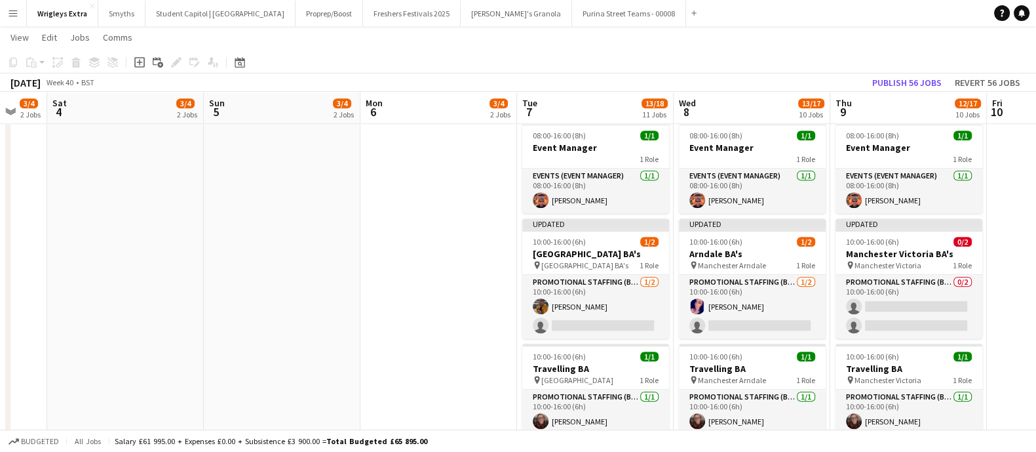
drag, startPoint x: 370, startPoint y: 286, endPoint x: 220, endPoint y: 286, distance: 150.7
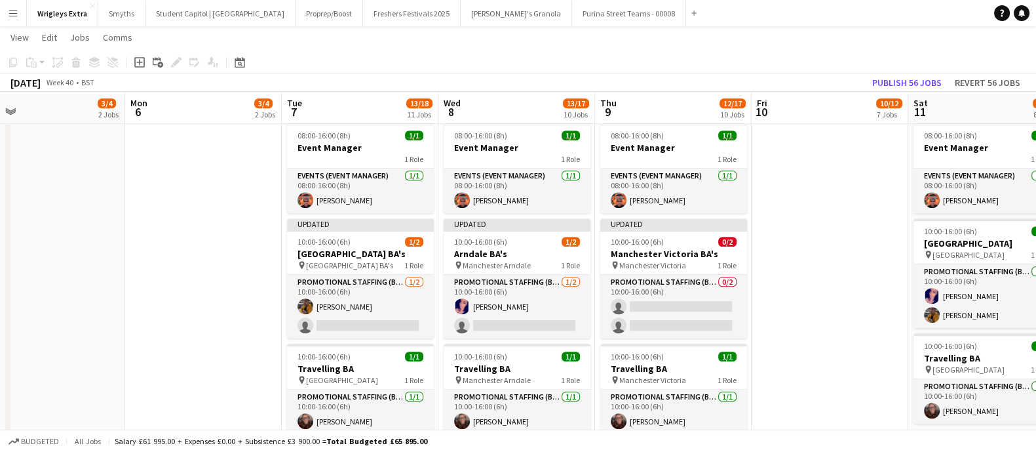
scroll to position [0, 503]
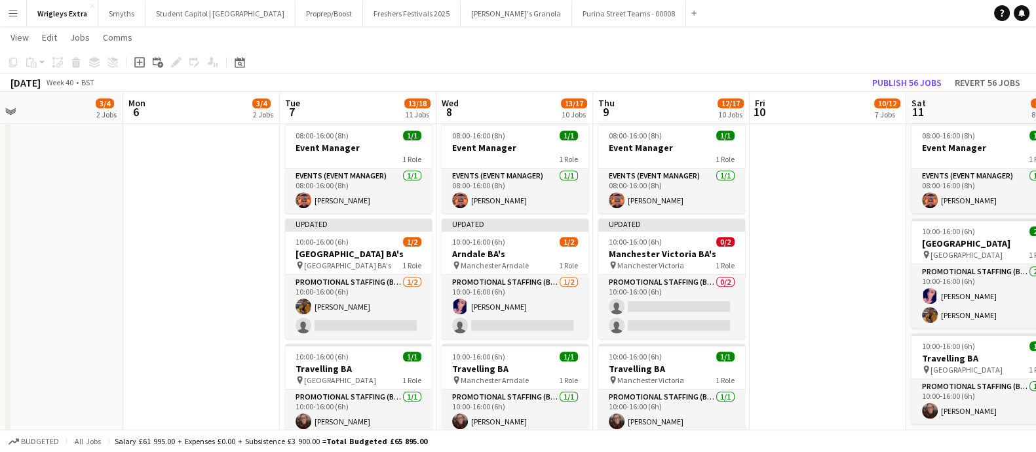
drag, startPoint x: 448, startPoint y: 292, endPoint x: 298, endPoint y: 279, distance: 150.6
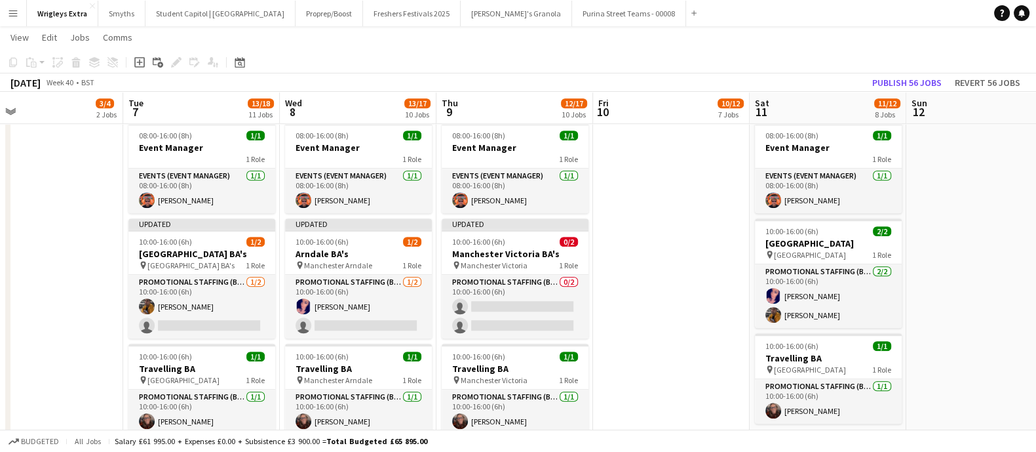
scroll to position [0, 436]
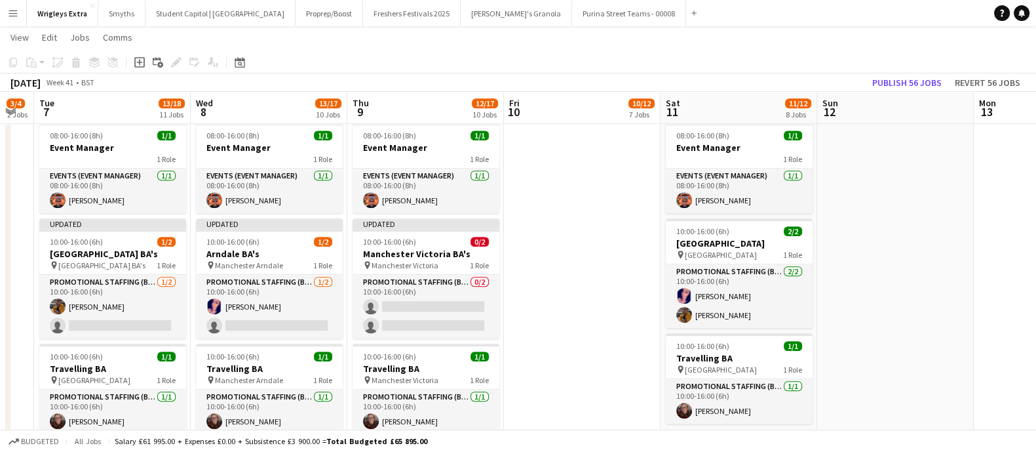
drag, startPoint x: 655, startPoint y: 326, endPoint x: 410, endPoint y: 319, distance: 245.8
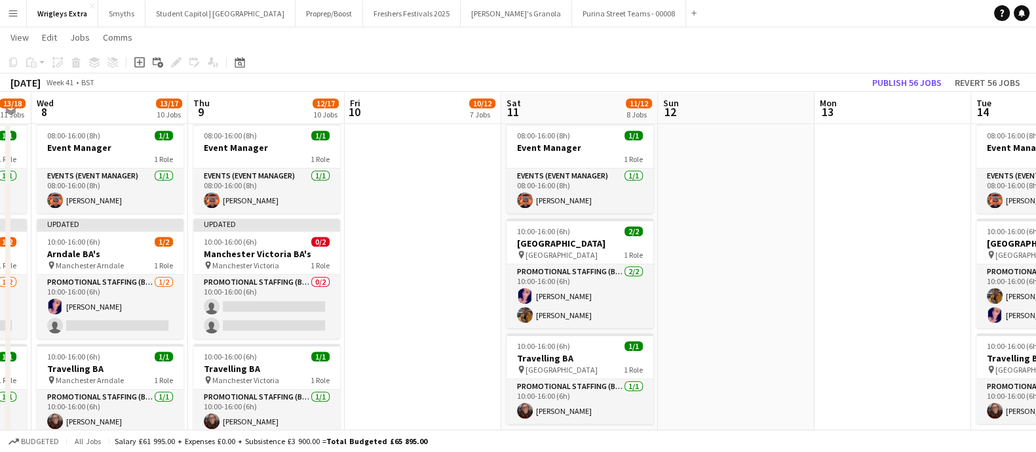
scroll to position [0, 468]
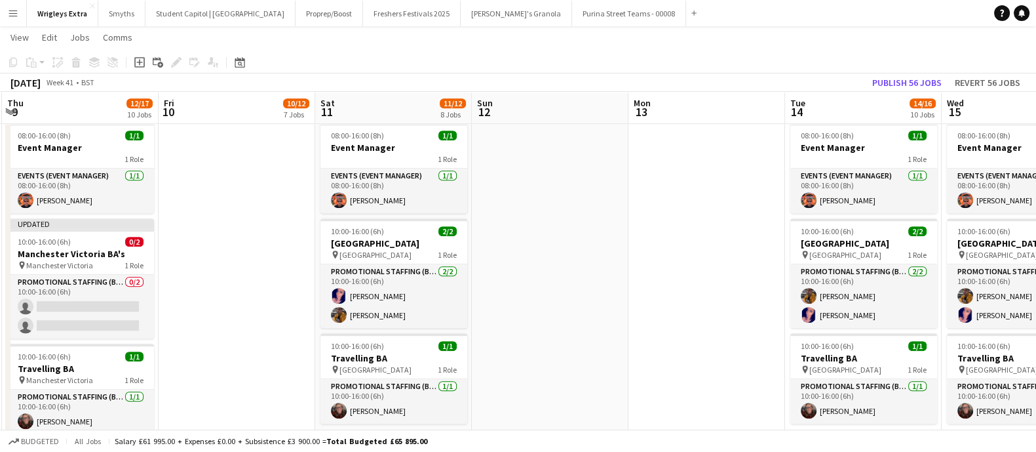
drag, startPoint x: 619, startPoint y: 286, endPoint x: 274, endPoint y: 261, distance: 346.3
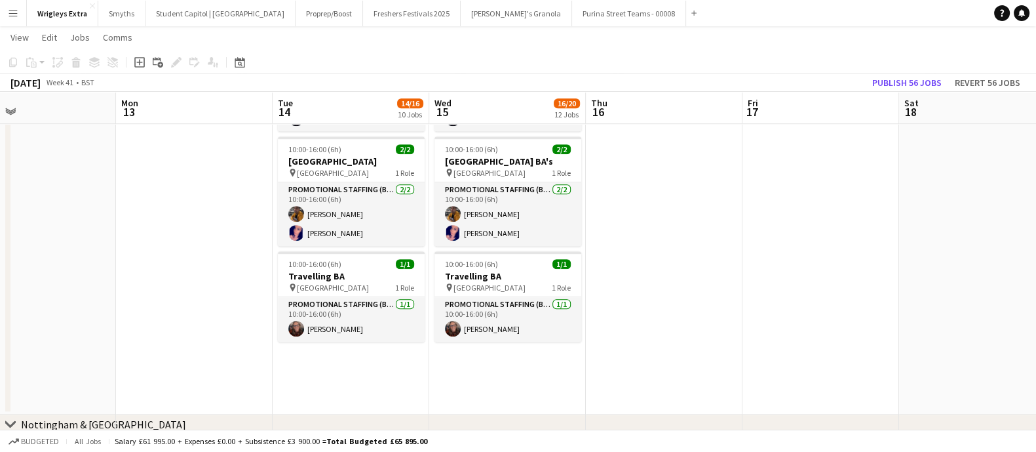
scroll to position [0, 516]
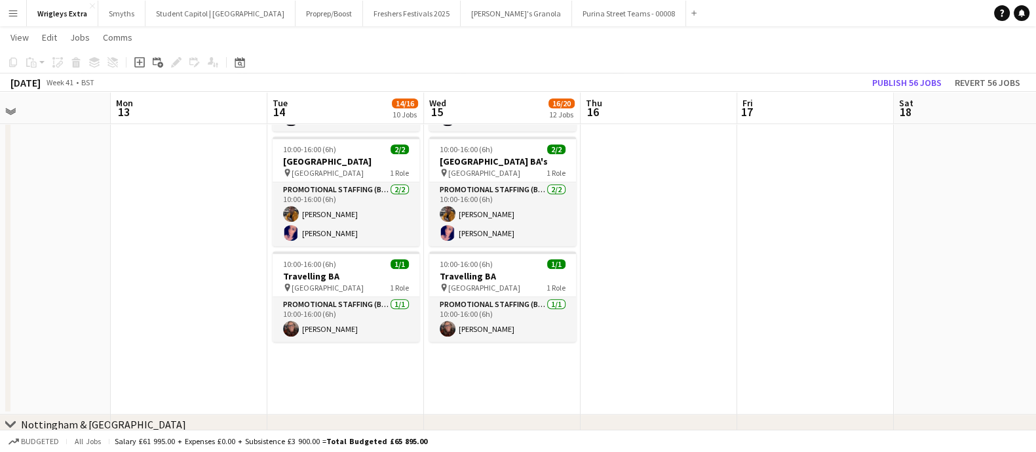
drag, startPoint x: 522, startPoint y: 326, endPoint x: 16, endPoint y: 315, distance: 506.0
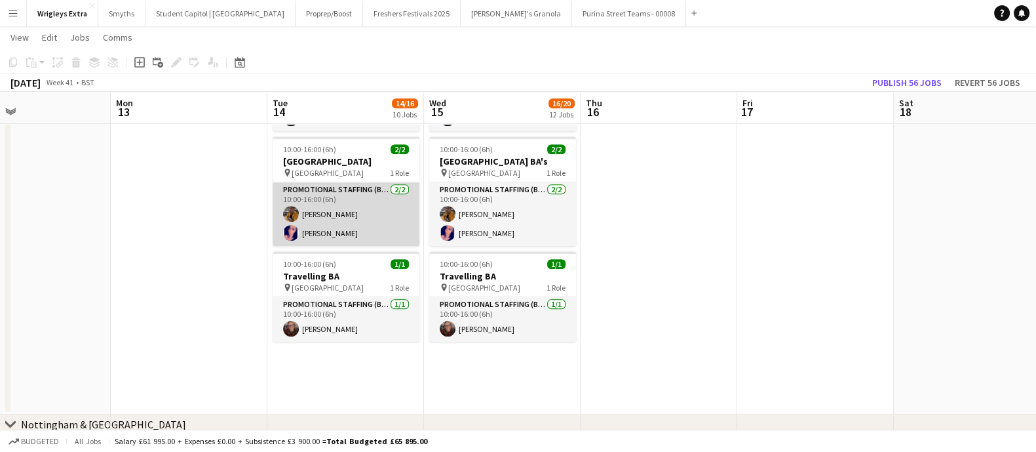
click at [311, 208] on app-card-role "Promotional Staffing (Brand Ambassadors) [DATE] 10:00-16:00 (6h) [PERSON_NAME] …" at bounding box center [346, 214] width 147 height 64
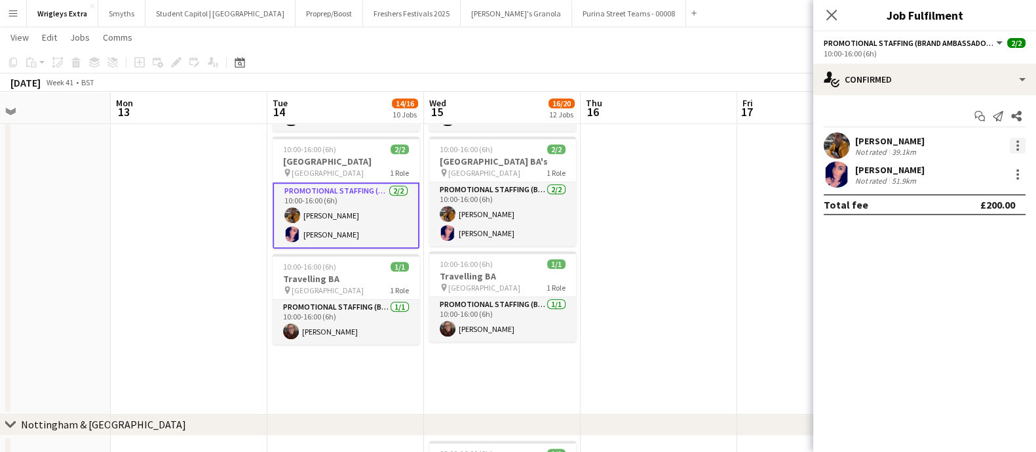
click at [1018, 139] on div at bounding box center [1018, 146] width 16 height 16
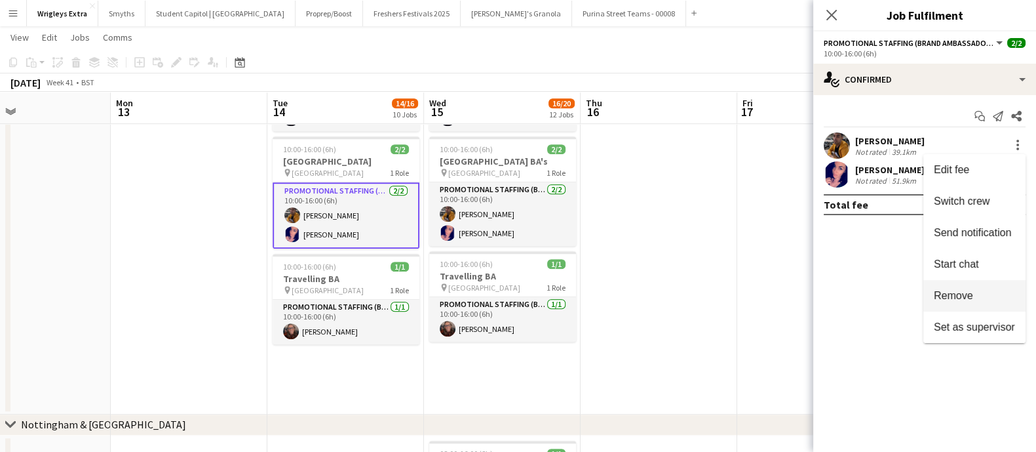
click at [981, 288] on button "Remove" at bounding box center [974, 295] width 102 height 31
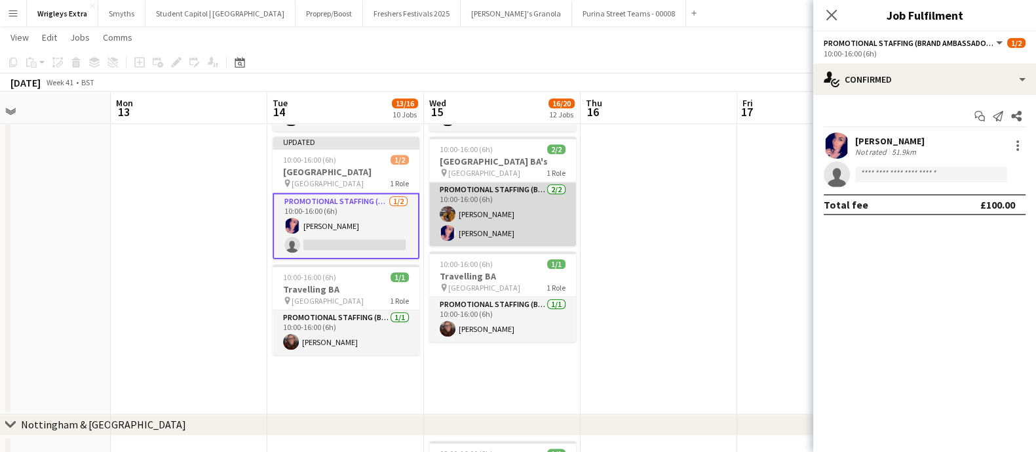
click at [495, 237] on app-card-role "Promotional Staffing (Brand Ambassadors) [DATE] 10:00-16:00 (6h) [PERSON_NAME] …" at bounding box center [502, 214] width 147 height 64
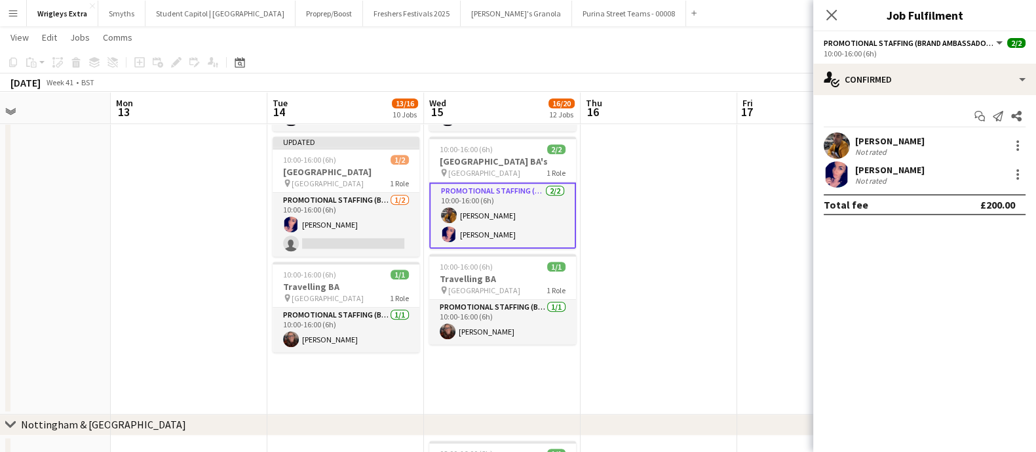
drag, startPoint x: 1010, startPoint y: 176, endPoint x: 1015, endPoint y: 190, distance: 15.3
click at [1012, 176] on div at bounding box center [1016, 174] width 18 height 16
click at [1019, 176] on div at bounding box center [1018, 174] width 16 height 16
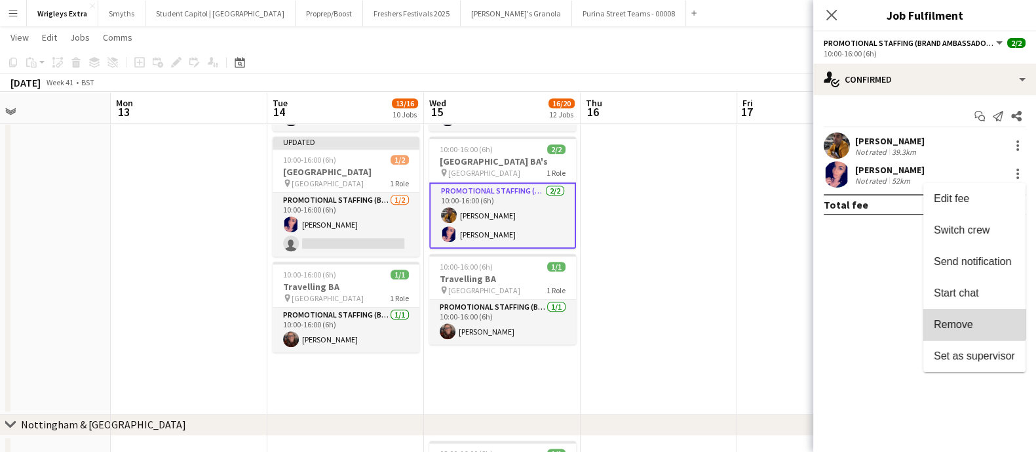
click at [973, 316] on button "Remove" at bounding box center [974, 324] width 102 height 31
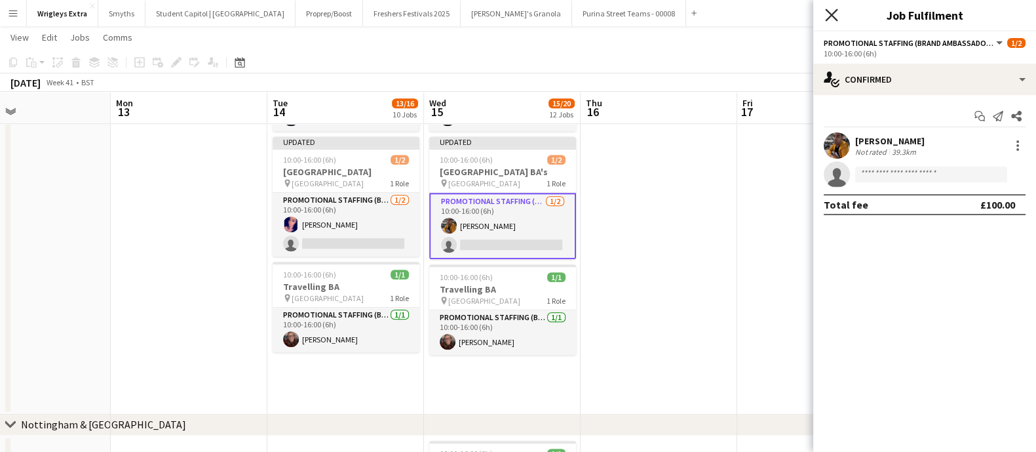
click at [836, 12] on icon "Close pop-in" at bounding box center [831, 15] width 12 height 12
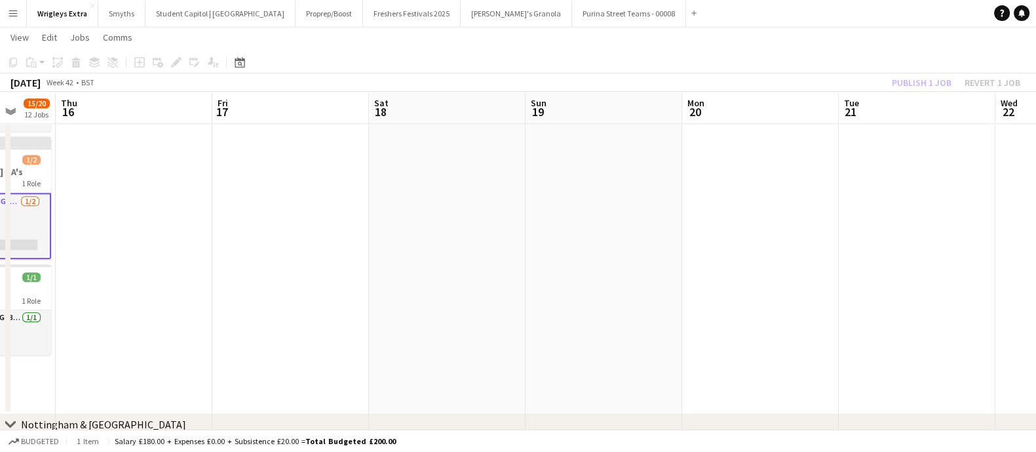
drag, startPoint x: 820, startPoint y: 353, endPoint x: 385, endPoint y: 307, distance: 438.1
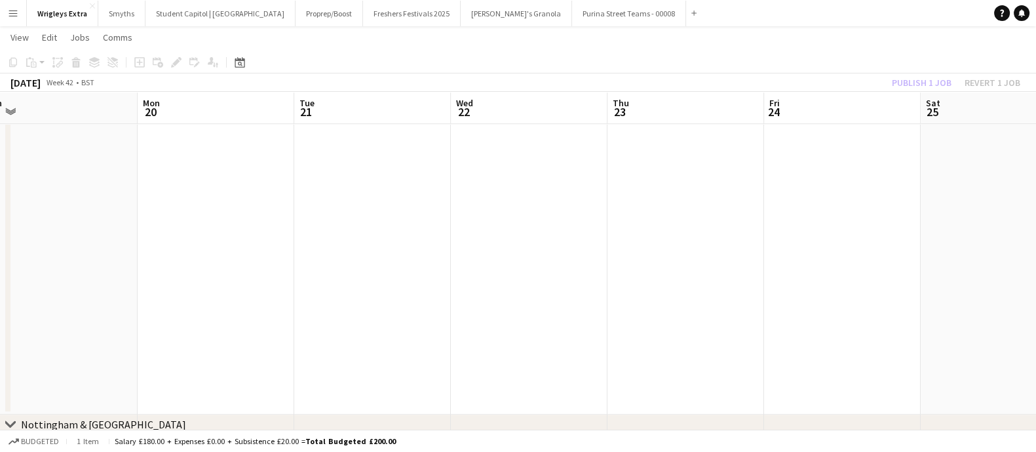
drag, startPoint x: 681, startPoint y: 317, endPoint x: 639, endPoint y: 316, distance: 42.0
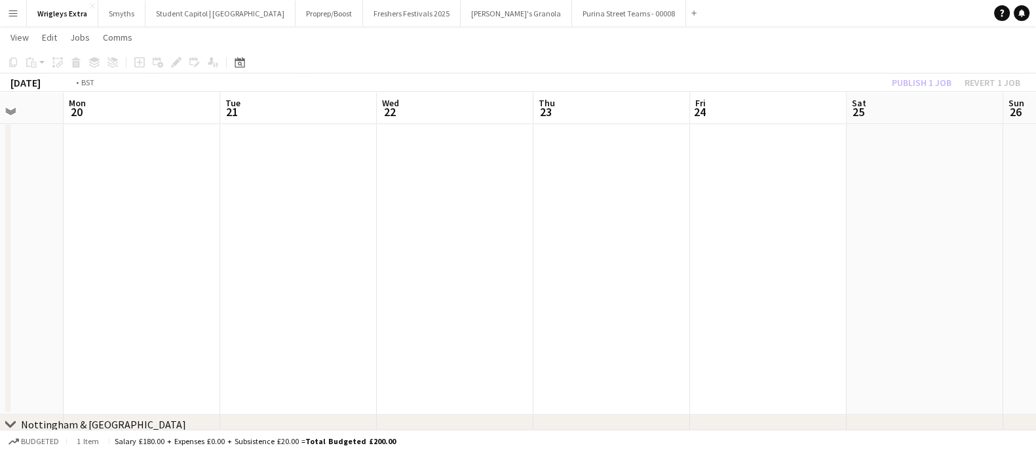
drag, startPoint x: 626, startPoint y: 317, endPoint x: 349, endPoint y: 302, distance: 278.3
drag, startPoint x: 688, startPoint y: 309, endPoint x: 94, endPoint y: 286, distance: 594.1
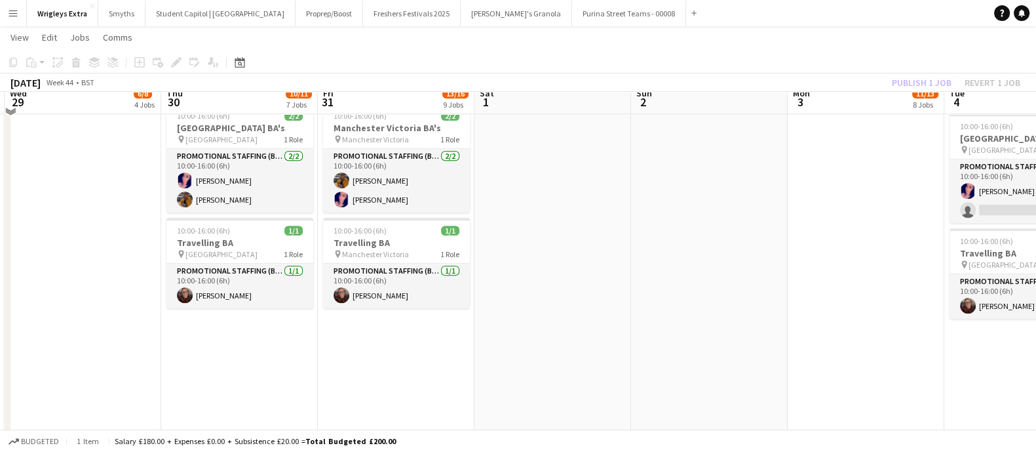
scroll to position [1146, 0]
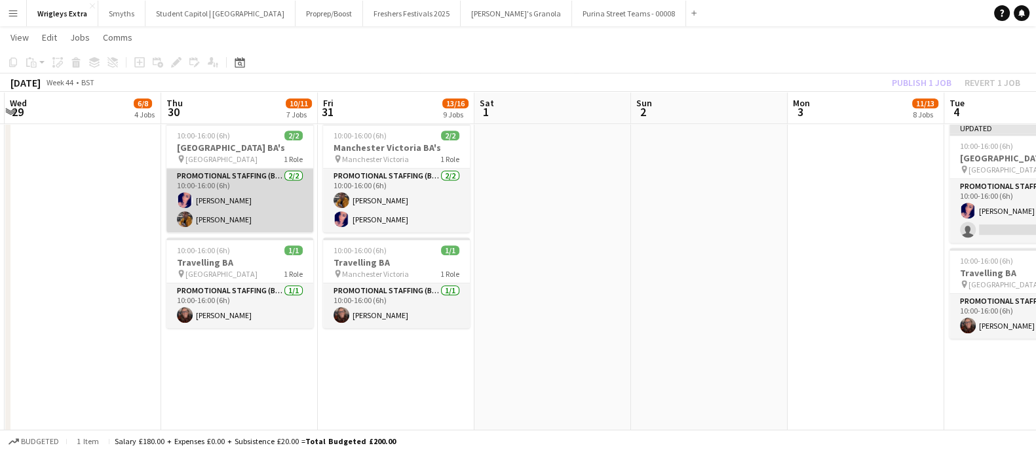
click at [263, 195] on app-card-role "Promotional Staffing (Brand Ambassadors) [DATE] 10:00-16:00 (6h) [PERSON_NAME] …" at bounding box center [239, 200] width 147 height 64
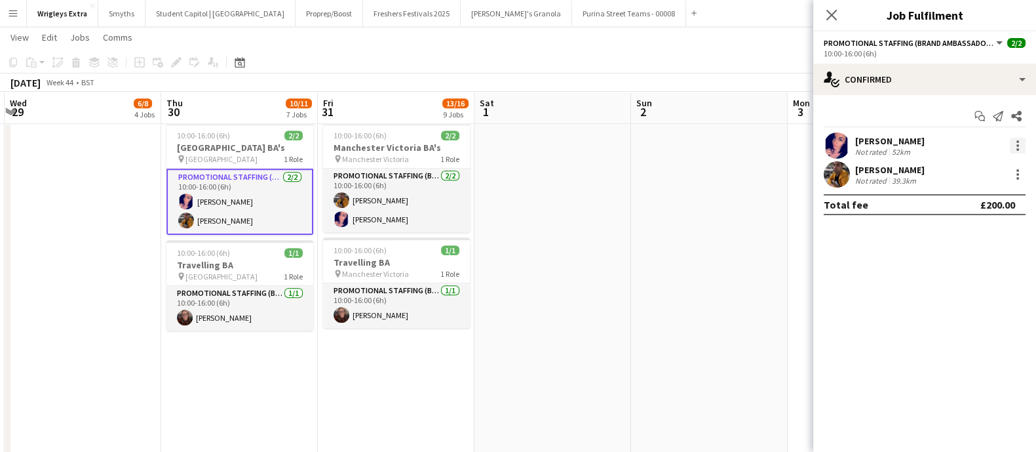
click at [1025, 147] on div "[PERSON_NAME] Not rated 52km" at bounding box center [924, 145] width 223 height 26
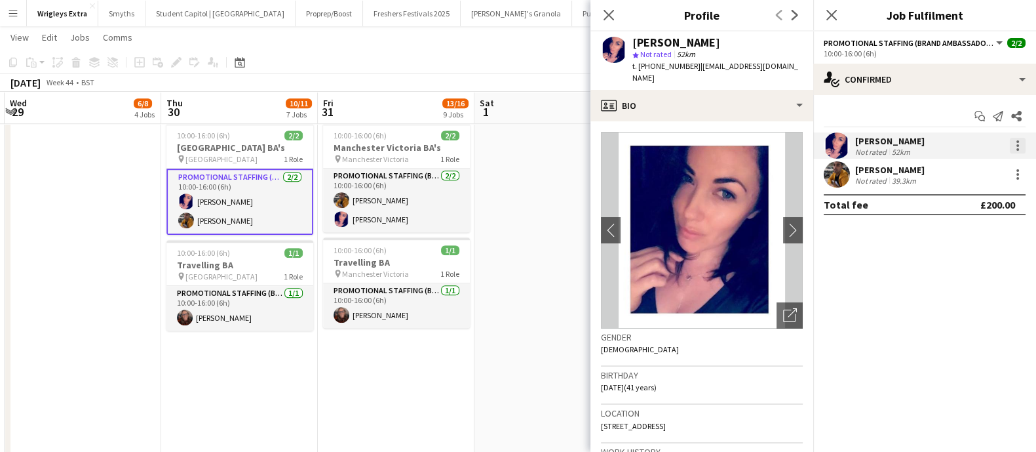
click at [1019, 141] on div at bounding box center [1018, 146] width 16 height 16
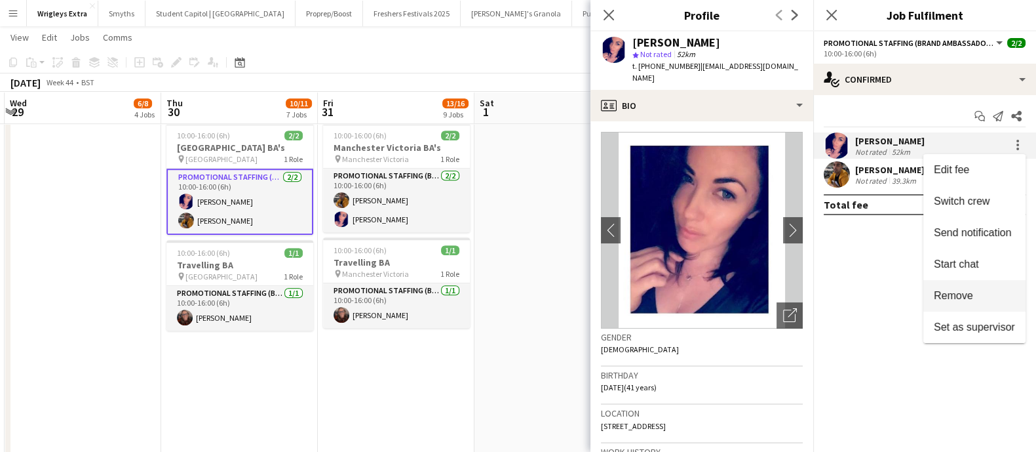
click at [958, 294] on span "Remove" at bounding box center [953, 295] width 39 height 11
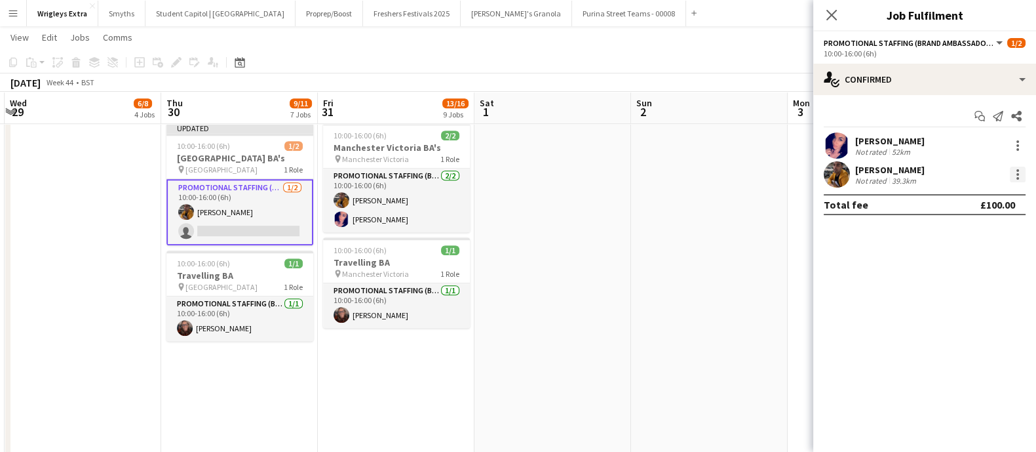
click at [1023, 177] on div at bounding box center [1018, 174] width 16 height 16
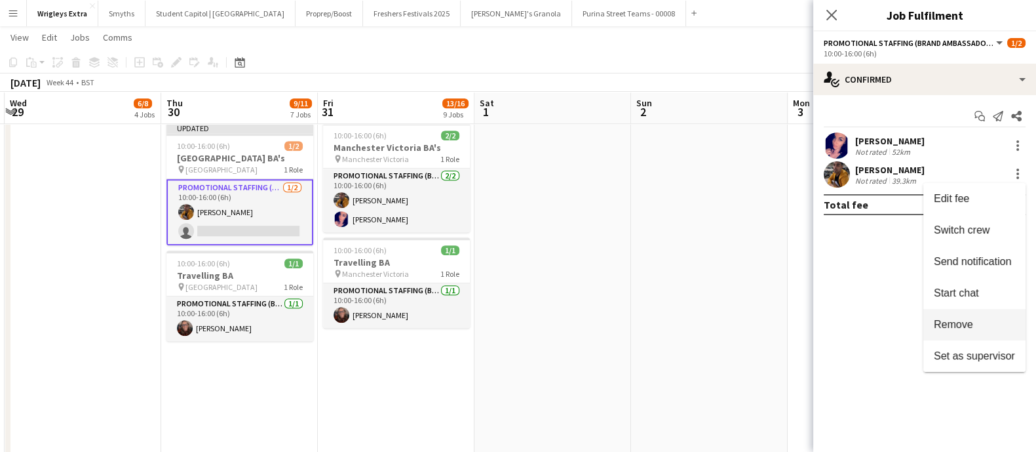
click at [968, 320] on span "Remove" at bounding box center [953, 323] width 39 height 11
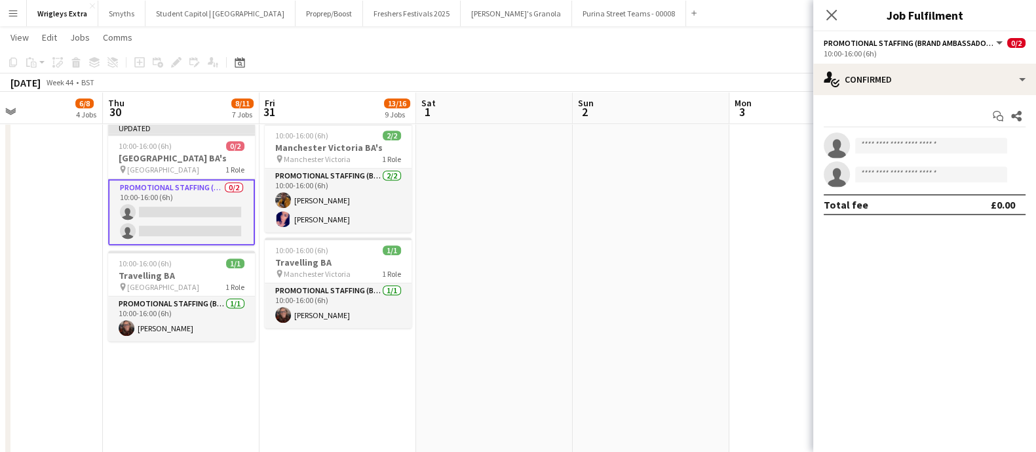
drag, startPoint x: 625, startPoint y: 271, endPoint x: 279, endPoint y: 248, distance: 346.8
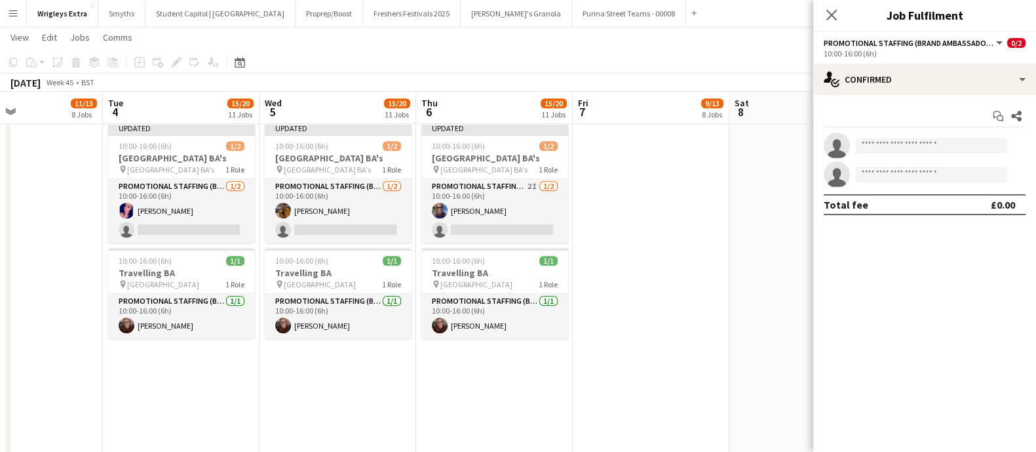
scroll to position [0, 520]
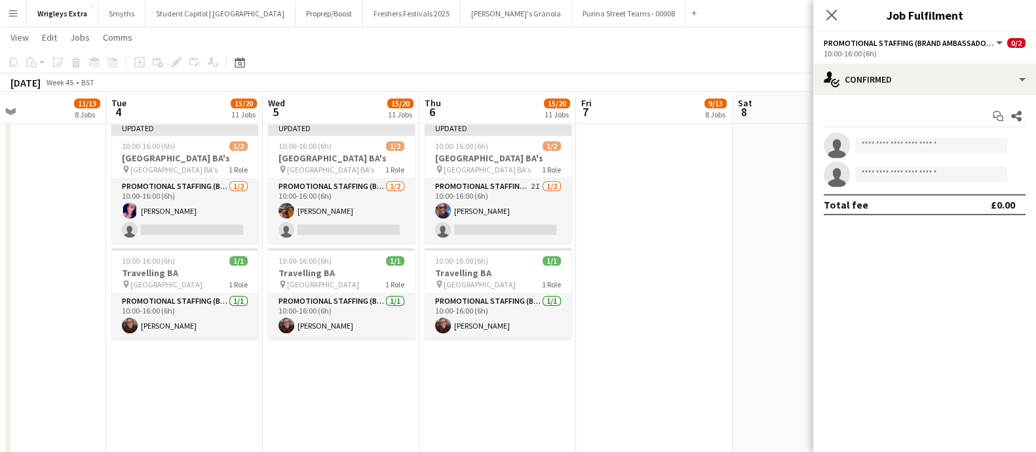
drag, startPoint x: 550, startPoint y: 250, endPoint x: 199, endPoint y: 231, distance: 351.8
click at [834, 12] on icon at bounding box center [831, 15] width 12 height 12
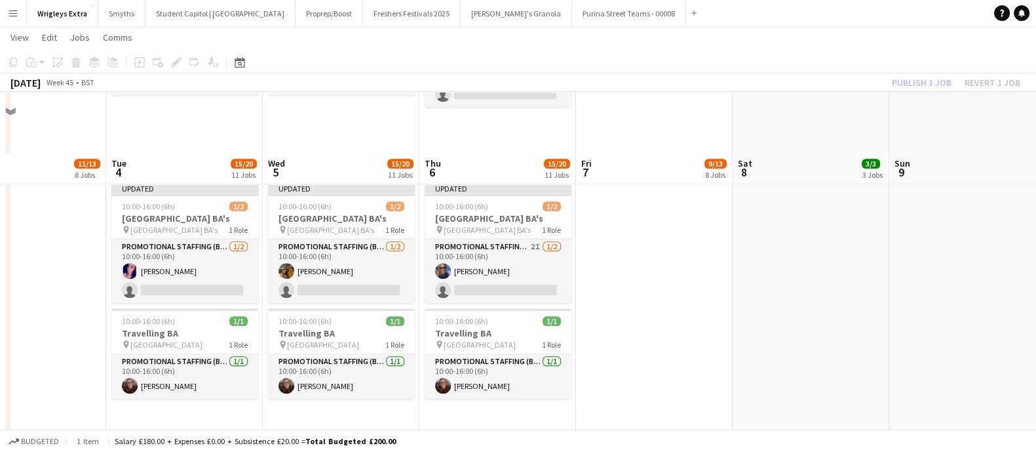
scroll to position [1064, 0]
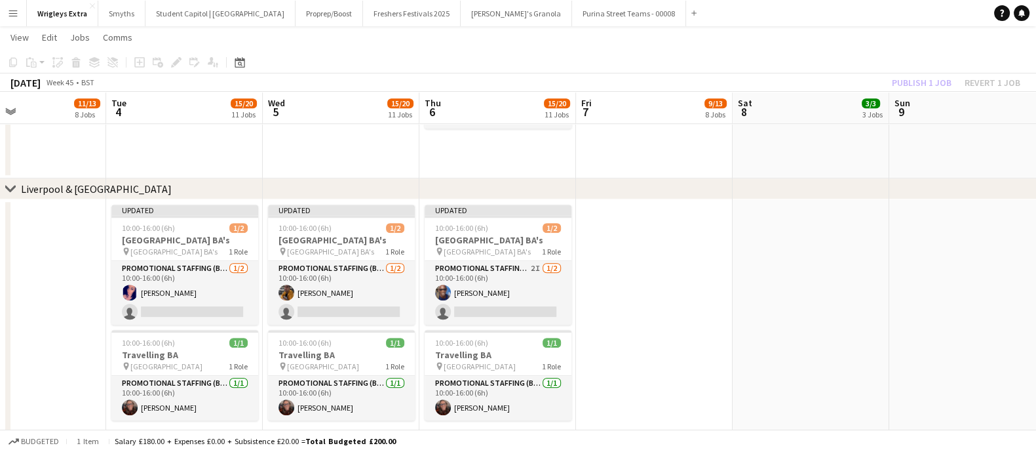
click at [728, 252] on app-date-cell at bounding box center [654, 388] width 157 height 379
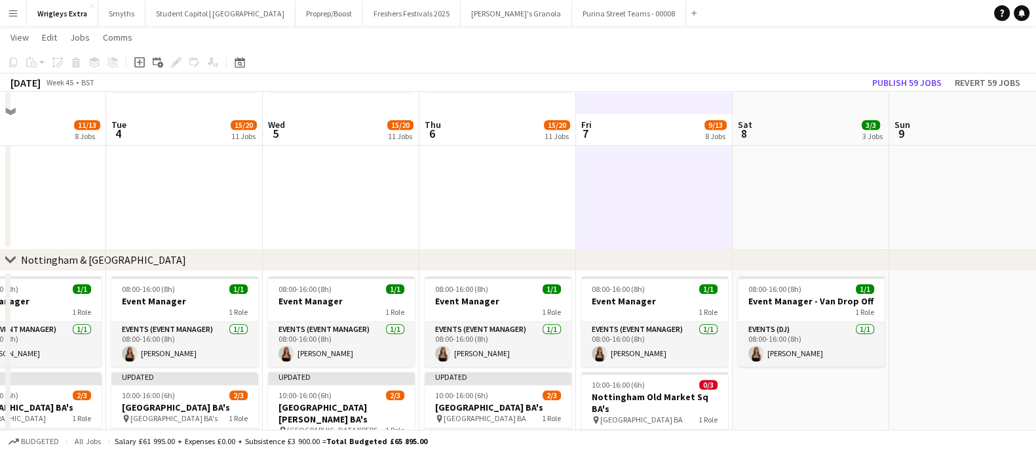
scroll to position [1556, 0]
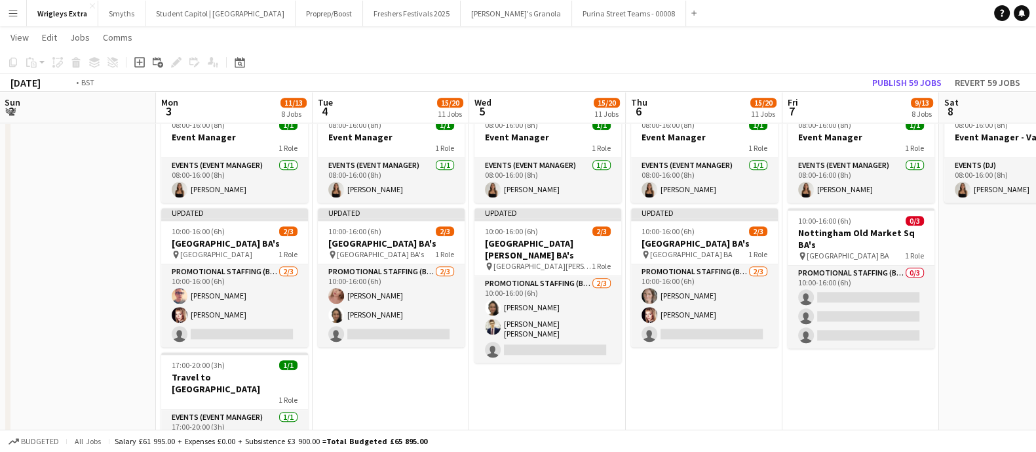
drag, startPoint x: 438, startPoint y: 399, endPoint x: 465, endPoint y: 352, distance: 54.3
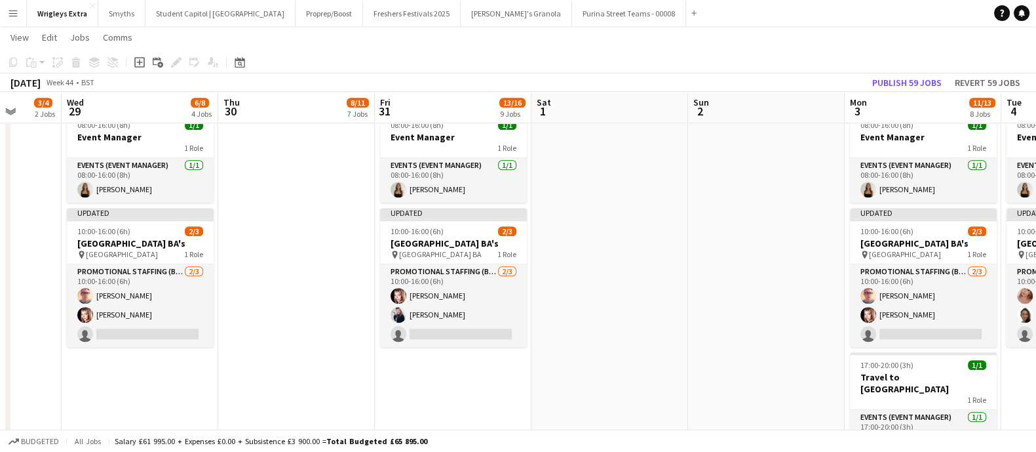
drag, startPoint x: 580, startPoint y: 329, endPoint x: 508, endPoint y: 324, distance: 72.3
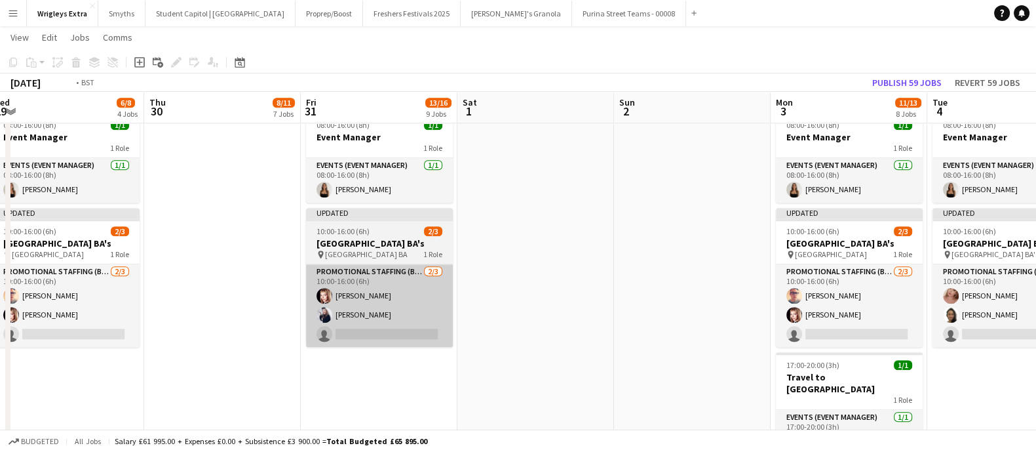
drag, startPoint x: 414, startPoint y: 320, endPoint x: 711, endPoint y: 319, distance: 296.9
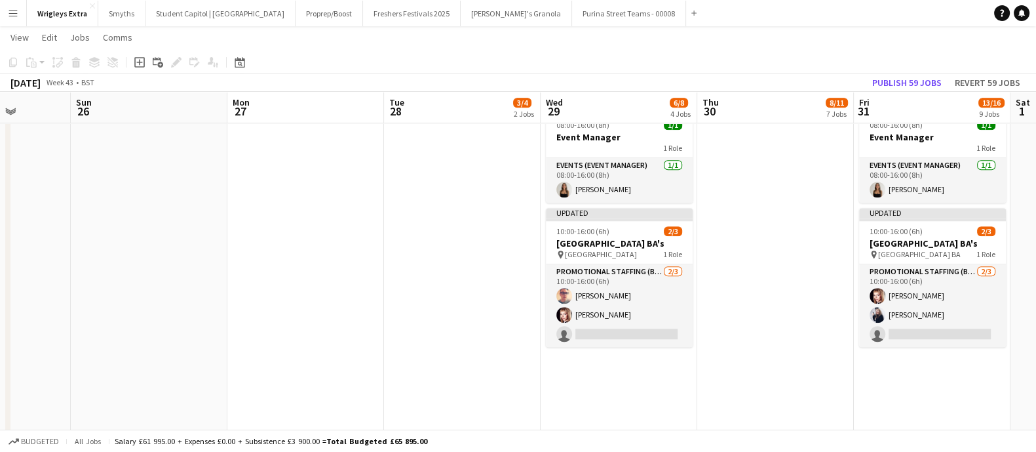
drag, startPoint x: 754, startPoint y: 300, endPoint x: 444, endPoint y: 259, distance: 312.7
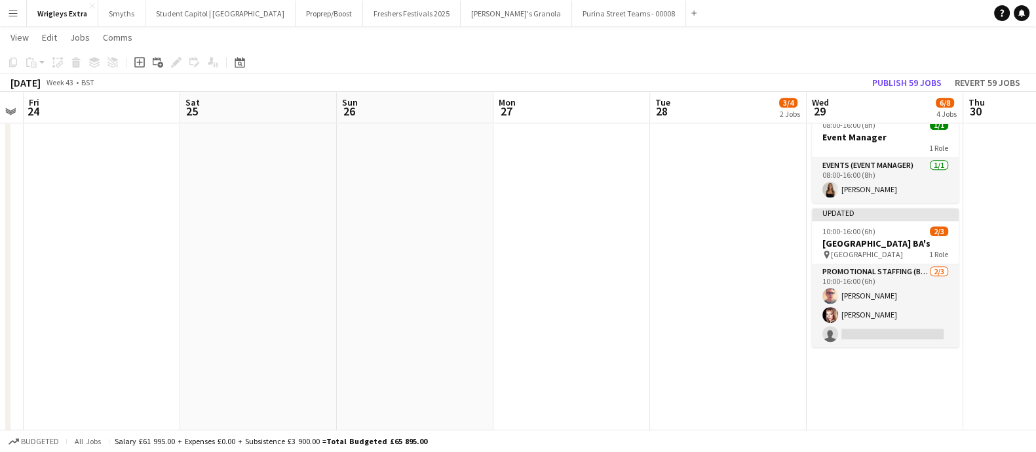
drag, startPoint x: 237, startPoint y: 232, endPoint x: 606, endPoint y: 235, distance: 368.3
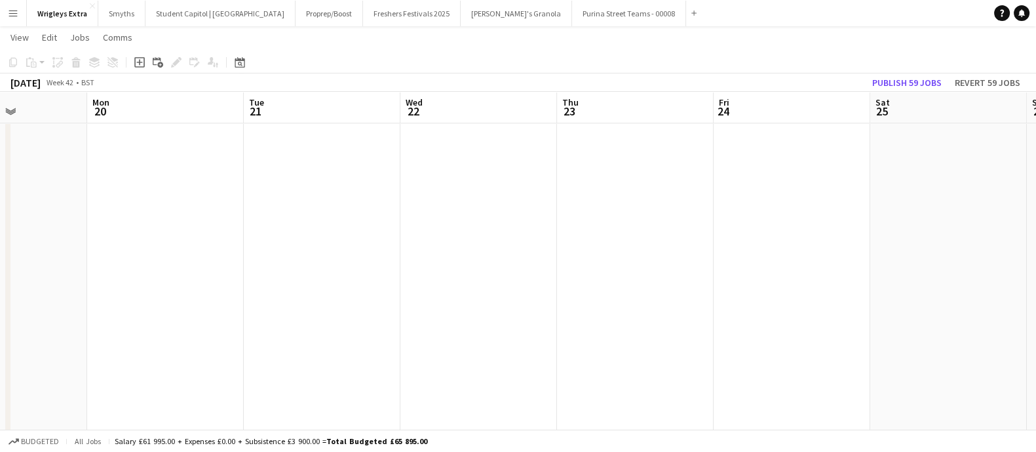
drag, startPoint x: 282, startPoint y: 218, endPoint x: 687, endPoint y: 244, distance: 405.8
drag, startPoint x: 300, startPoint y: 238, endPoint x: 666, endPoint y: 272, distance: 367.3
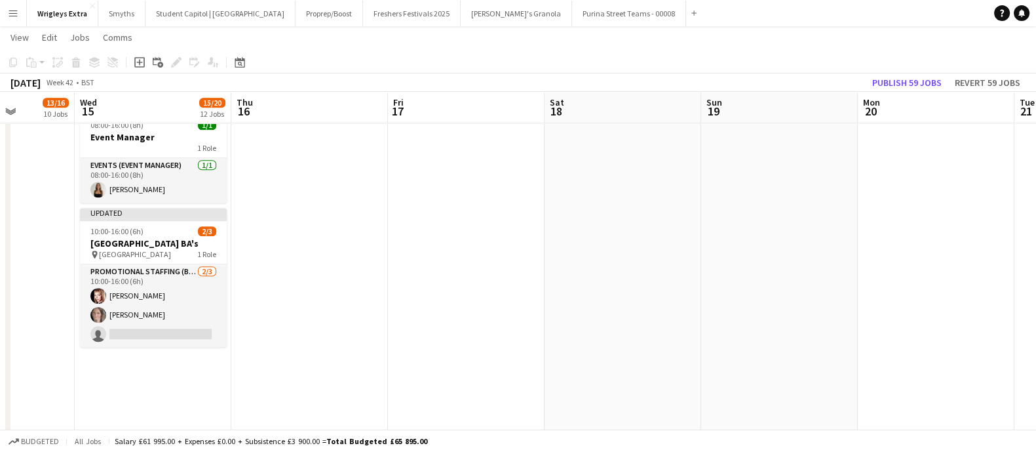
drag, startPoint x: 707, startPoint y: 280, endPoint x: 716, endPoint y: 280, distance: 9.2
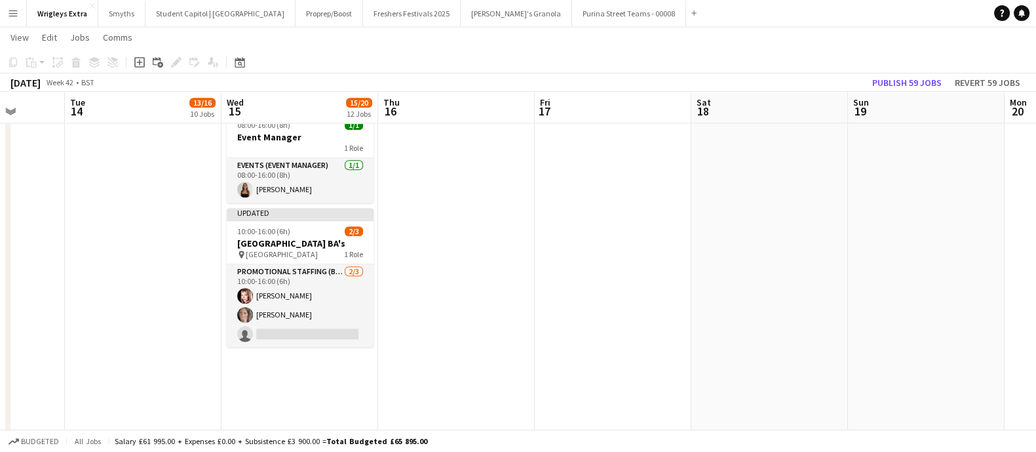
drag, startPoint x: 342, startPoint y: 273, endPoint x: 463, endPoint y: 272, distance: 120.6
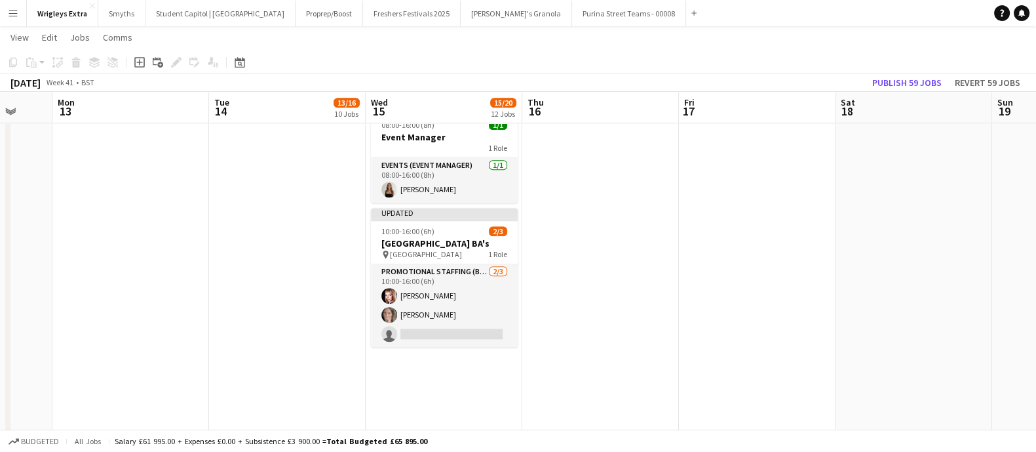
drag, startPoint x: 330, startPoint y: 269, endPoint x: 634, endPoint y: 279, distance: 304.2
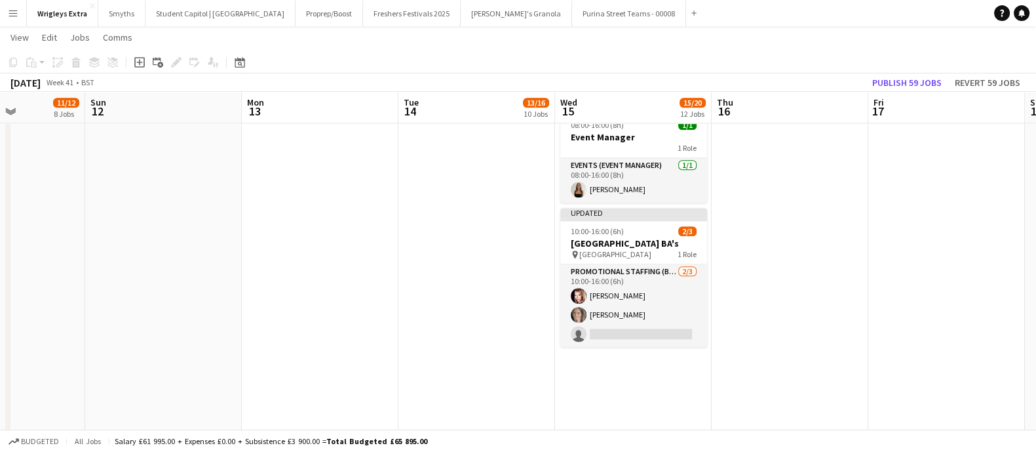
drag, startPoint x: 663, startPoint y: 322, endPoint x: 480, endPoint y: 309, distance: 182.7
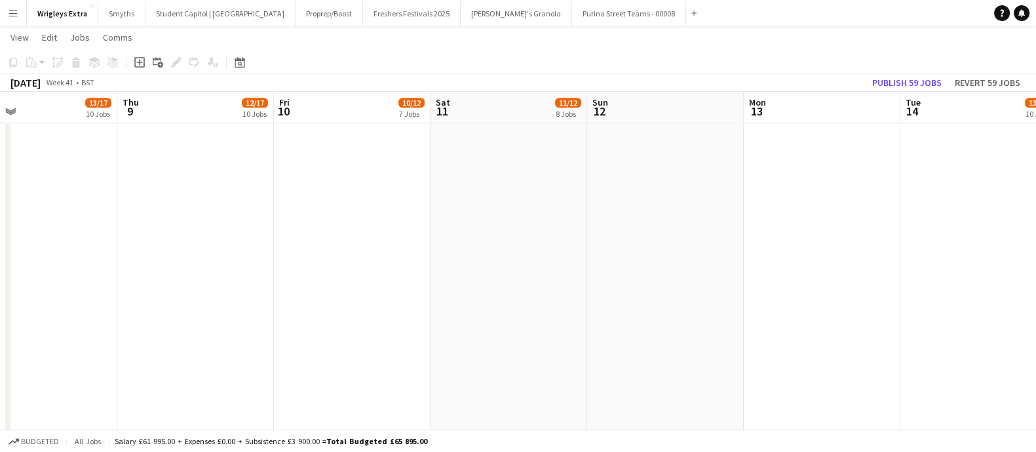
drag, startPoint x: 613, startPoint y: 311, endPoint x: 623, endPoint y: 301, distance: 13.4
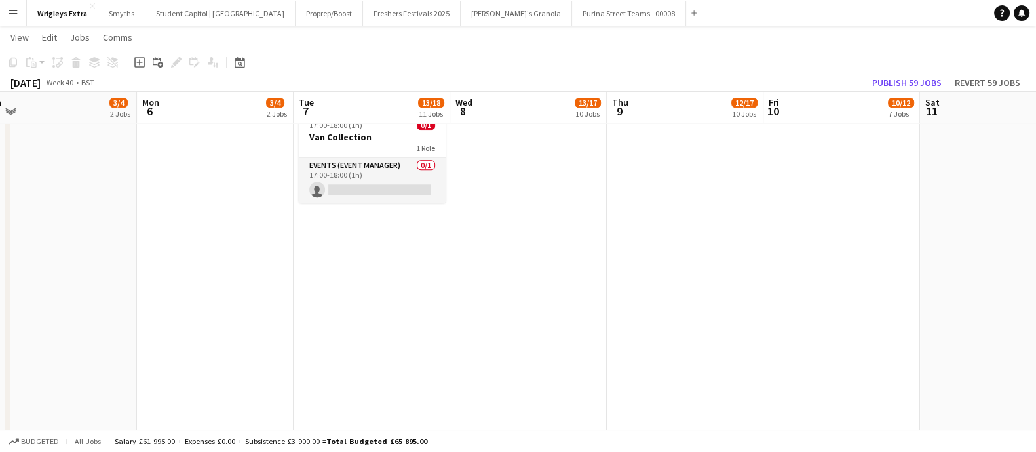
drag, startPoint x: 433, startPoint y: 292, endPoint x: 462, endPoint y: 309, distance: 34.1
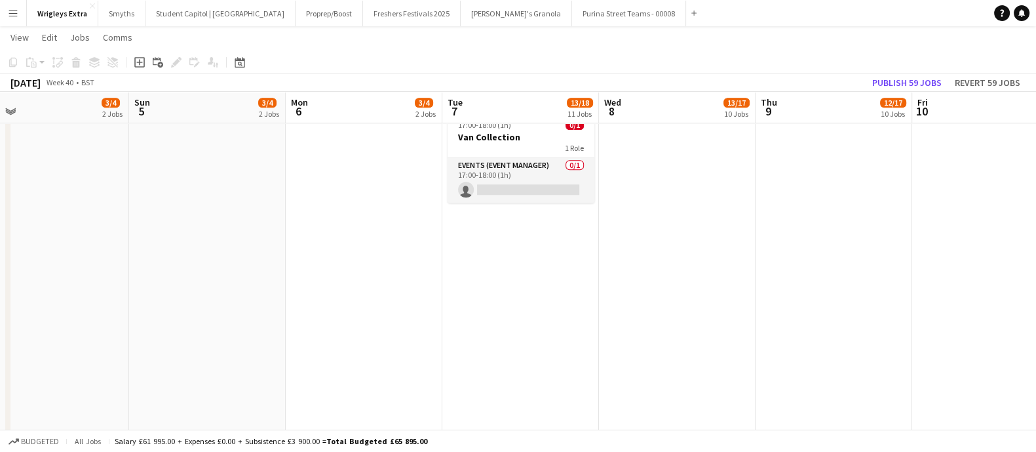
drag, startPoint x: 457, startPoint y: 309, endPoint x: 606, endPoint y: 301, distance: 149.6
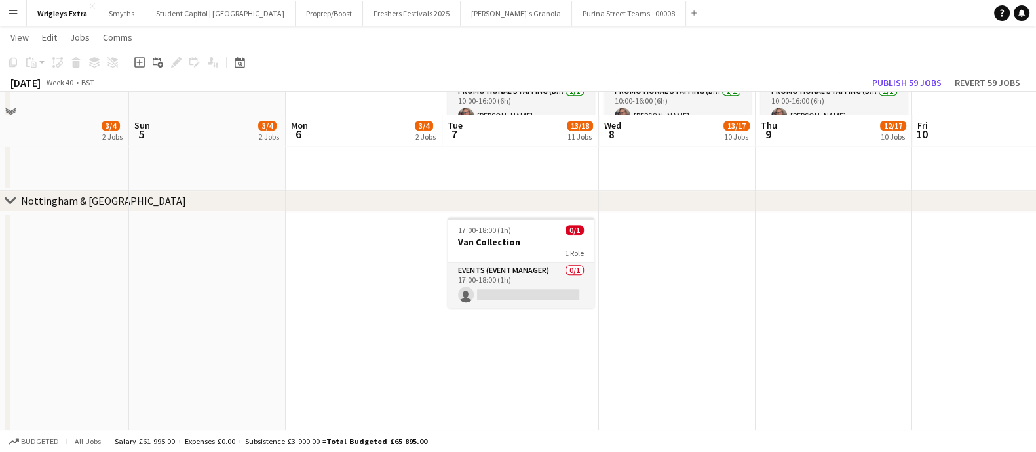
scroll to position [1474, 0]
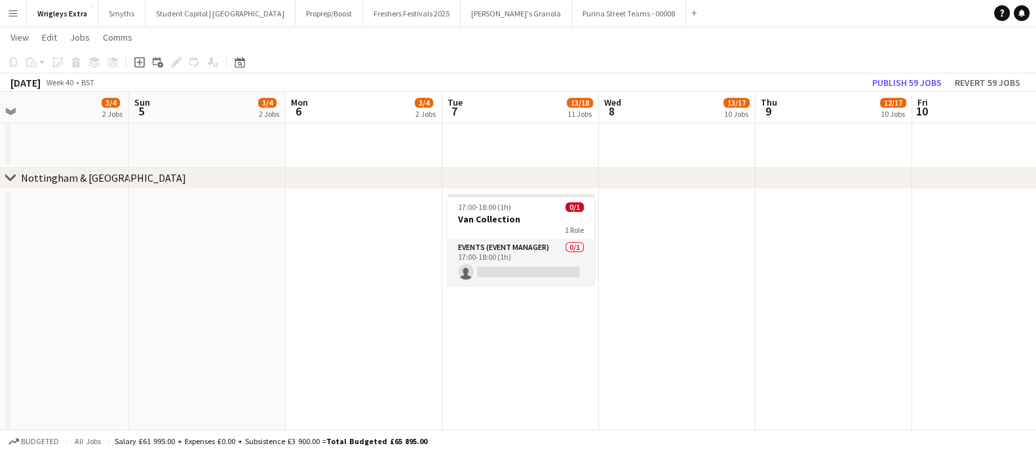
click at [526, 336] on app-date-cell "17:00-18:00 (1h) 0/1 Van Collection 1 Role Events (Event Manager) 0/1 17:00-18:…" at bounding box center [520, 377] width 157 height 377
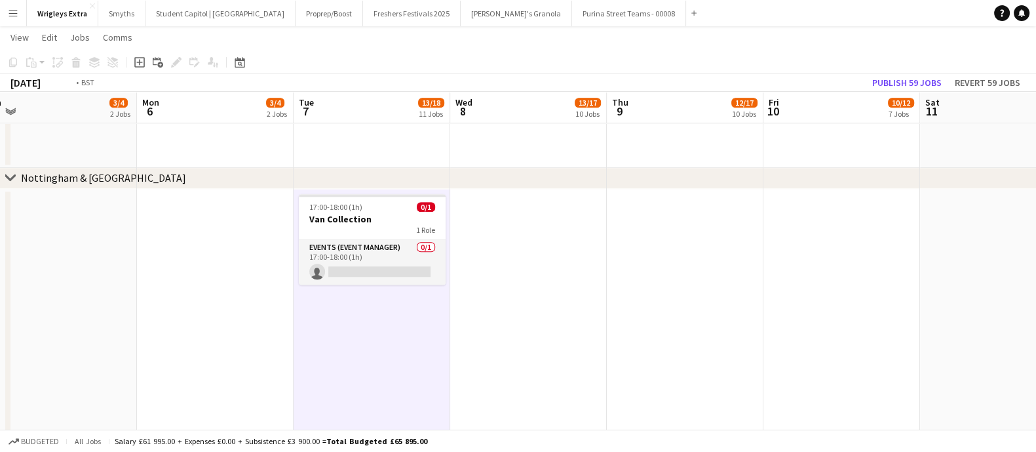
drag, startPoint x: 845, startPoint y: 330, endPoint x: 540, endPoint y: 334, distance: 304.8
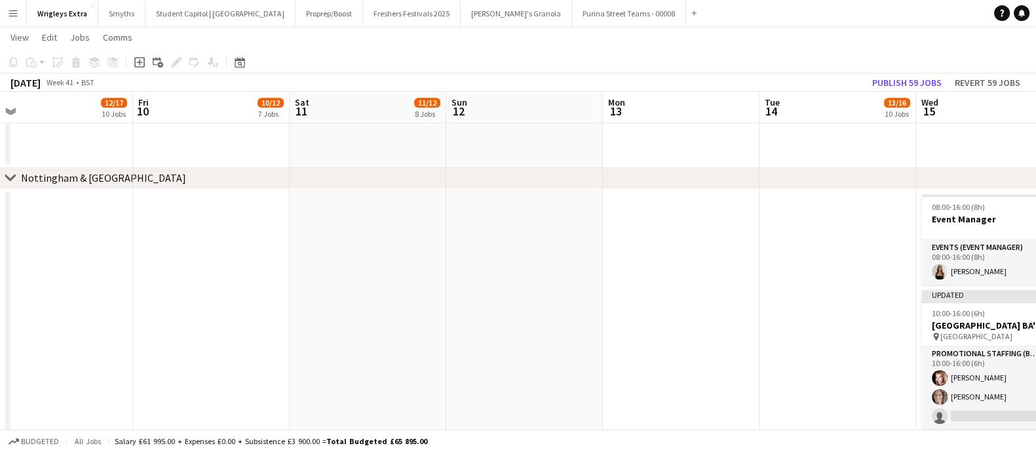
drag, startPoint x: 609, startPoint y: 338, endPoint x: 417, endPoint y: 341, distance: 191.4
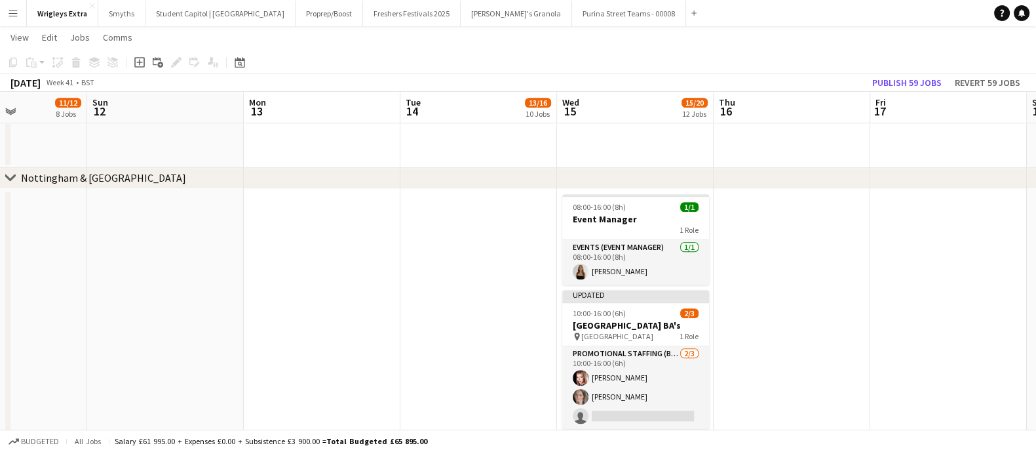
scroll to position [0, 547]
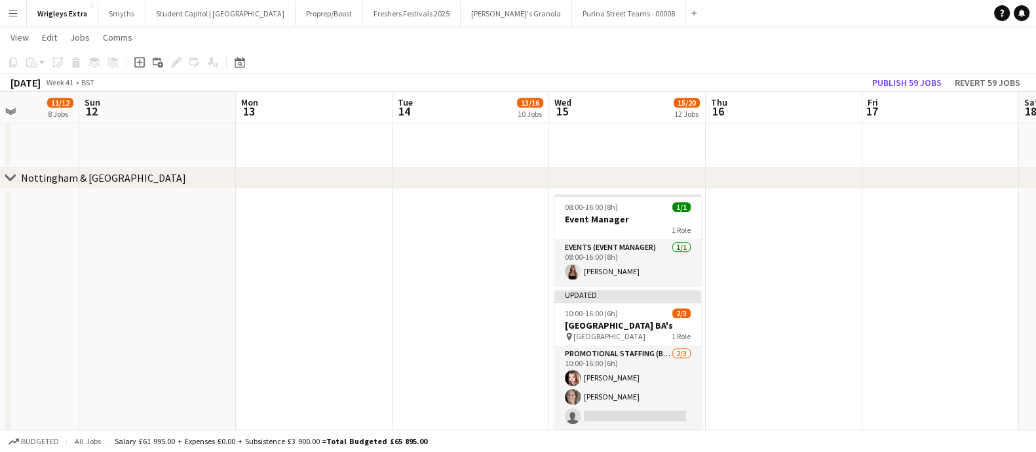
drag, startPoint x: 773, startPoint y: 344, endPoint x: 449, endPoint y: 338, distance: 324.4
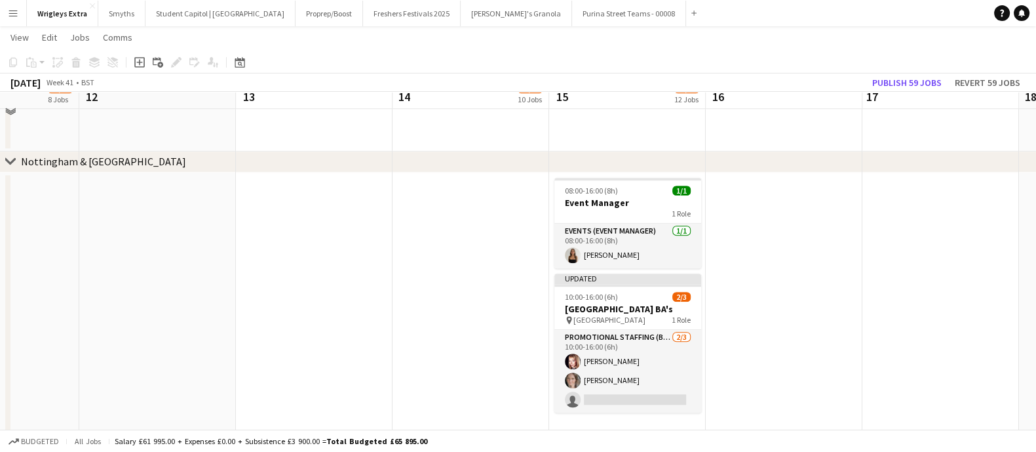
scroll to position [1474, 0]
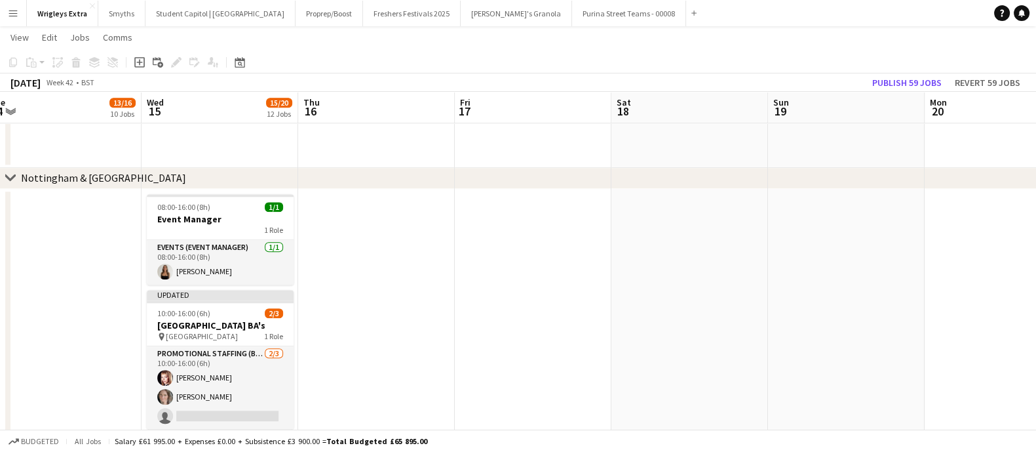
drag, startPoint x: 841, startPoint y: 300, endPoint x: 453, endPoint y: 299, distance: 388.0
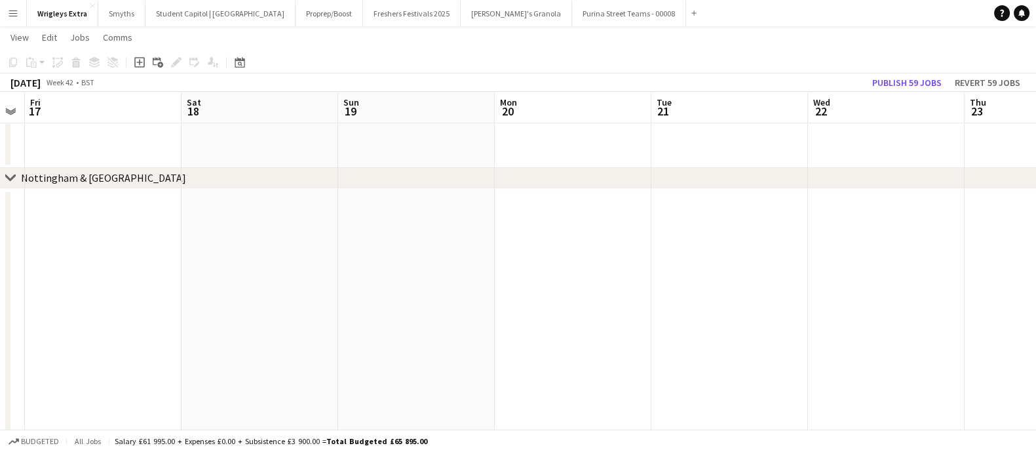
drag, startPoint x: 745, startPoint y: 294, endPoint x: 338, endPoint y: 270, distance: 407.6
drag, startPoint x: 662, startPoint y: 312, endPoint x: 592, endPoint y: 306, distance: 69.7
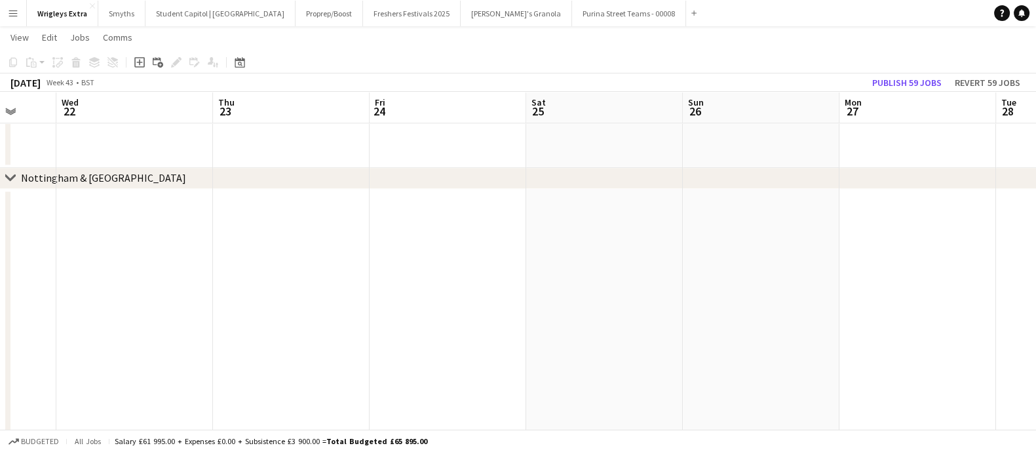
drag, startPoint x: 584, startPoint y: 307, endPoint x: 107, endPoint y: 277, distance: 477.3
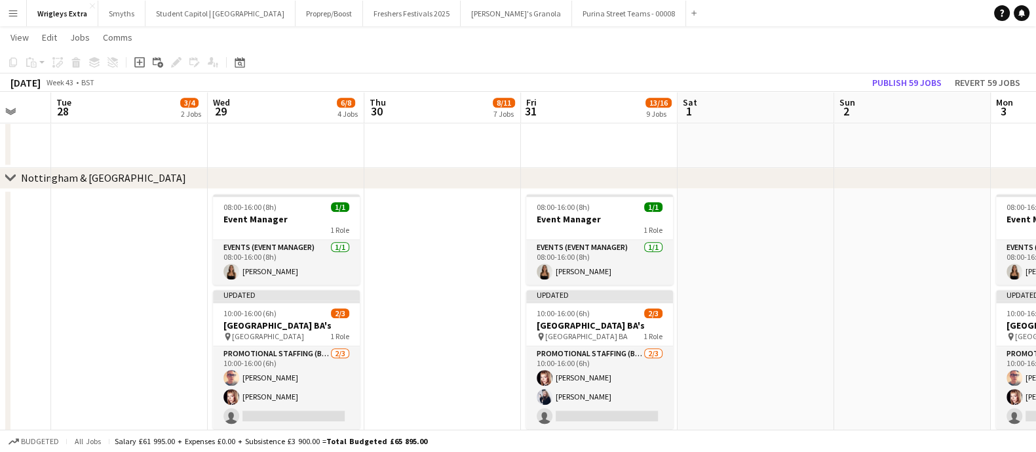
scroll to position [0, 465]
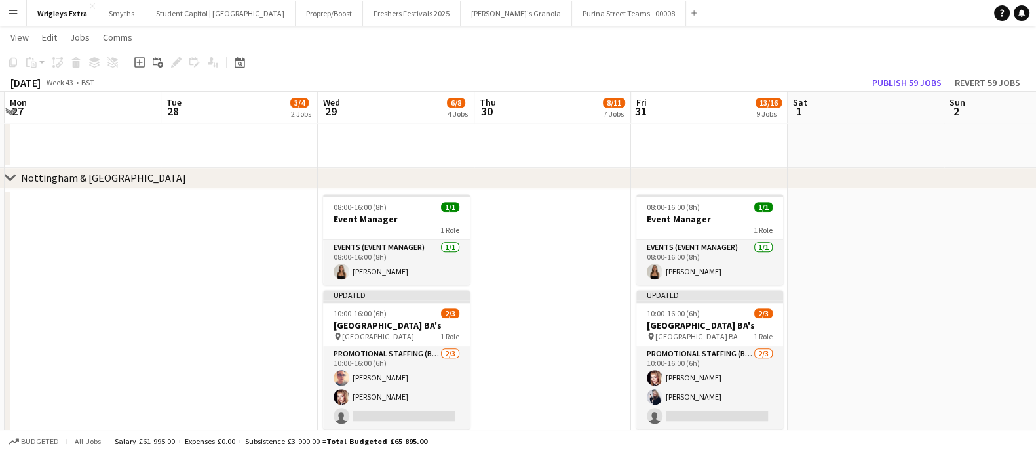
drag, startPoint x: 550, startPoint y: 309, endPoint x: 237, endPoint y: 296, distance: 313.5
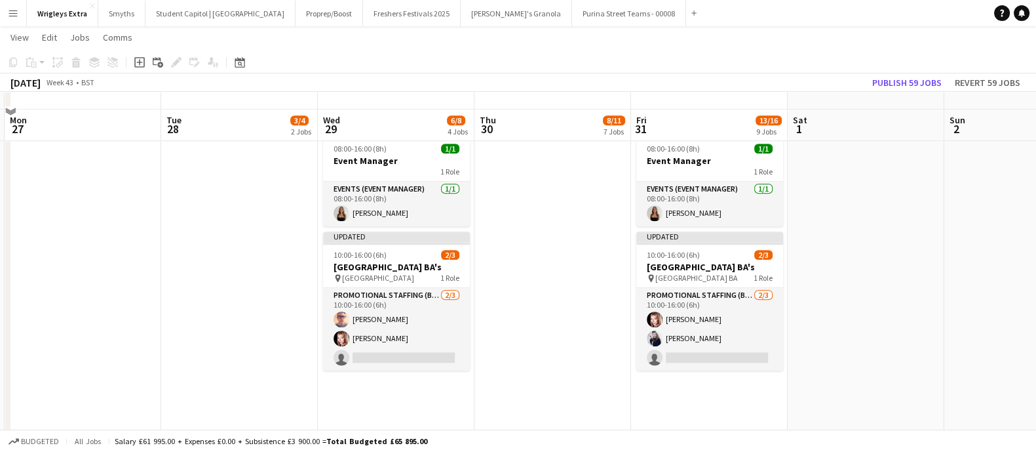
scroll to position [1556, 0]
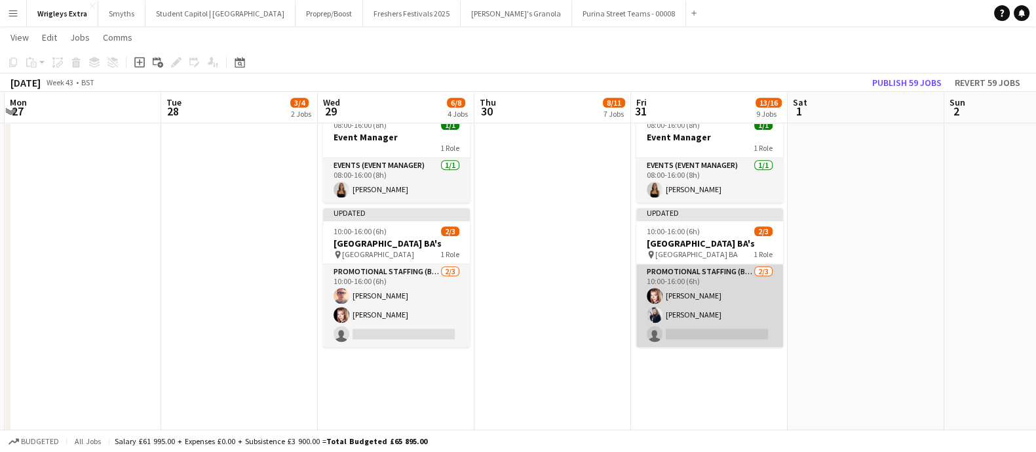
click at [712, 316] on app-card-role "Promotional Staffing (Brand Ambassadors) [DATE] 10:00-16:00 (6h) [PERSON_NAME] …" at bounding box center [709, 305] width 147 height 83
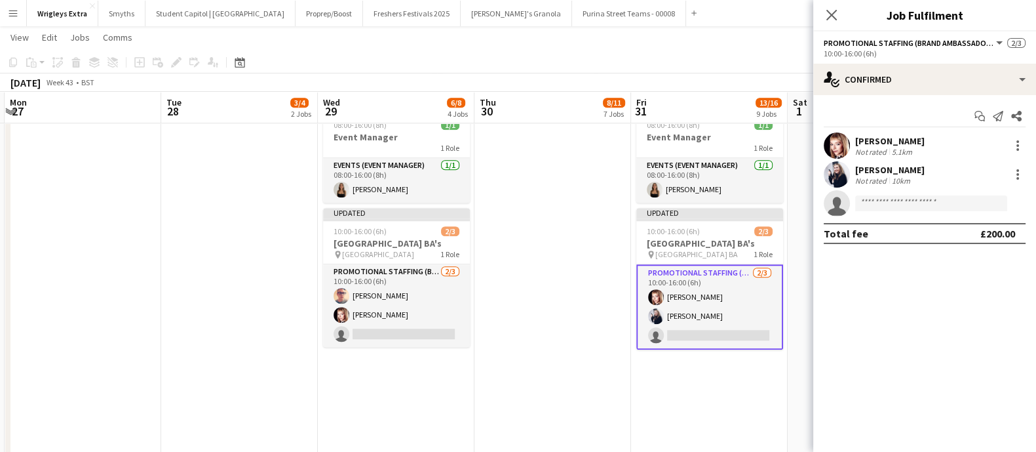
click at [875, 172] on div "[PERSON_NAME]" at bounding box center [889, 170] width 69 height 12
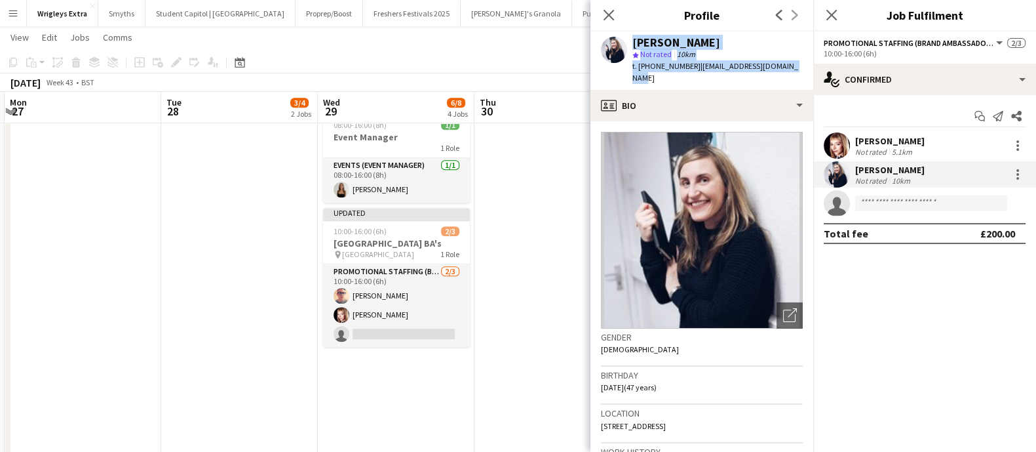
drag, startPoint x: 800, startPoint y: 66, endPoint x: 625, endPoint y: 44, distance: 177.0
click at [625, 44] on app-profile-header "[PERSON_NAME] star Not rated 10km t. [PHONE_NUMBER] | [EMAIL_ADDRESS][DOMAIN_NA…" at bounding box center [701, 60] width 223 height 58
copy div "[PERSON_NAME] star Not rated 10km t. [PHONE_NUMBER] | [EMAIL_ADDRESS][DOMAIN_NA…"
click at [550, 411] on app-date-cell at bounding box center [552, 295] width 157 height 377
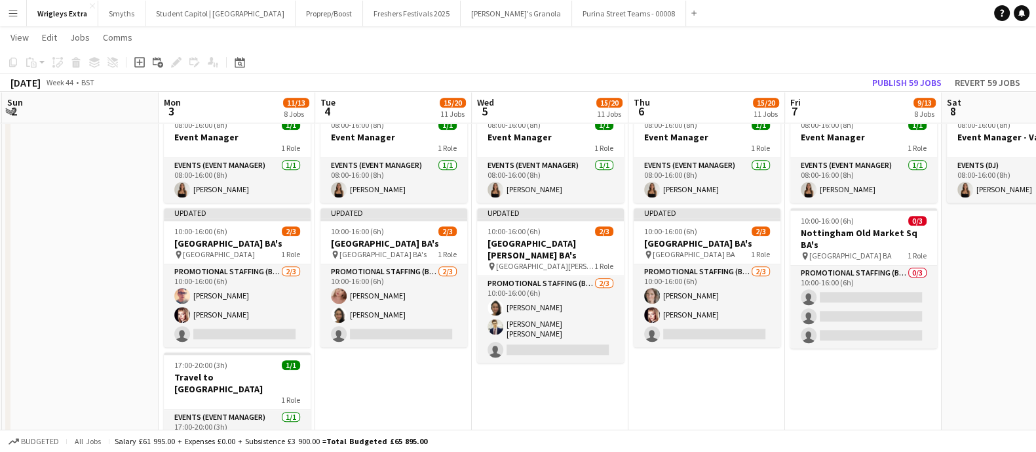
scroll to position [0, 502]
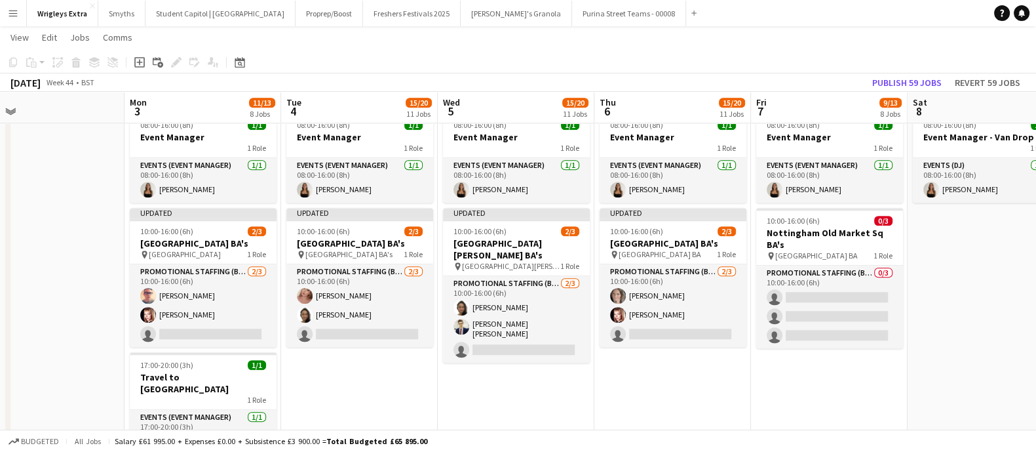
drag, startPoint x: 917, startPoint y: 373, endPoint x: -22, endPoint y: 368, distance: 939.8
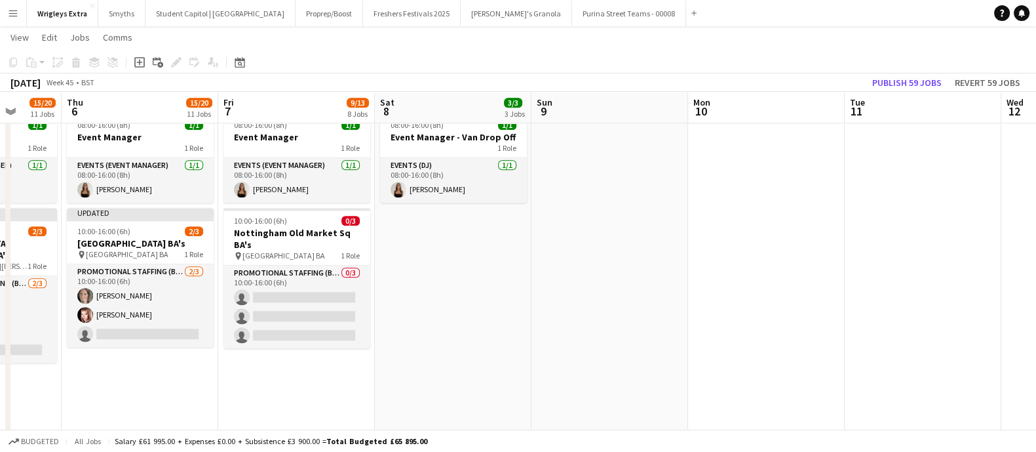
scroll to position [0, 446]
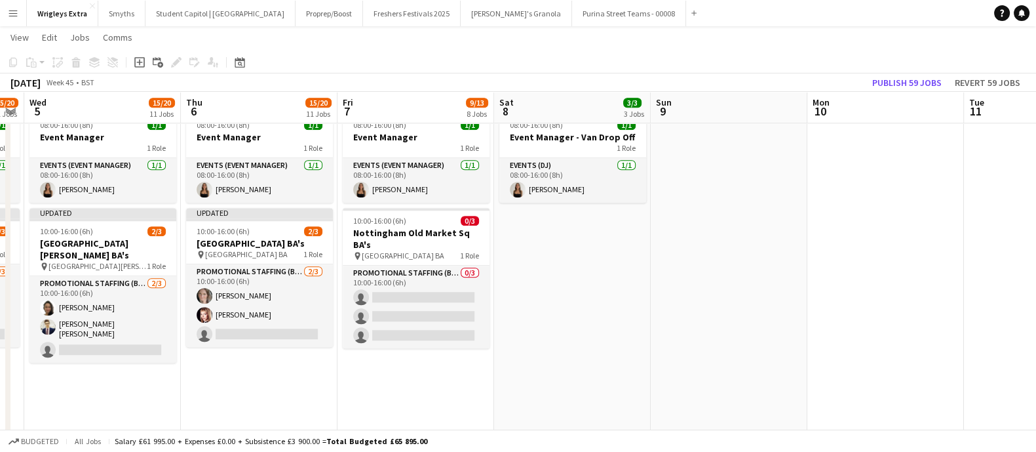
drag, startPoint x: 451, startPoint y: 408, endPoint x: 95, endPoint y: 381, distance: 356.9
click at [561, 311] on app-date-cell "08:00-16:00 (8h) 1/1 Event Manager - Van Drop Off 1 Role Events (DJ) [DATE] 08:…" at bounding box center [572, 295] width 157 height 377
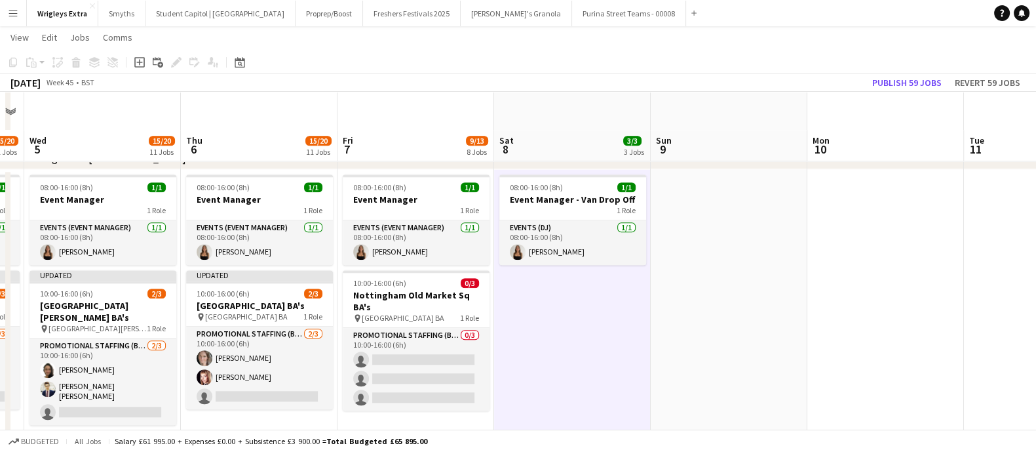
scroll to position [1474, 0]
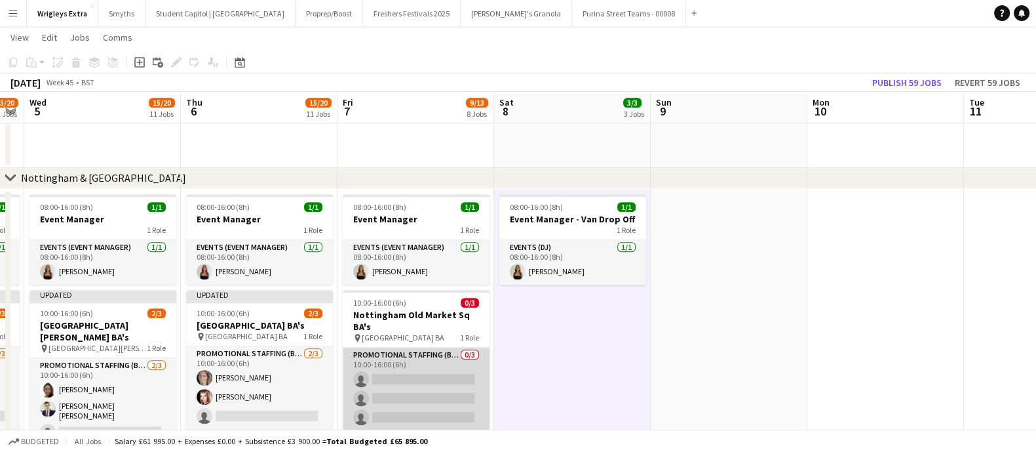
click at [431, 349] on app-card-role "Promotional Staffing (Brand Ambassadors) 0/3 10:00-16:00 (6h) single-neutral-ac…" at bounding box center [416, 388] width 147 height 83
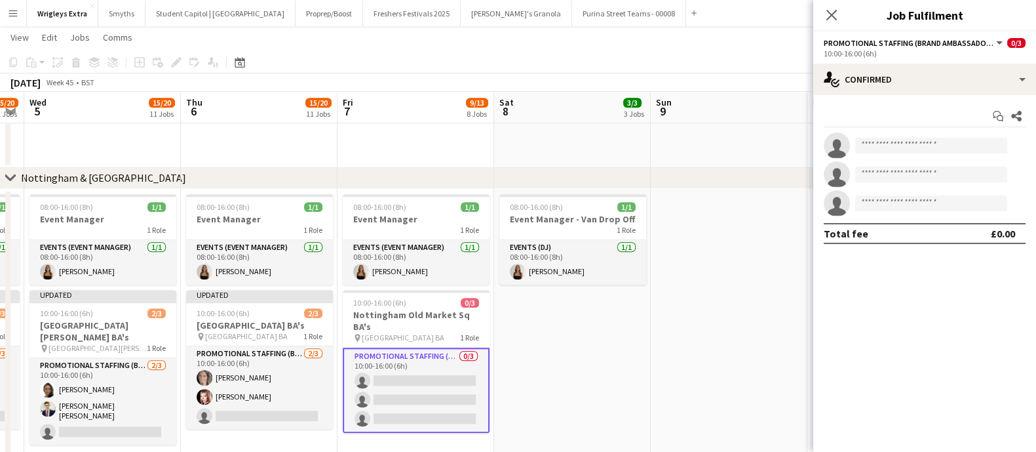
click at [580, 396] on app-date-cell "08:00-16:00 (8h) 1/1 Event Manager - Van Drop Off 1 Role Events (DJ) [DATE] 08:…" at bounding box center [572, 377] width 157 height 377
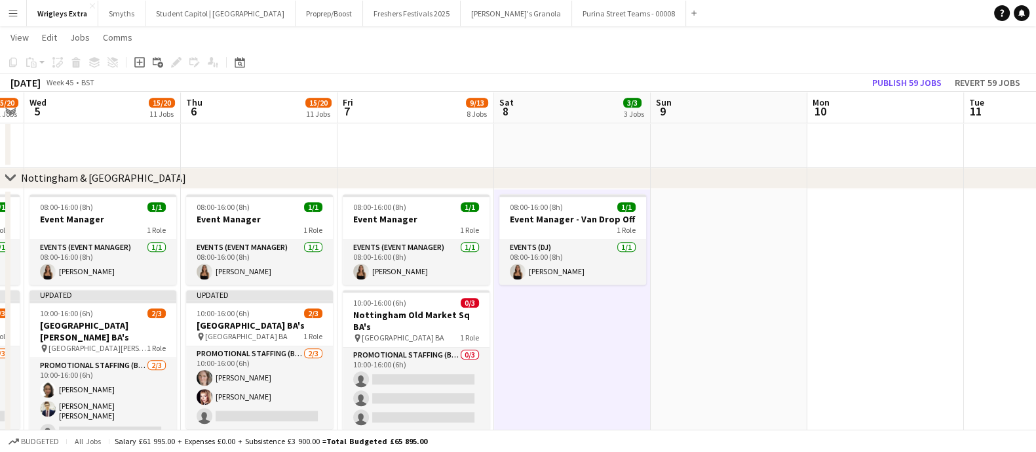
drag, startPoint x: 7, startPoint y: 11, endPoint x: 45, endPoint y: 26, distance: 41.5
click at [7, 11] on button "Menu" at bounding box center [13, 13] width 26 height 26
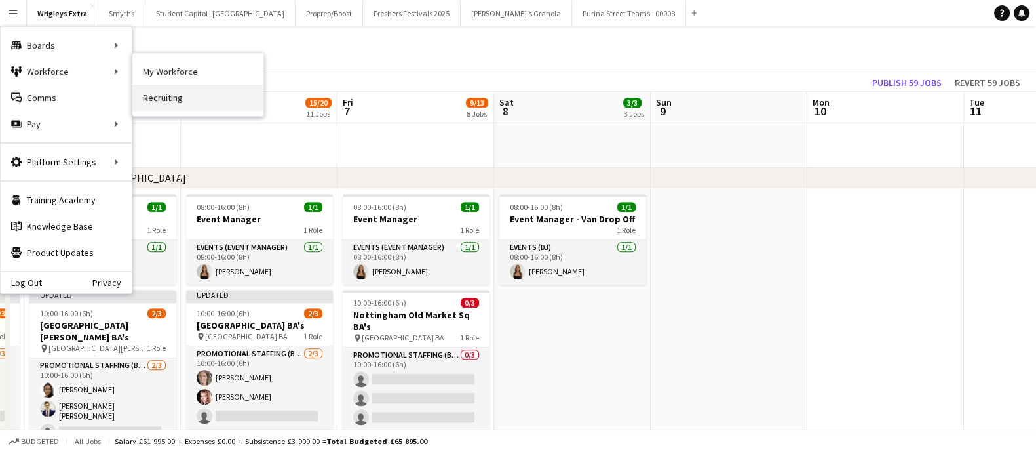
click at [220, 104] on link "Recruiting" at bounding box center [197, 98] width 131 height 26
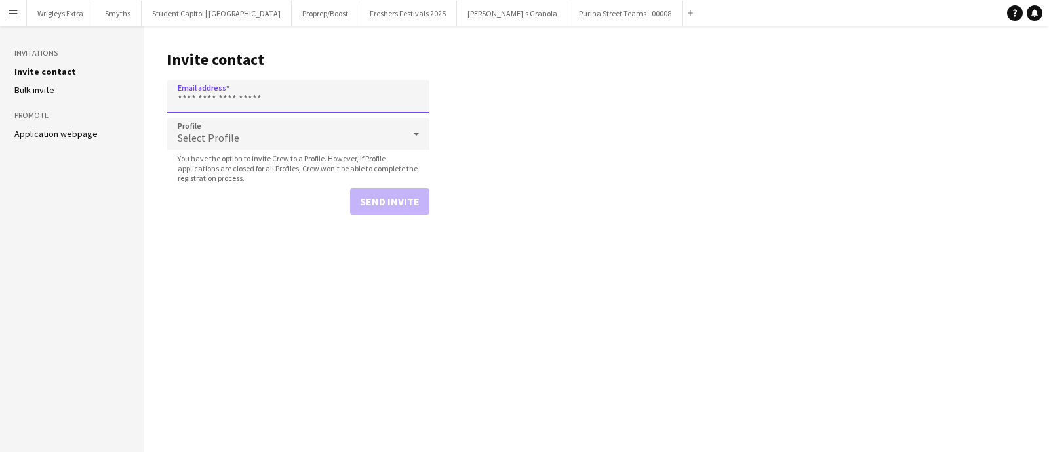
click at [245, 92] on input "Email address" at bounding box center [298, 96] width 262 height 33
drag, startPoint x: 9, startPoint y: 8, endPoint x: 20, endPoint y: 22, distance: 17.3
click at [9, 8] on app-icon "Menu" at bounding box center [13, 13] width 10 height 10
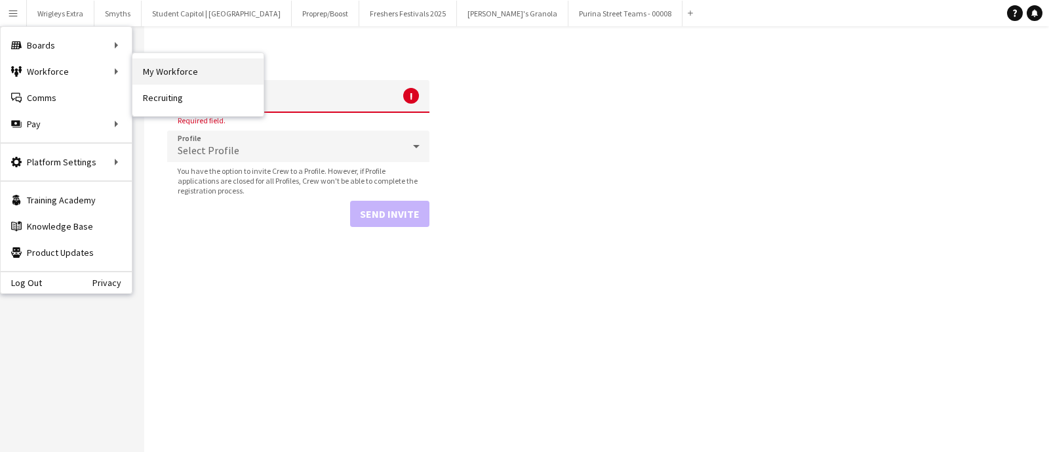
click at [174, 72] on link "My Workforce" at bounding box center [197, 71] width 131 height 26
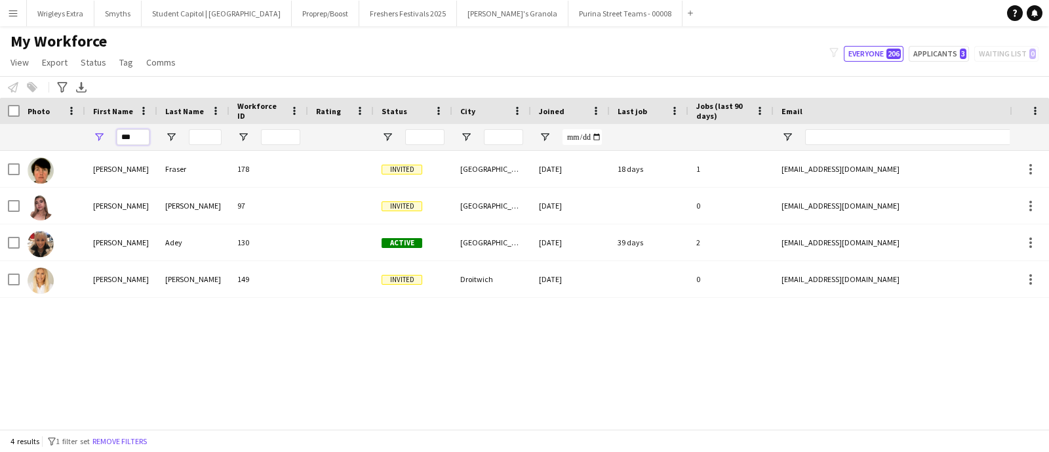
drag, startPoint x: 142, startPoint y: 136, endPoint x: 111, endPoint y: 137, distance: 31.5
click at [111, 137] on div "***" at bounding box center [121, 137] width 72 height 26
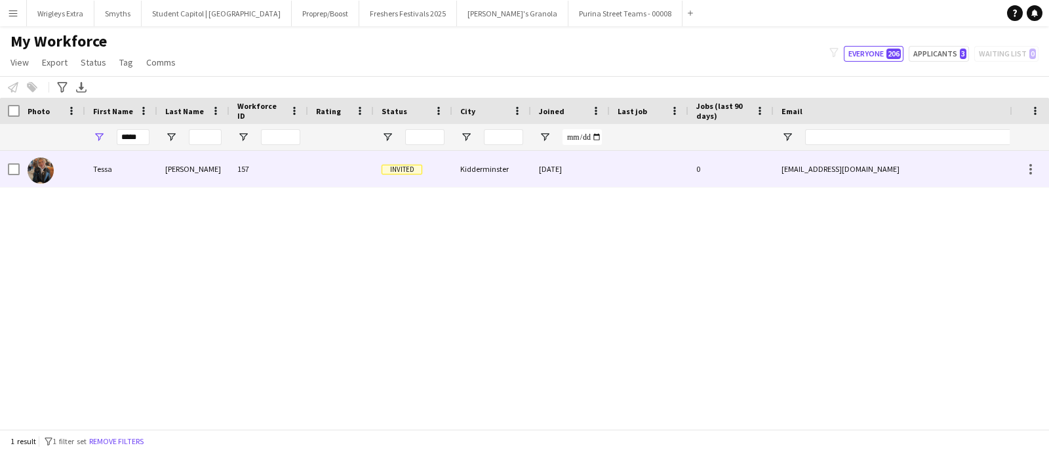
click at [106, 166] on div "Tessa" at bounding box center [121, 169] width 72 height 36
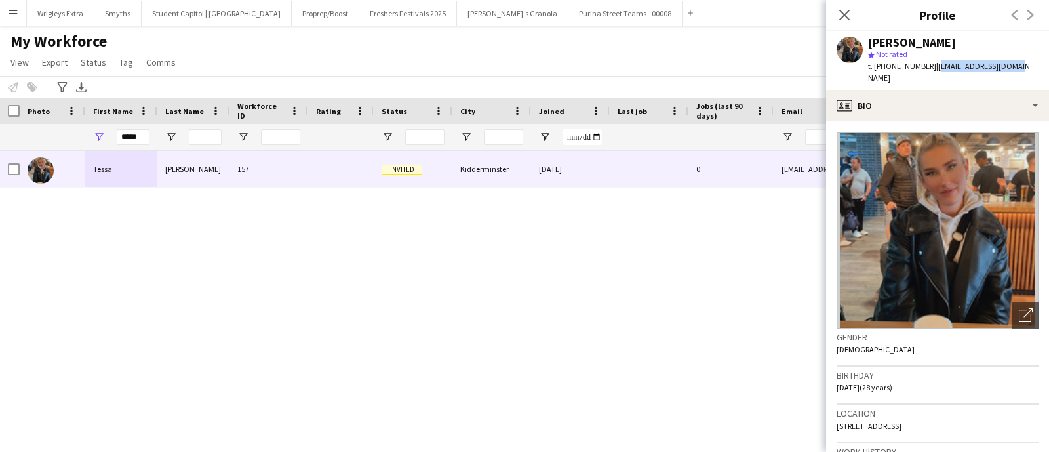
drag, startPoint x: 1005, startPoint y: 66, endPoint x: 930, endPoint y: 69, distance: 74.8
click at [930, 69] on div "[PERSON_NAME] star Not rated t. [PHONE_NUMBER] | [EMAIL_ADDRESS][DOMAIN_NAME]" at bounding box center [937, 60] width 223 height 58
copy span "[EMAIL_ADDRESS][DOMAIN_NAME]"
click at [123, 134] on input "*****" at bounding box center [133, 137] width 33 height 16
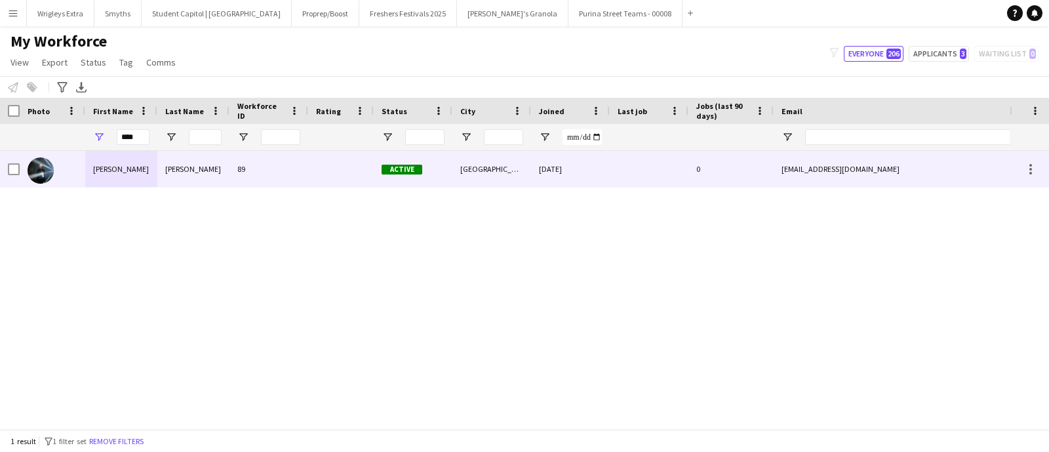
click at [128, 169] on div "[PERSON_NAME]" at bounding box center [121, 169] width 72 height 36
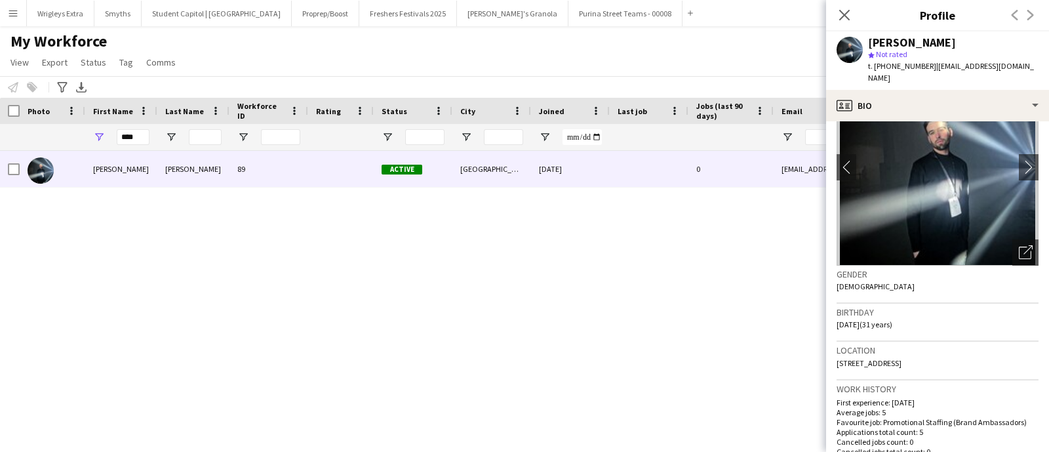
scroll to position [81, 0]
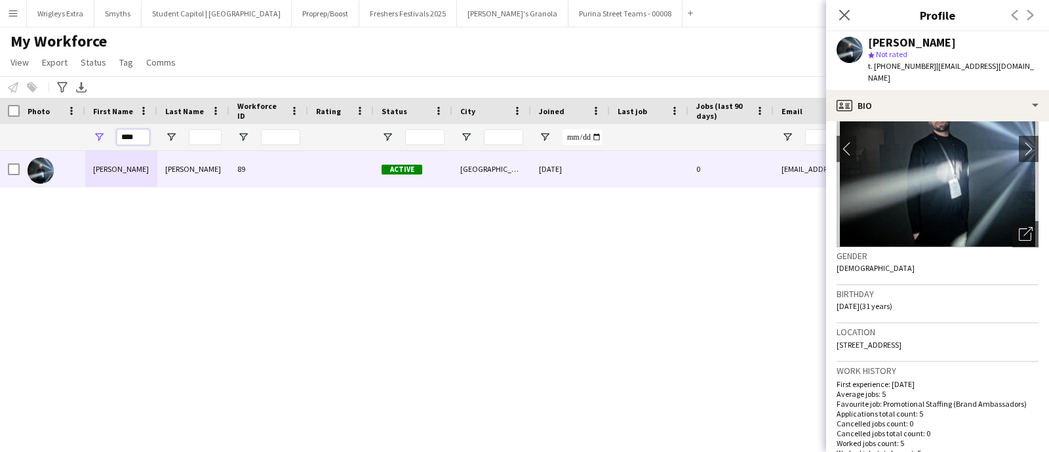
drag, startPoint x: 128, startPoint y: 136, endPoint x: 86, endPoint y: 121, distance: 44.6
click at [111, 136] on div "****" at bounding box center [121, 137] width 72 height 26
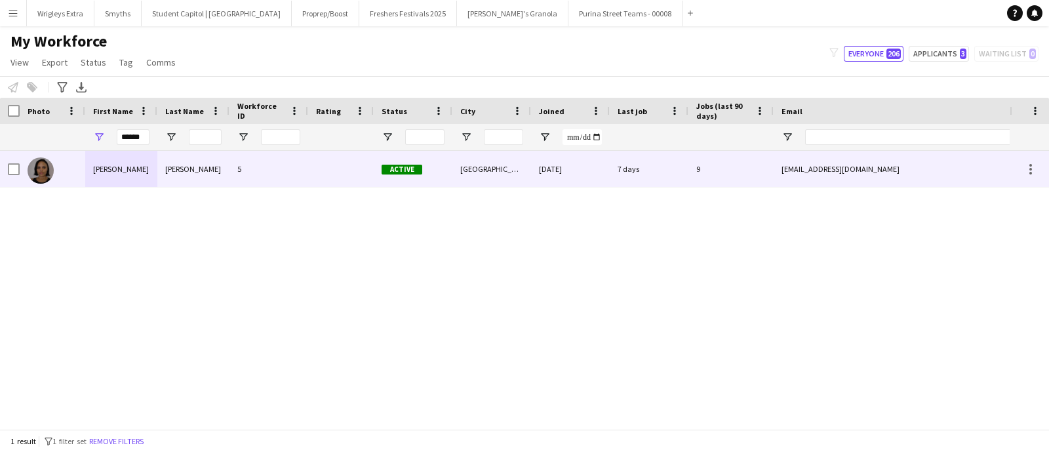
click at [128, 172] on div "[PERSON_NAME]" at bounding box center [121, 169] width 72 height 36
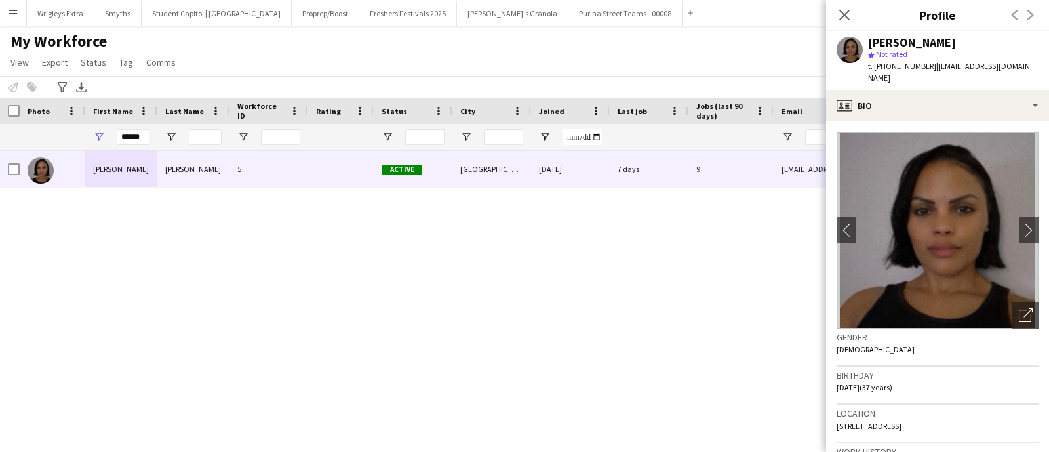
drag, startPoint x: 1016, startPoint y: 58, endPoint x: 939, endPoint y: 62, distance: 76.8
click at [940, 62] on app-profile-header "[PERSON_NAME] star Not rated t. [PHONE_NUMBER] | [EMAIL_ADDRESS][DOMAIN_NAME]" at bounding box center [937, 60] width 223 height 58
click at [940, 63] on span "| [EMAIL_ADDRESS][DOMAIN_NAME]" at bounding box center [951, 72] width 166 height 22
drag, startPoint x: 929, startPoint y: 65, endPoint x: 1003, endPoint y: 69, distance: 74.2
click at [1003, 69] on span "| [EMAIL_ADDRESS][DOMAIN_NAME]" at bounding box center [951, 72] width 166 height 22
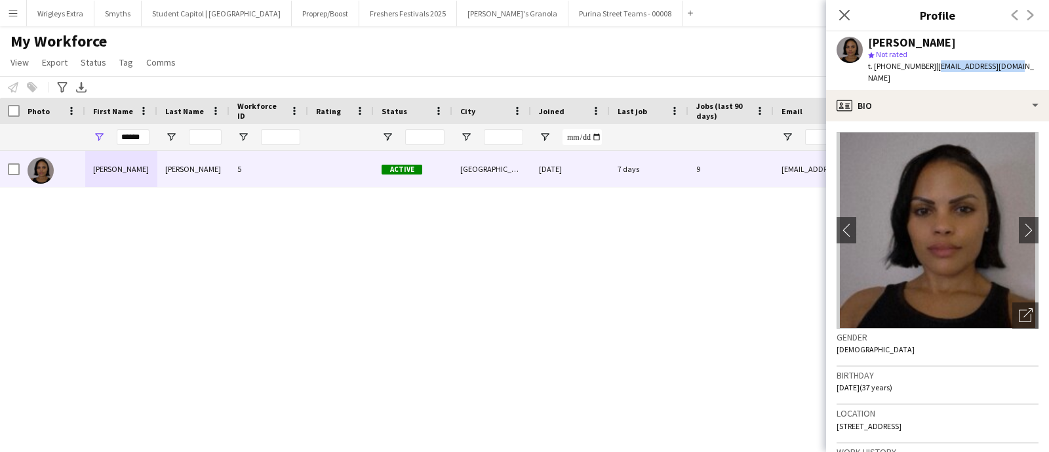
copy span "[EMAIL_ADDRESS][DOMAIN_NAME]"
click at [141, 133] on input "******" at bounding box center [133, 137] width 33 height 16
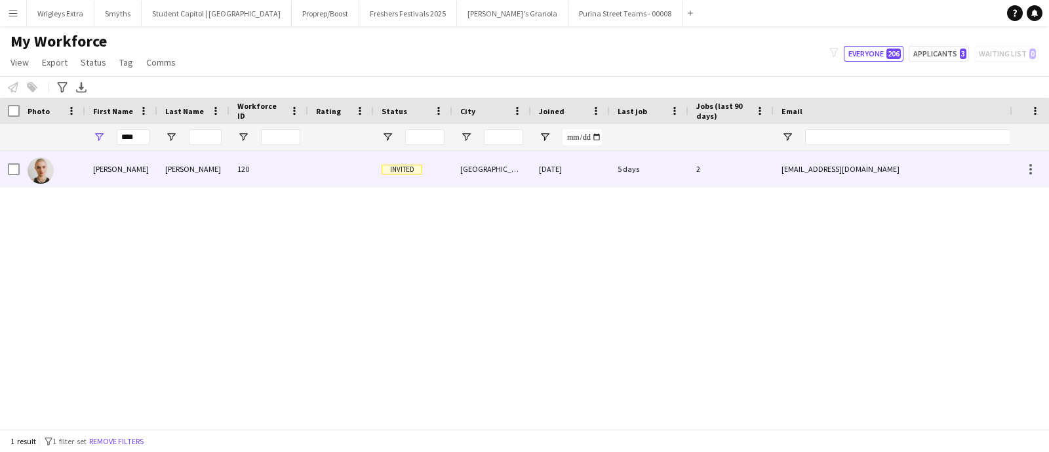
click at [107, 171] on div "[PERSON_NAME]" at bounding box center [121, 169] width 72 height 36
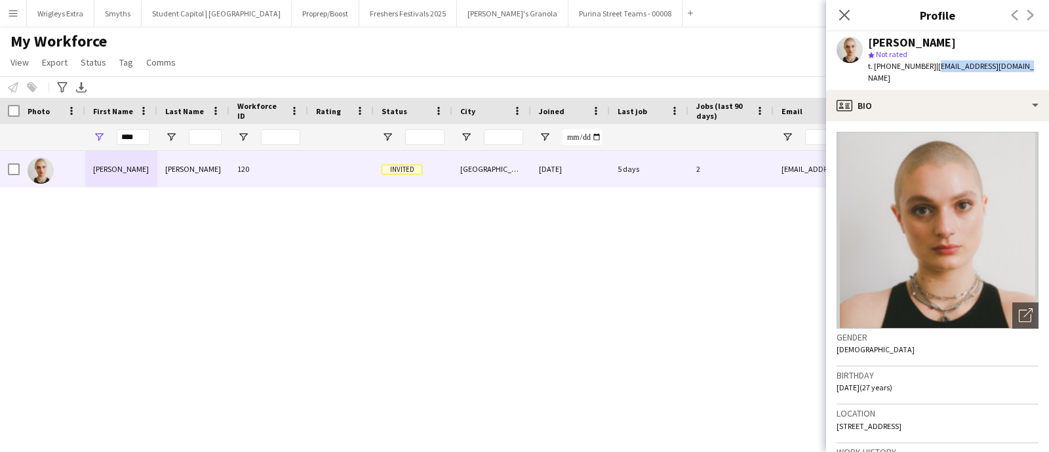
drag, startPoint x: 1023, startPoint y: 65, endPoint x: 930, endPoint y: 71, distance: 93.3
click at [930, 71] on app-profile-header "[PERSON_NAME] star Not rated t. [PHONE_NUMBER] | [EMAIL_ADDRESS][DOMAIN_NAME]" at bounding box center [937, 60] width 223 height 58
copy span "[EMAIL_ADDRESS][DOMAIN_NAME]"
drag, startPoint x: 138, startPoint y: 132, endPoint x: 112, endPoint y: 133, distance: 25.6
click at [112, 133] on div "****" at bounding box center [121, 137] width 72 height 26
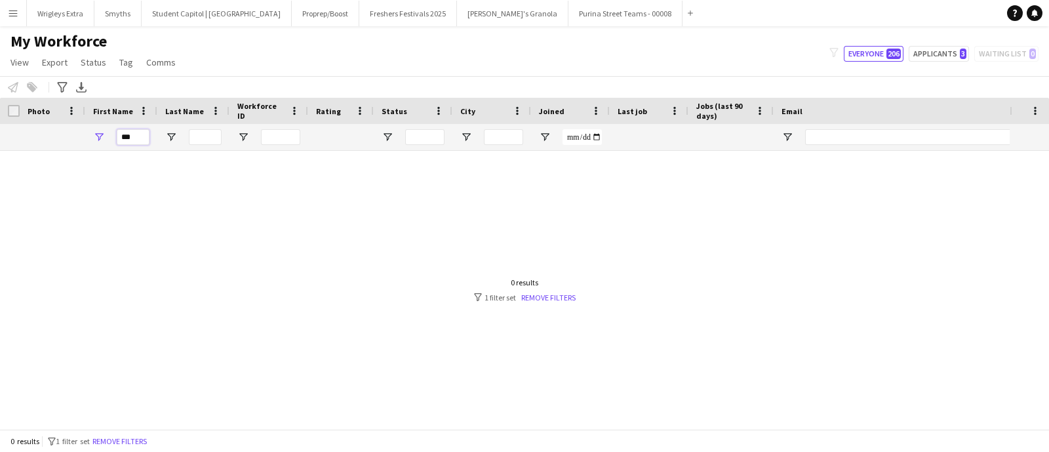
scroll to position [0, 0]
type input "*"
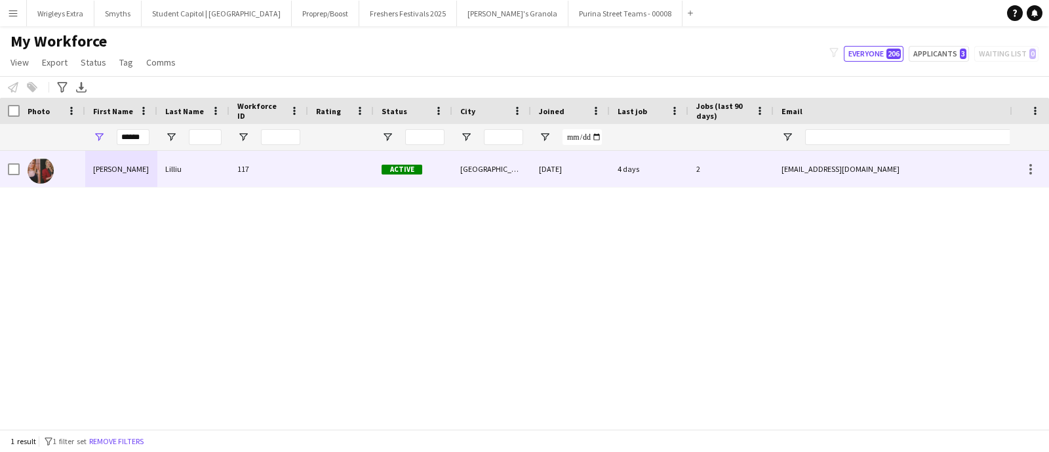
click at [140, 169] on div "[PERSON_NAME]" at bounding box center [121, 169] width 72 height 36
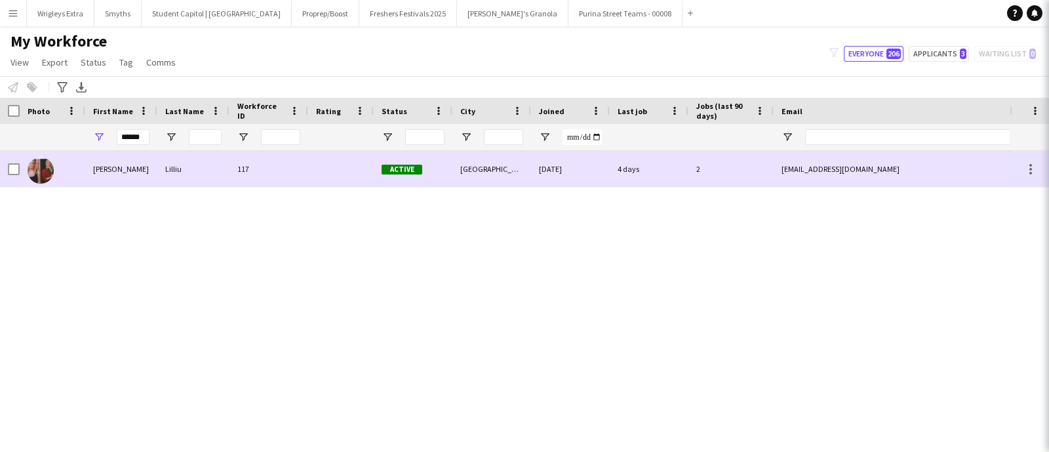
scroll to position [0, 0]
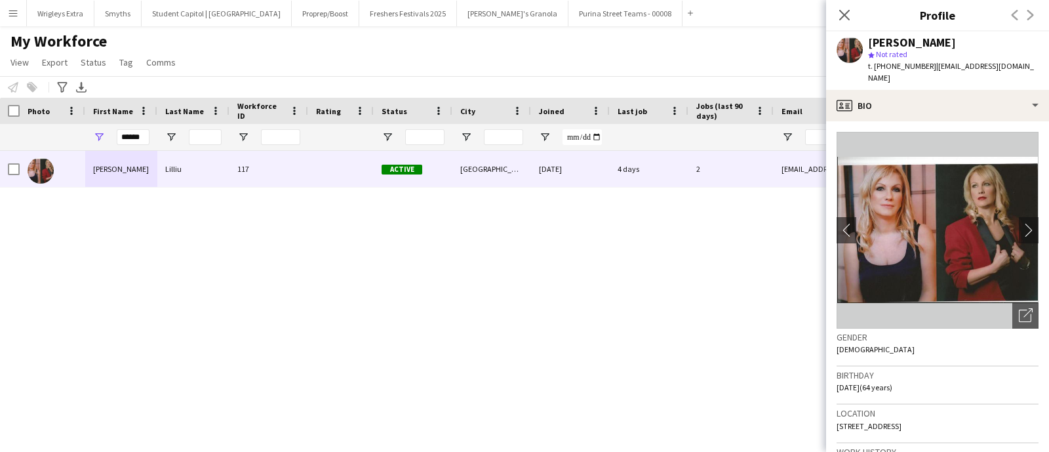
drag, startPoint x: 986, startPoint y: 66, endPoint x: 927, endPoint y: 70, distance: 58.5
click at [927, 70] on div "[PERSON_NAME] star Not rated t. [PHONE_NUMBER] | [EMAIL_ADDRESS][DOMAIN_NAME]" at bounding box center [937, 60] width 223 height 58
copy span "[EMAIL_ADDRESS][DOMAIN_NAME]"
click at [134, 139] on input "******" at bounding box center [133, 137] width 33 height 16
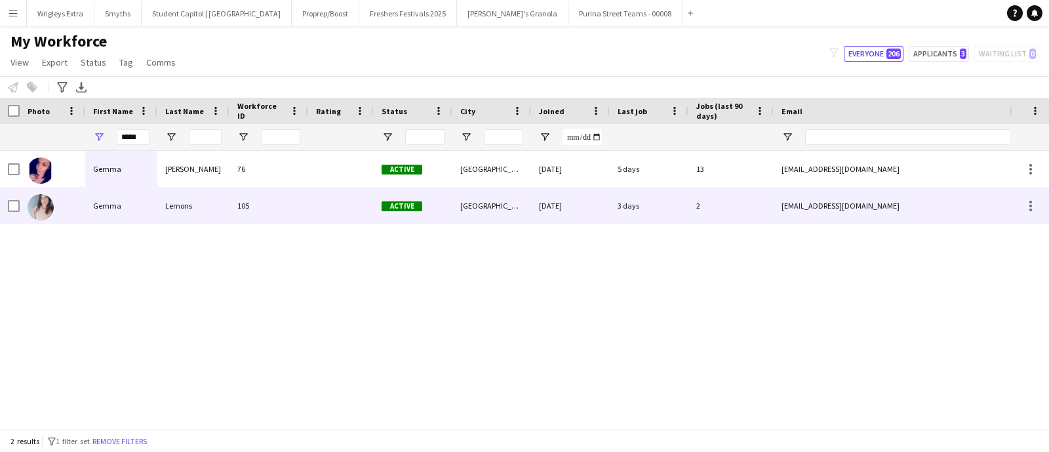
click at [121, 212] on div "Gemma" at bounding box center [121, 205] width 72 height 36
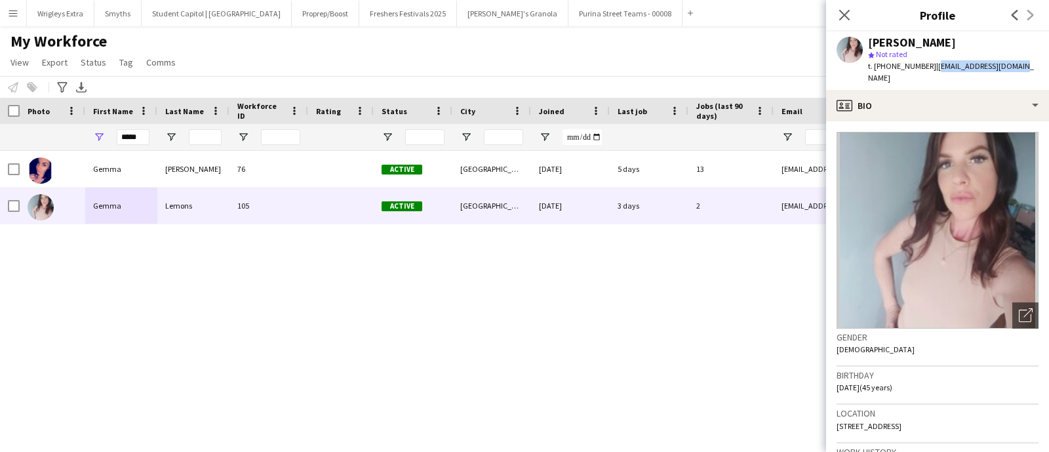
drag, startPoint x: 1027, startPoint y: 68, endPoint x: 934, endPoint y: 73, distance: 93.2
click at [934, 73] on div "[PERSON_NAME] star Not rated t. [PHONE_NUMBER] | [EMAIL_ADDRESS][DOMAIN_NAME]" at bounding box center [937, 60] width 223 height 58
copy span "[EMAIL_ADDRESS][DOMAIN_NAME]"
click at [143, 131] on input "*****" at bounding box center [133, 137] width 33 height 16
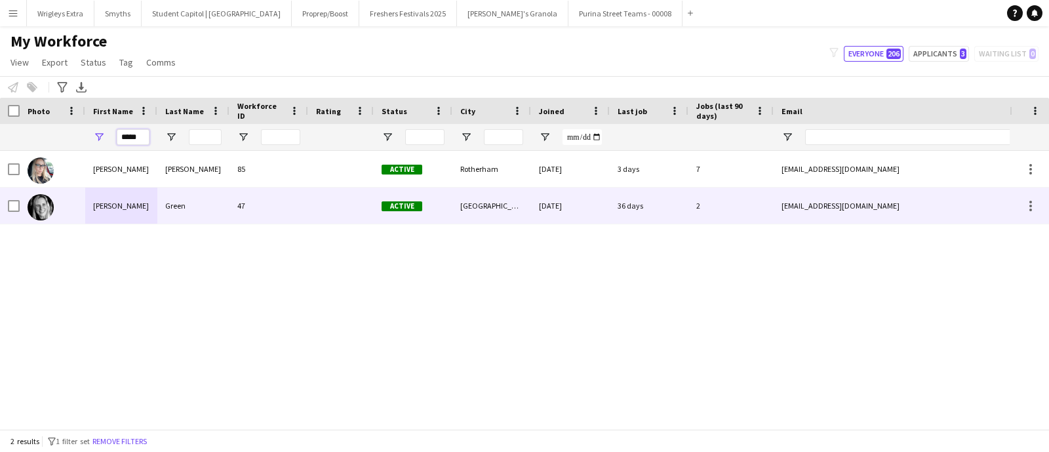
type input "*****"
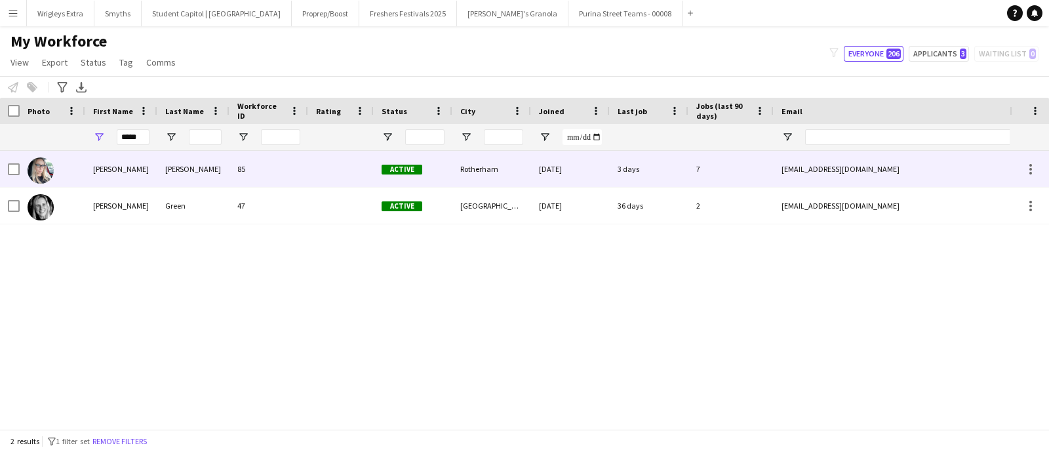
click at [119, 167] on div "[PERSON_NAME]" at bounding box center [121, 169] width 72 height 36
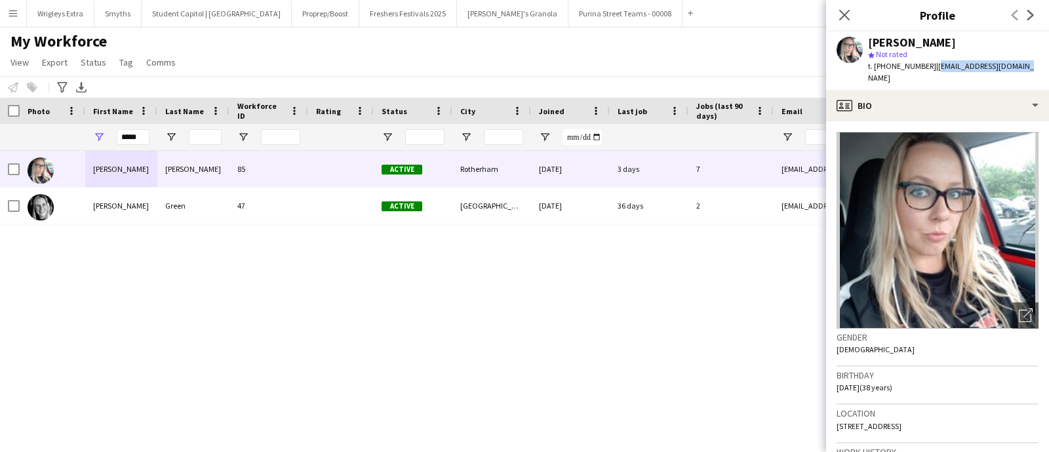
drag, startPoint x: 1019, startPoint y: 67, endPoint x: 931, endPoint y: 70, distance: 88.5
click at [931, 70] on div "[PERSON_NAME] star Not rated t. [PHONE_NUMBER] | [EMAIL_ADDRESS][DOMAIN_NAME]" at bounding box center [937, 60] width 223 height 58
copy span "[EMAIL_ADDRESS][DOMAIN_NAME]"
click at [317, 323] on div "[PERSON_NAME] 85 Active Rotherham [DATE] 3 days 7 [EMAIL_ADDRESS][DOMAIN_NAME] …" at bounding box center [504, 283] width 1009 height 265
click at [849, 11] on icon at bounding box center [844, 15] width 12 height 12
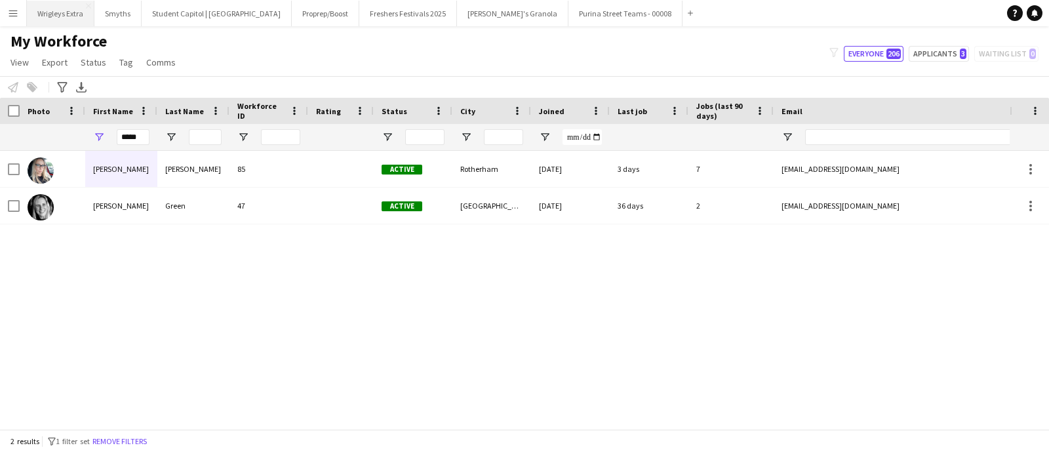
click at [56, 14] on button "Wrigleys Extra Close" at bounding box center [60, 14] width 67 height 26
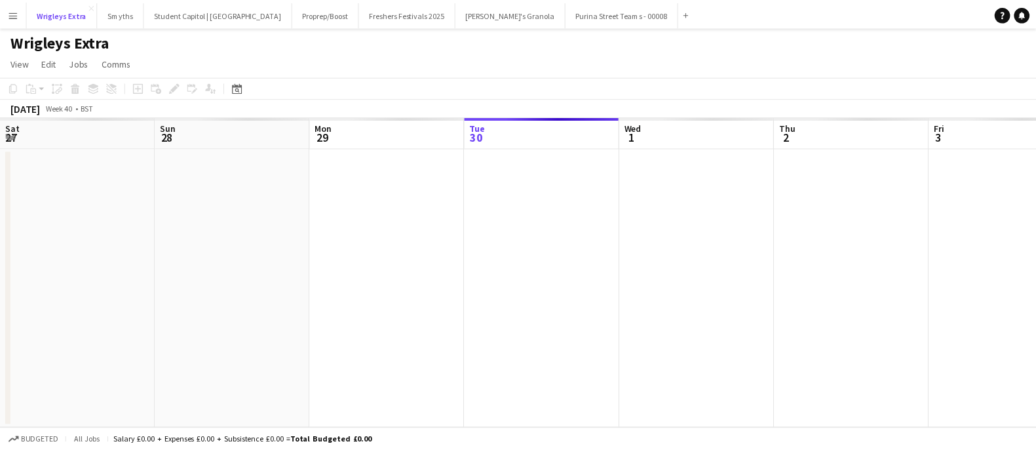
scroll to position [0, 313]
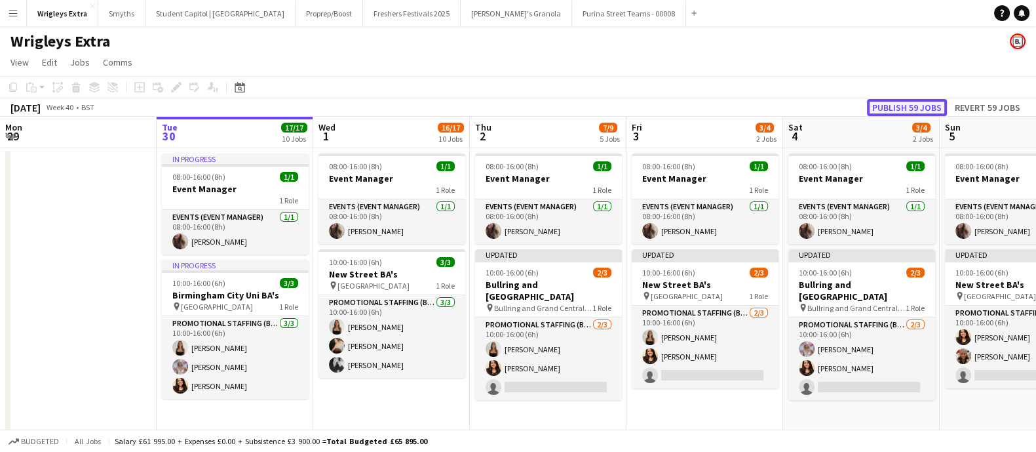
click at [918, 107] on button "Publish 59 jobs" at bounding box center [907, 107] width 80 height 17
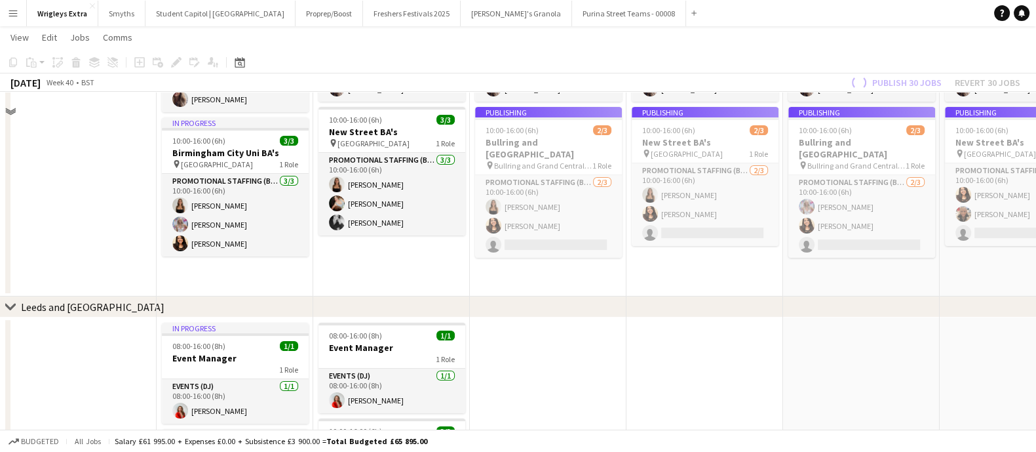
scroll to position [0, 0]
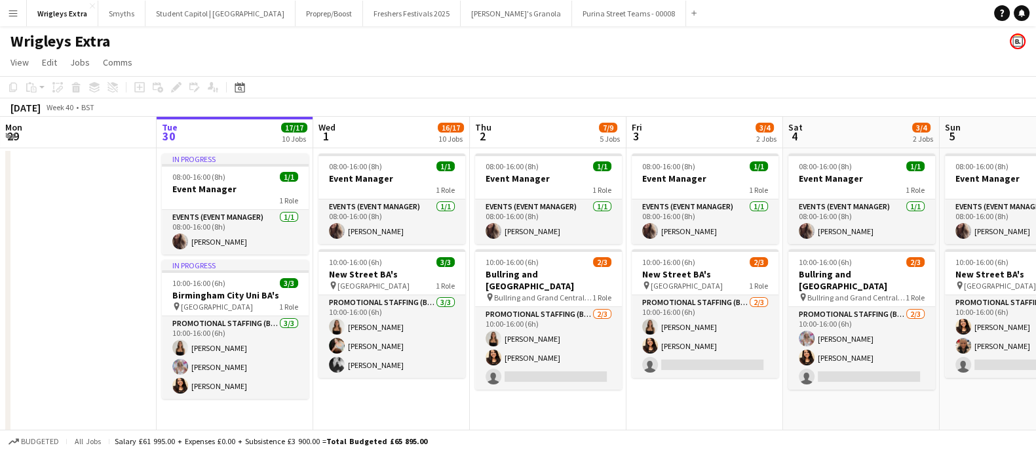
click at [664, 404] on app-date-cell "08:00-16:00 (8h) 1/1 Event Manager 1 Role Events (Event Manager) [DATE] 08:00-1…" at bounding box center [704, 293] width 157 height 290
